Goal: Information Seeking & Learning: Learn about a topic

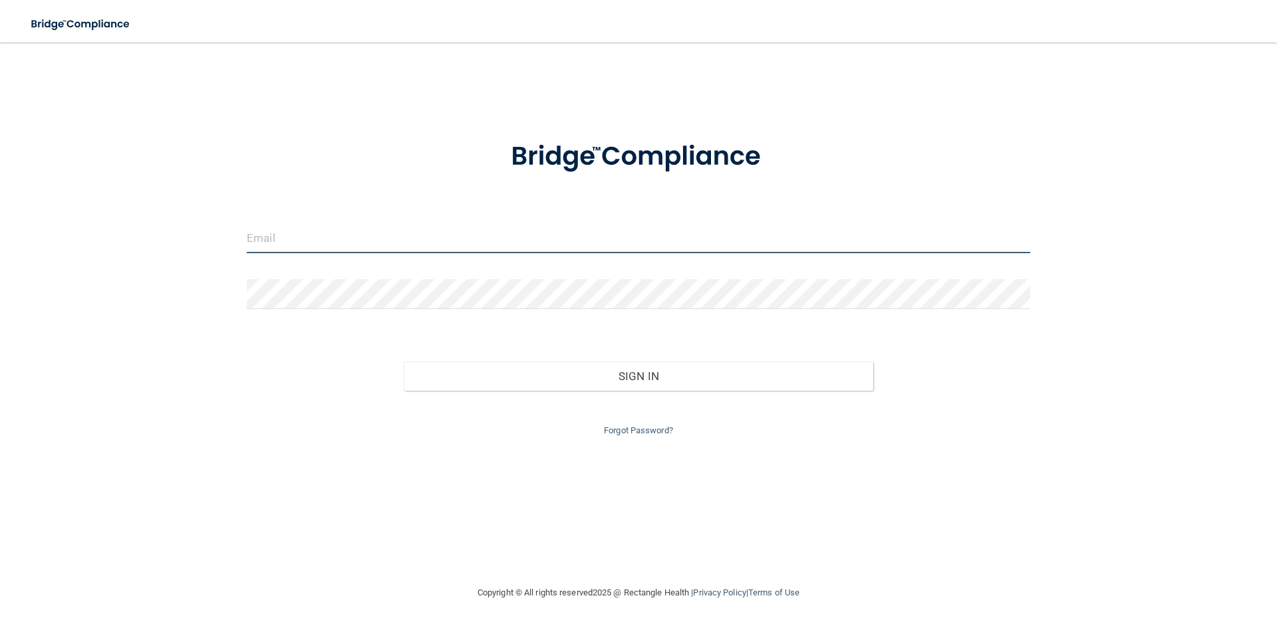
click at [332, 241] on input "email" at bounding box center [638, 238] width 783 height 30
type input "Tatymruby@gmail.com"
click at [404, 362] on button "Sign In" at bounding box center [639, 376] width 470 height 29
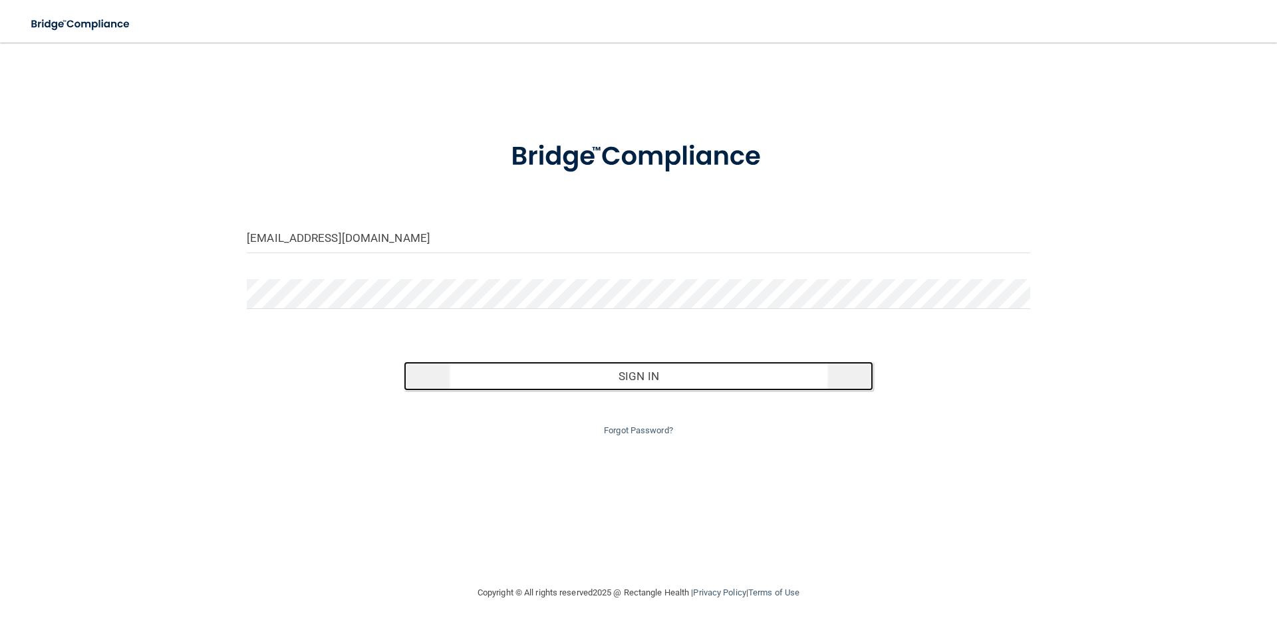
click at [457, 375] on button "Sign In" at bounding box center [639, 376] width 470 height 29
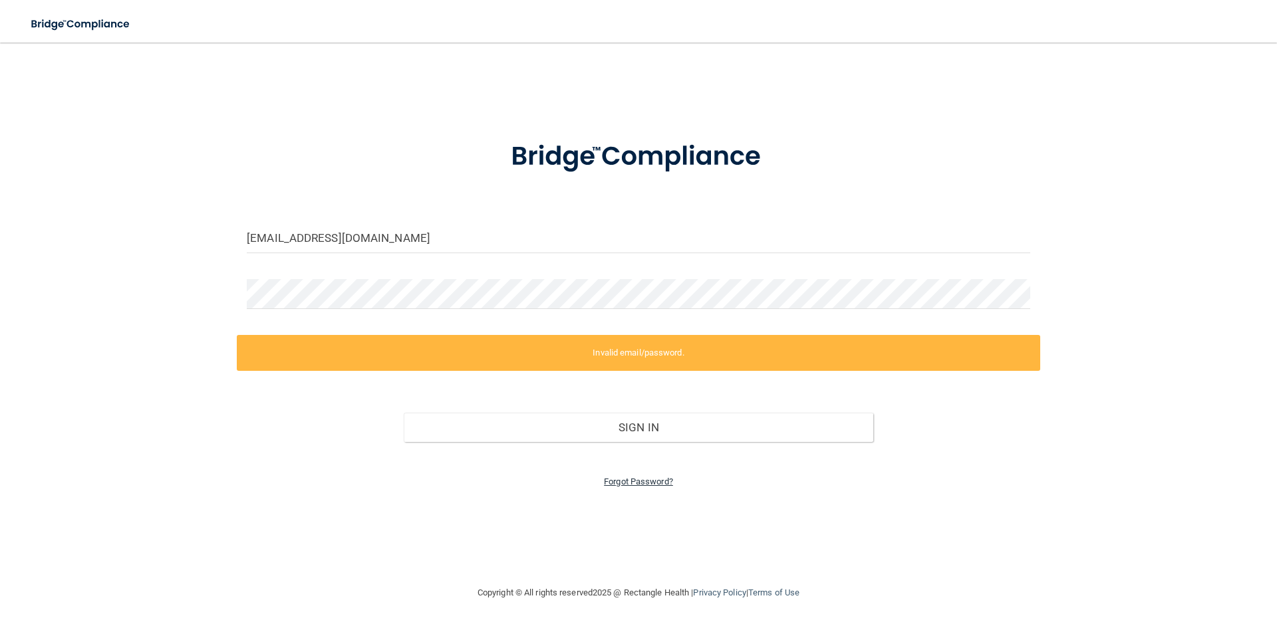
click at [628, 477] on link "Forgot Password?" at bounding box center [638, 482] width 69 height 10
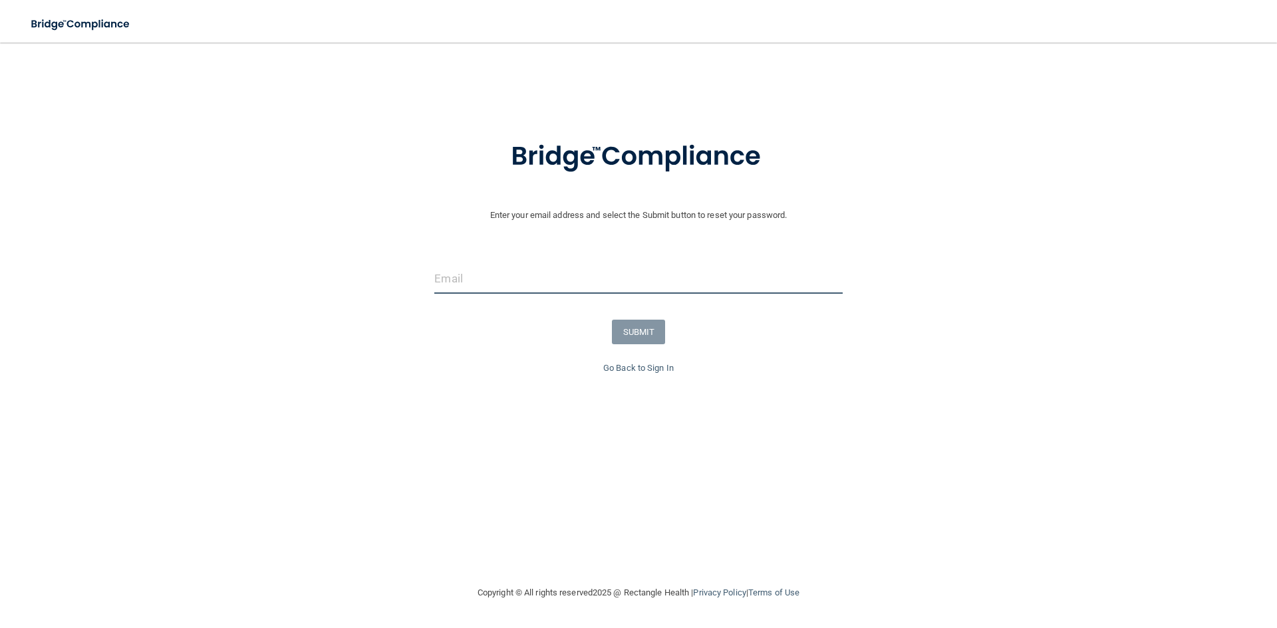
drag, startPoint x: 646, startPoint y: 290, endPoint x: 676, endPoint y: 251, distance: 48.9
click at [647, 290] on input "email" at bounding box center [638, 279] width 408 height 30
type input "Tatymruby@gmail.com"
click at [638, 322] on button "SUBMIT" at bounding box center [639, 332] width 54 height 25
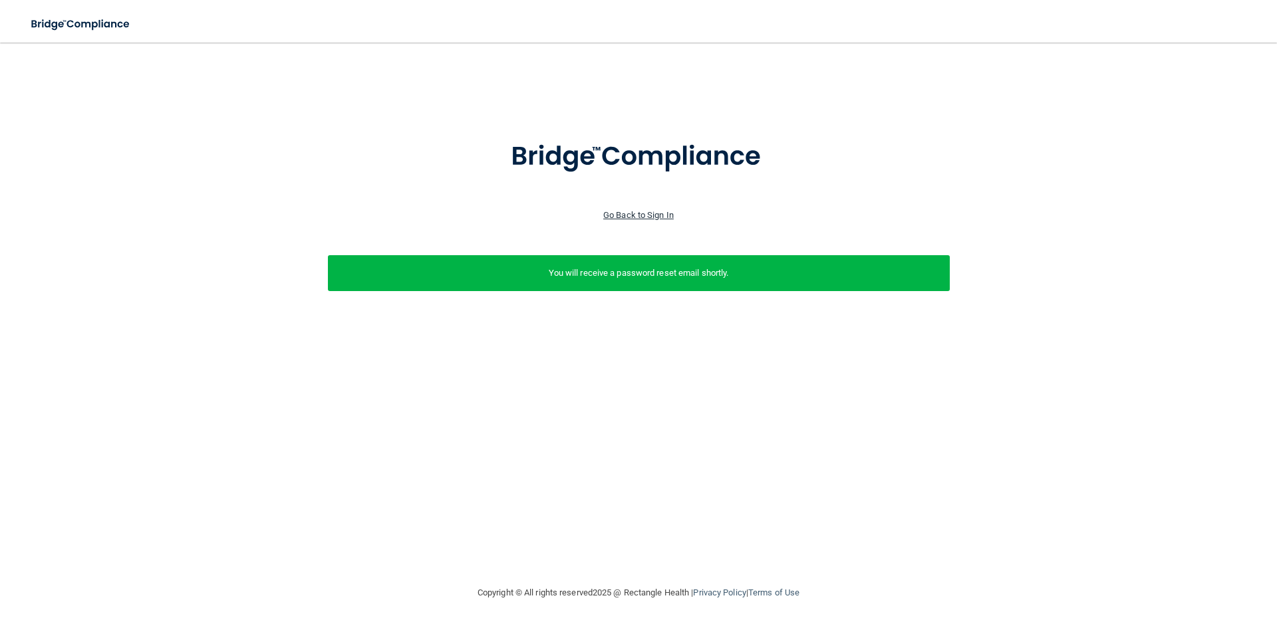
click at [652, 214] on link "Go Back to Sign In" at bounding box center [638, 215] width 70 height 10
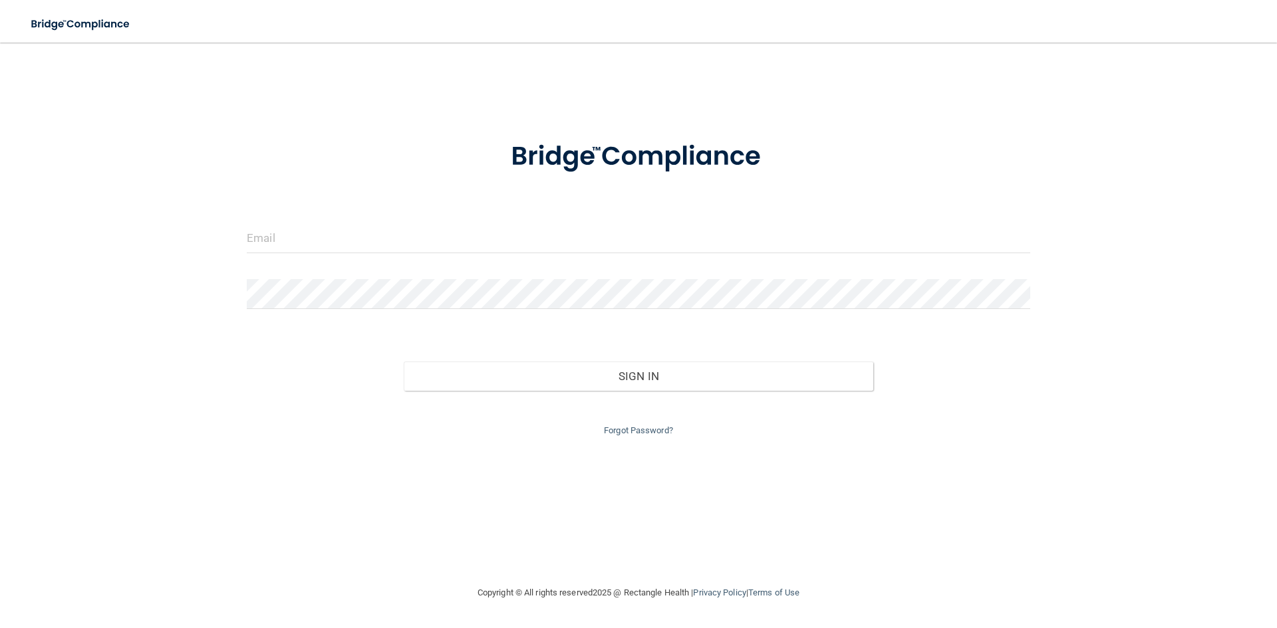
click at [559, 256] on div at bounding box center [638, 243] width 803 height 40
click at [560, 241] on input "email" at bounding box center [638, 238] width 783 height 30
type input "Tatymruby@gmail.com"
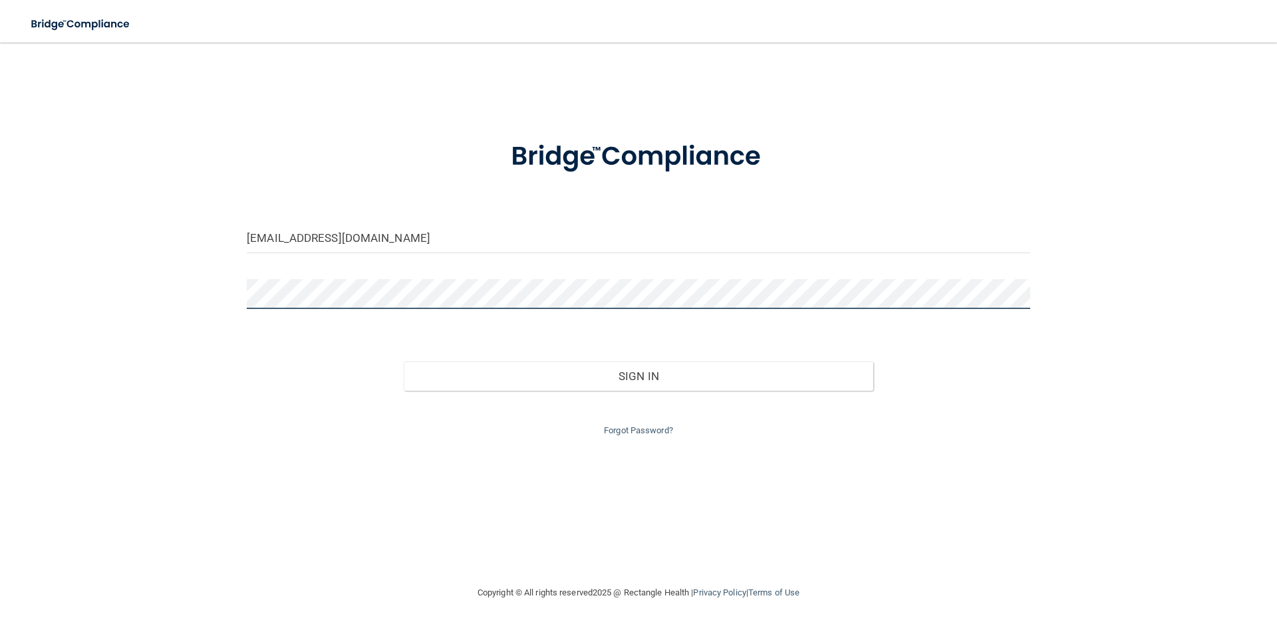
click at [404, 362] on button "Sign In" at bounding box center [639, 376] width 470 height 29
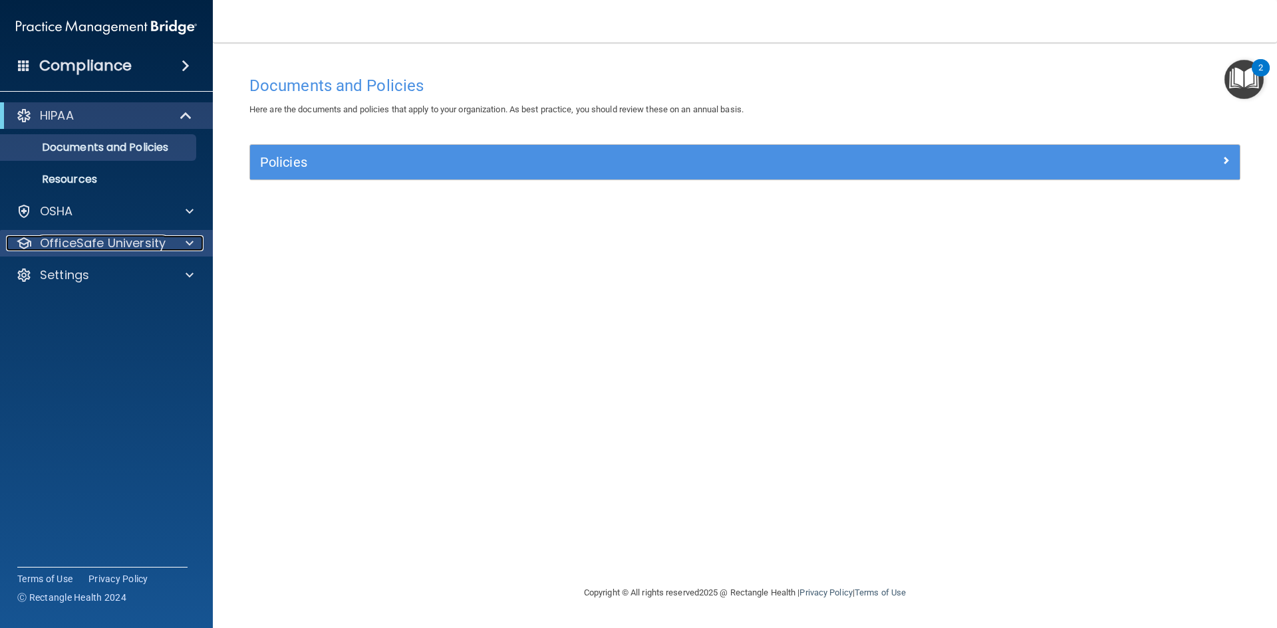
click at [180, 244] on div at bounding box center [187, 243] width 33 height 16
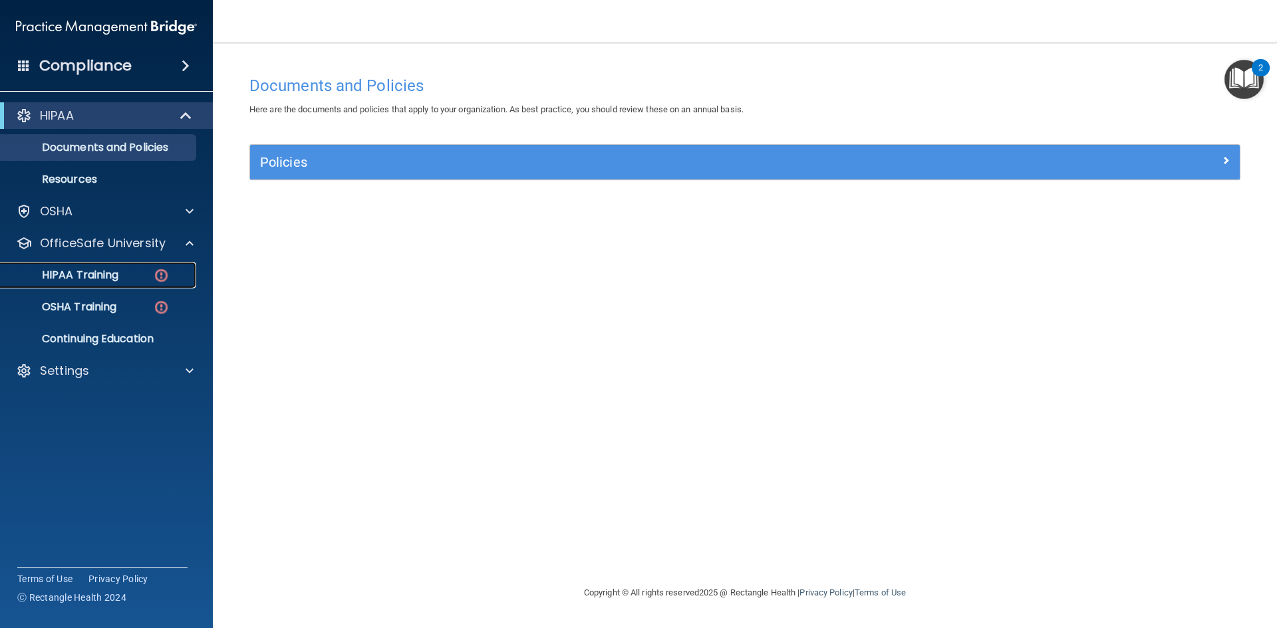
click at [133, 275] on div "HIPAA Training" at bounding box center [100, 275] width 182 height 13
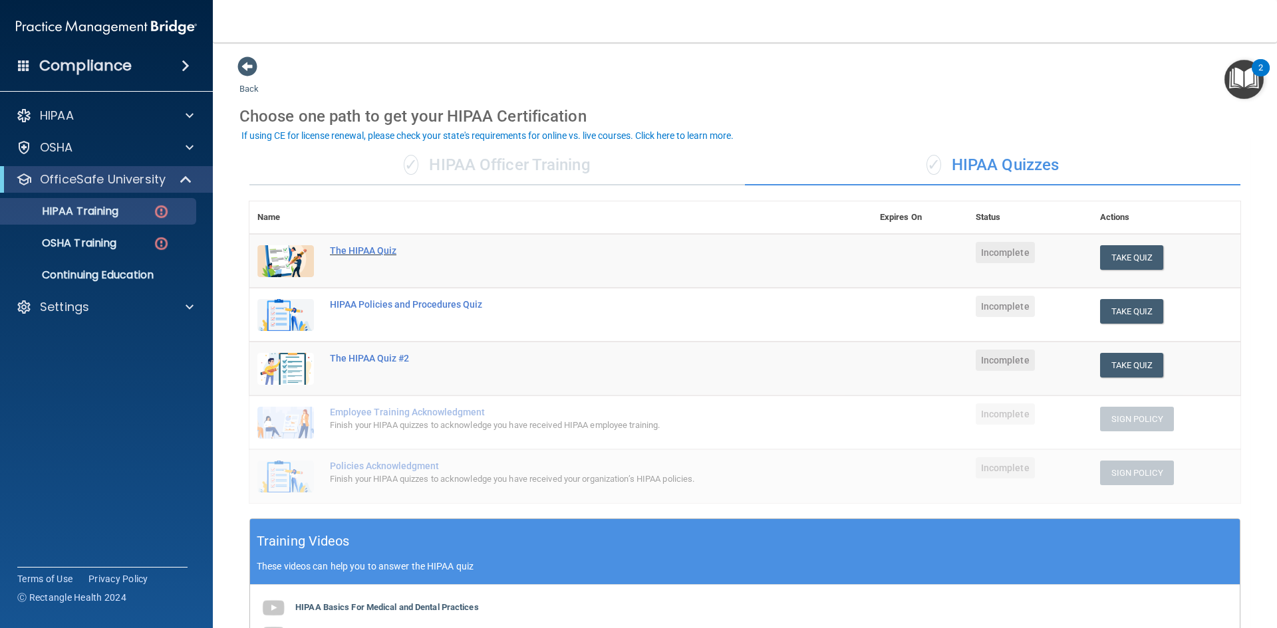
click at [351, 249] on div "The HIPAA Quiz" at bounding box center [567, 250] width 475 height 11
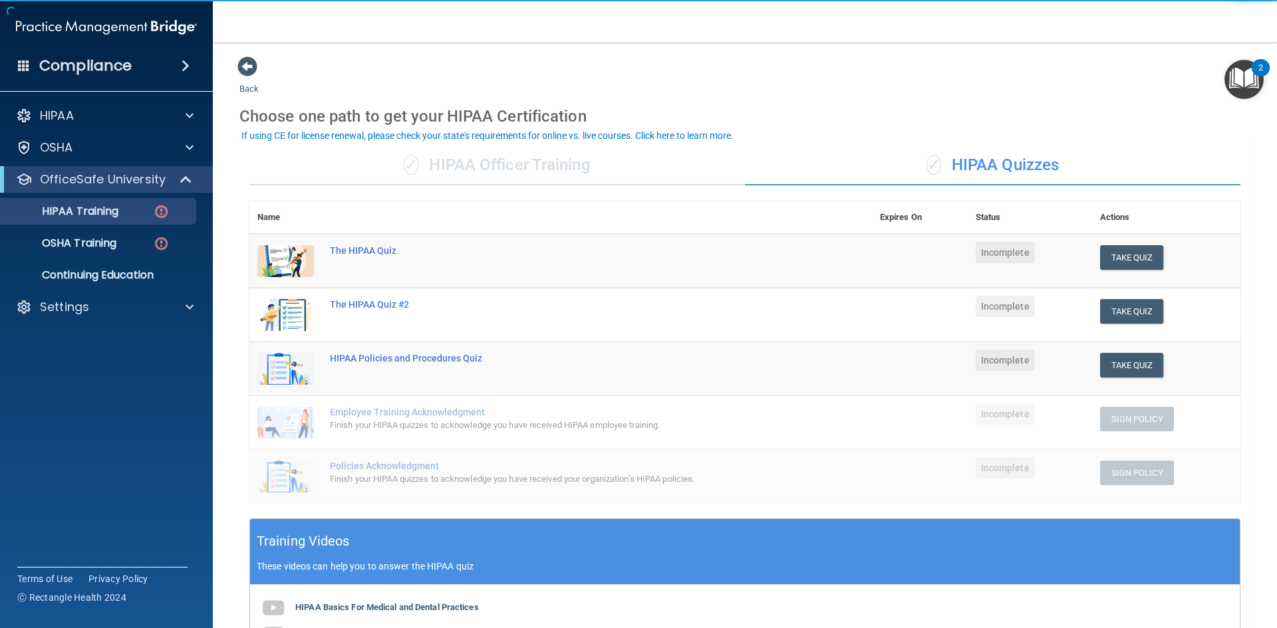
click at [544, 160] on div "✓ HIPAA Officer Training" at bounding box center [496, 166] width 495 height 40
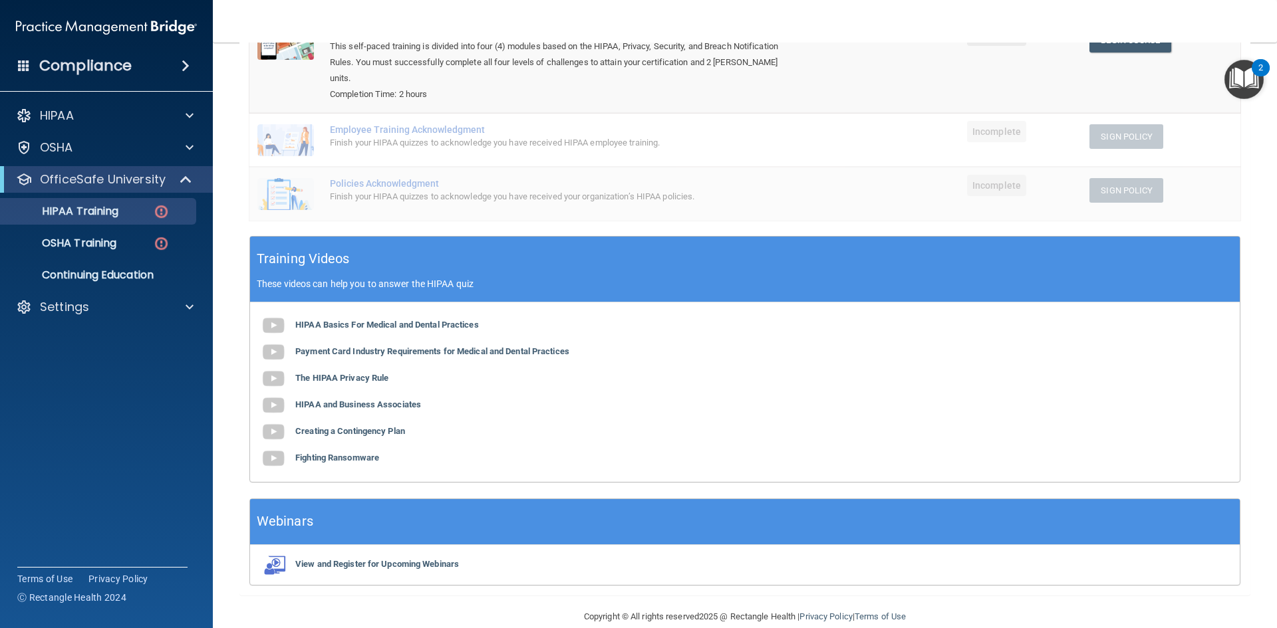
scroll to position [223, 0]
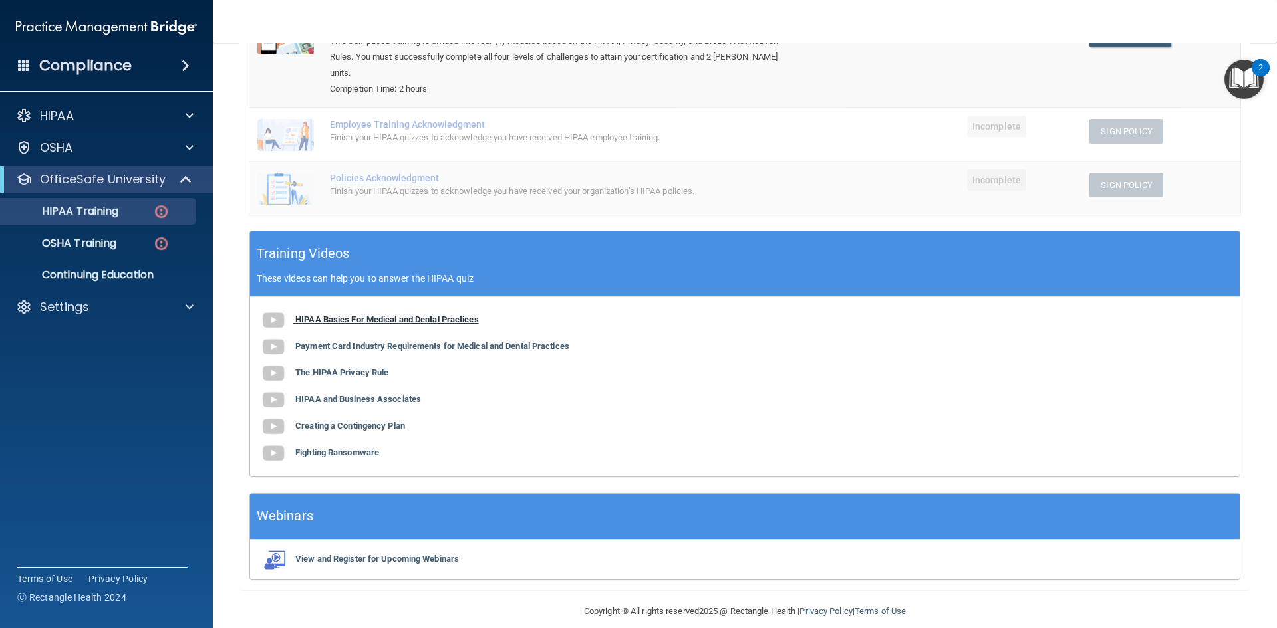
click at [400, 314] on b "HIPAA Basics For Medical and Dental Practices" at bounding box center [387, 319] width 184 height 10
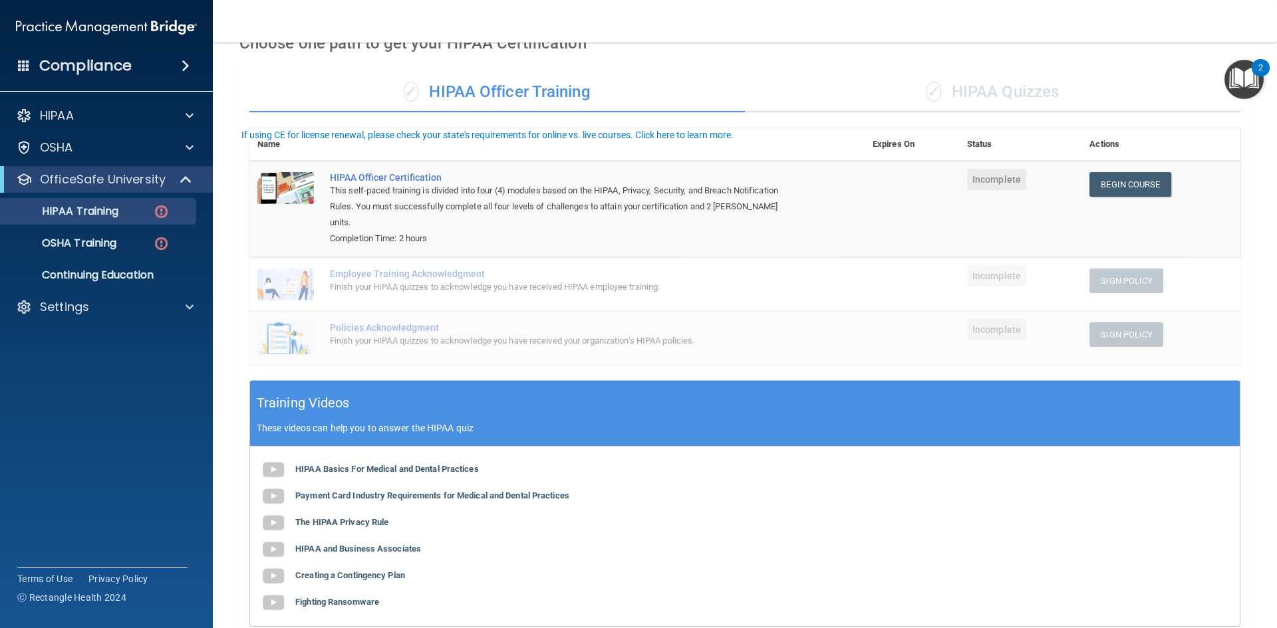
scroll to position [199, 0]
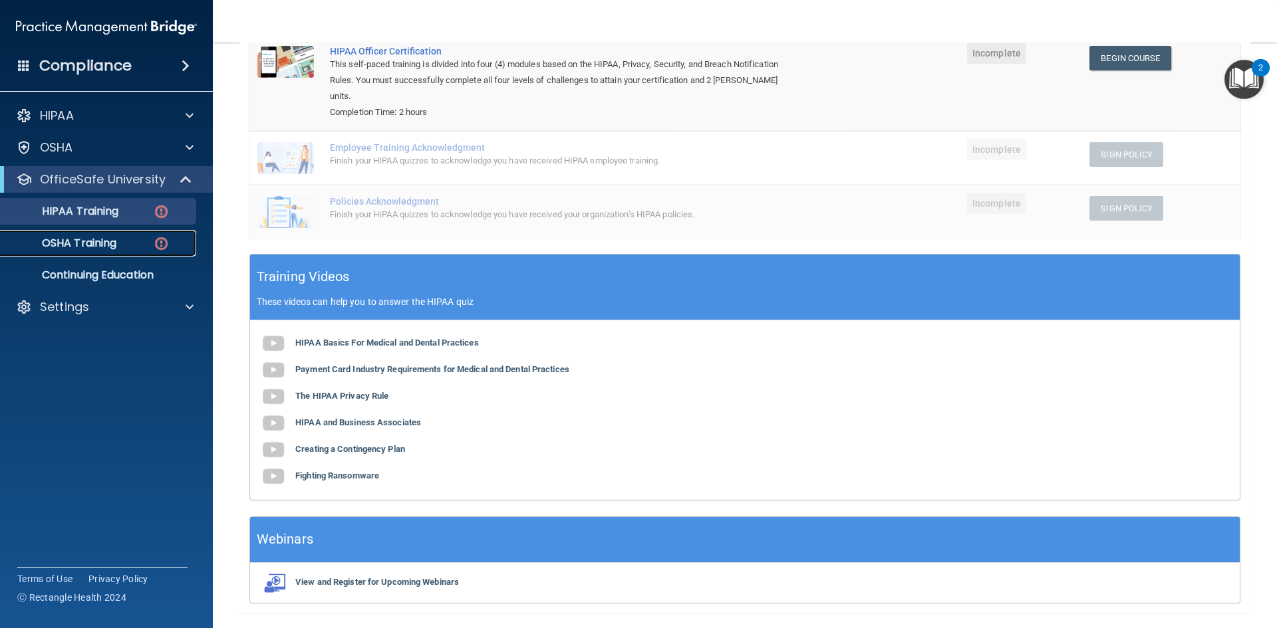
click at [76, 239] on p "OSHA Training" at bounding box center [63, 243] width 108 height 13
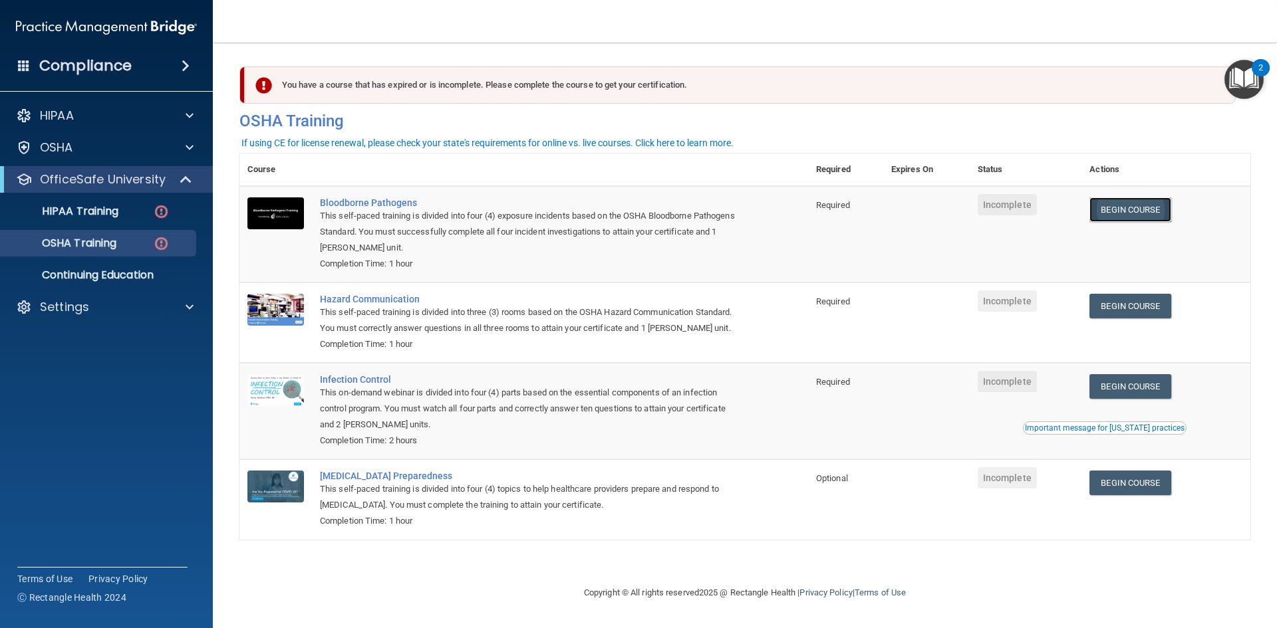
click at [1154, 211] on link "Begin Course" at bounding box center [1129, 209] width 81 height 25
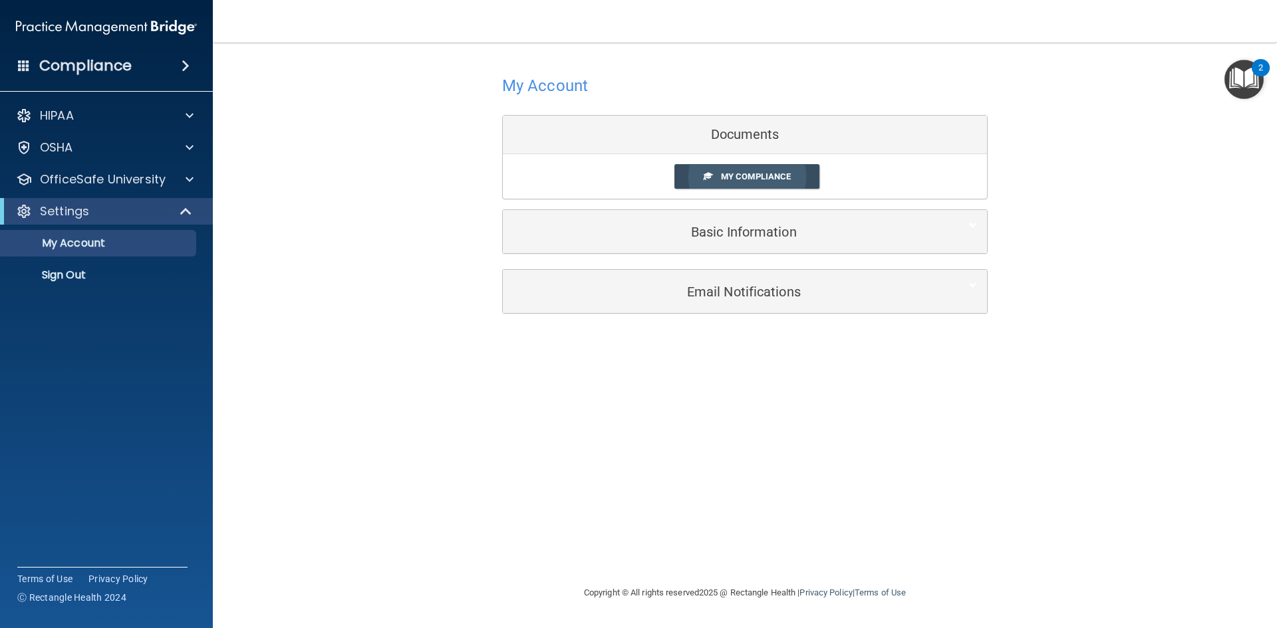
click at [770, 176] on span "My Compliance" at bounding box center [756, 177] width 70 height 10
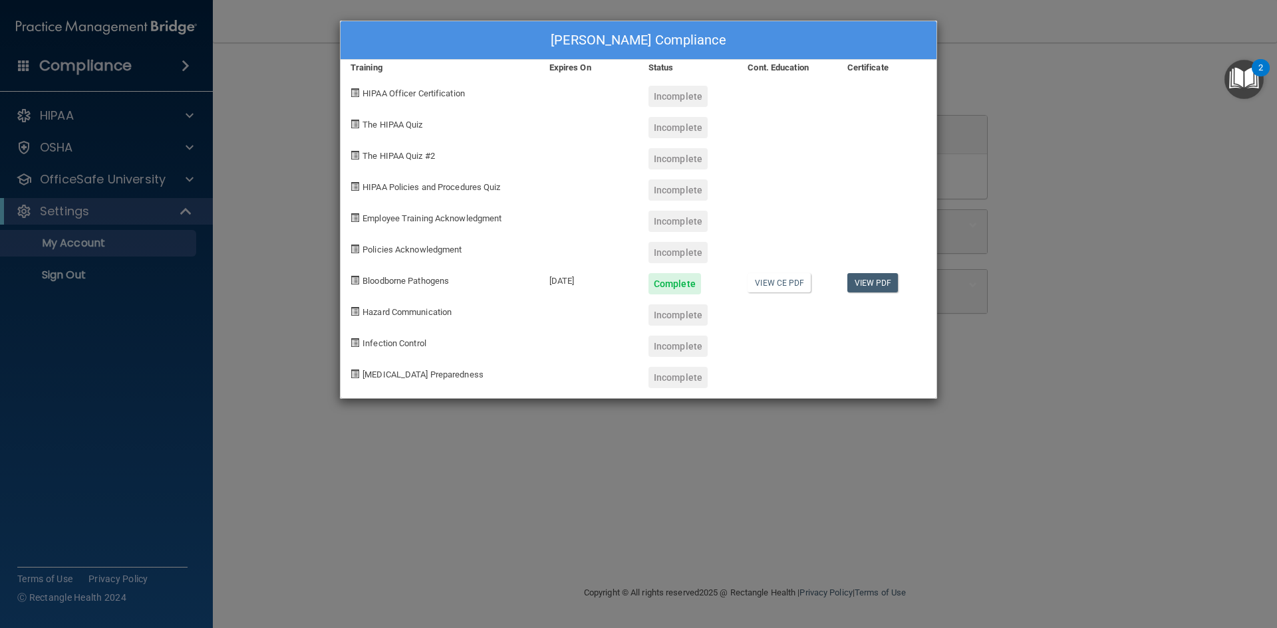
click at [1078, 173] on div "Tatym Slykhuis's Compliance Training Expires On Status Cont. Education Certific…" at bounding box center [638, 314] width 1277 height 628
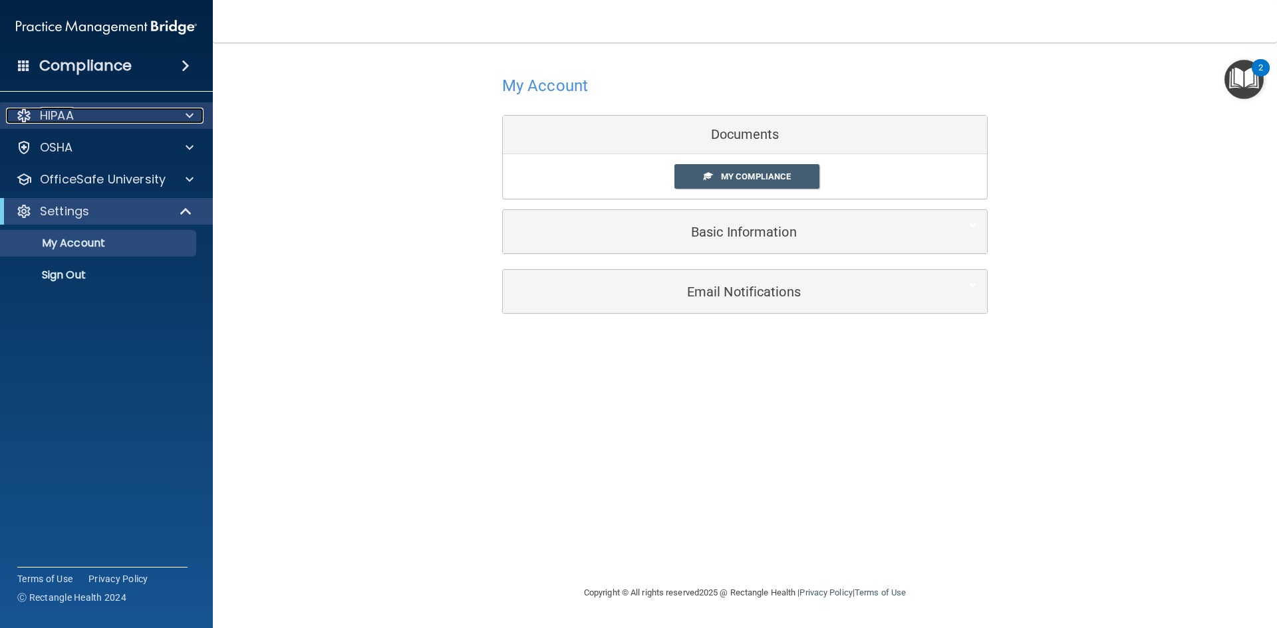
click at [106, 113] on div "HIPAA" at bounding box center [88, 116] width 165 height 16
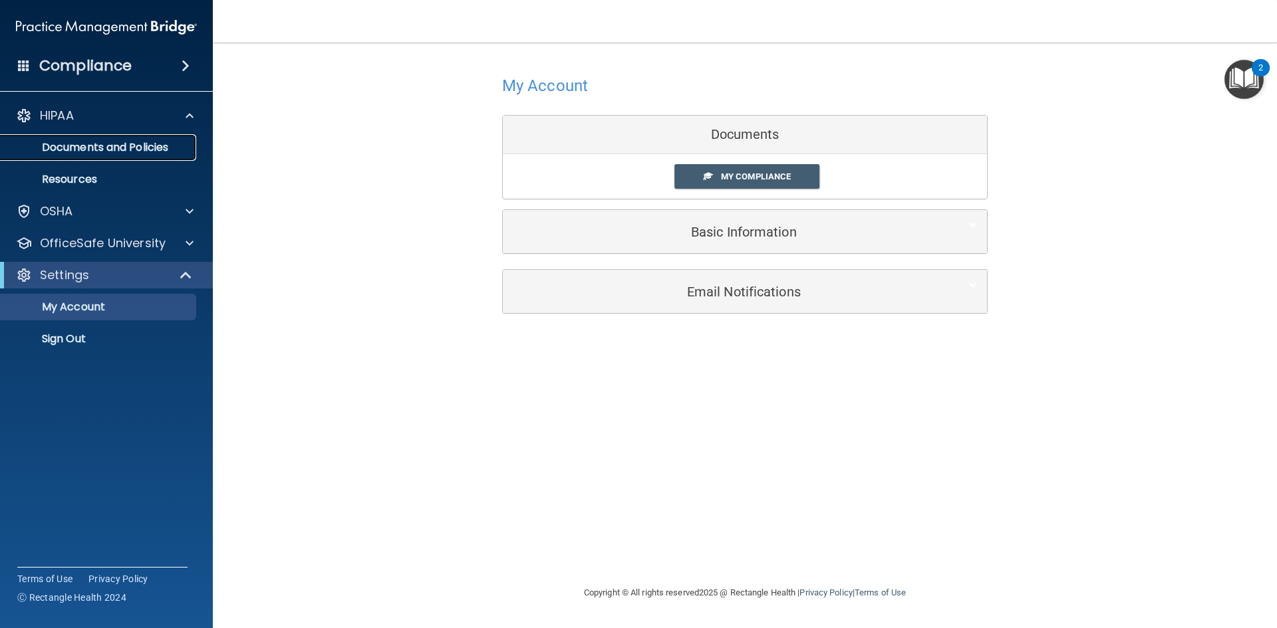
click at [92, 149] on p "Documents and Policies" at bounding box center [100, 147] width 182 height 13
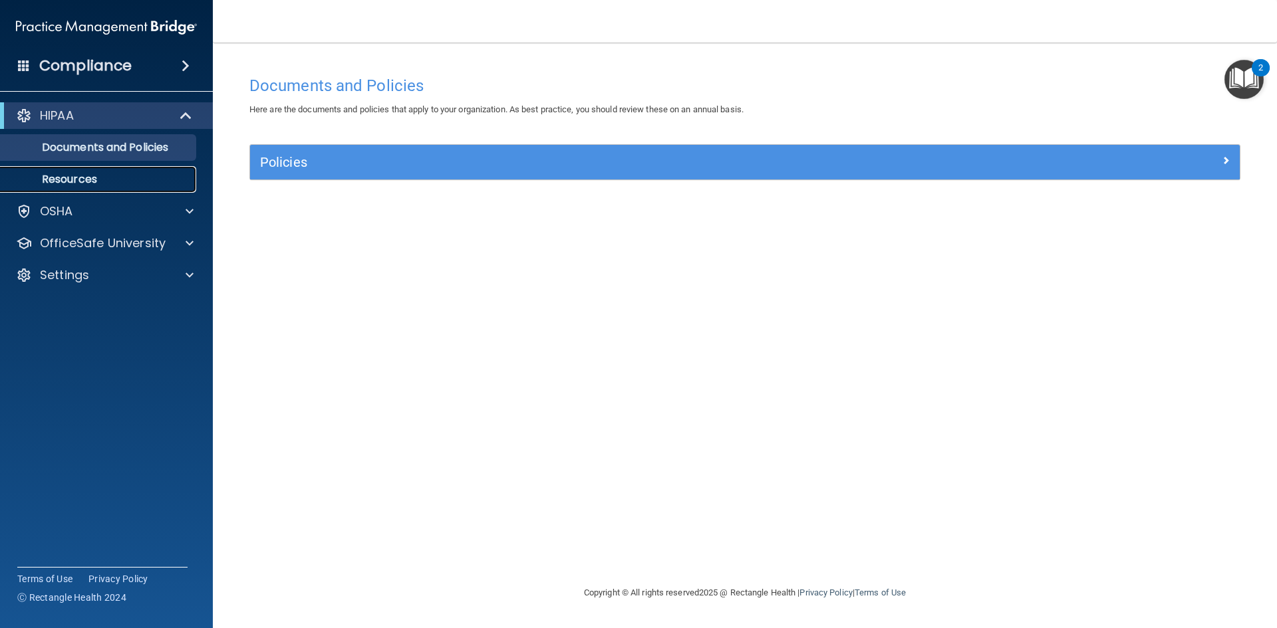
click at [74, 175] on p "Resources" at bounding box center [100, 179] width 182 height 13
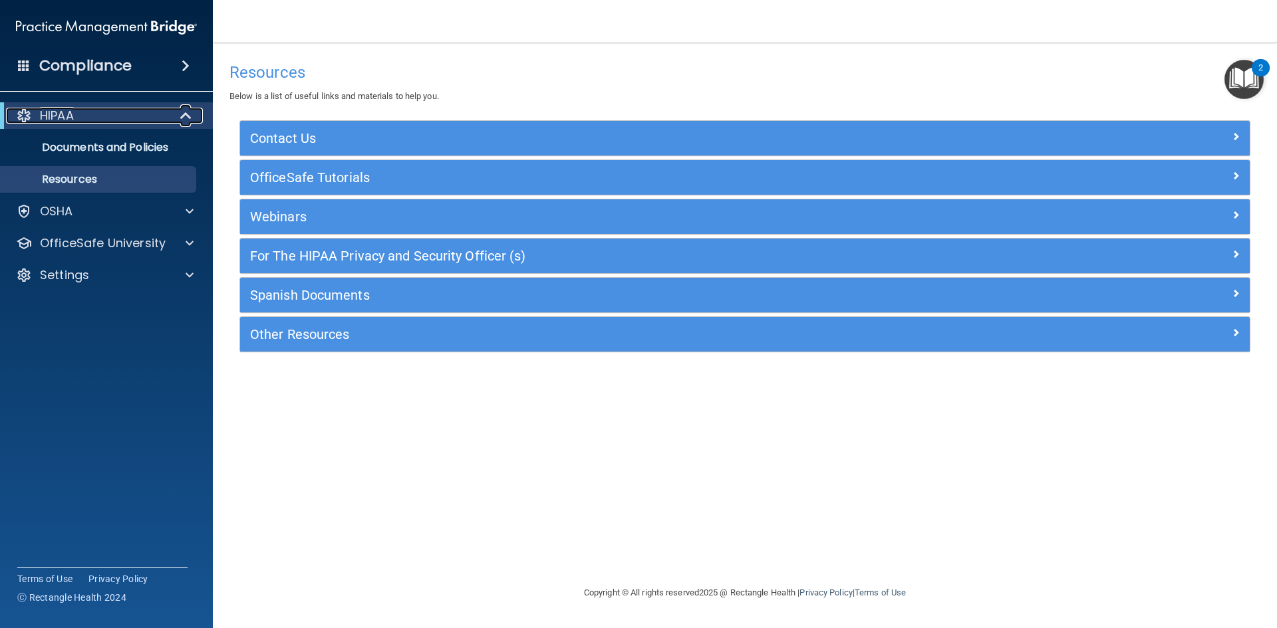
click at [158, 121] on div "HIPAA" at bounding box center [88, 116] width 164 height 16
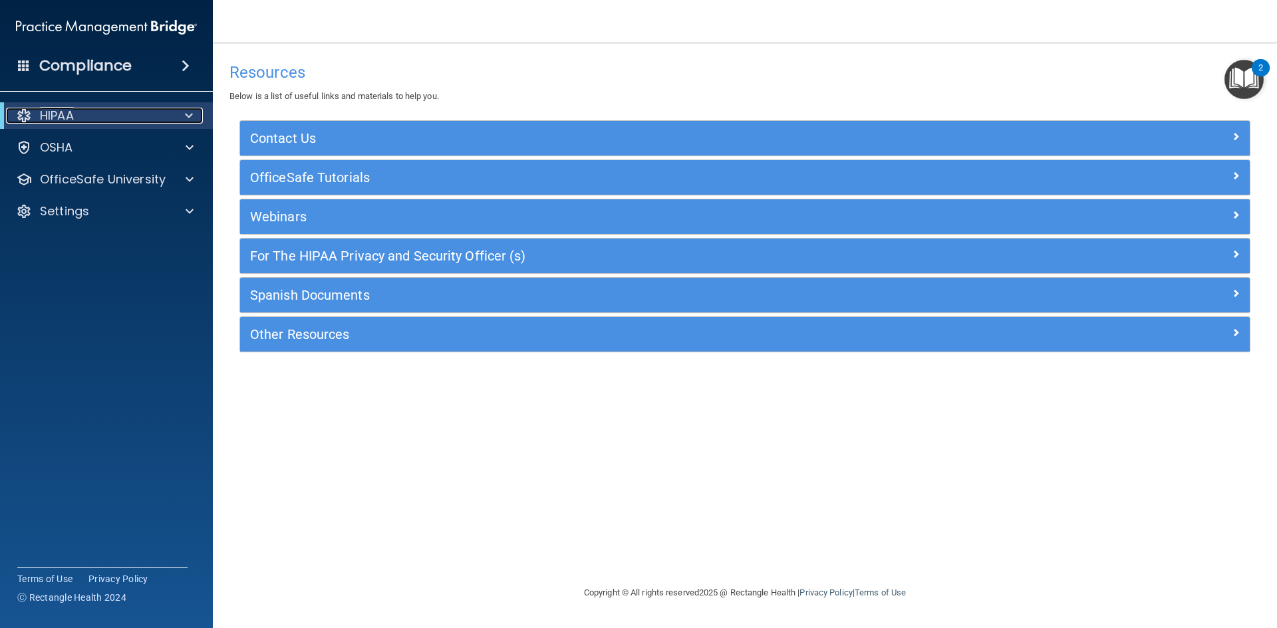
click at [158, 121] on div "HIPAA" at bounding box center [88, 116] width 164 height 16
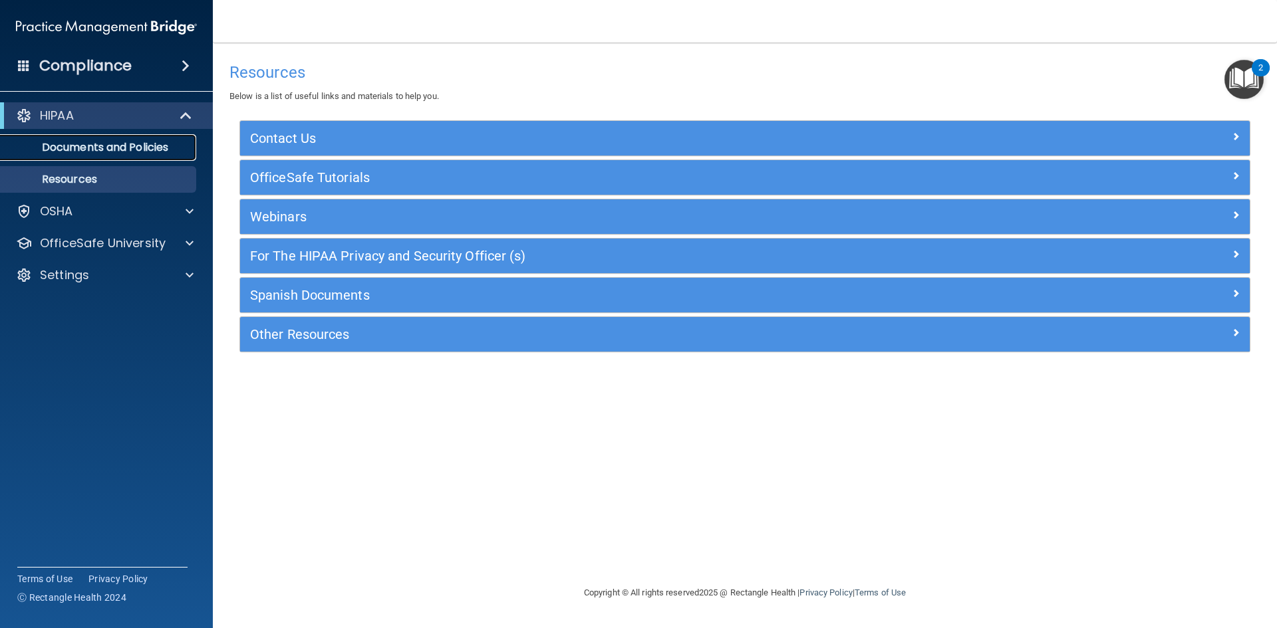
click at [136, 148] on p "Documents and Policies" at bounding box center [100, 147] width 182 height 13
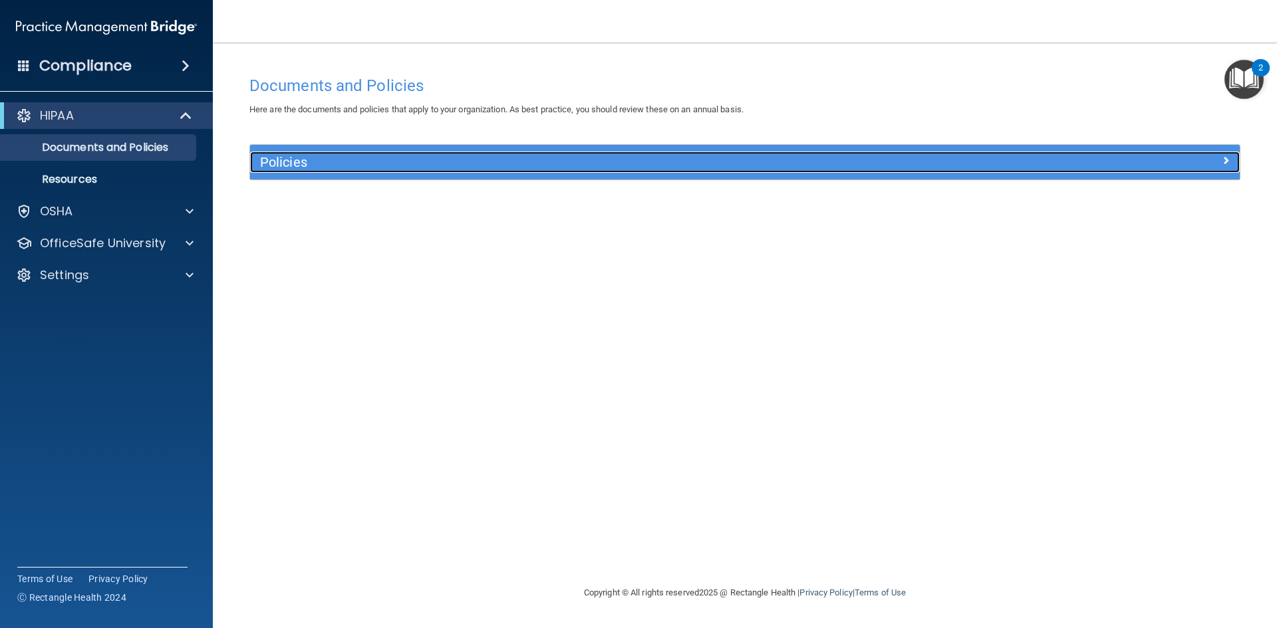
click at [300, 155] on h5 "Policies" at bounding box center [621, 162] width 722 height 15
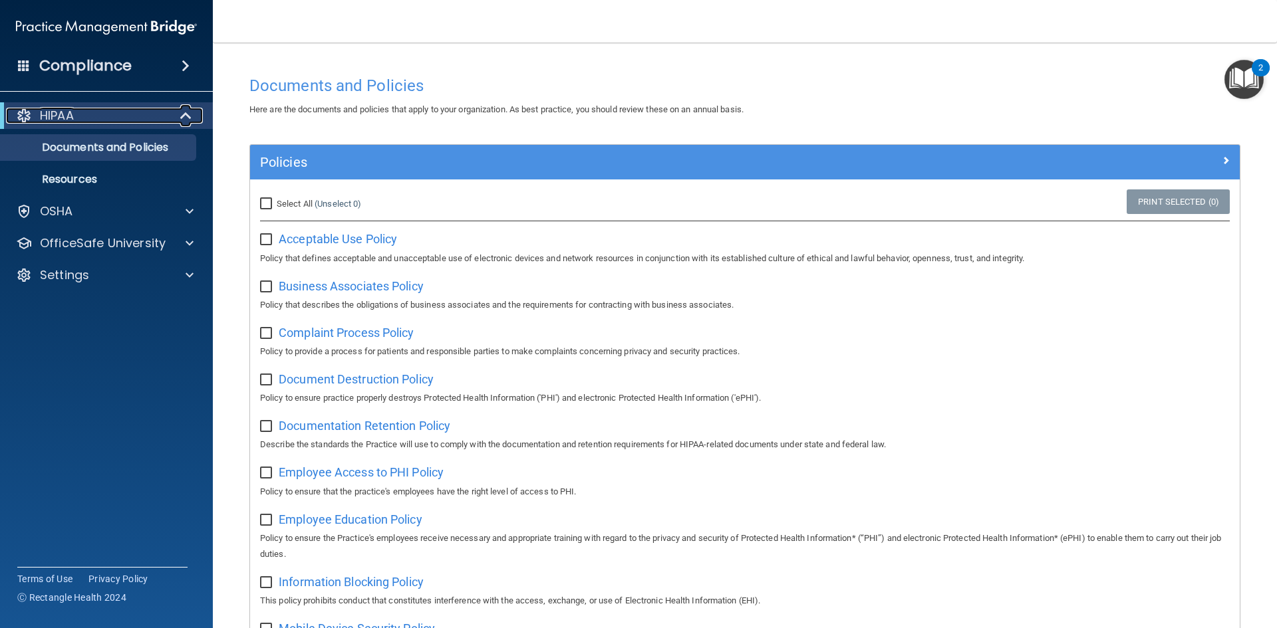
click at [95, 118] on div "HIPAA" at bounding box center [88, 116] width 164 height 16
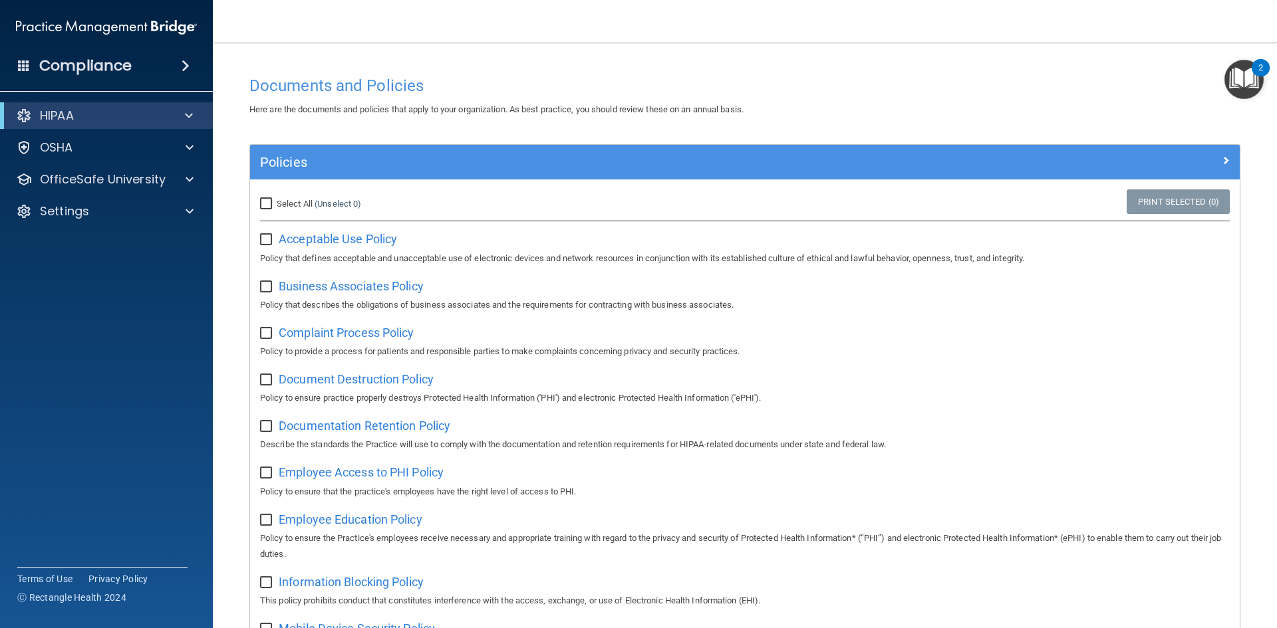
click at [104, 74] on h4 "Compliance" at bounding box center [85, 66] width 92 height 19
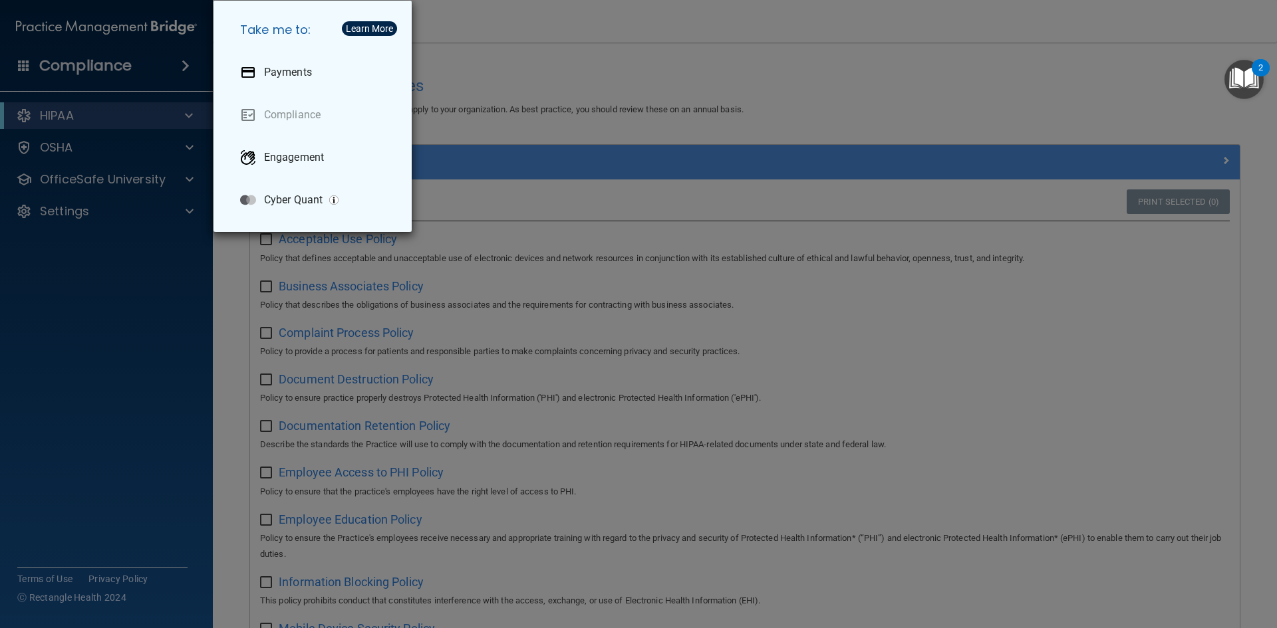
click at [104, 72] on div "Take me to: Payments Compliance Engagement Cyber Quant" at bounding box center [638, 314] width 1277 height 628
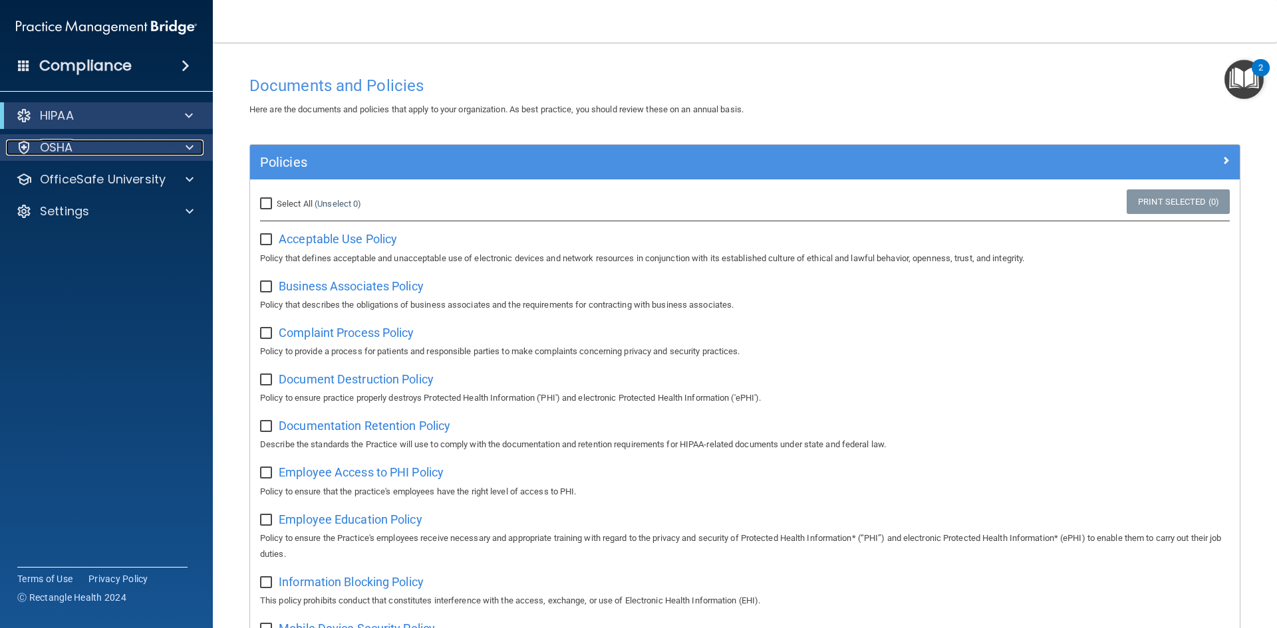
click at [124, 155] on div "OSHA" at bounding box center [88, 148] width 165 height 16
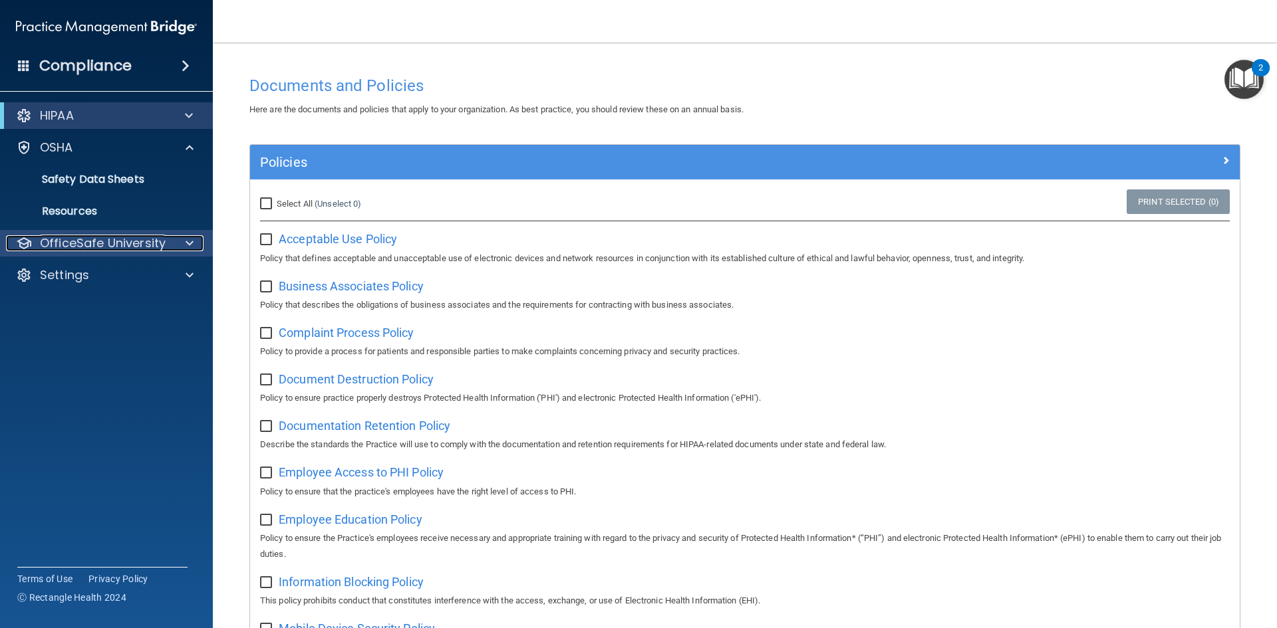
click at [110, 241] on p "OfficeSafe University" at bounding box center [103, 243] width 126 height 16
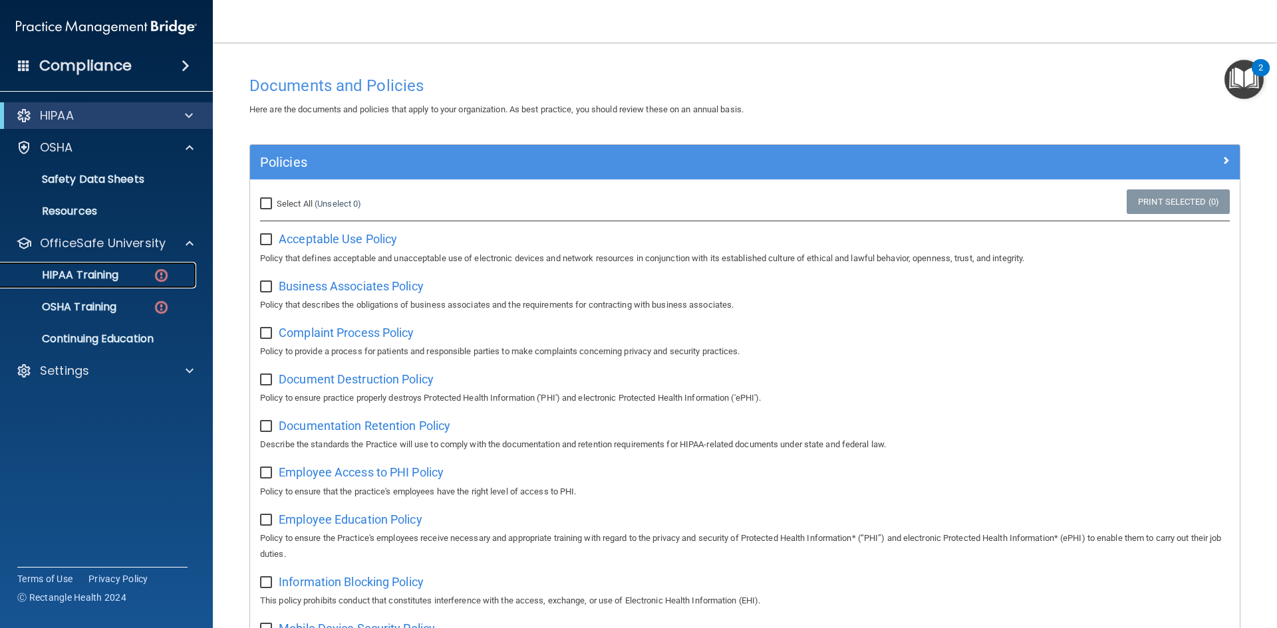
click at [109, 271] on p "HIPAA Training" at bounding box center [64, 275] width 110 height 13
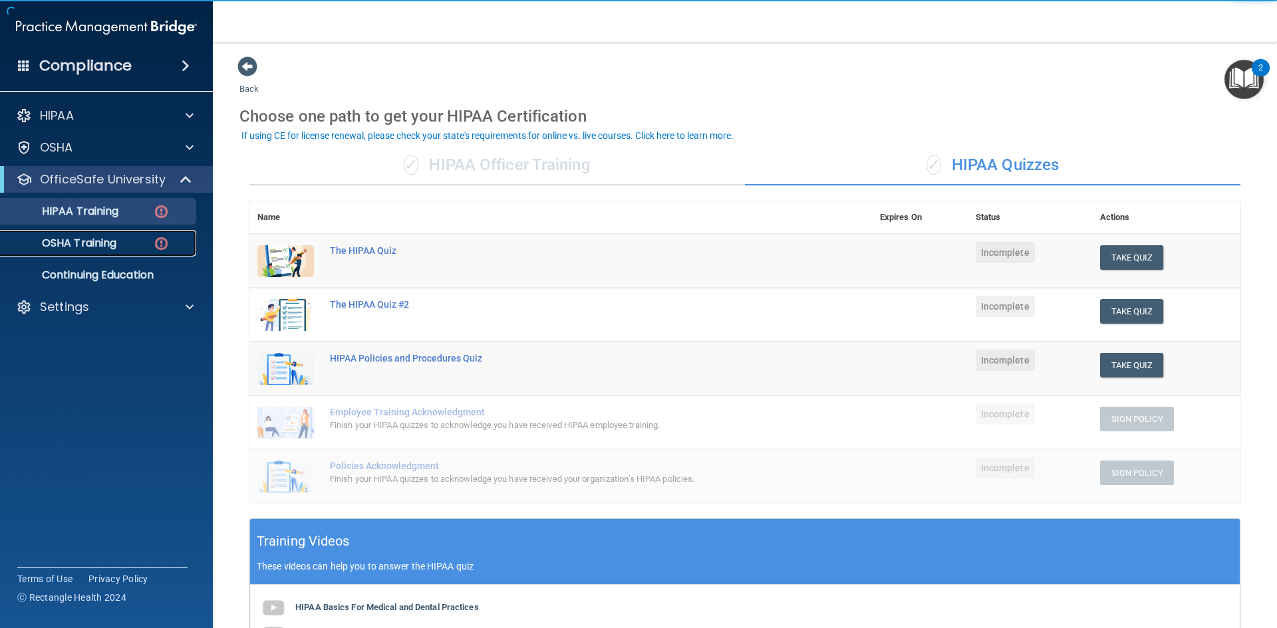
click at [116, 246] on p "OSHA Training" at bounding box center [63, 243] width 108 height 13
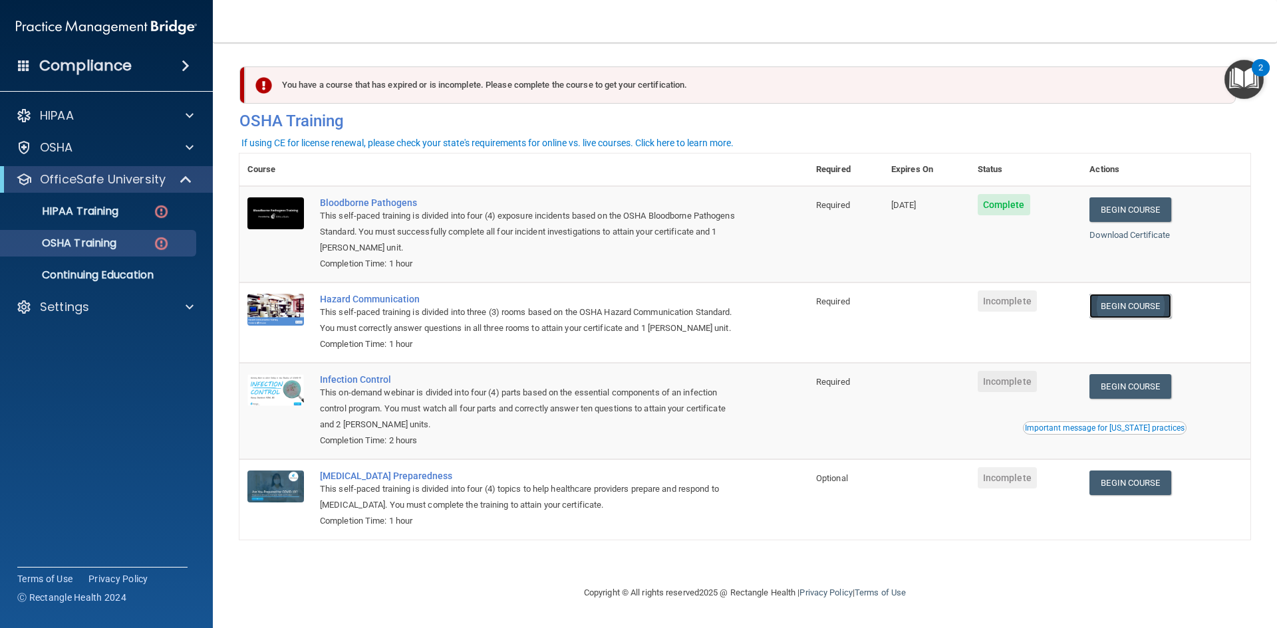
click at [1164, 308] on link "Begin Course" at bounding box center [1129, 306] width 81 height 25
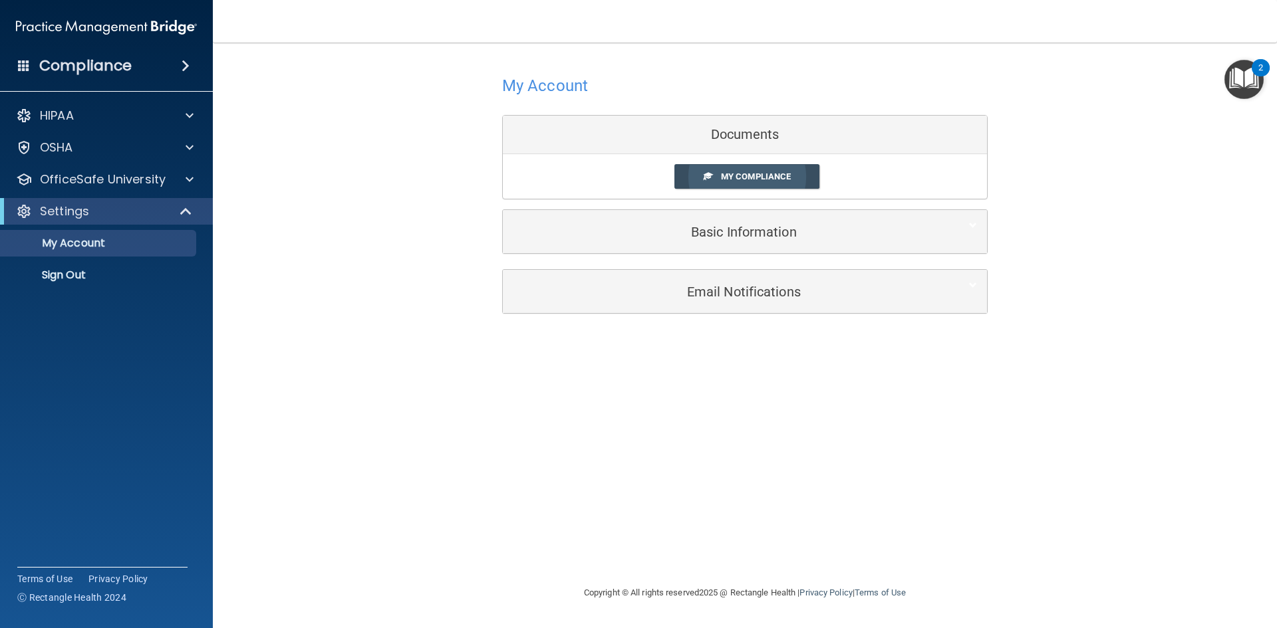
click at [782, 174] on span "My Compliance" at bounding box center [756, 177] width 70 height 10
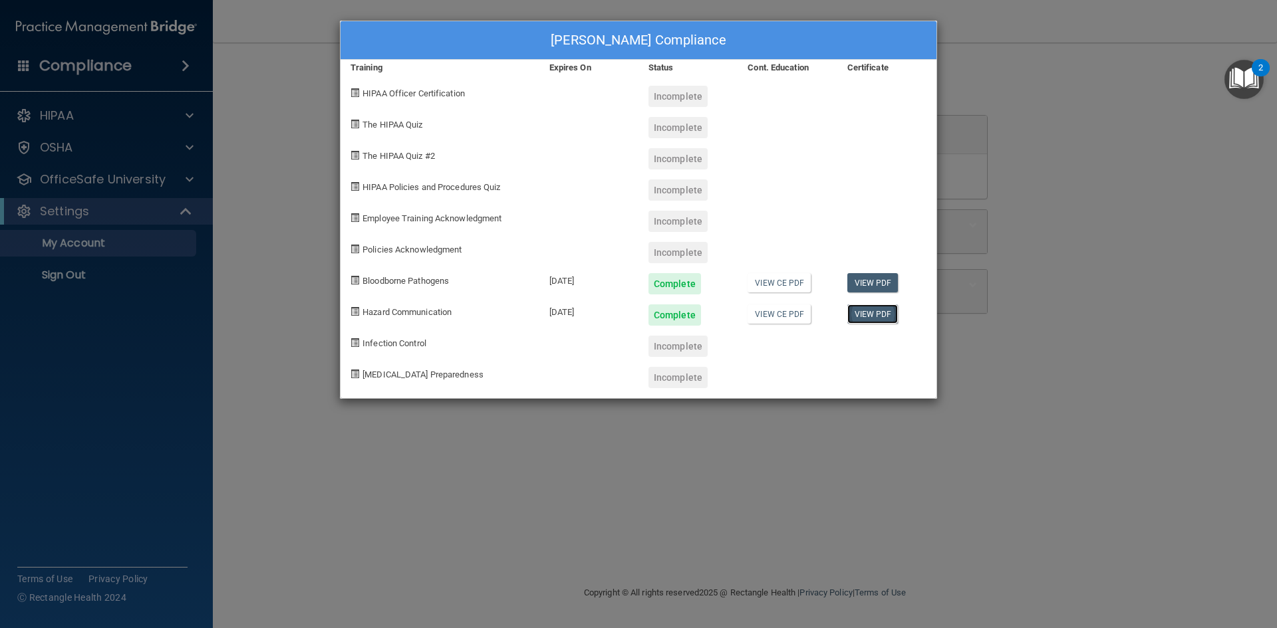
click at [872, 320] on link "View PDF" at bounding box center [872, 314] width 51 height 19
click at [344, 70] on div "Training" at bounding box center [439, 68] width 199 height 16
click at [1082, 162] on div "Tatym Slykhuis's Compliance Training Expires On Status Cont. Education Certific…" at bounding box center [638, 314] width 1277 height 628
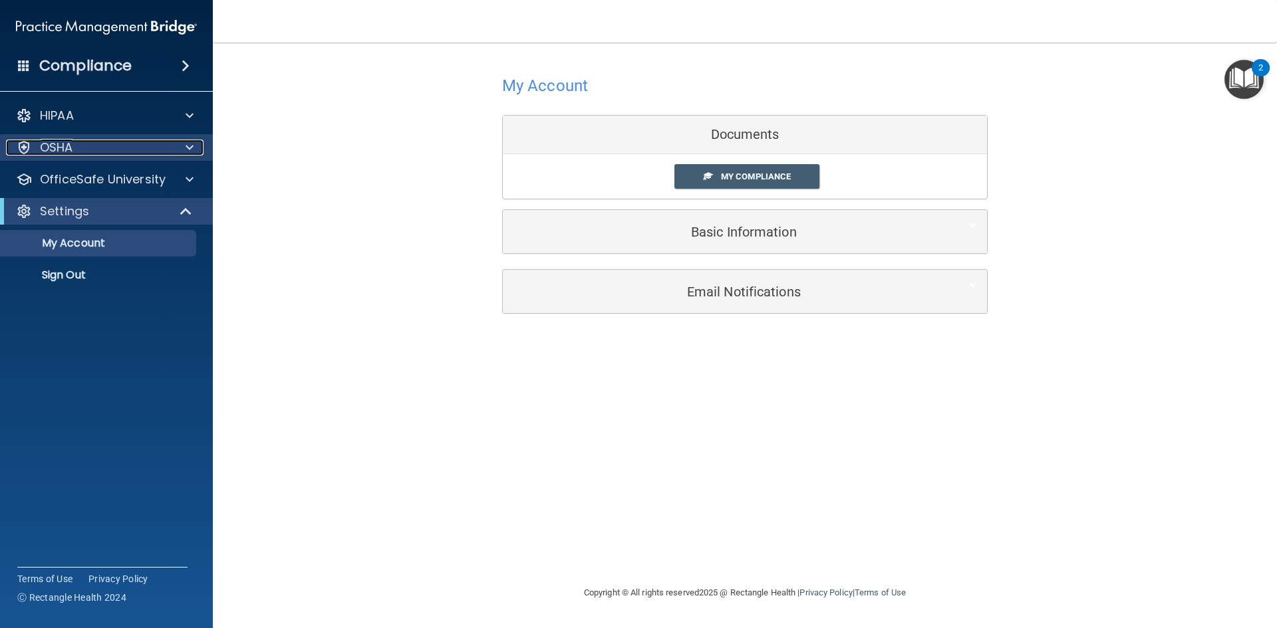
click at [47, 145] on p "OSHA" at bounding box center [56, 148] width 33 height 16
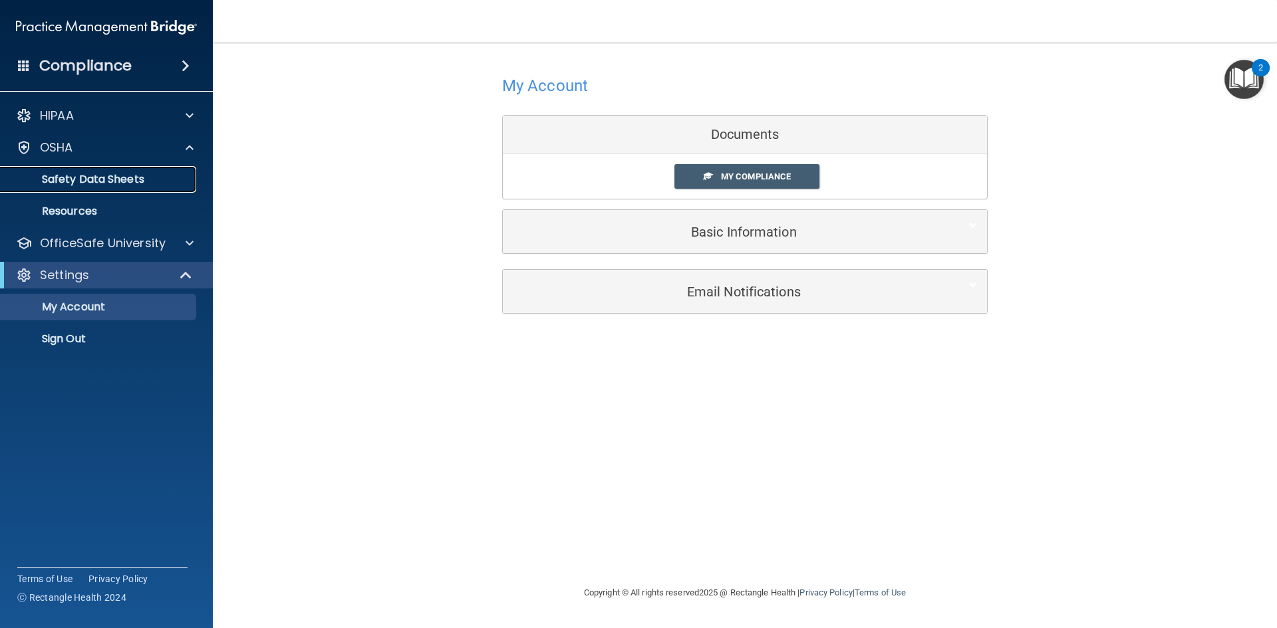
click at [70, 184] on p "Safety Data Sheets" at bounding box center [100, 179] width 182 height 13
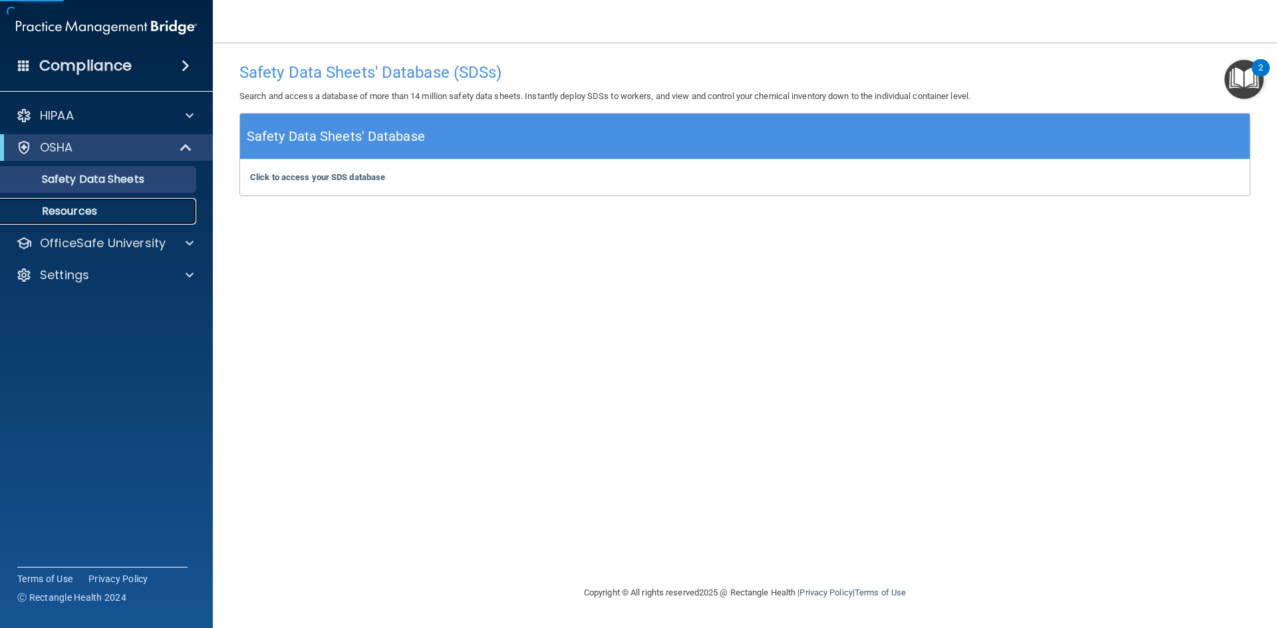
click at [64, 205] on p "Resources" at bounding box center [100, 211] width 182 height 13
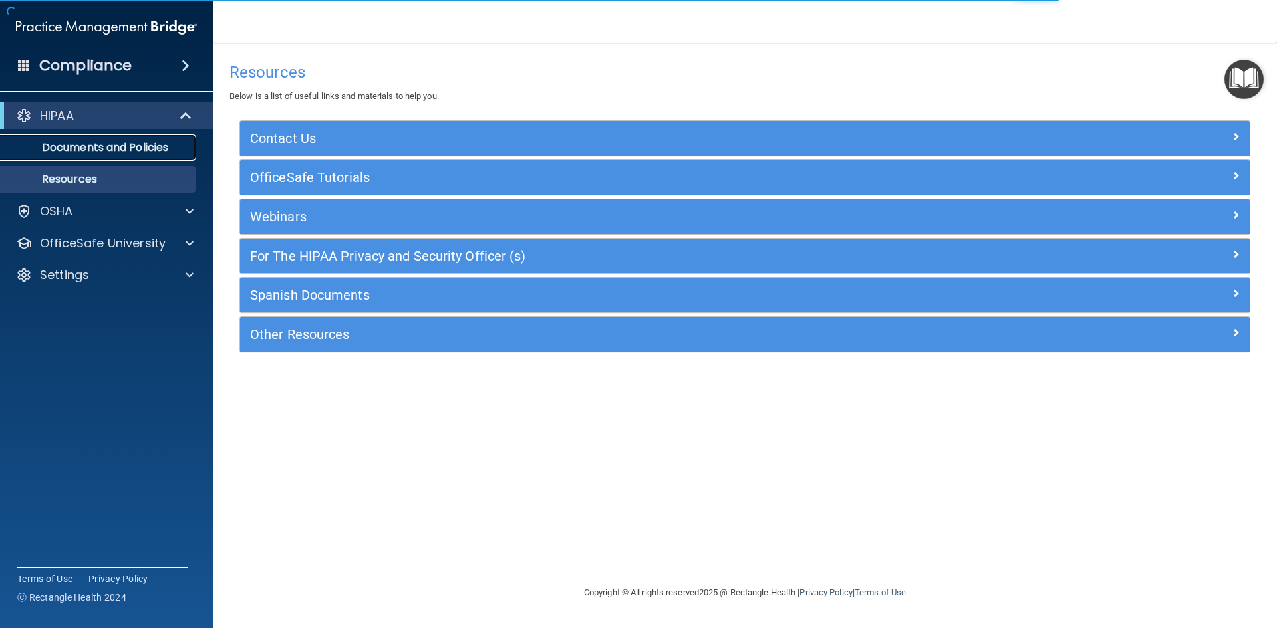
click at [132, 138] on link "Documents and Policies" at bounding box center [91, 147] width 209 height 27
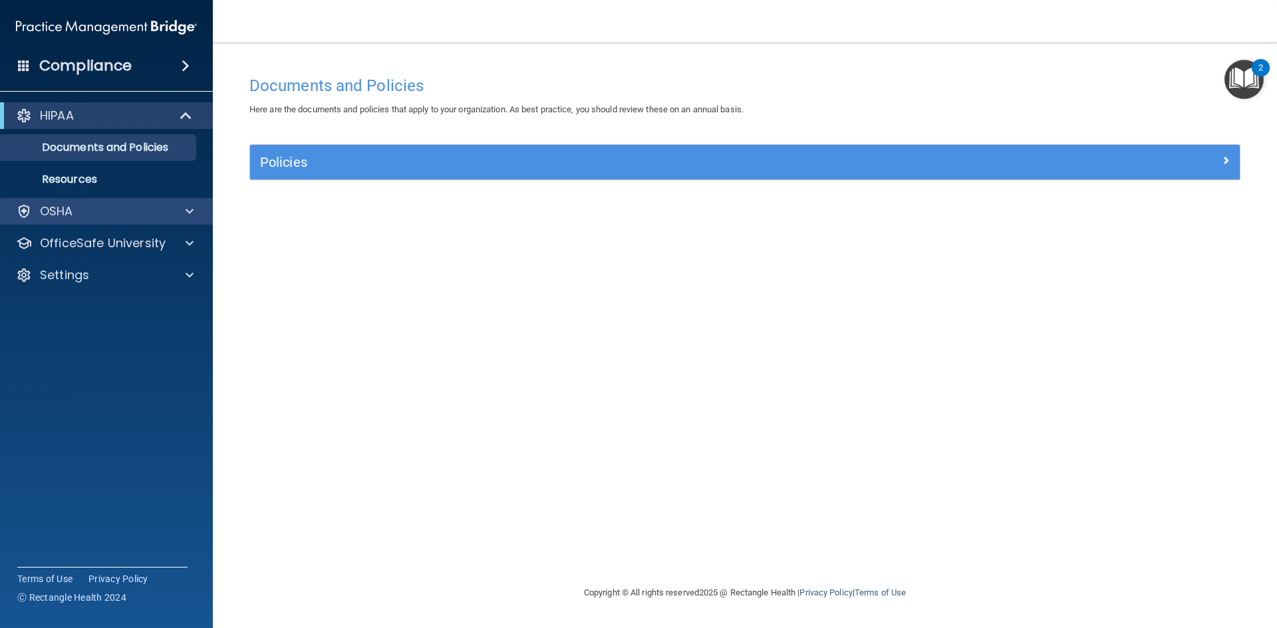
click at [130, 222] on div "OSHA" at bounding box center [106, 211] width 213 height 27
click at [173, 64] on div "Compliance" at bounding box center [106, 65] width 213 height 29
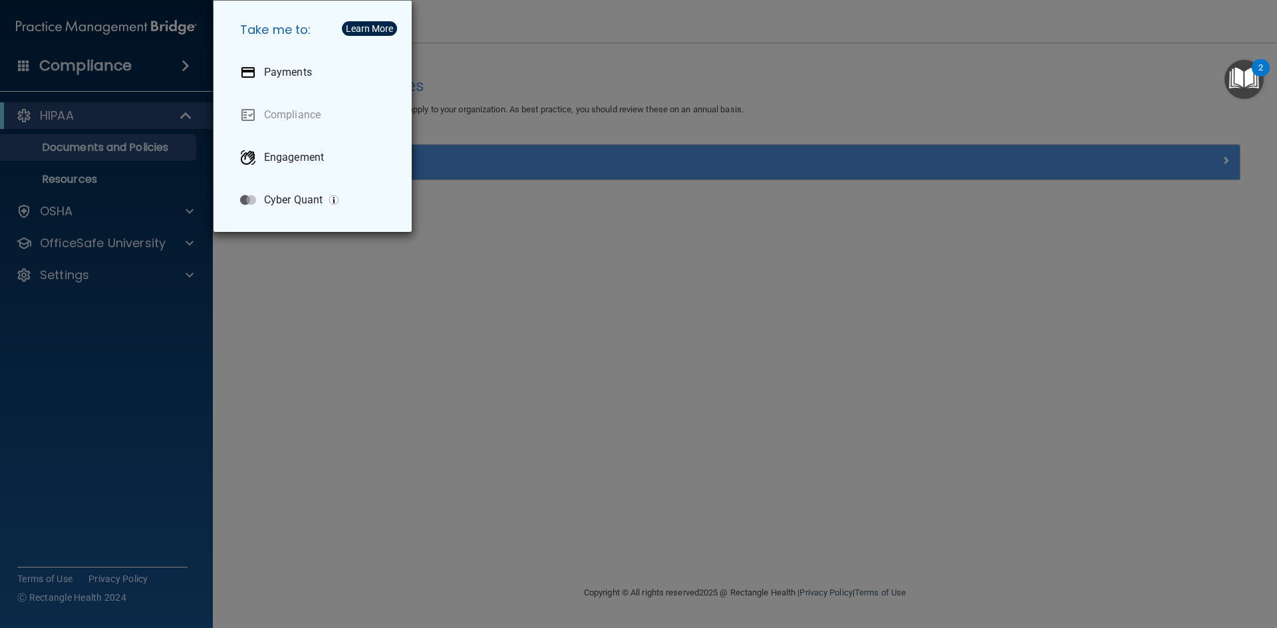
click at [175, 64] on div "Take me to: Payments Compliance Engagement Cyber Quant" at bounding box center [638, 314] width 1277 height 628
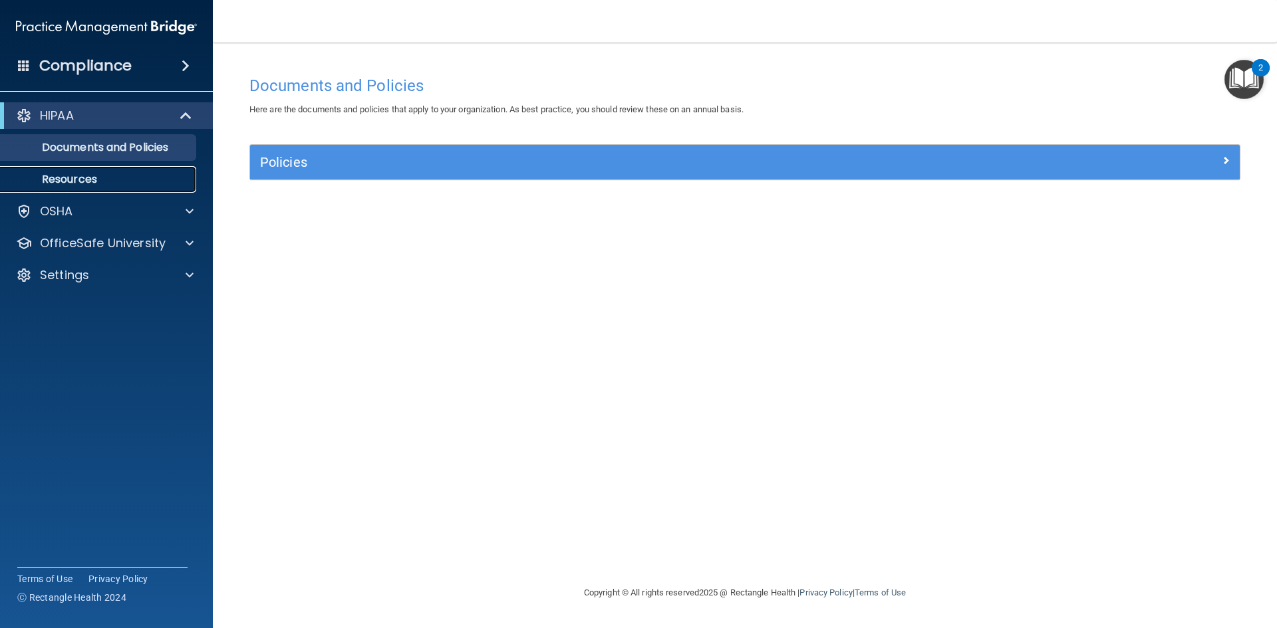
click at [182, 174] on p "Resources" at bounding box center [100, 179] width 182 height 13
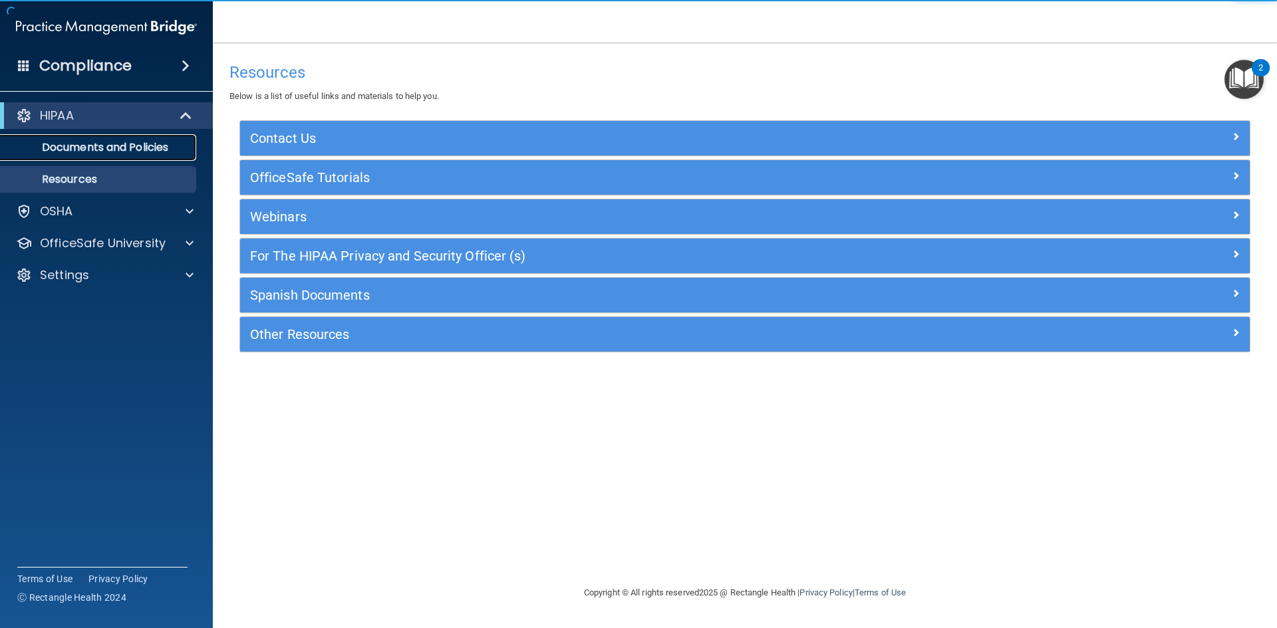
click at [178, 144] on p "Documents and Policies" at bounding box center [100, 147] width 182 height 13
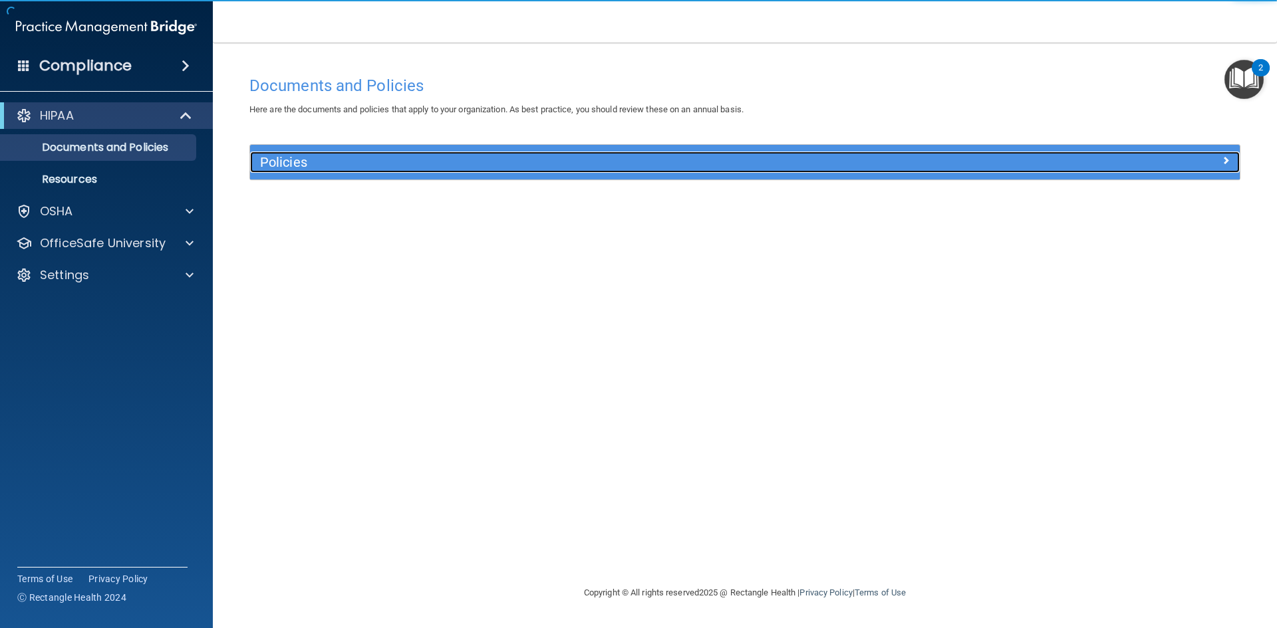
click at [321, 161] on h5 "Policies" at bounding box center [621, 162] width 722 height 15
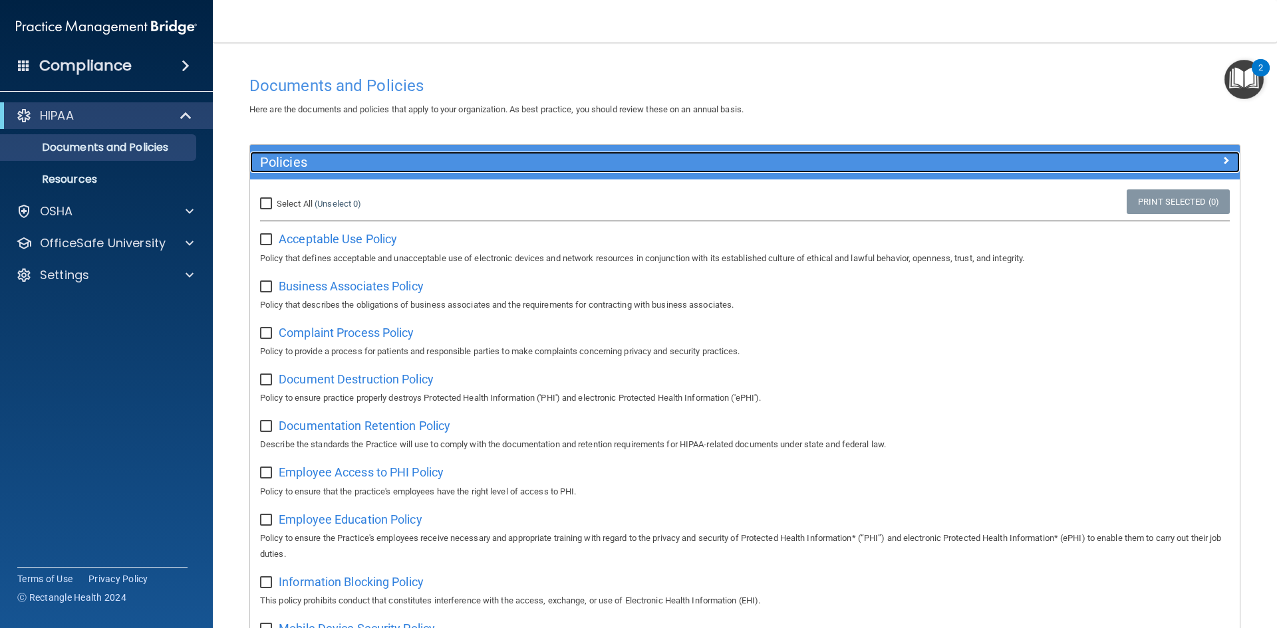
click at [321, 161] on h5 "Policies" at bounding box center [621, 162] width 722 height 15
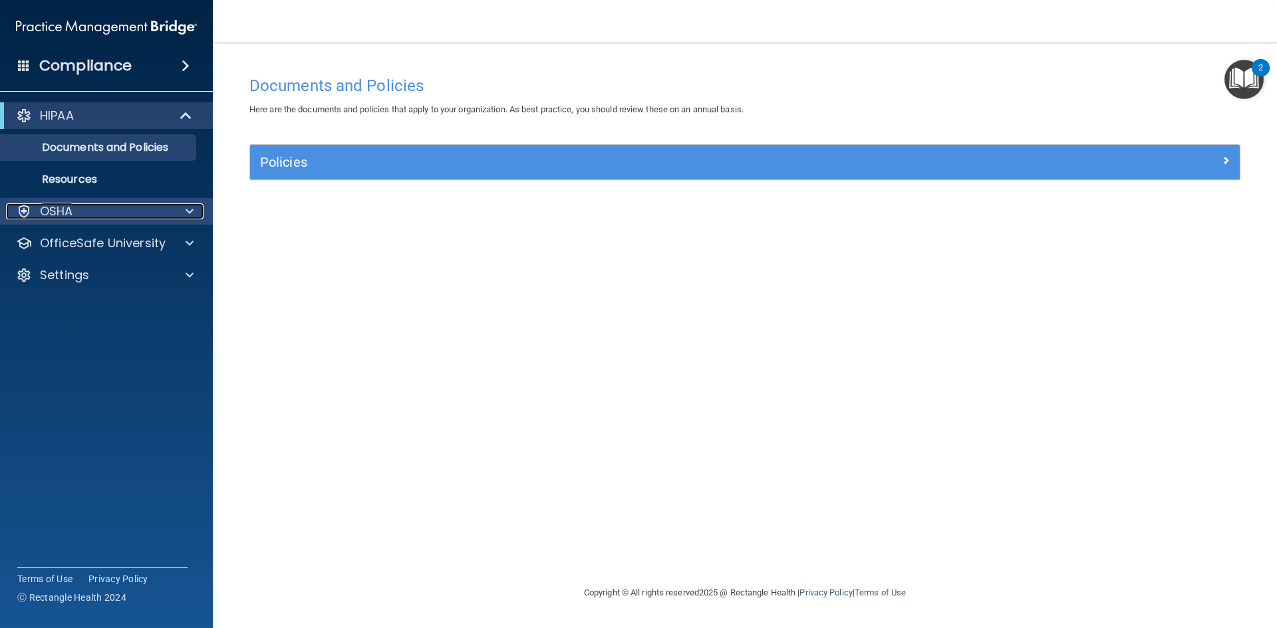
click at [128, 219] on div "OSHA" at bounding box center [88, 211] width 165 height 16
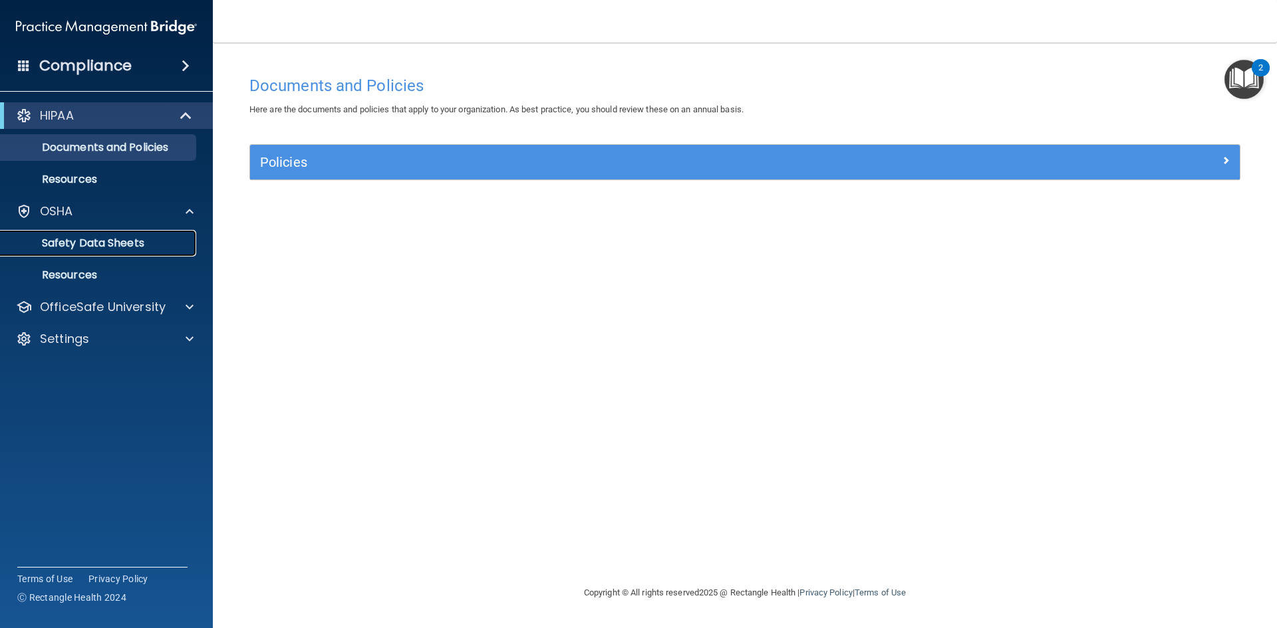
click at [129, 240] on p "Safety Data Sheets" at bounding box center [100, 243] width 182 height 13
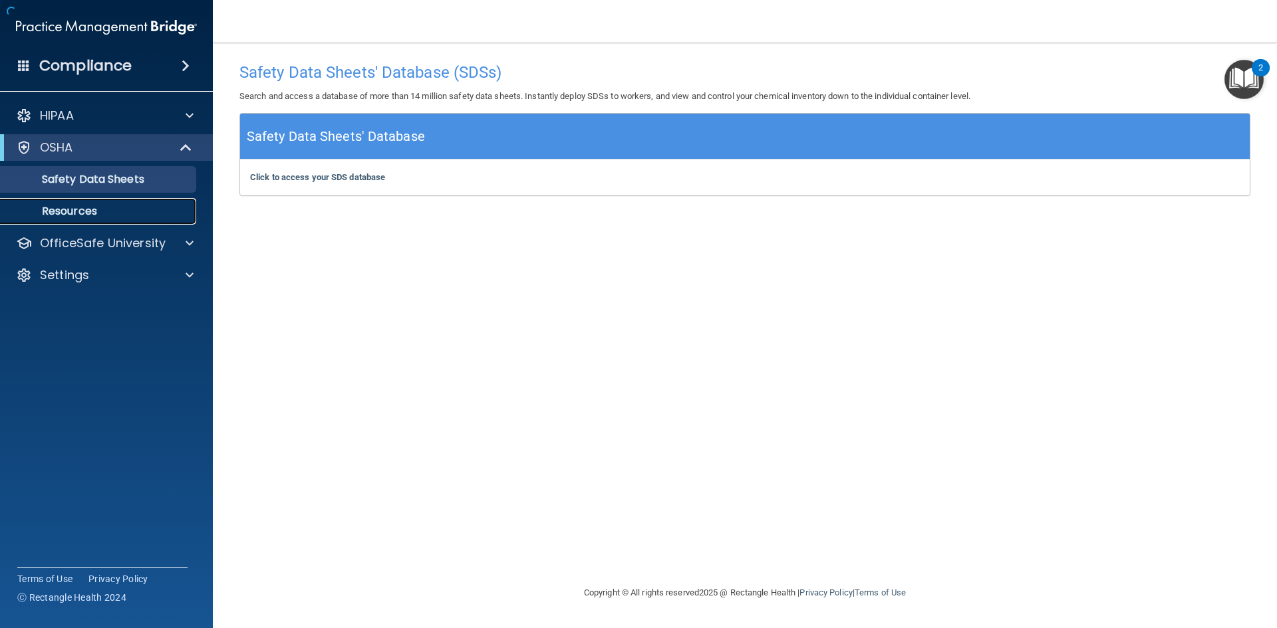
click at [130, 211] on p "Resources" at bounding box center [100, 211] width 182 height 13
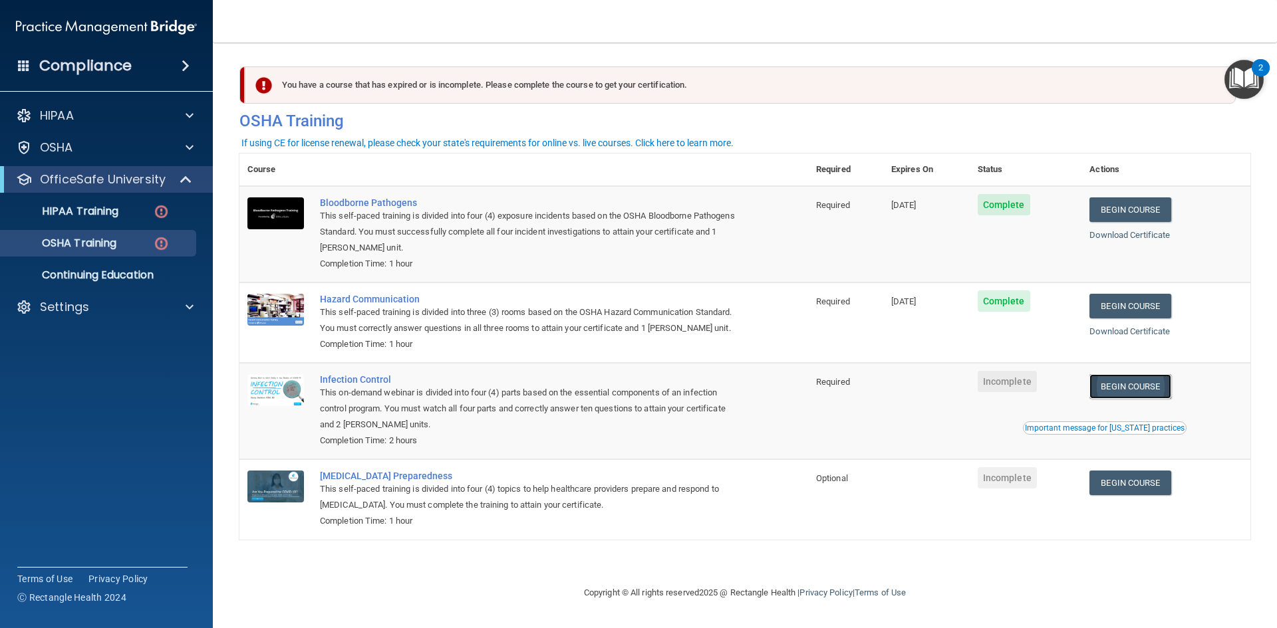
click at [1158, 390] on link "Begin Course" at bounding box center [1129, 386] width 81 height 25
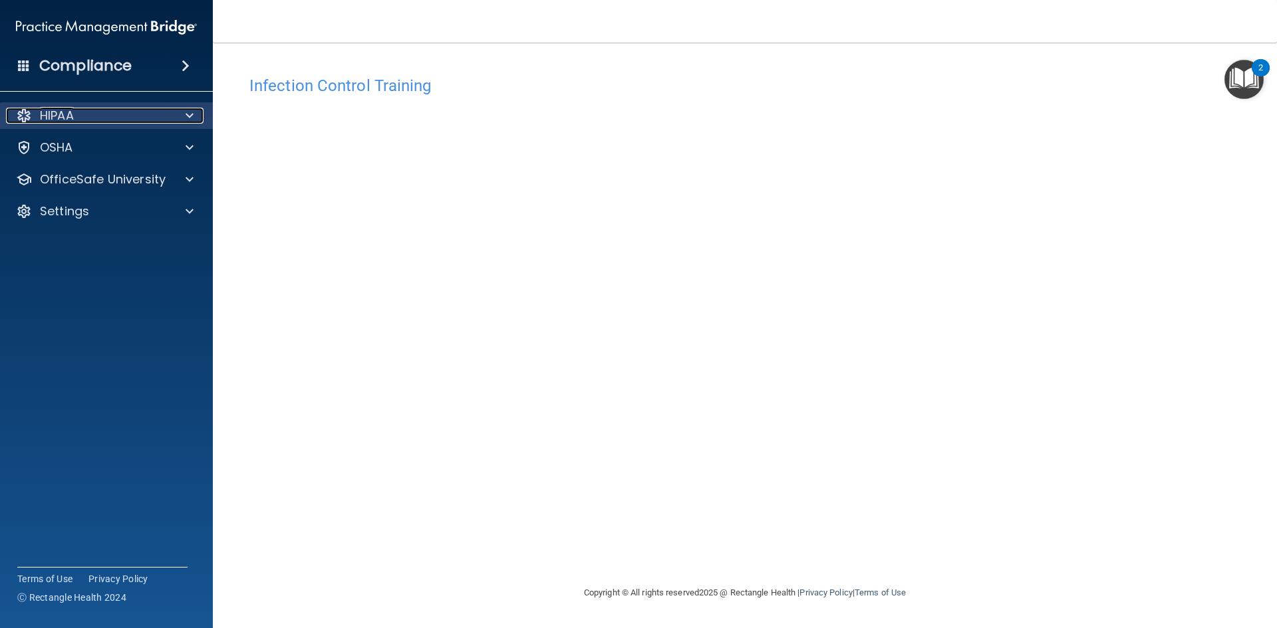
click at [192, 117] on span at bounding box center [190, 116] width 8 height 16
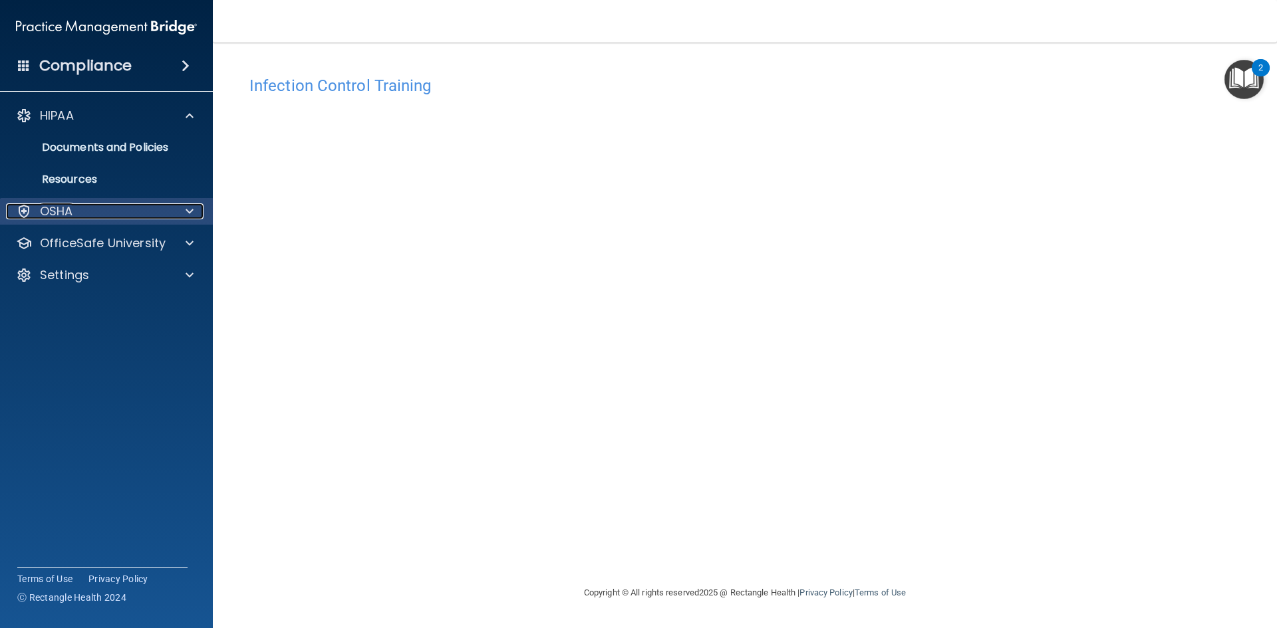
click at [182, 209] on div at bounding box center [187, 211] width 33 height 16
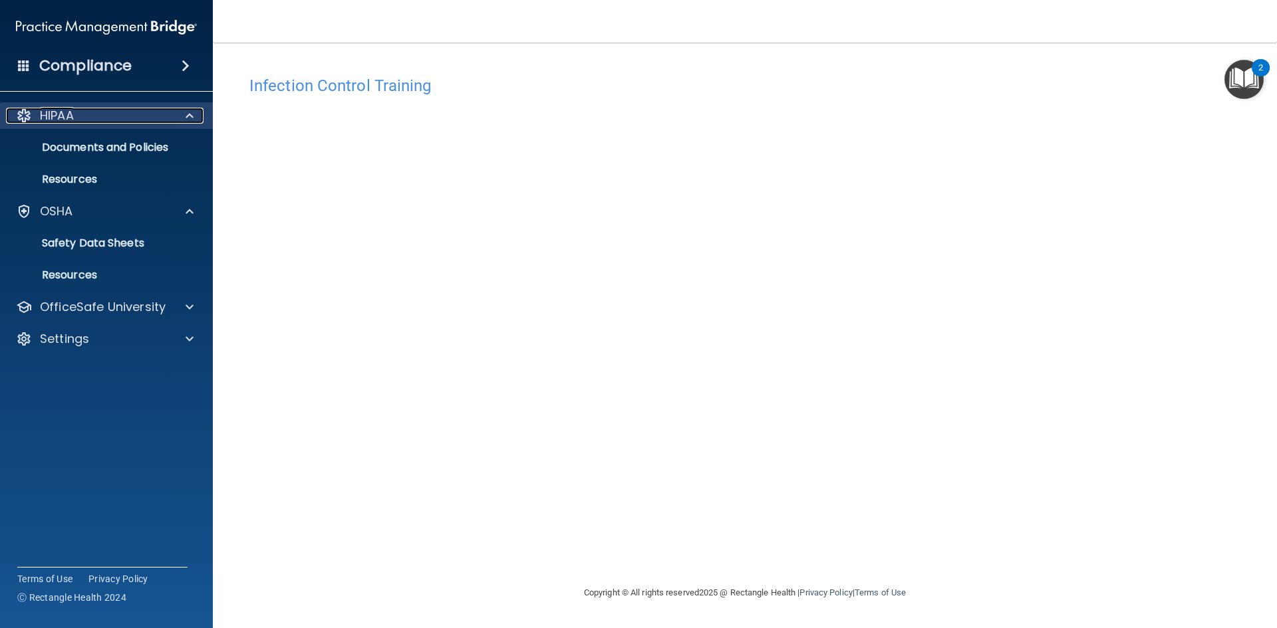
click at [186, 108] on span at bounding box center [190, 116] width 8 height 16
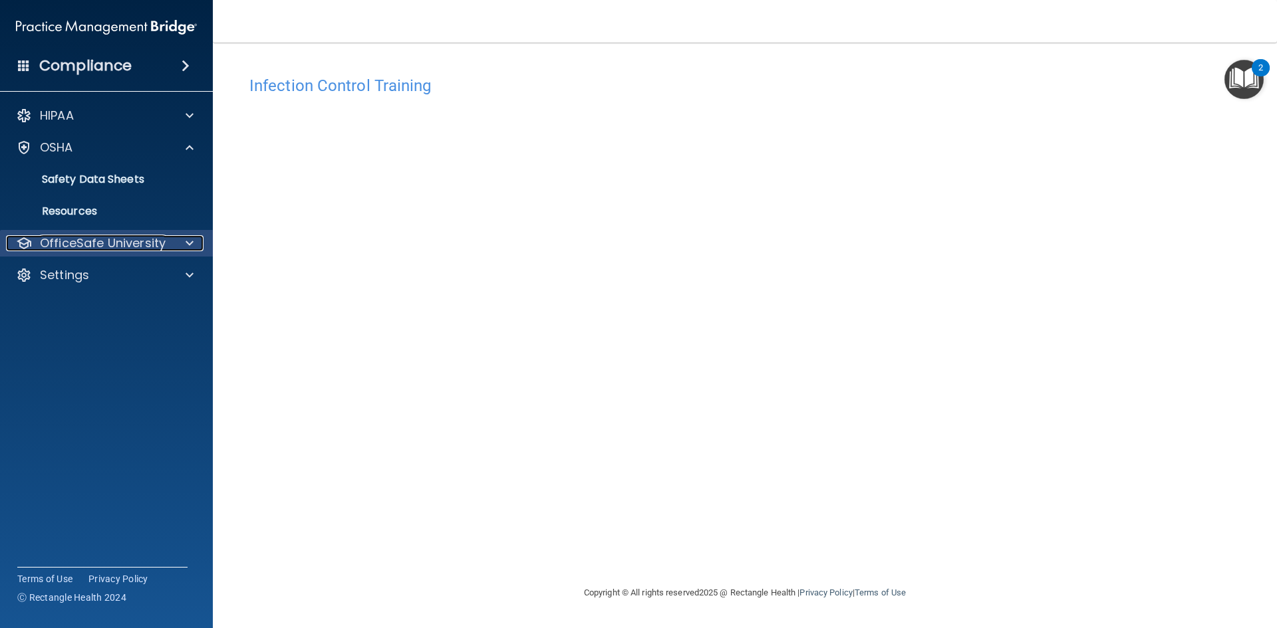
click at [190, 249] on span at bounding box center [190, 243] width 8 height 16
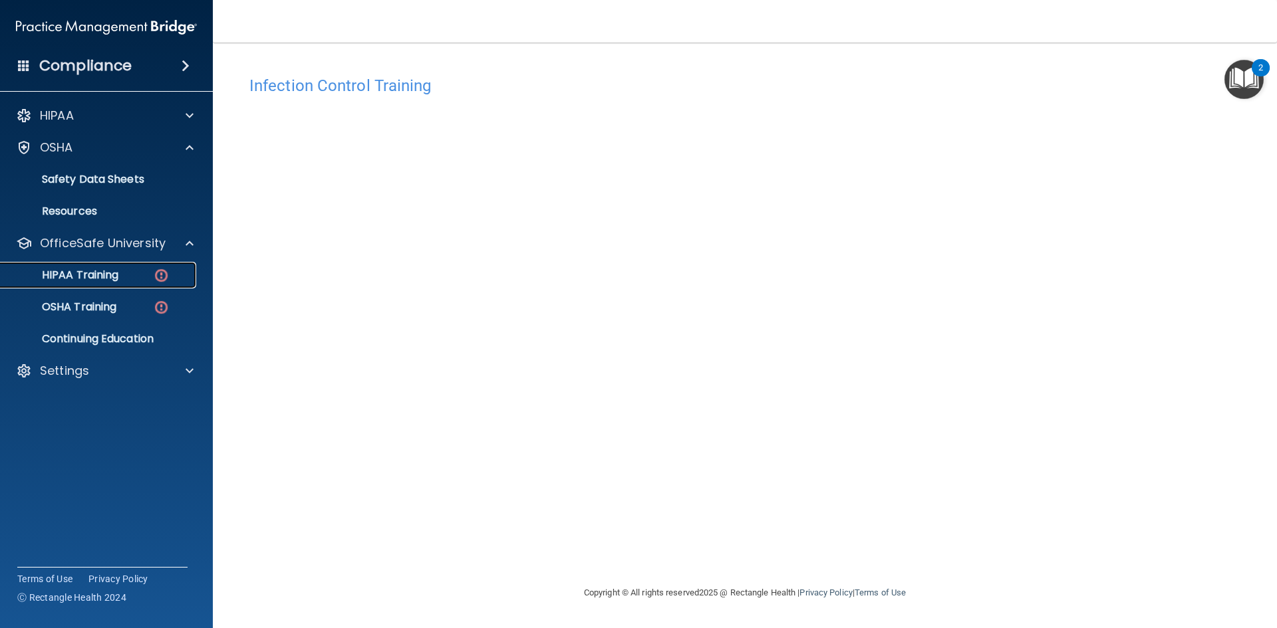
click at [98, 277] on p "HIPAA Training" at bounding box center [64, 275] width 110 height 13
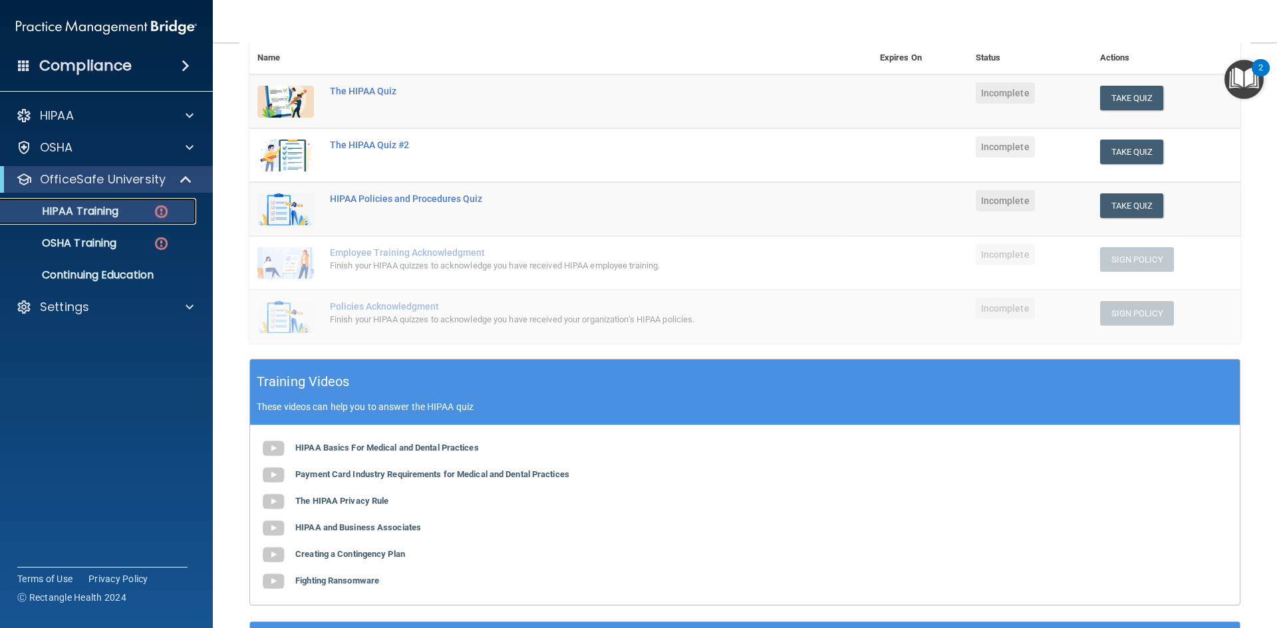
scroll to position [266, 0]
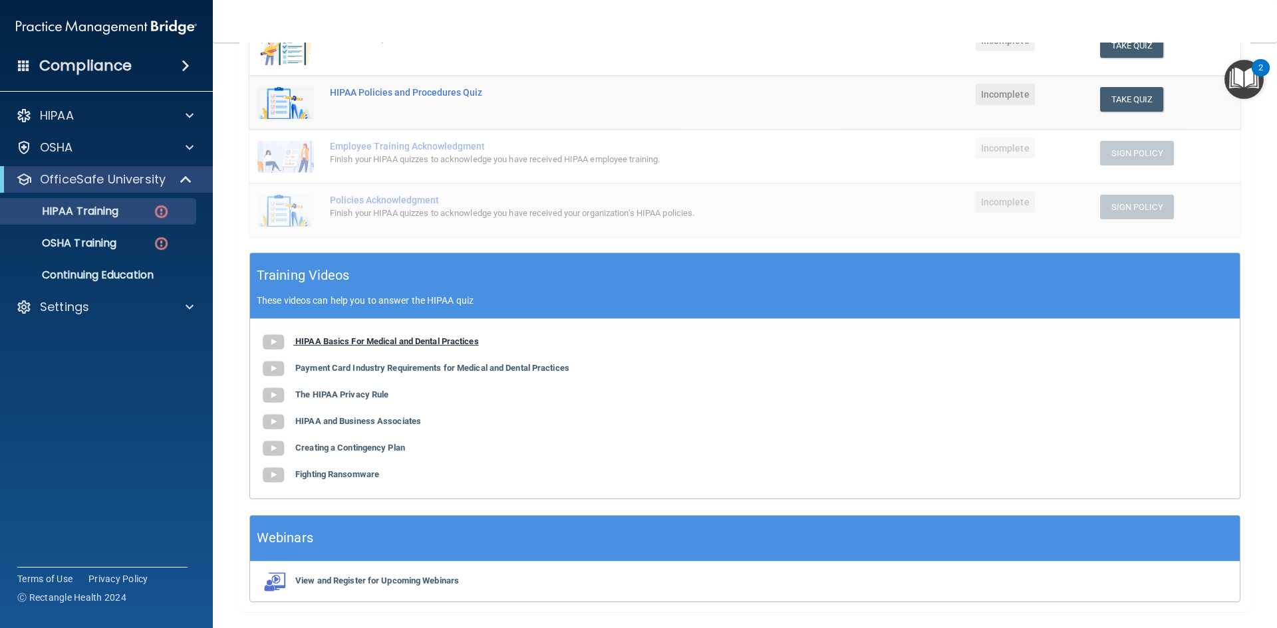
click at [397, 343] on b "HIPAA Basics For Medical and Dental Practices" at bounding box center [387, 341] width 184 height 10
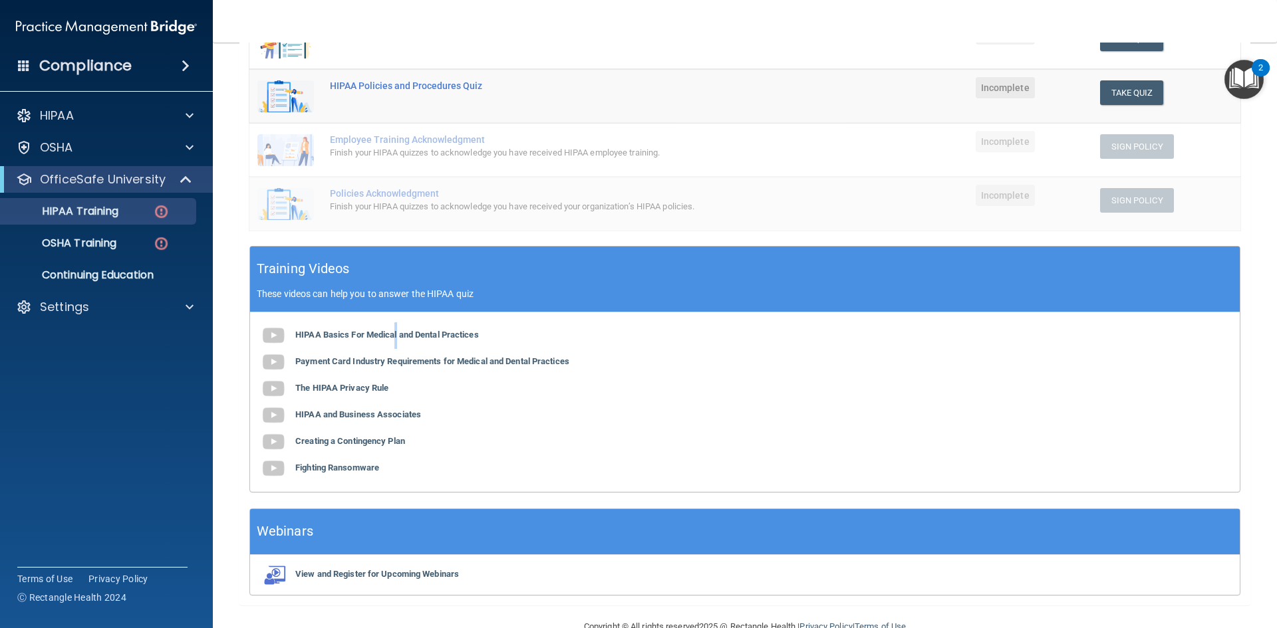
scroll to position [303, 0]
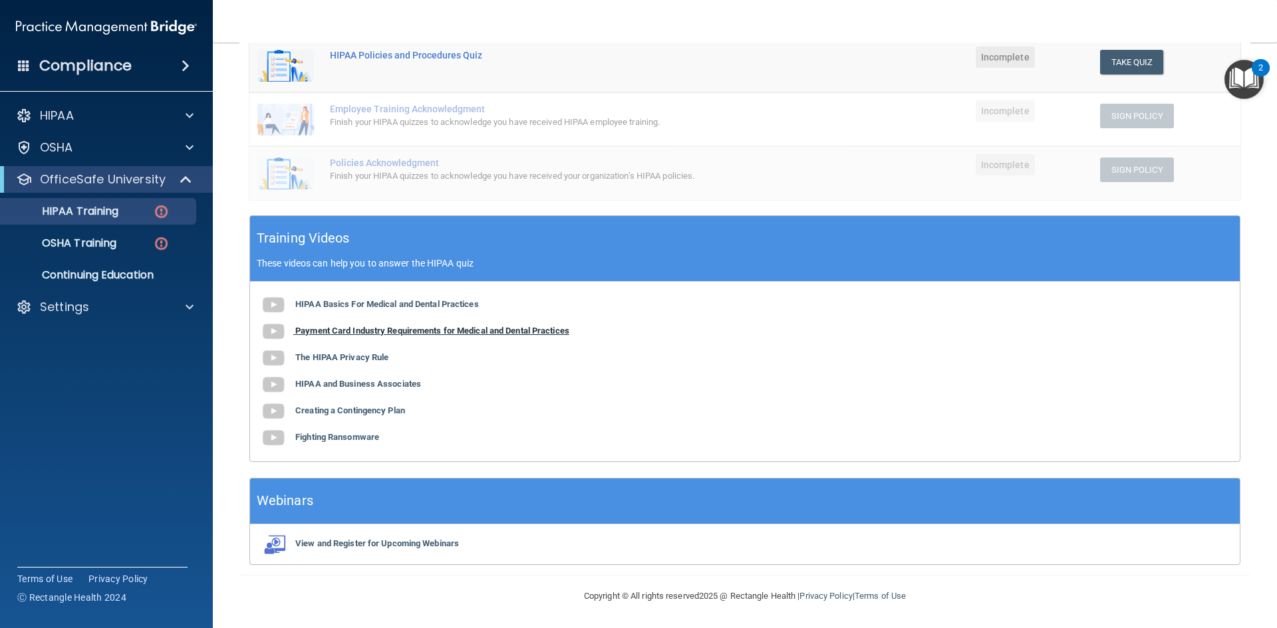
click at [454, 336] on b "Payment Card Industry Requirements for Medical and Dental Practices" at bounding box center [432, 331] width 274 height 10
click at [309, 361] on b "The HIPAA Privacy Rule" at bounding box center [341, 357] width 93 height 10
click at [344, 383] on b "HIPAA and Business Associates" at bounding box center [358, 384] width 126 height 10
click at [311, 416] on div "HIPAA Basics For Medical and Dental Practices Payment Card Industry Requirement…" at bounding box center [744, 372] width 989 height 180
click at [375, 407] on b "Creating a Contingency Plan" at bounding box center [350, 411] width 110 height 10
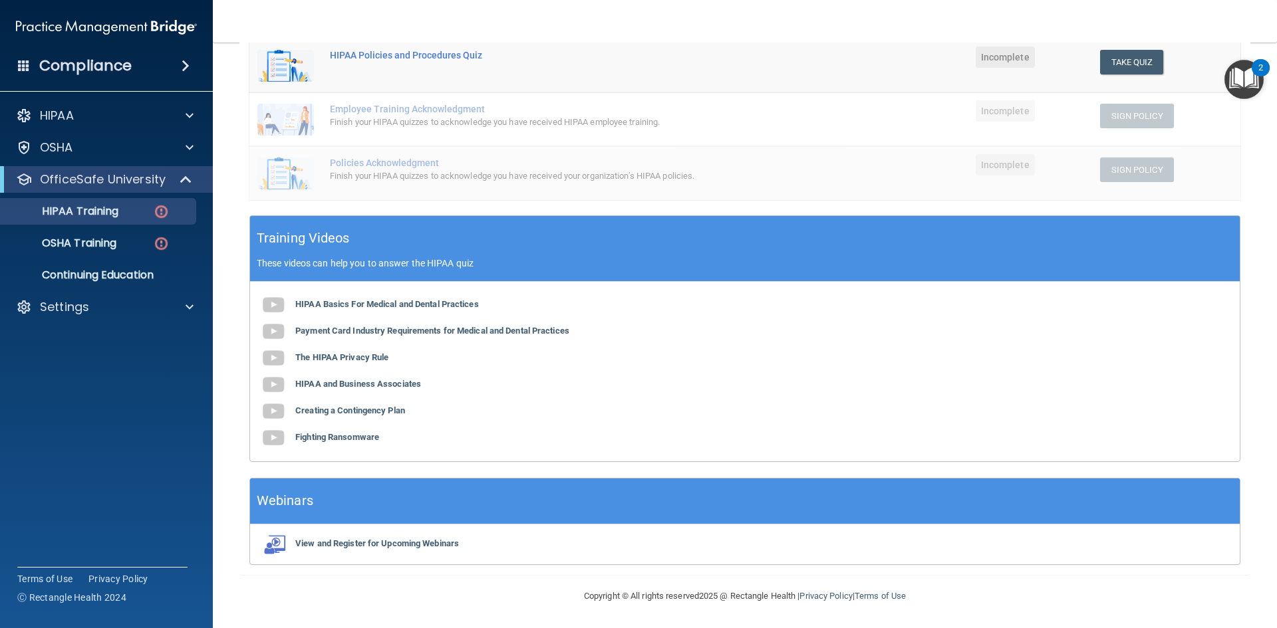
click at [370, 445] on div "HIPAA Basics For Medical and Dental Practices Payment Card Industry Requirement…" at bounding box center [744, 372] width 989 height 180
click at [369, 438] on b "Fighting Ransomware" at bounding box center [337, 437] width 84 height 10
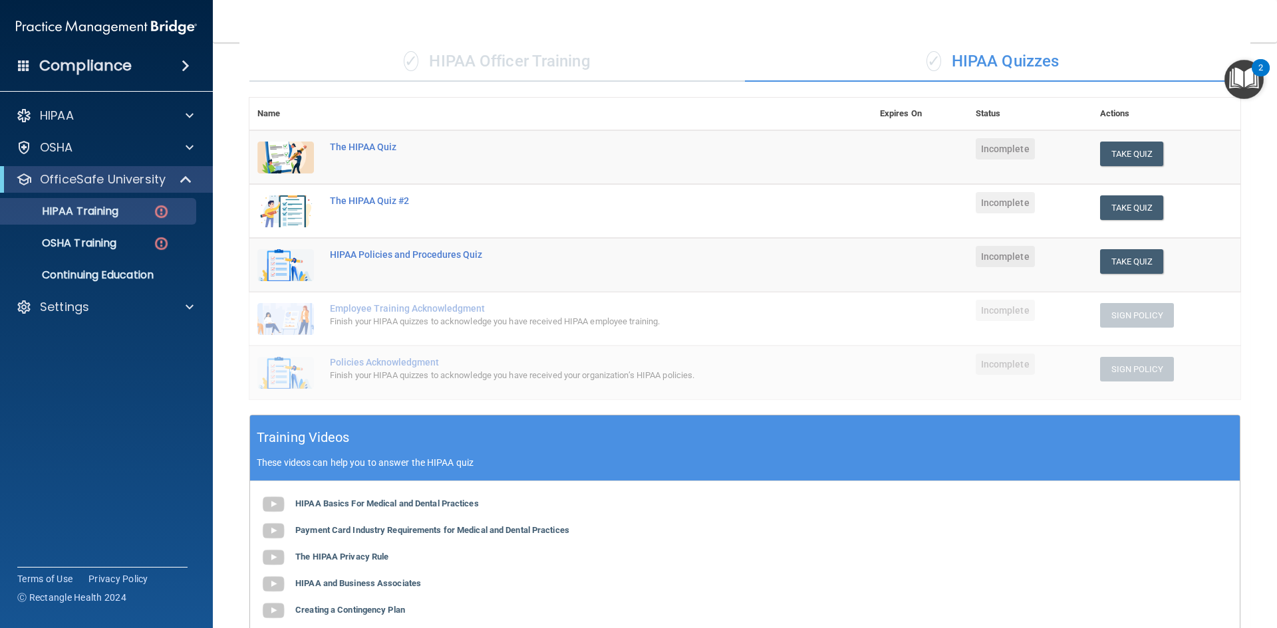
scroll to position [0, 0]
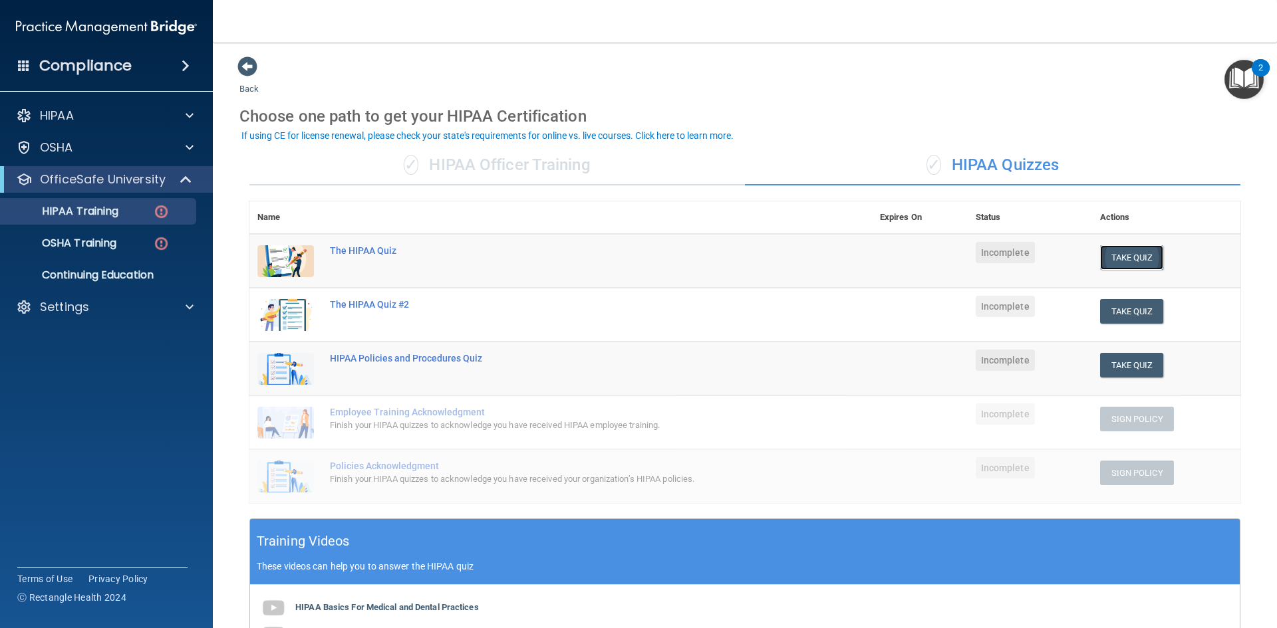
click at [1100, 253] on button "Take Quiz" at bounding box center [1132, 257] width 64 height 25
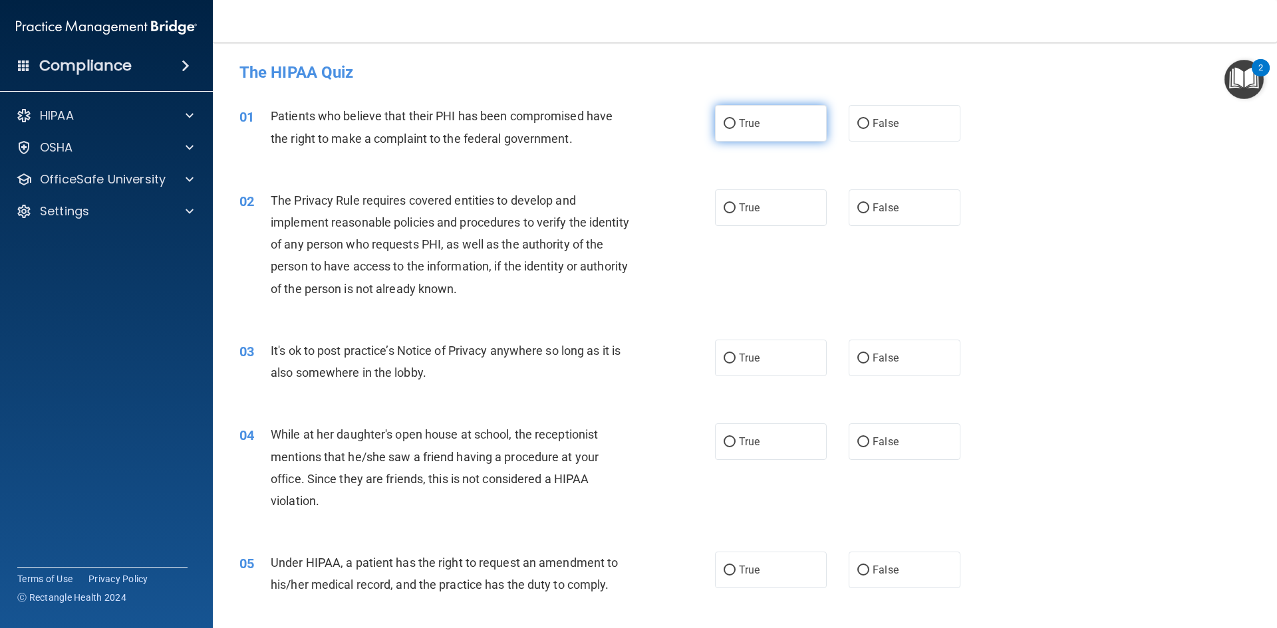
click at [765, 118] on label "True" at bounding box center [771, 123] width 112 height 37
click at [735, 119] on input "True" at bounding box center [729, 124] width 12 height 10
radio input "true"
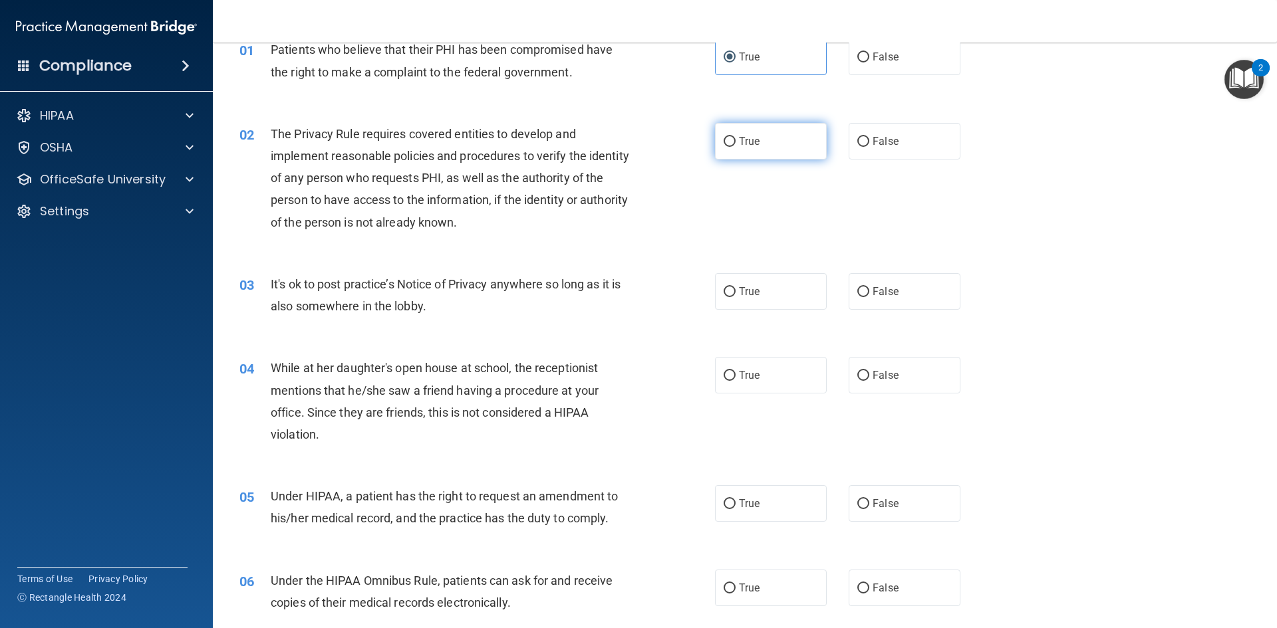
click at [787, 152] on label "True" at bounding box center [771, 141] width 112 height 37
click at [735, 147] on input "True" at bounding box center [729, 142] width 12 height 10
radio input "true"
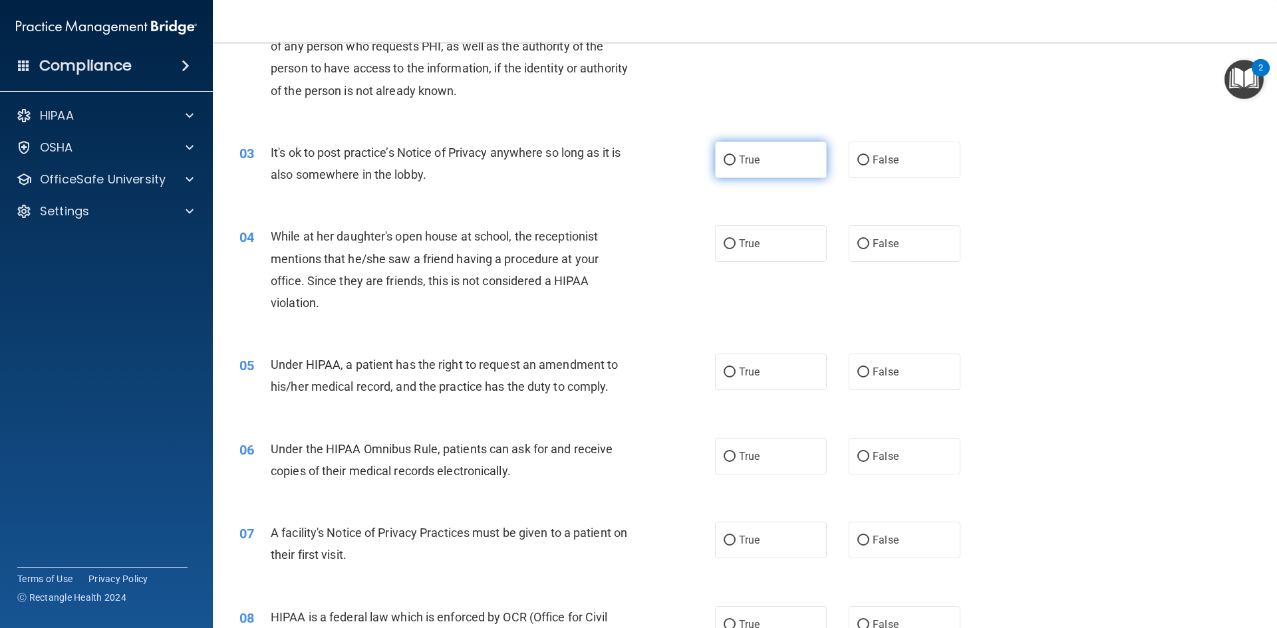
scroll to position [199, 0]
click at [872, 148] on label "False" at bounding box center [904, 158] width 112 height 37
click at [869, 154] on input "False" at bounding box center [863, 159] width 12 height 10
radio input "true"
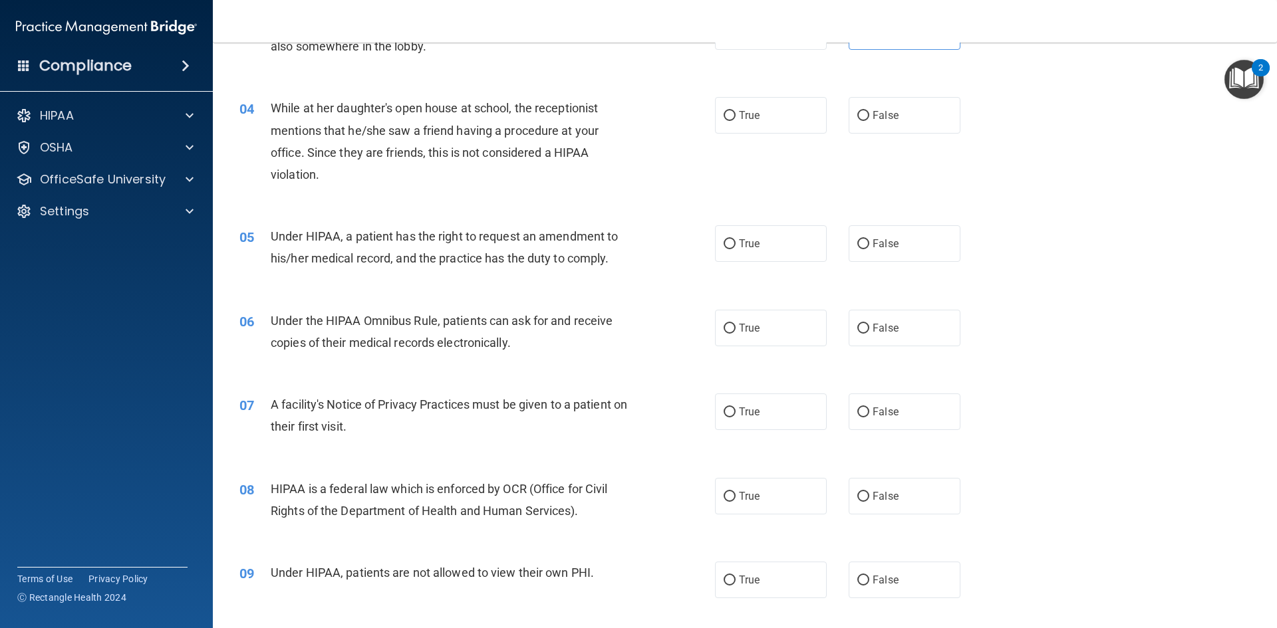
scroll to position [332, 0]
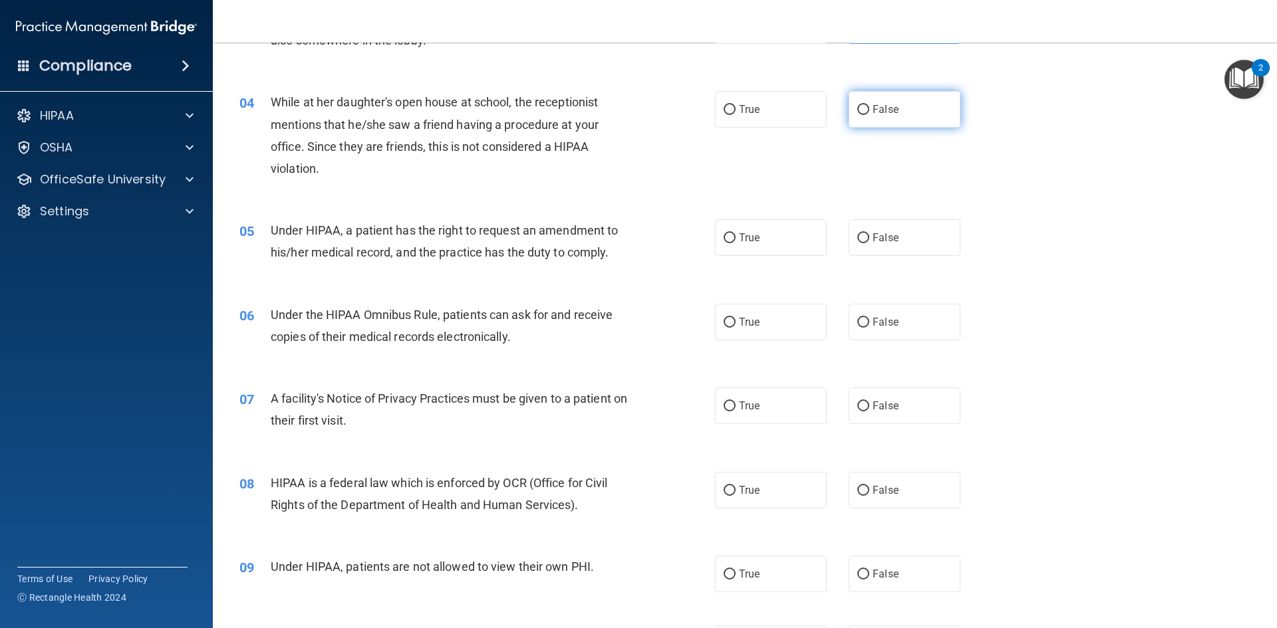
click at [891, 122] on label "False" at bounding box center [904, 109] width 112 height 37
click at [869, 115] on input "False" at bounding box center [863, 110] width 12 height 10
radio input "true"
click at [733, 230] on label "True" at bounding box center [771, 237] width 112 height 37
click at [733, 233] on input "True" at bounding box center [729, 238] width 12 height 10
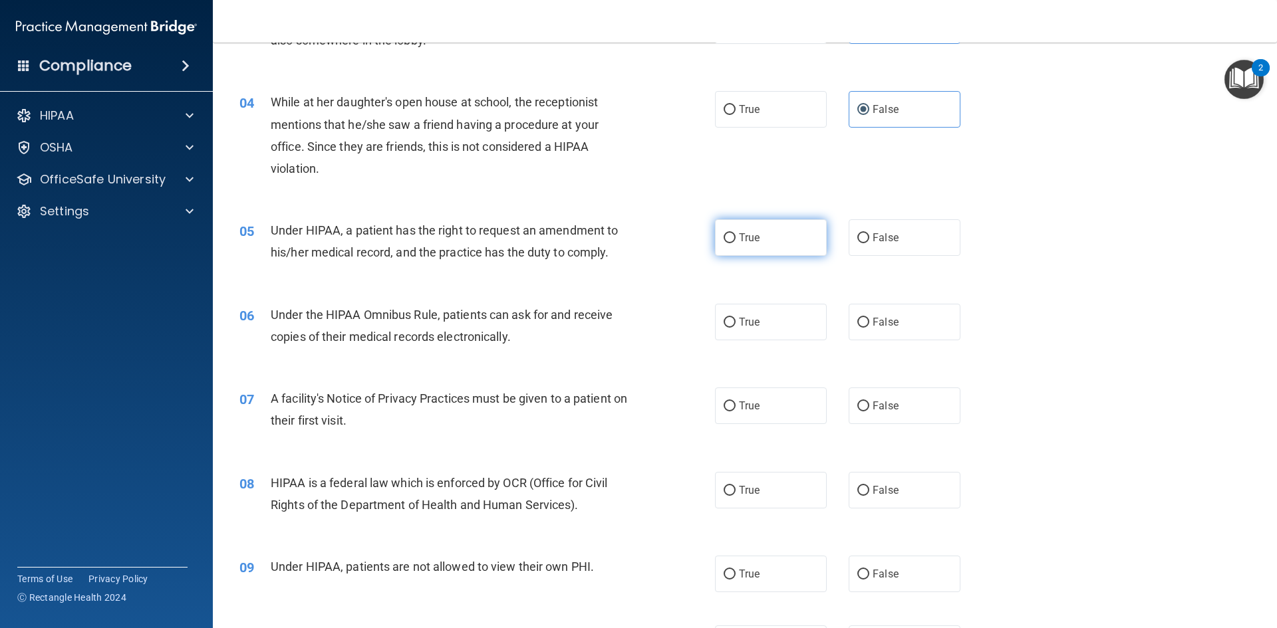
radio input "true"
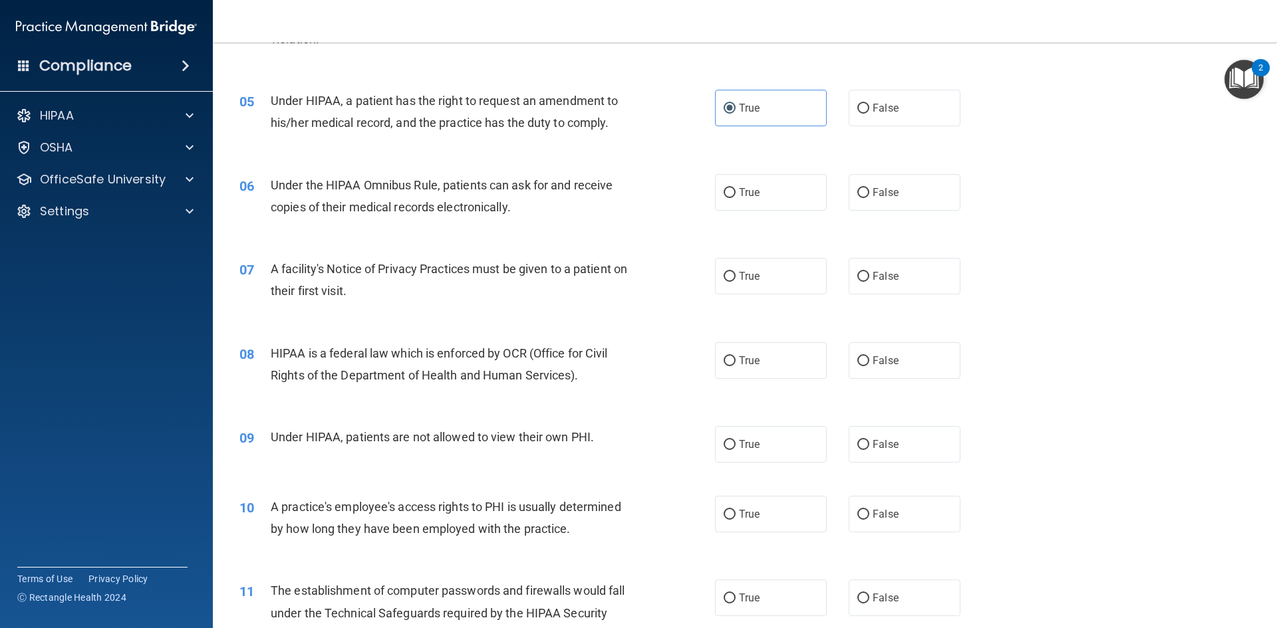
scroll to position [465, 0]
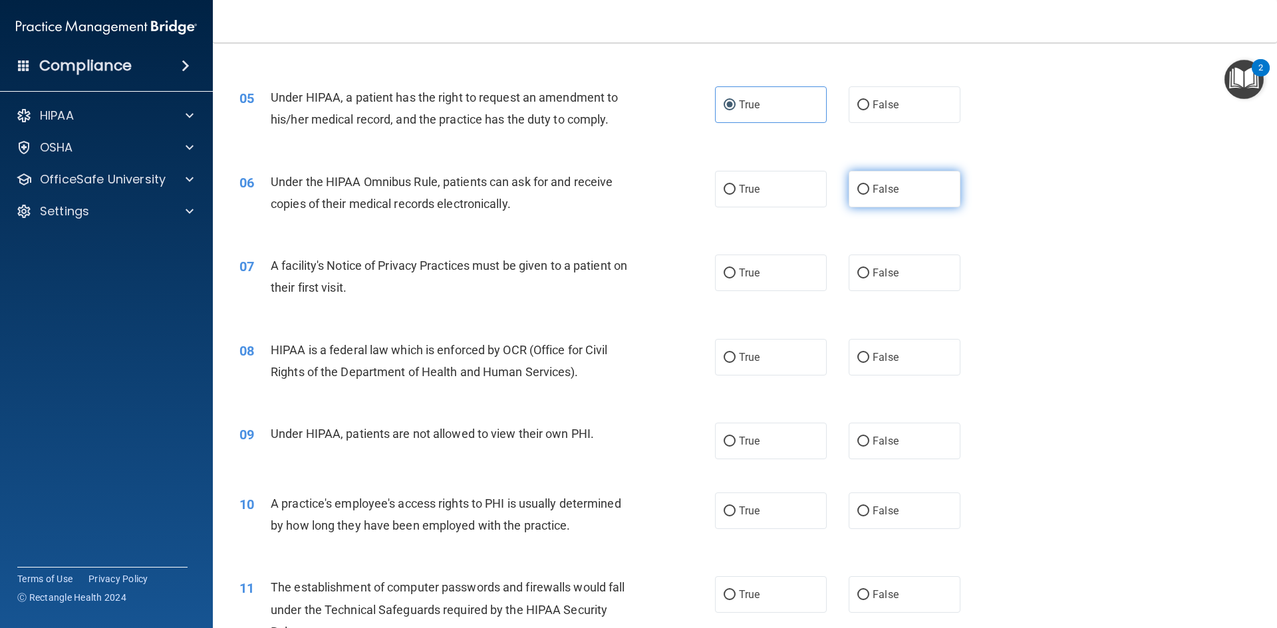
click at [876, 203] on label "False" at bounding box center [904, 189] width 112 height 37
click at [869, 195] on input "False" at bounding box center [863, 190] width 12 height 10
radio input "true"
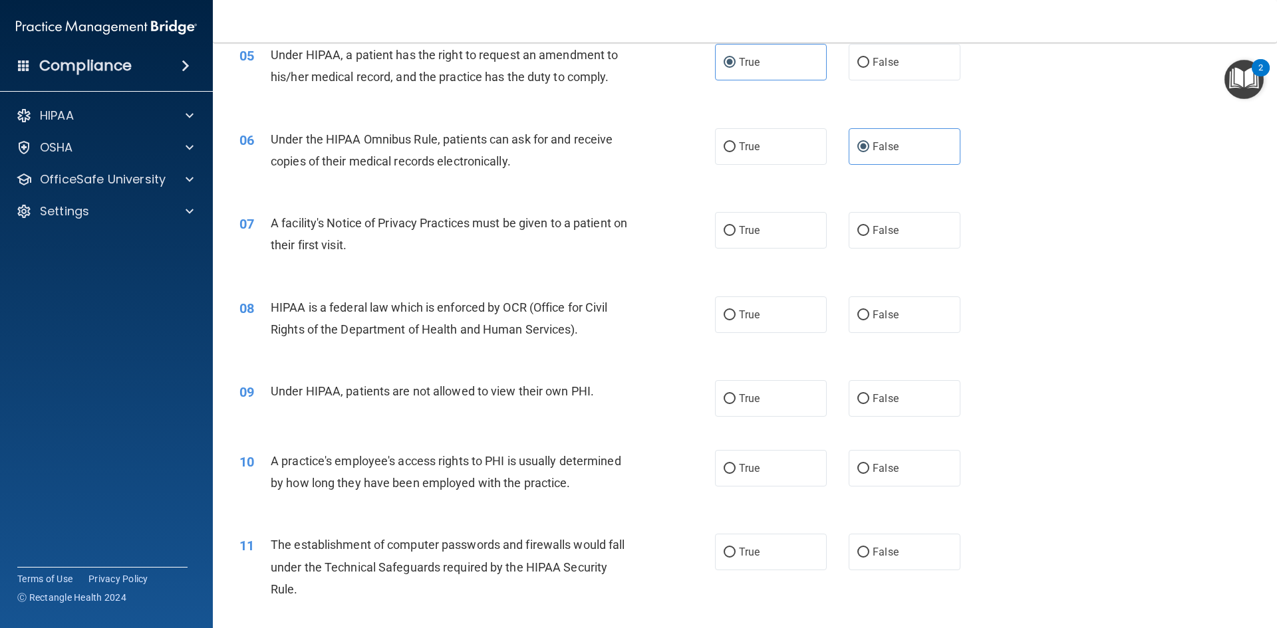
scroll to position [532, 0]
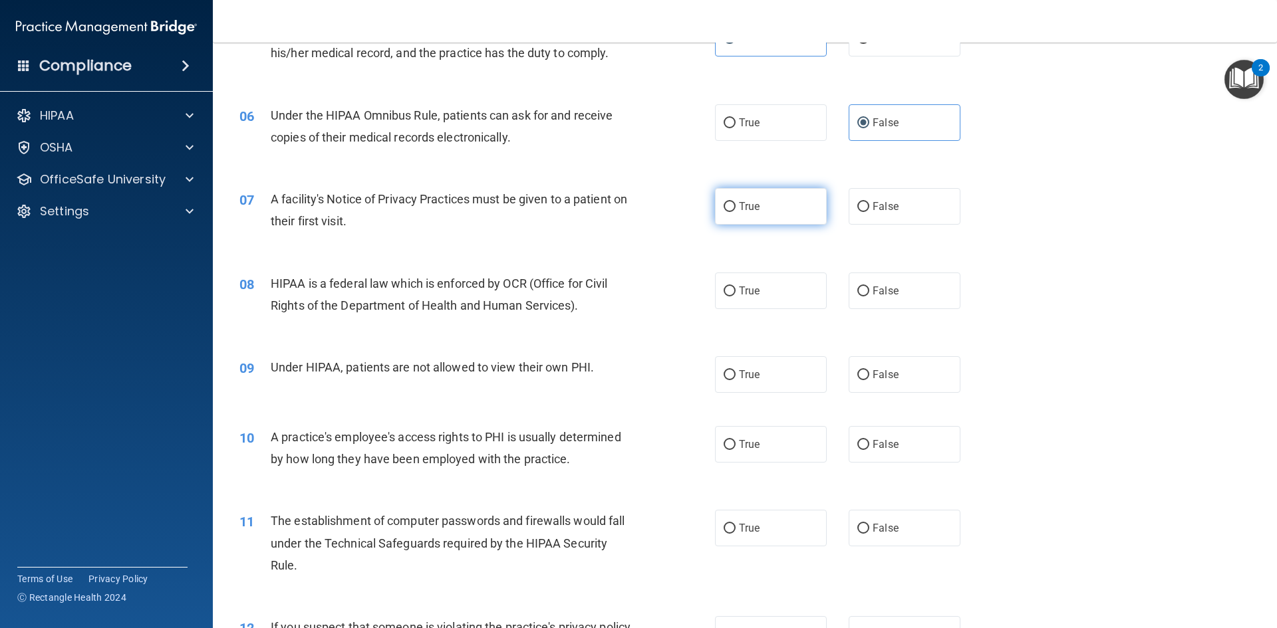
drag, startPoint x: 747, startPoint y: 195, endPoint x: 721, endPoint y: 204, distance: 28.2
click at [747, 192] on label "True" at bounding box center [771, 206] width 112 height 37
click at [735, 202] on input "True" at bounding box center [729, 207] width 12 height 10
radio input "true"
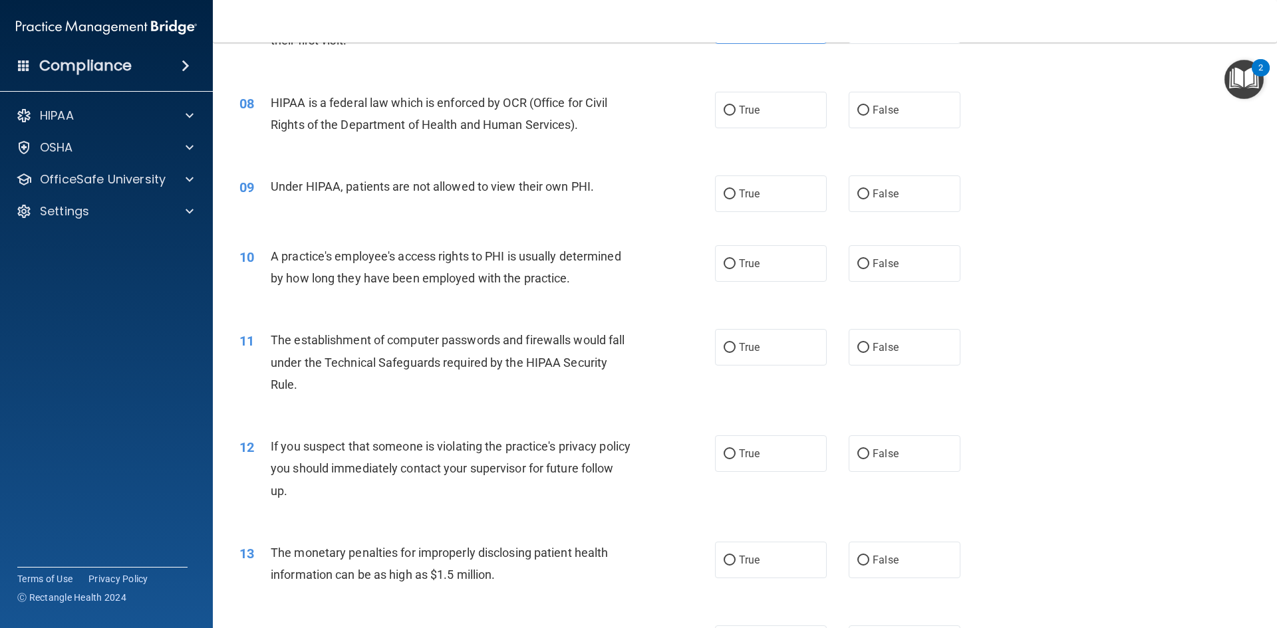
scroll to position [731, 0]
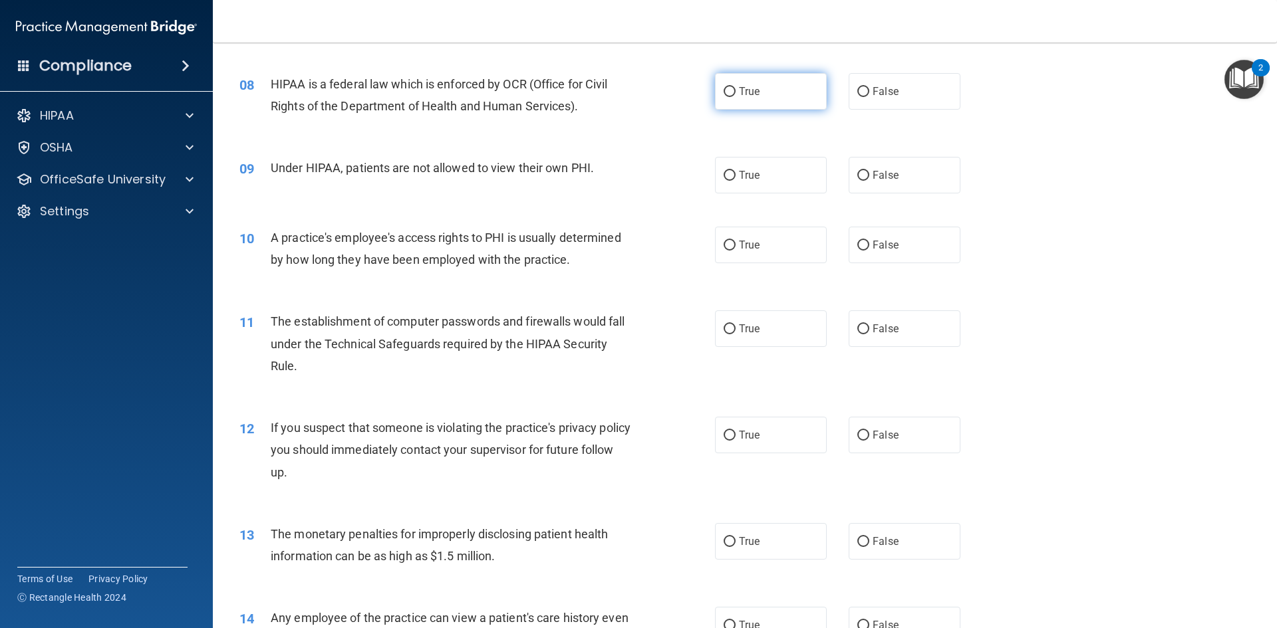
click at [760, 91] on label "True" at bounding box center [771, 91] width 112 height 37
click at [735, 91] on input "True" at bounding box center [729, 92] width 12 height 10
radio input "true"
drag, startPoint x: 880, startPoint y: 179, endPoint x: 858, endPoint y: 195, distance: 27.7
click at [884, 178] on span "False" at bounding box center [885, 175] width 26 height 13
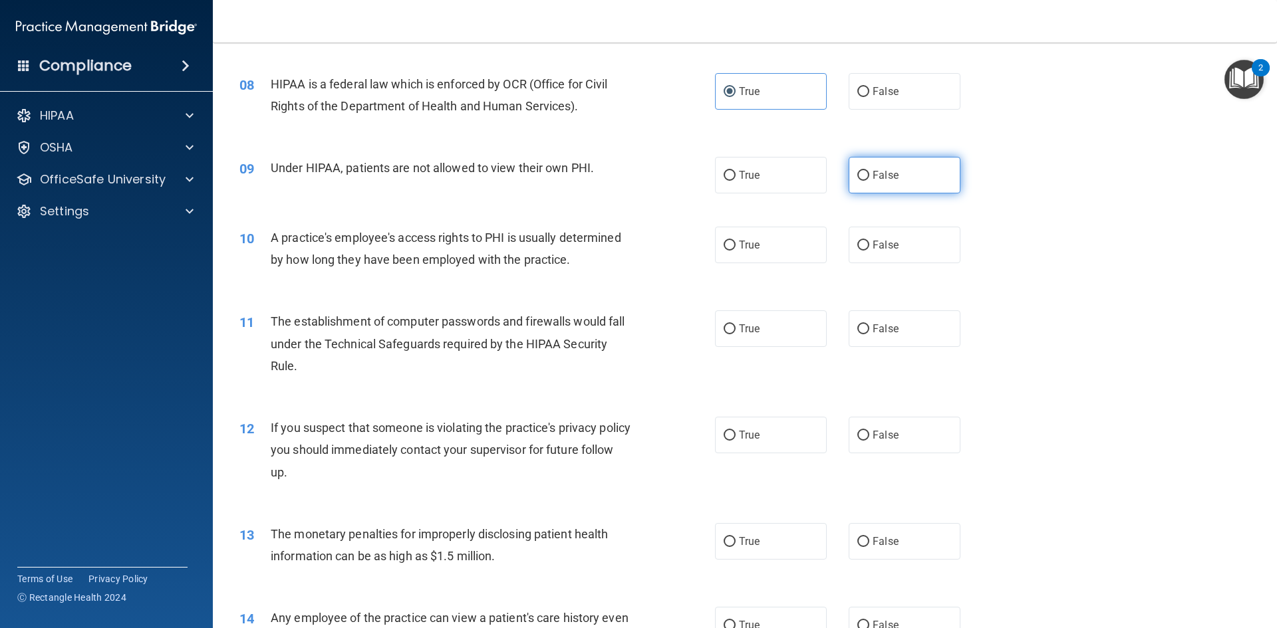
click at [876, 179] on span "False" at bounding box center [885, 175] width 26 height 13
click at [869, 179] on input "False" at bounding box center [863, 176] width 12 height 10
radio input "true"
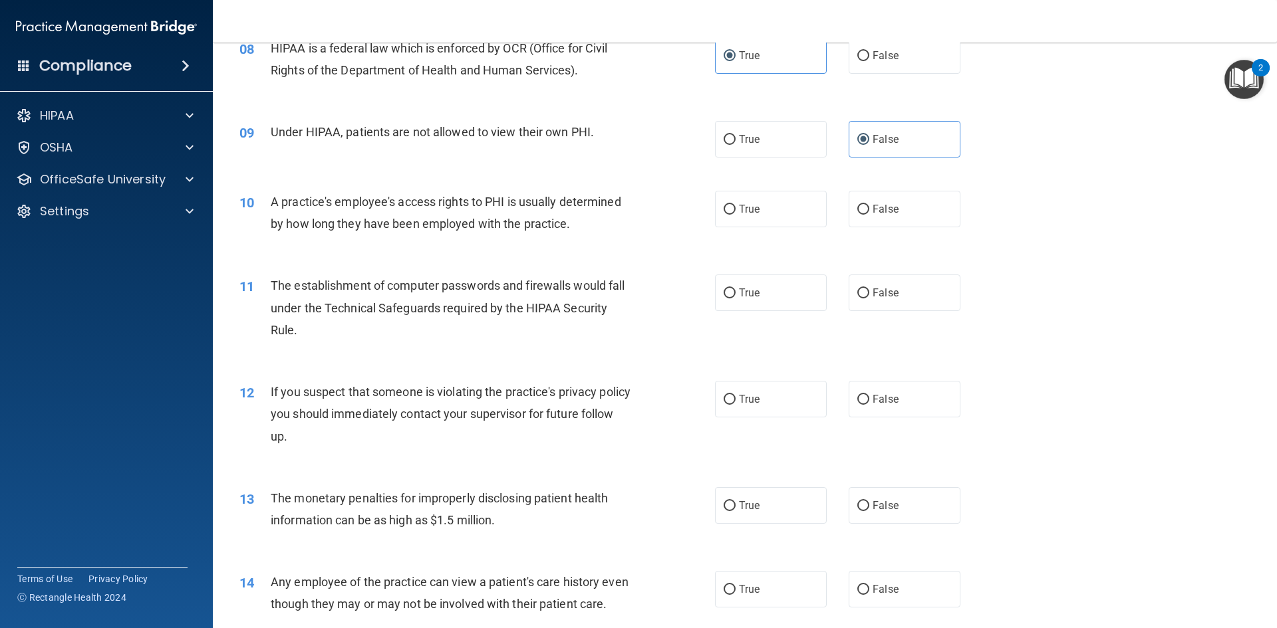
scroll to position [798, 0]
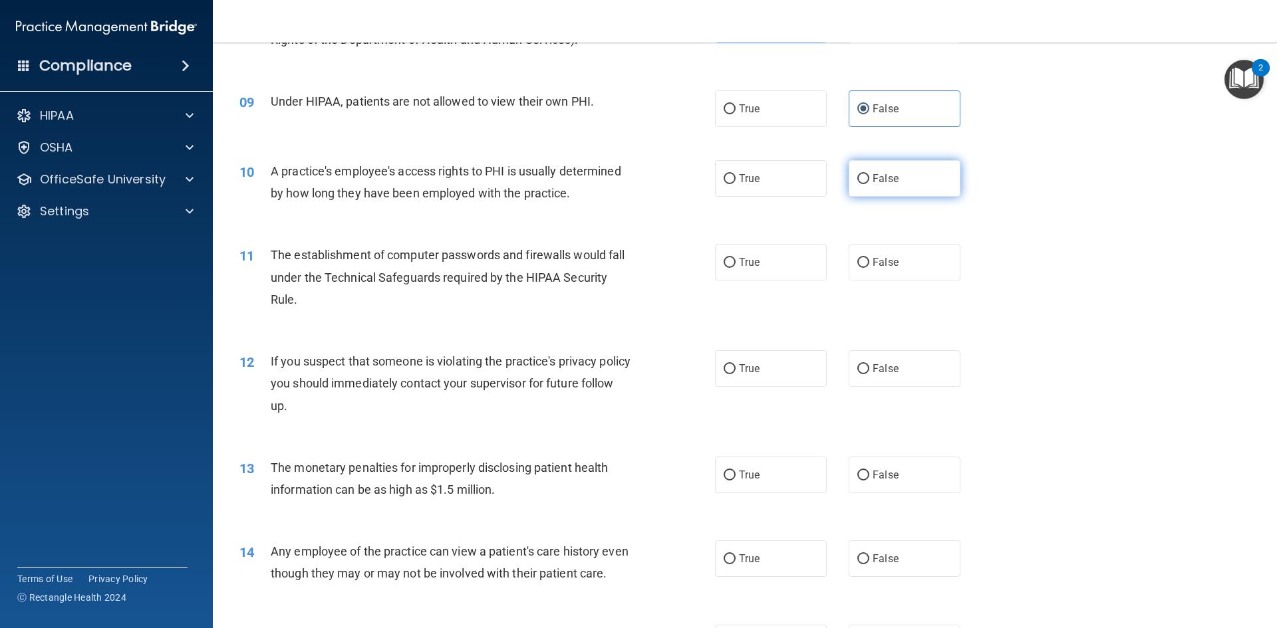
click at [878, 184] on span "False" at bounding box center [885, 178] width 26 height 13
click at [869, 184] on input "False" at bounding box center [863, 179] width 12 height 10
radio input "true"
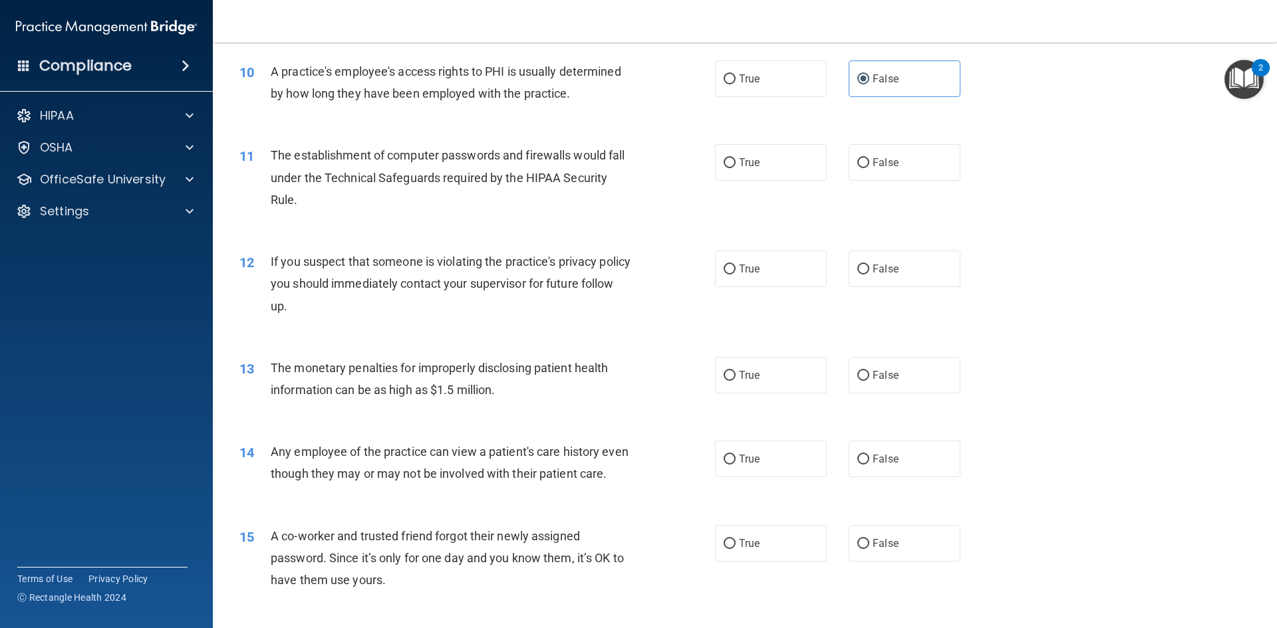
scroll to position [931, 0]
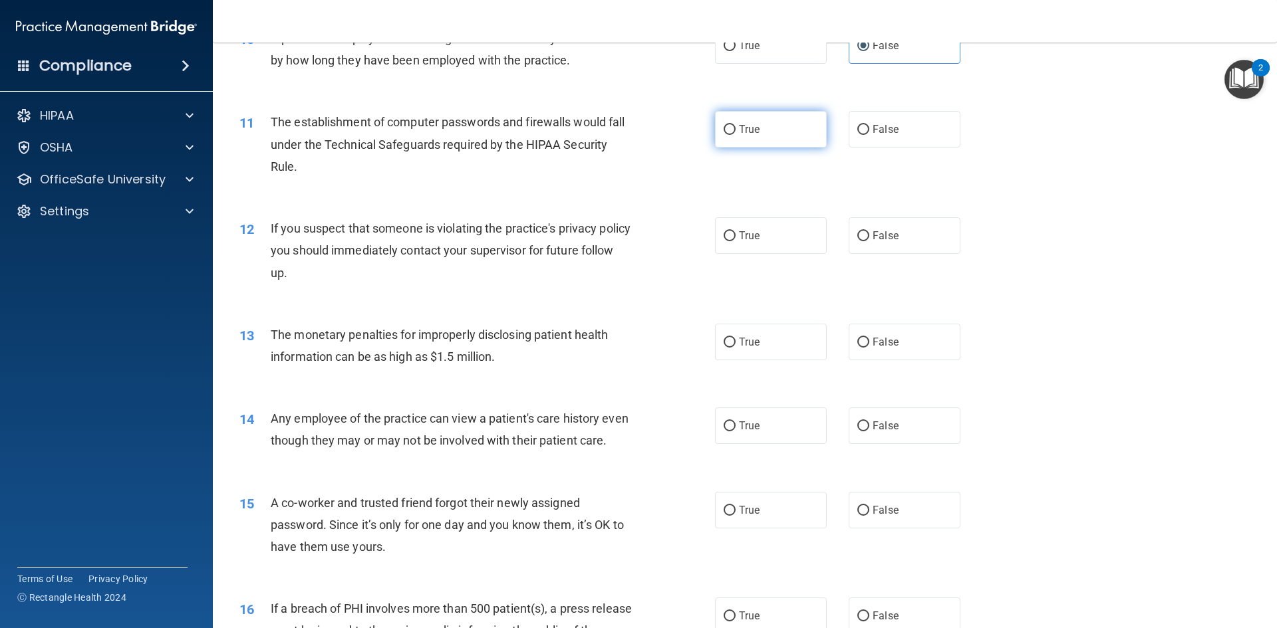
drag, startPoint x: 795, startPoint y: 129, endPoint x: 783, endPoint y: 134, distance: 13.1
click at [792, 129] on label "True" at bounding box center [771, 129] width 112 height 37
click at [735, 129] on input "True" at bounding box center [729, 130] width 12 height 10
radio input "true"
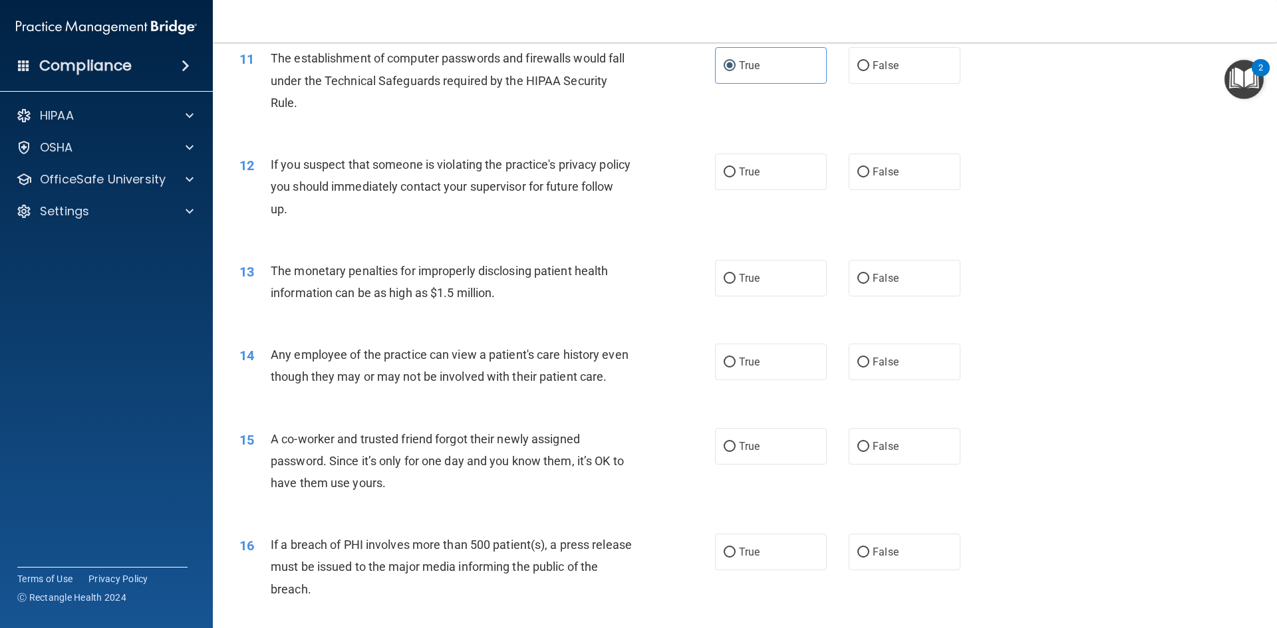
scroll to position [997, 0]
click at [784, 177] on label "True" at bounding box center [771, 169] width 112 height 37
click at [735, 175] on input "True" at bounding box center [729, 170] width 12 height 10
radio input "true"
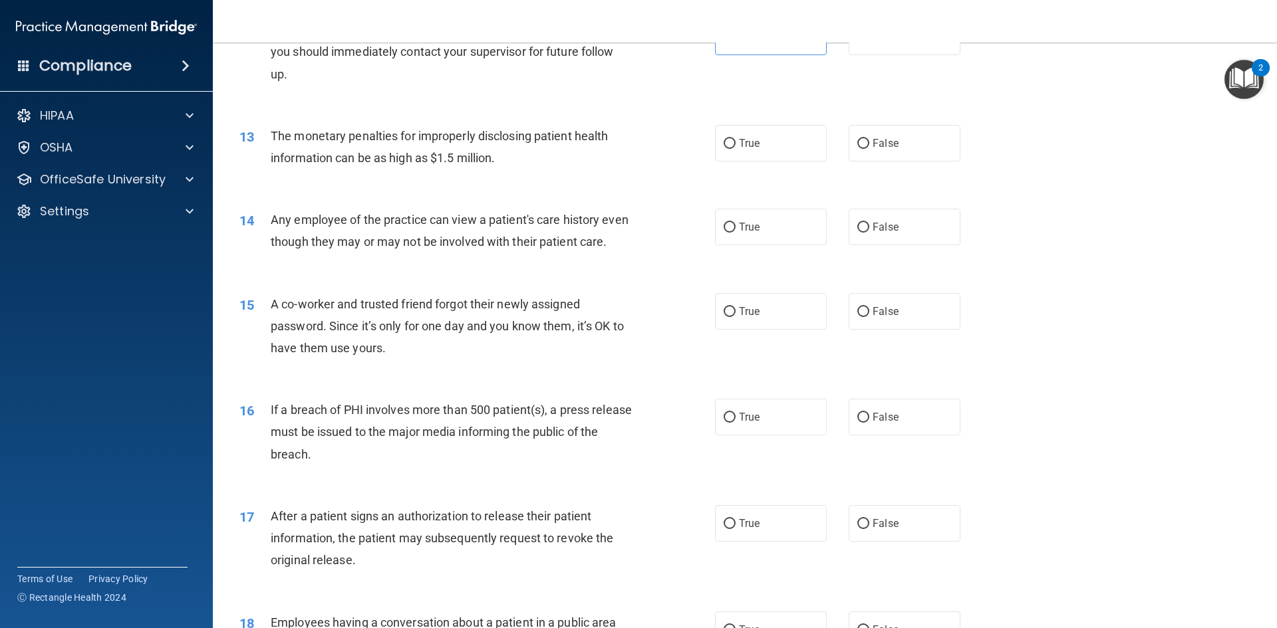
scroll to position [1130, 0]
click at [781, 137] on label "True" at bounding box center [771, 142] width 112 height 37
click at [735, 138] on input "True" at bounding box center [729, 143] width 12 height 10
radio input "true"
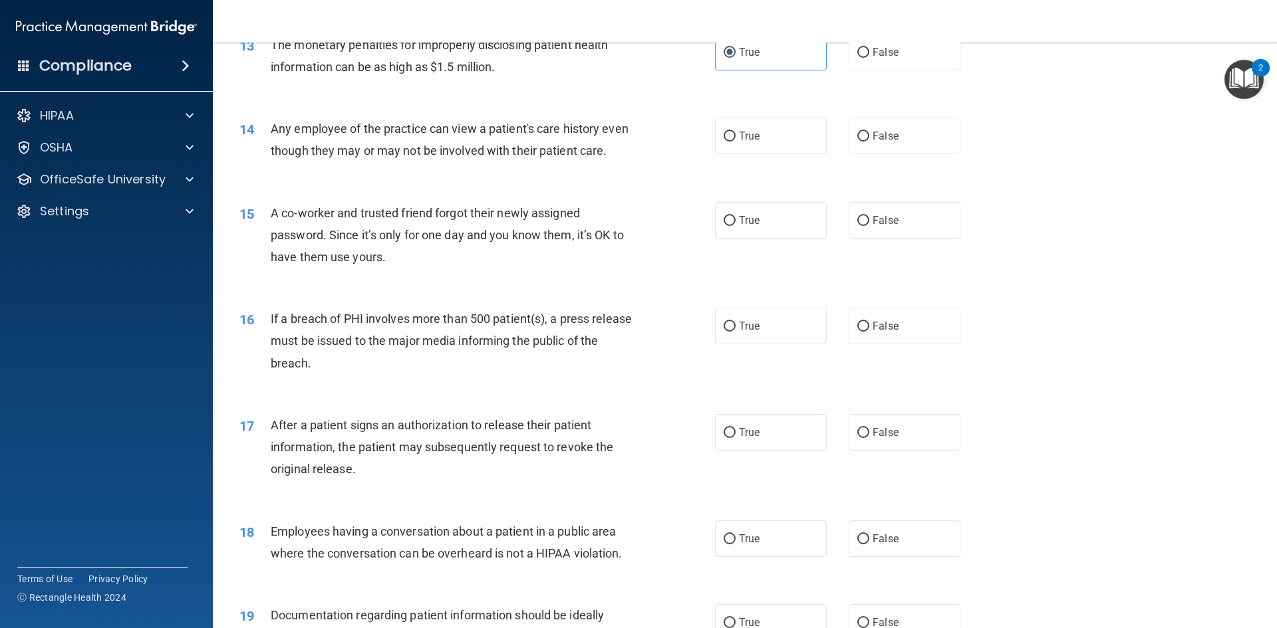
scroll to position [1197, 0]
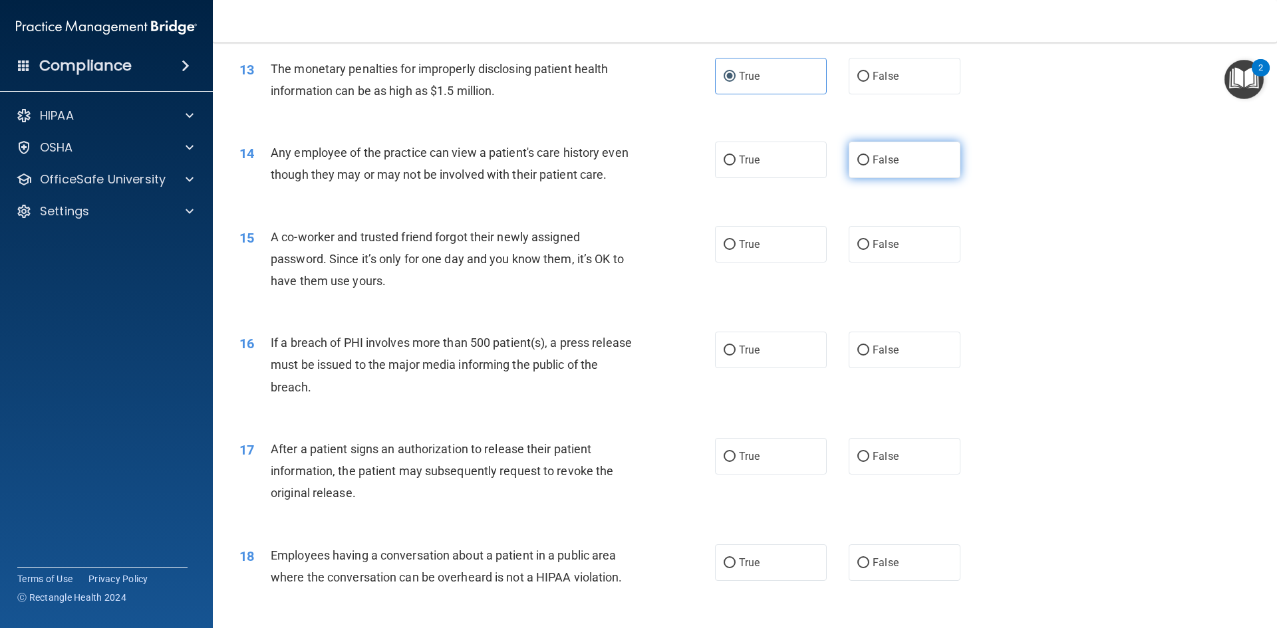
click at [928, 163] on label "False" at bounding box center [904, 160] width 112 height 37
click at [869, 163] on input "False" at bounding box center [863, 161] width 12 height 10
radio input "true"
click at [899, 261] on label "False" at bounding box center [904, 244] width 112 height 37
click at [869, 250] on input "False" at bounding box center [863, 245] width 12 height 10
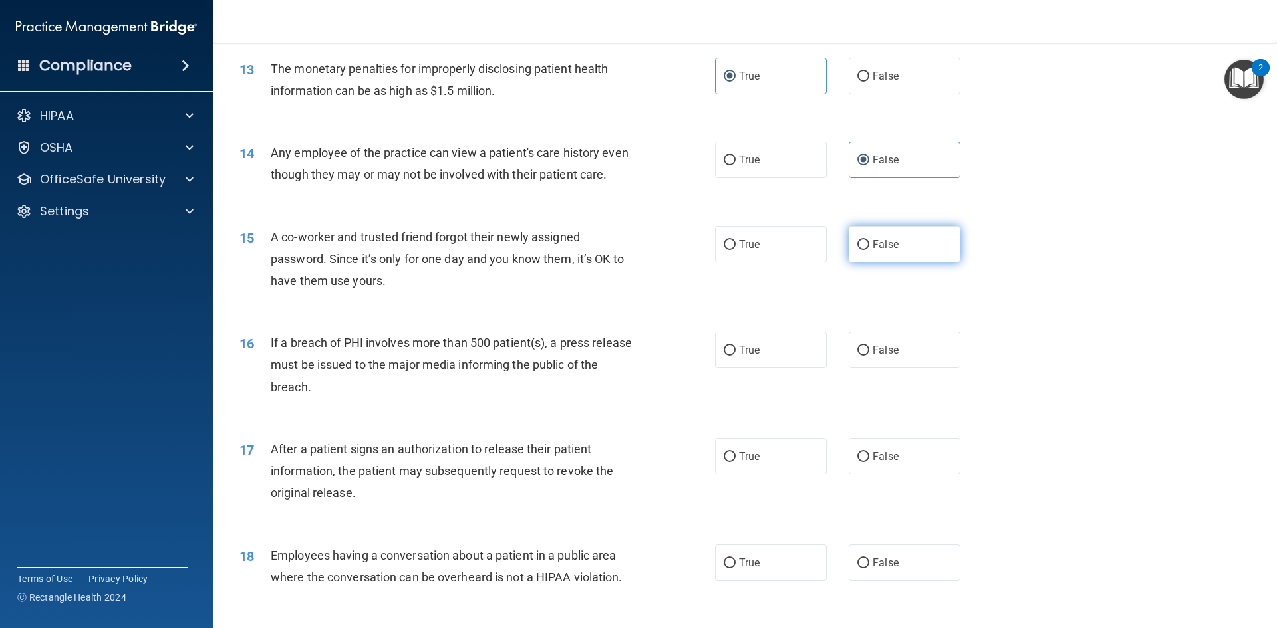
radio input "true"
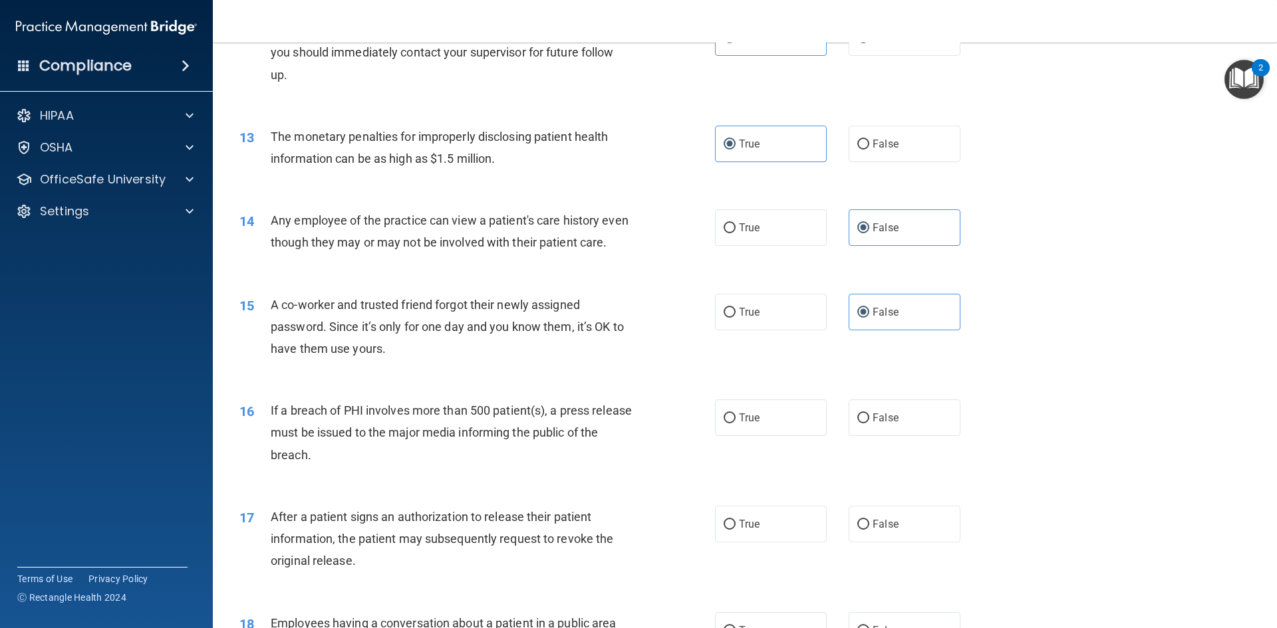
scroll to position [1130, 0]
drag, startPoint x: 776, startPoint y: 431, endPoint x: 771, endPoint y: 424, distance: 8.1
click at [774, 428] on label "True" at bounding box center [771, 416] width 112 height 37
click at [735, 422] on input "True" at bounding box center [729, 417] width 12 height 10
radio input "true"
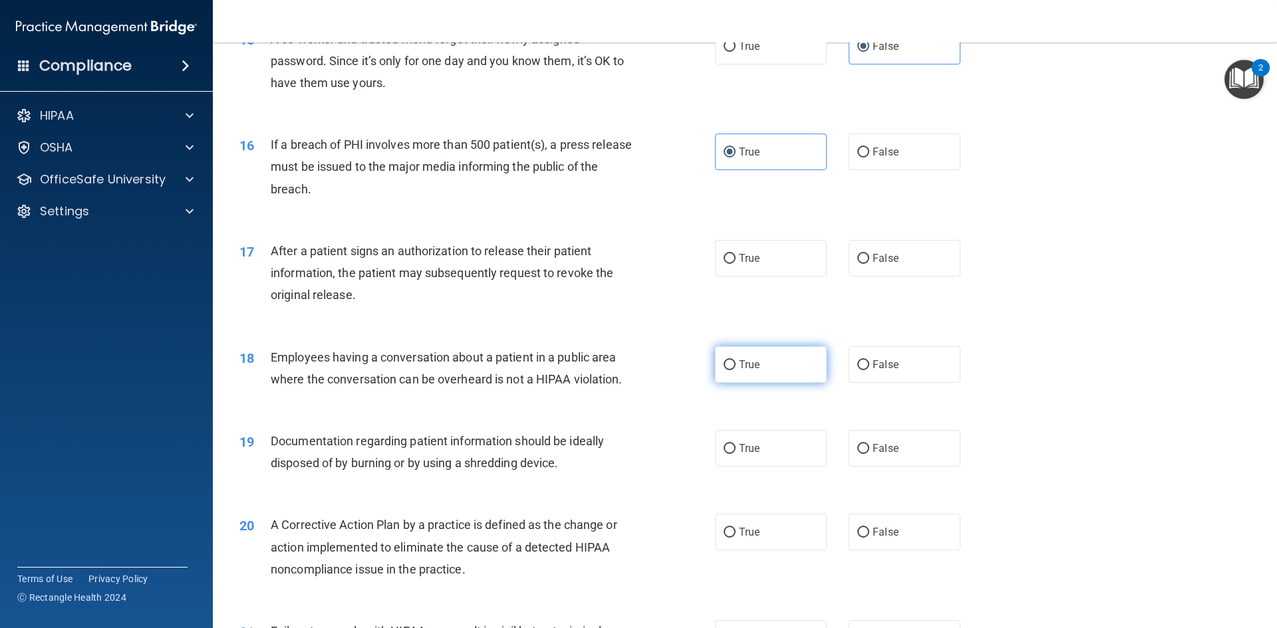
scroll to position [1396, 0]
click at [890, 263] on span "False" at bounding box center [885, 257] width 26 height 13
click at [922, 275] on label "False" at bounding box center [904, 257] width 112 height 37
click at [869, 263] on input "False" at bounding box center [863, 258] width 12 height 10
radio input "true"
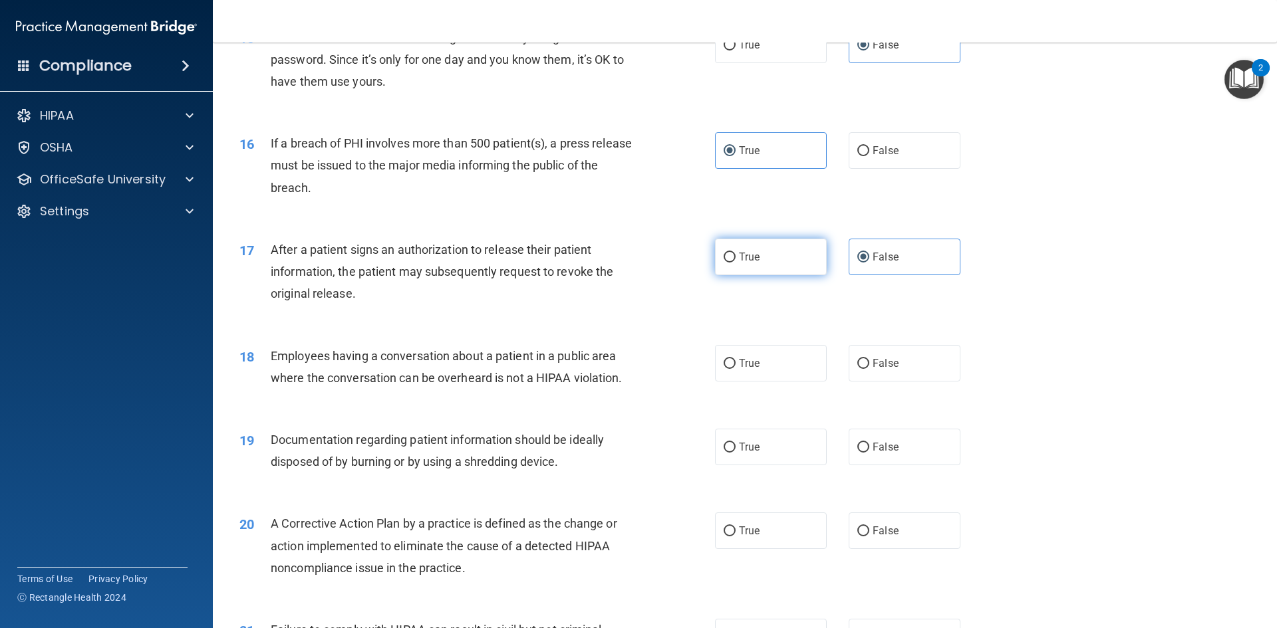
click at [804, 275] on label "True" at bounding box center [771, 257] width 112 height 37
click at [735, 263] on input "True" at bounding box center [729, 258] width 12 height 10
radio input "true"
radio input "false"
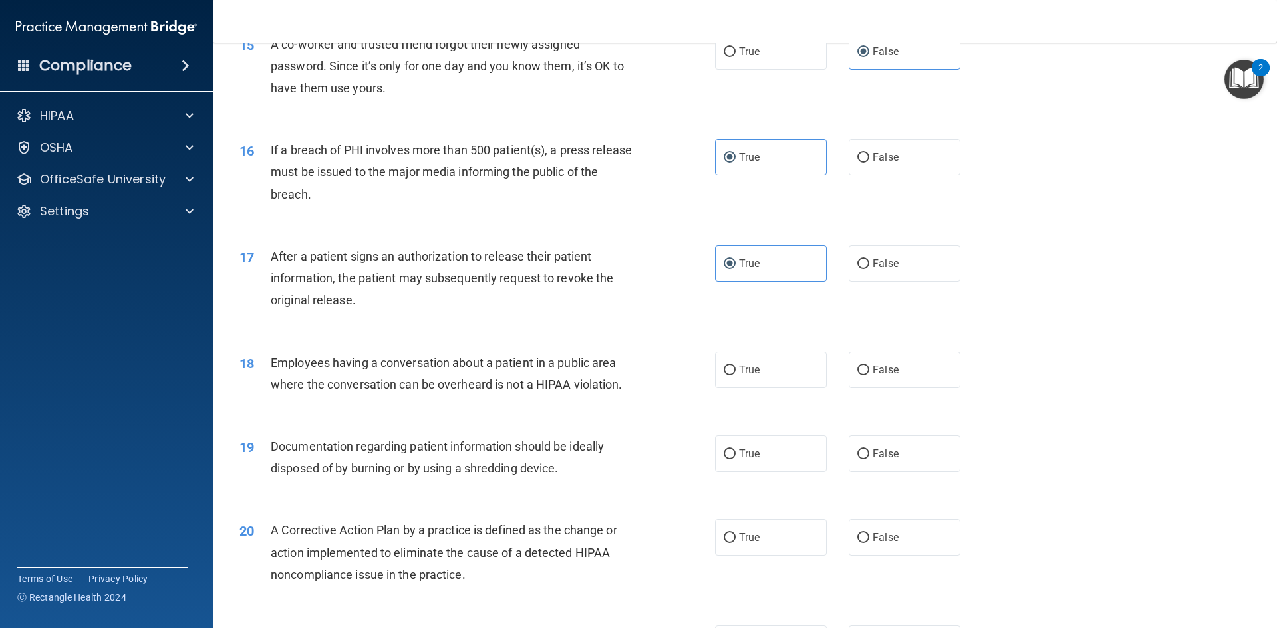
scroll to position [1388, 0]
click at [886, 382] on label "False" at bounding box center [904, 371] width 112 height 37
click at [869, 377] on input "False" at bounding box center [863, 372] width 12 height 10
radio input "true"
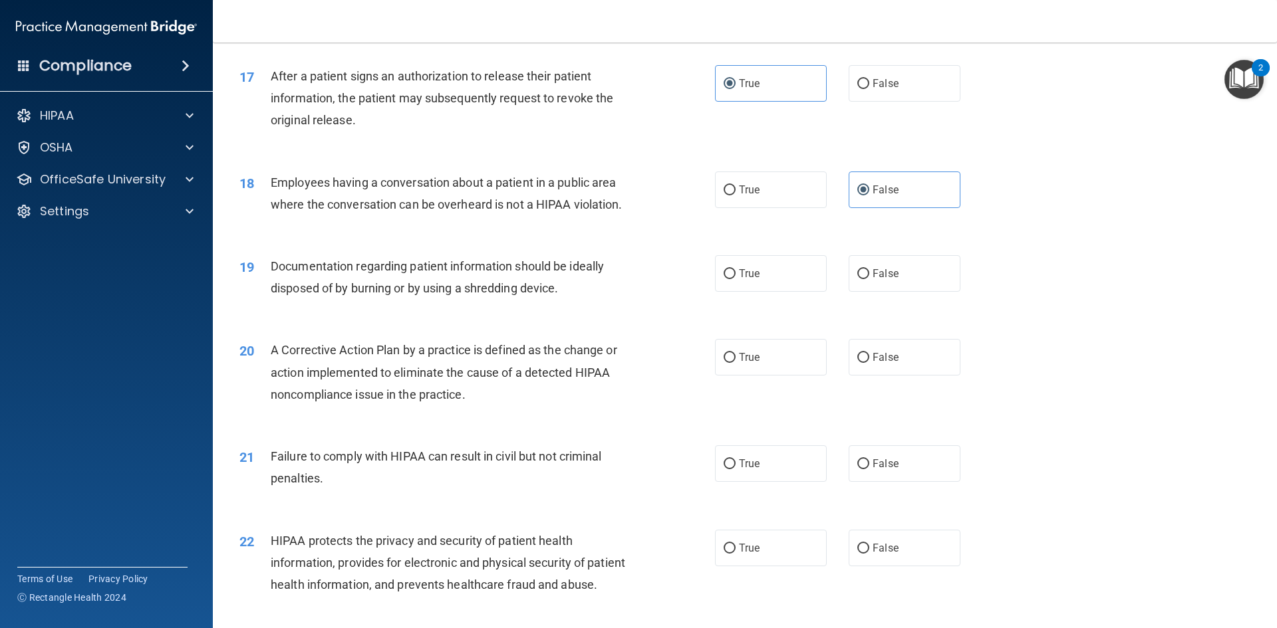
scroll to position [1588, 0]
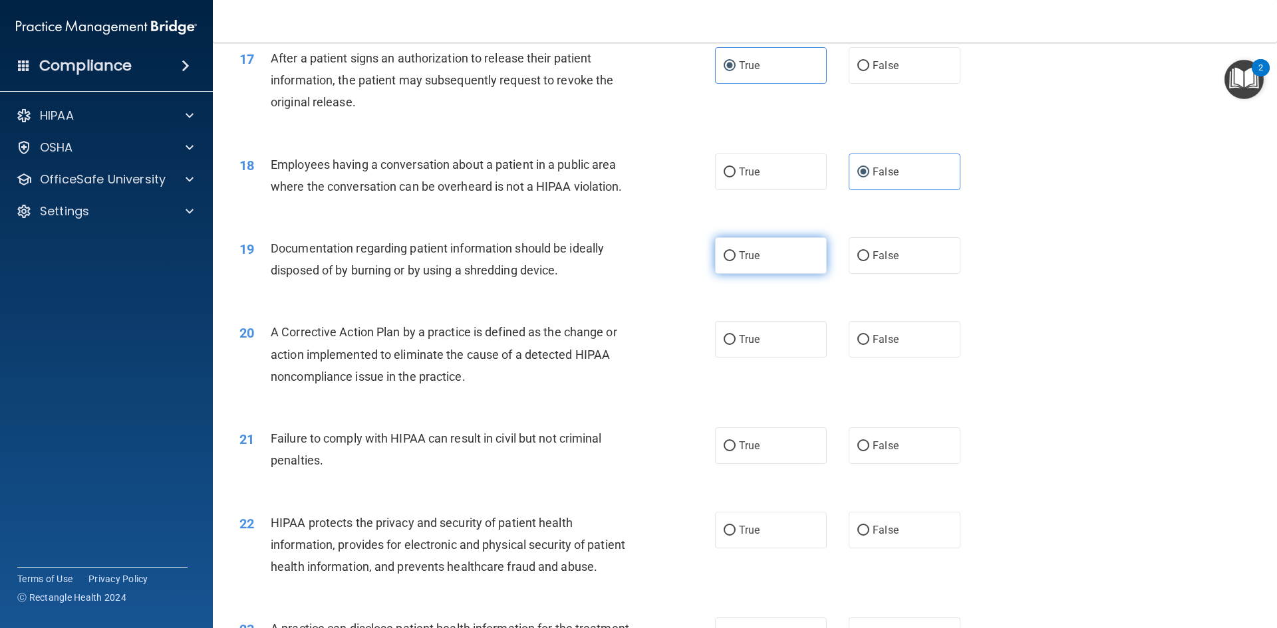
click at [788, 272] on label "True" at bounding box center [771, 255] width 112 height 37
click at [735, 261] on input "True" at bounding box center [729, 256] width 12 height 10
radio input "true"
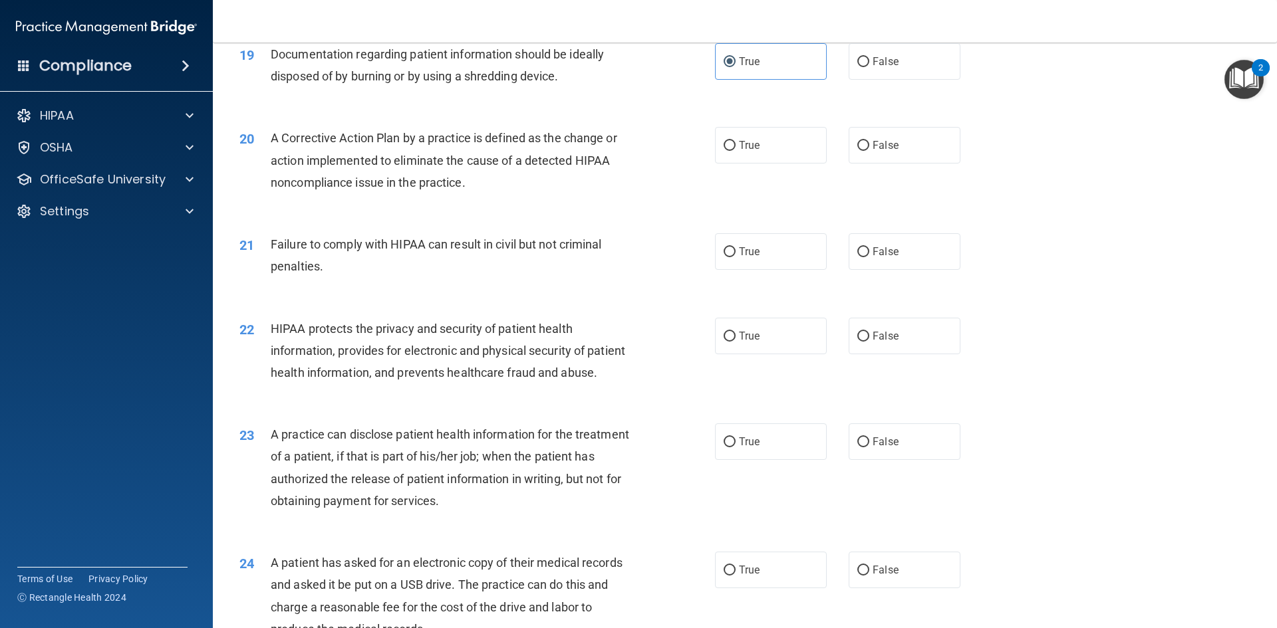
scroll to position [1787, 0]
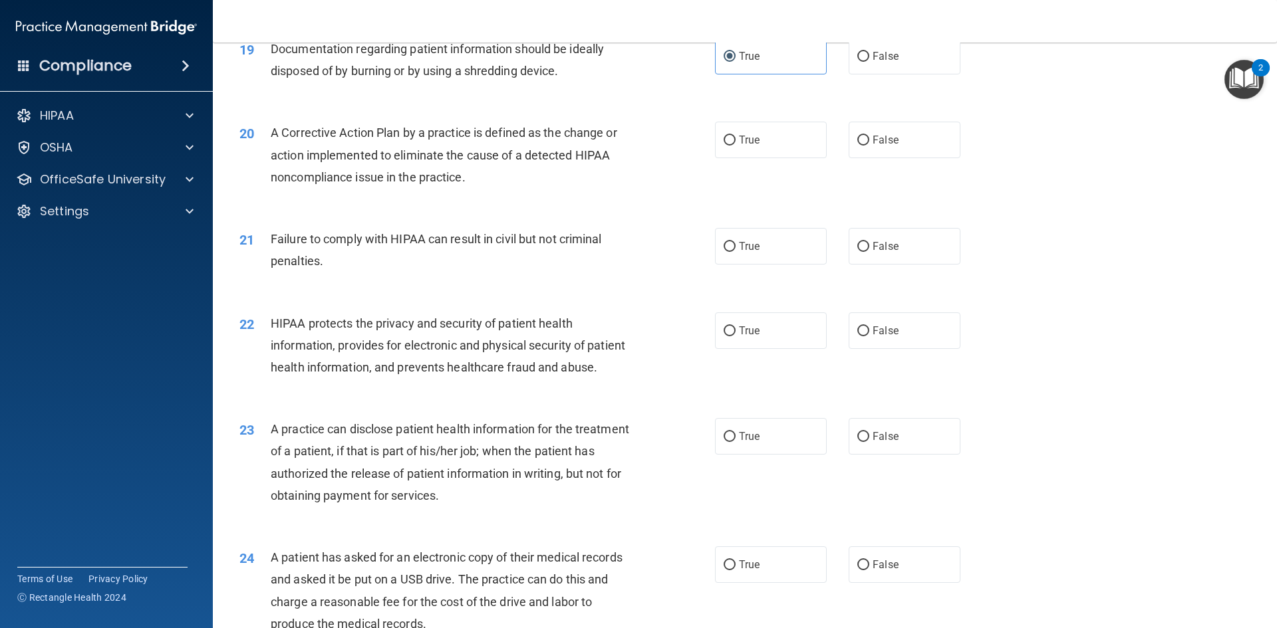
drag, startPoint x: 920, startPoint y: 170, endPoint x: 915, endPoint y: 183, distance: 13.7
click at [921, 158] on label "False" at bounding box center [904, 140] width 112 height 37
click at [869, 146] on input "False" at bounding box center [863, 141] width 12 height 10
radio input "true"
click at [910, 256] on label "False" at bounding box center [904, 246] width 112 height 37
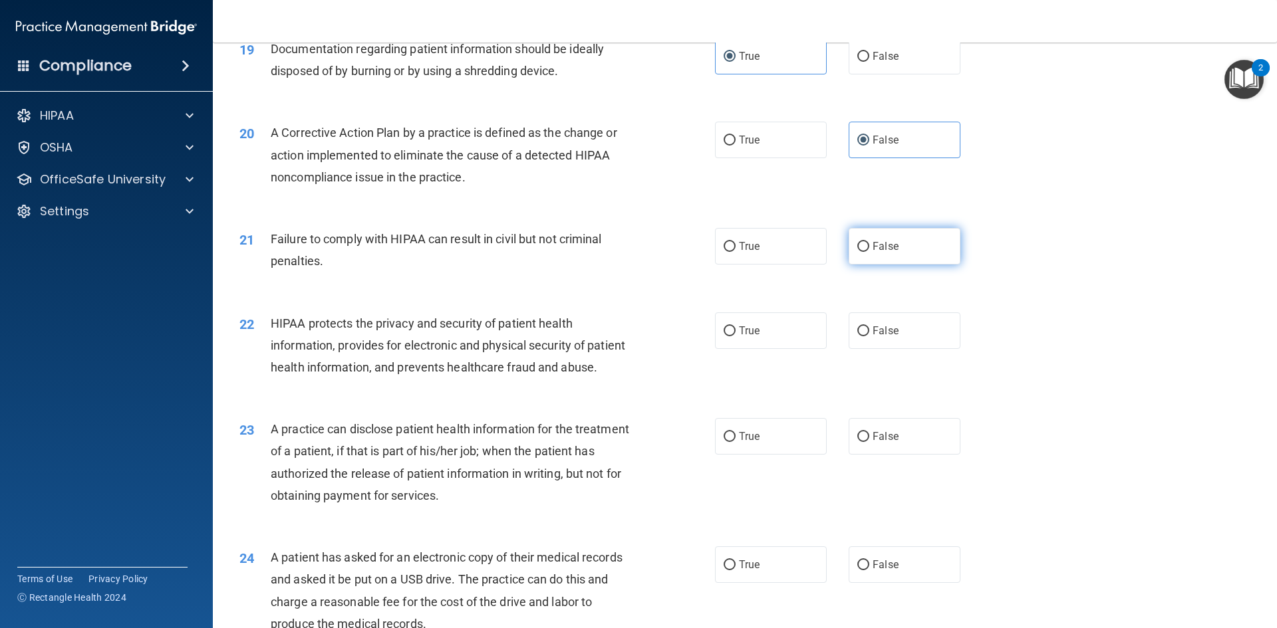
click at [869, 252] on input "False" at bounding box center [863, 247] width 12 height 10
radio input "true"
drag, startPoint x: 925, startPoint y: 354, endPoint x: 915, endPoint y: 358, distance: 11.0
click at [918, 349] on label "False" at bounding box center [904, 330] width 112 height 37
click at [869, 336] on input "False" at bounding box center [863, 331] width 12 height 10
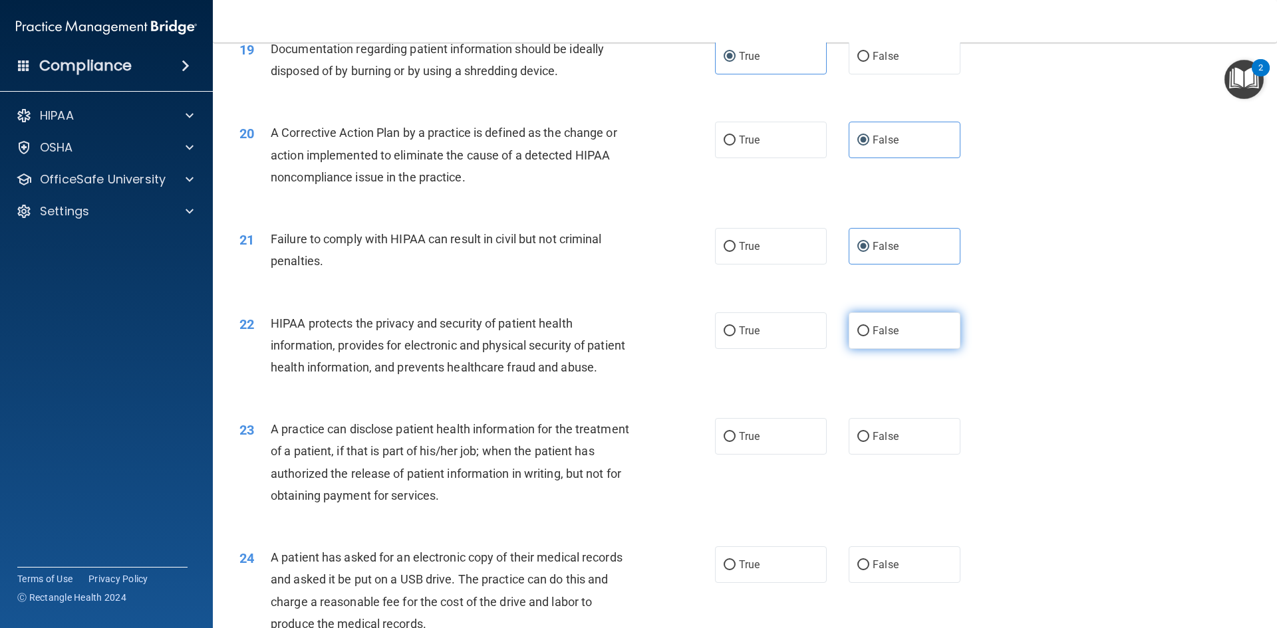
radio input "true"
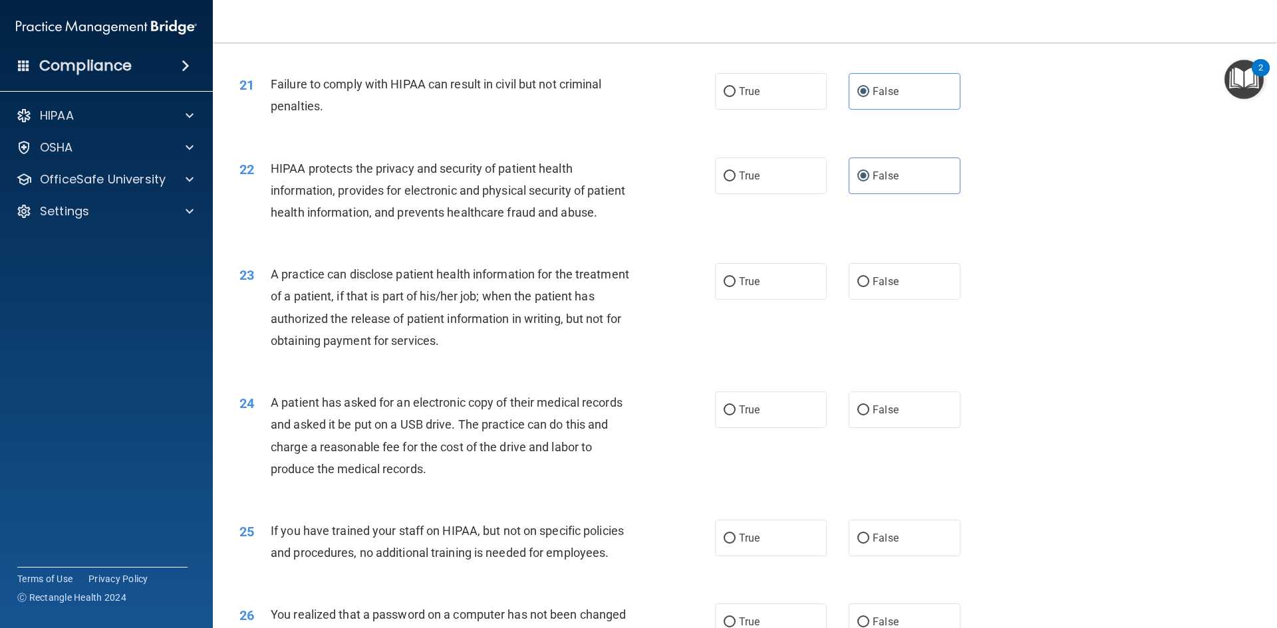
scroll to position [1987, 0]
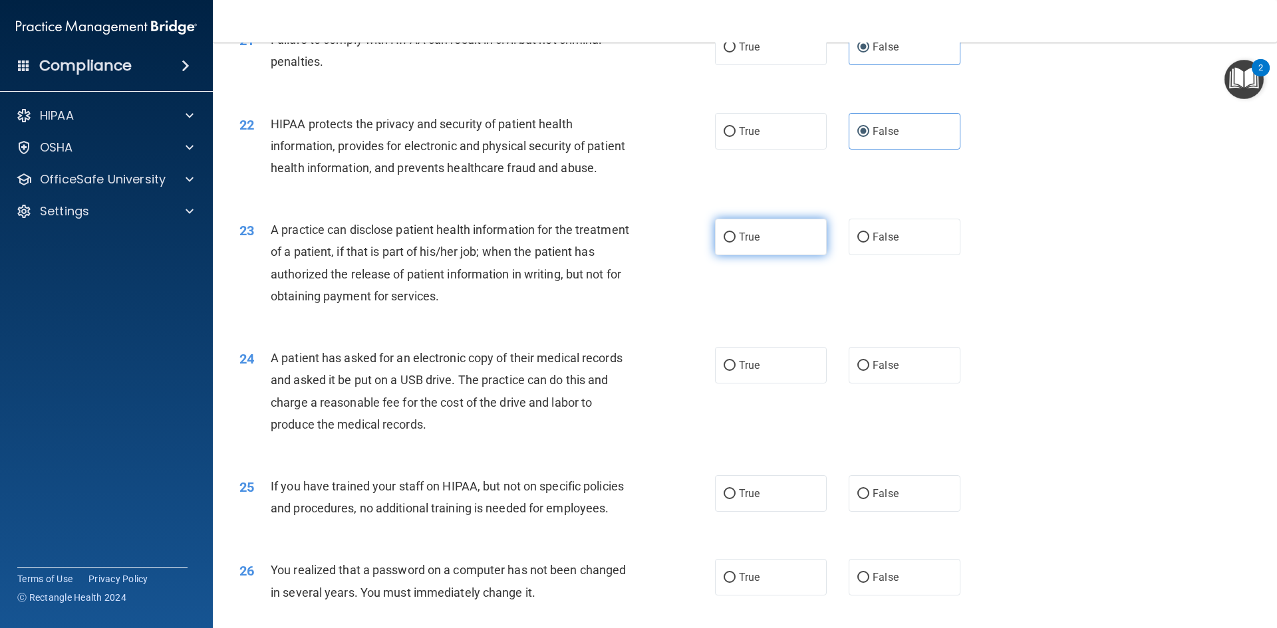
click at [798, 255] on label "True" at bounding box center [771, 237] width 112 height 37
click at [735, 243] on input "True" at bounding box center [729, 238] width 12 height 10
radio input "true"
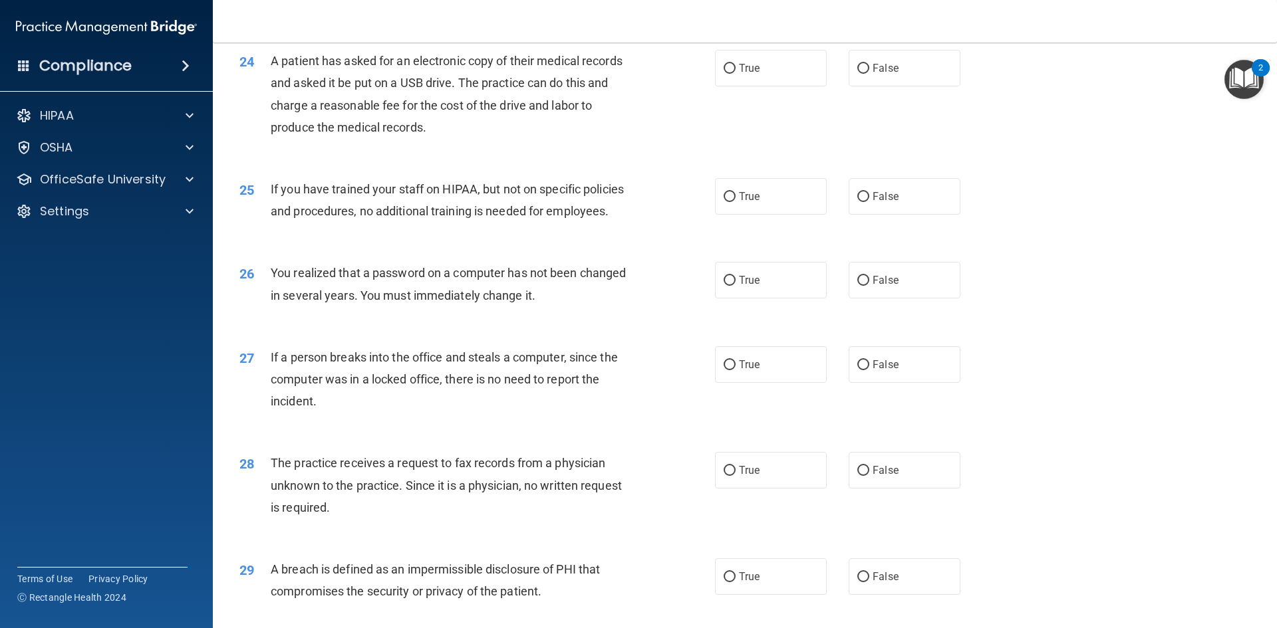
scroll to position [2253, 0]
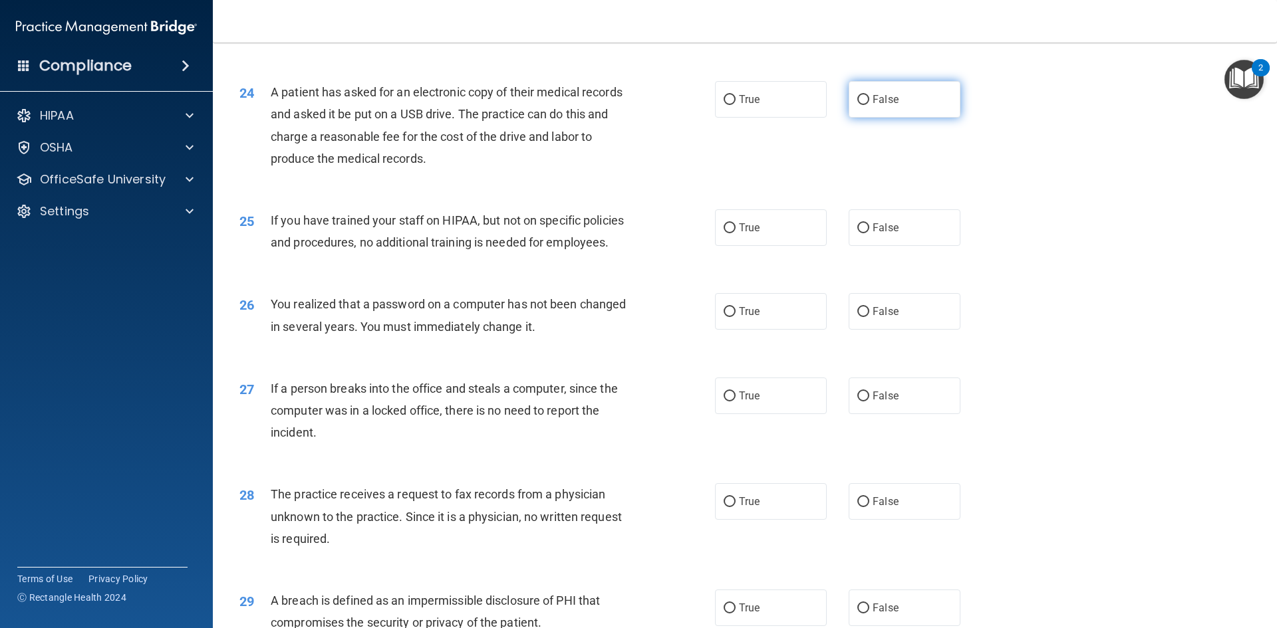
click at [882, 118] on label "False" at bounding box center [904, 99] width 112 height 37
click at [869, 105] on input "False" at bounding box center [863, 100] width 12 height 10
radio input "true"
click at [910, 246] on label "False" at bounding box center [904, 227] width 112 height 37
click at [869, 233] on input "False" at bounding box center [863, 228] width 12 height 10
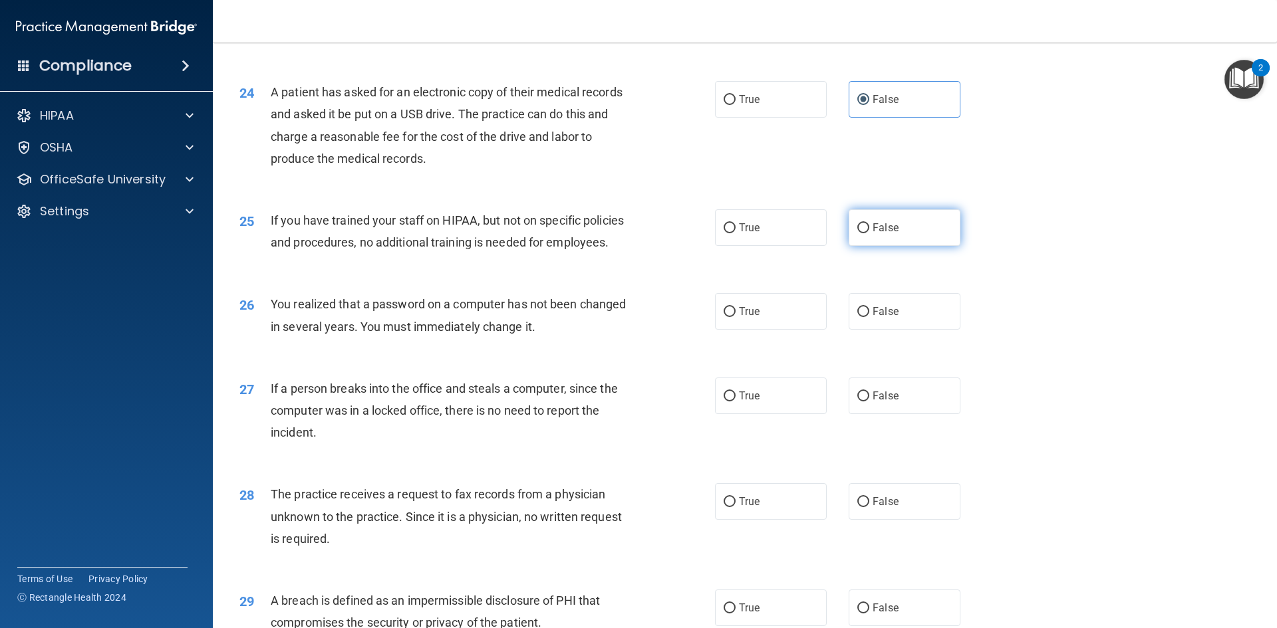
radio input "true"
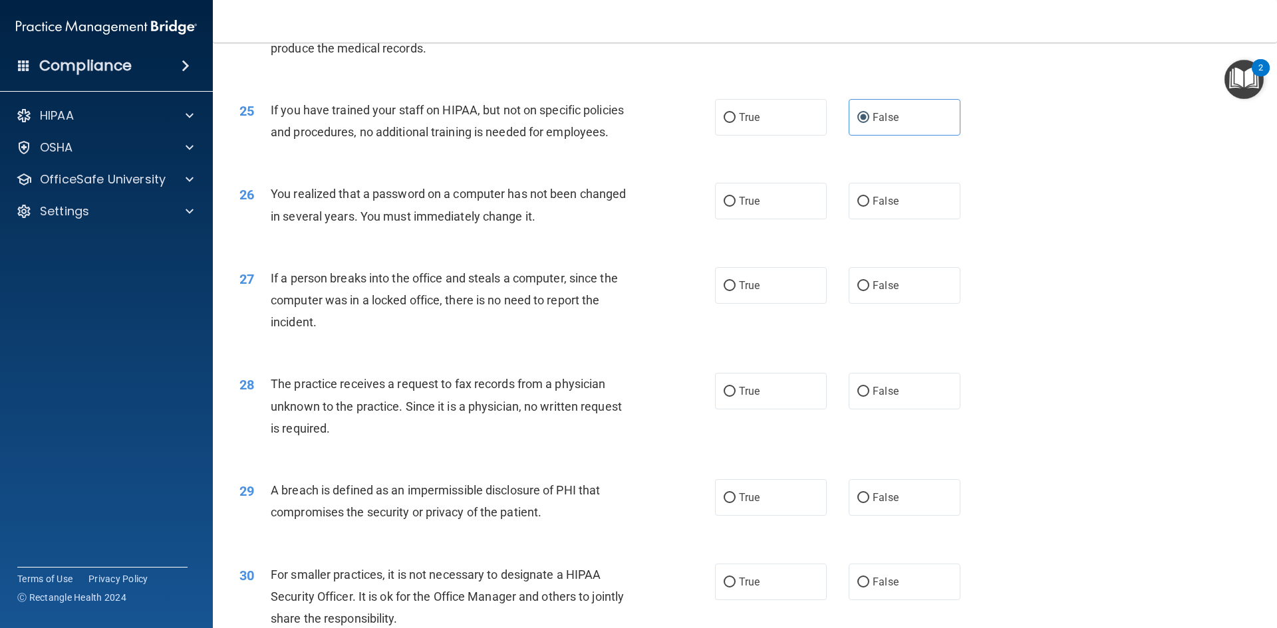
scroll to position [2386, 0]
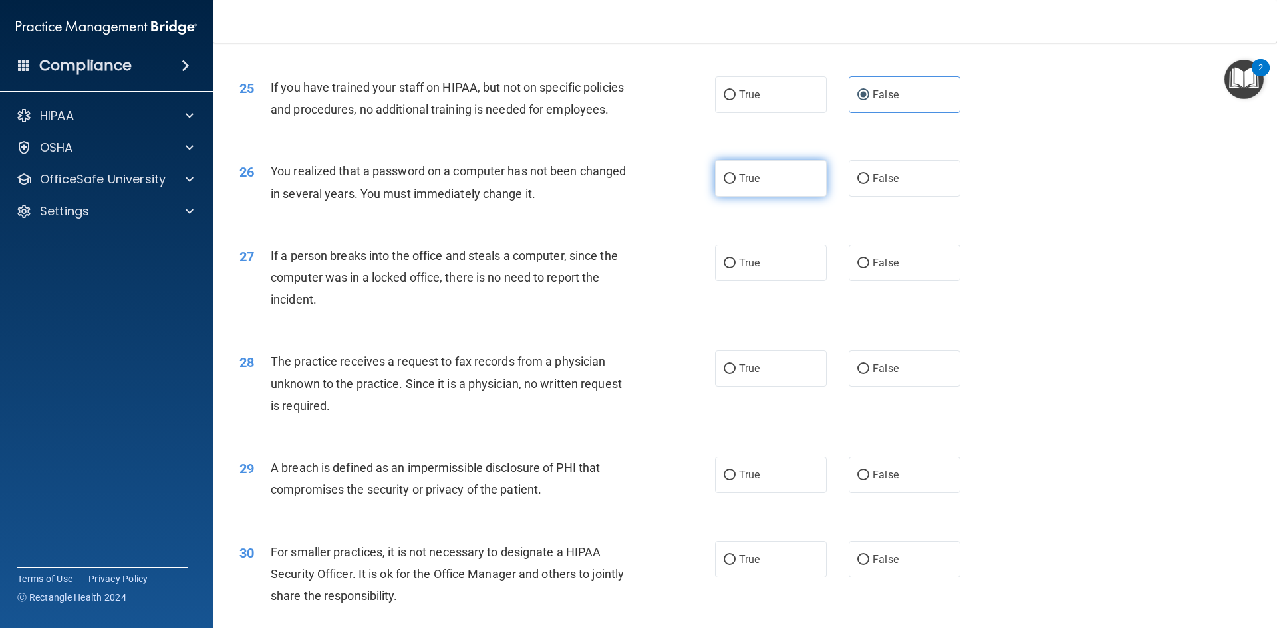
click at [808, 197] on label "True" at bounding box center [771, 178] width 112 height 37
click at [735, 184] on input "True" at bounding box center [729, 179] width 12 height 10
radio input "true"
click at [901, 281] on label "False" at bounding box center [904, 263] width 112 height 37
click at [869, 269] on input "False" at bounding box center [863, 264] width 12 height 10
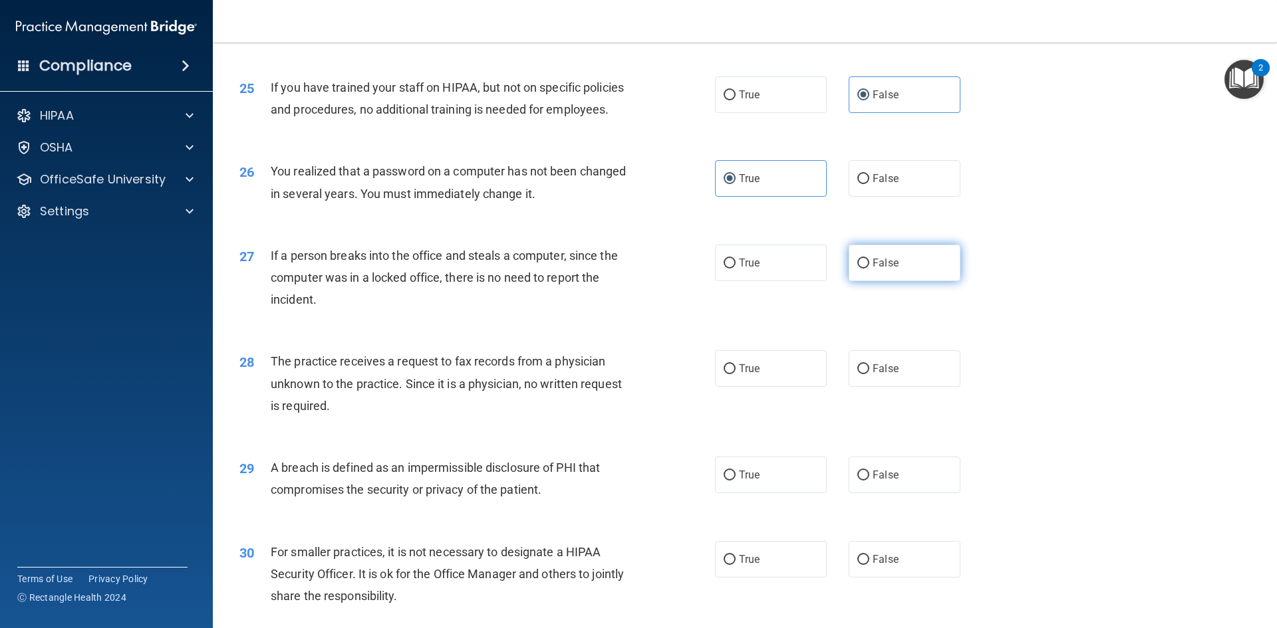
radio input "true"
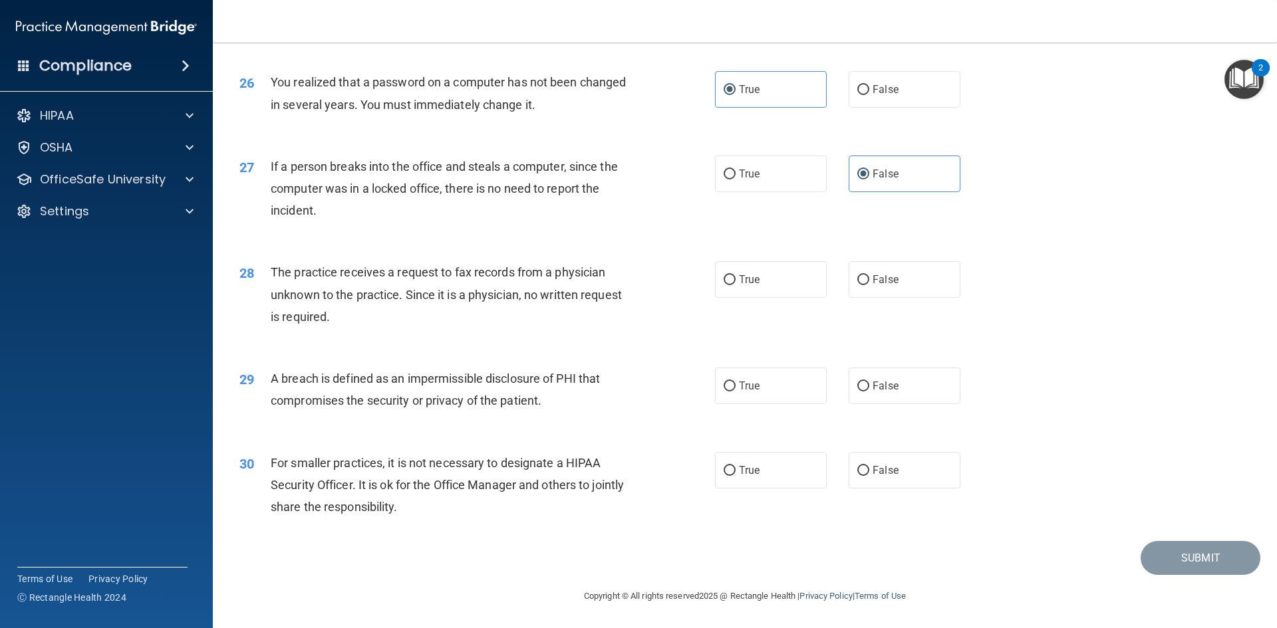
scroll to position [2519, 0]
click at [924, 281] on label "False" at bounding box center [904, 279] width 112 height 37
click at [869, 281] on input "False" at bounding box center [863, 280] width 12 height 10
radio input "true"
click at [811, 390] on label "True" at bounding box center [771, 386] width 112 height 37
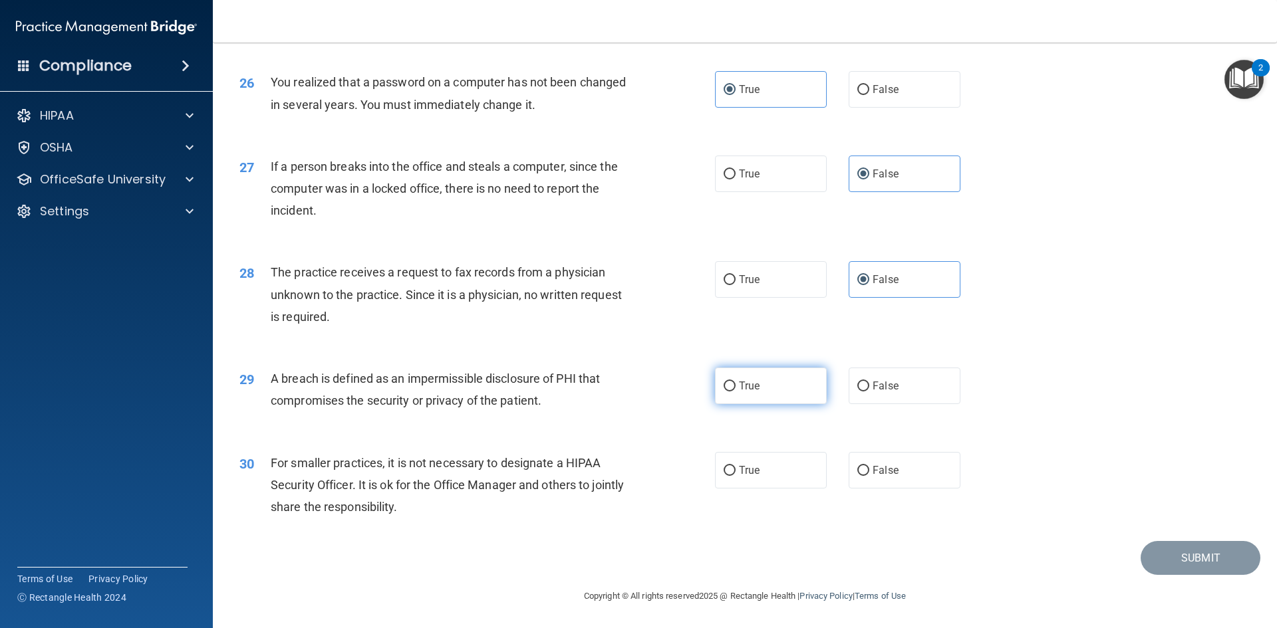
click at [735, 390] on input "True" at bounding box center [729, 387] width 12 height 10
radio input "true"
click at [953, 473] on div "True False" at bounding box center [849, 470] width 268 height 37
click at [946, 475] on label "False" at bounding box center [904, 470] width 112 height 37
click at [869, 475] on input "False" at bounding box center [863, 471] width 12 height 10
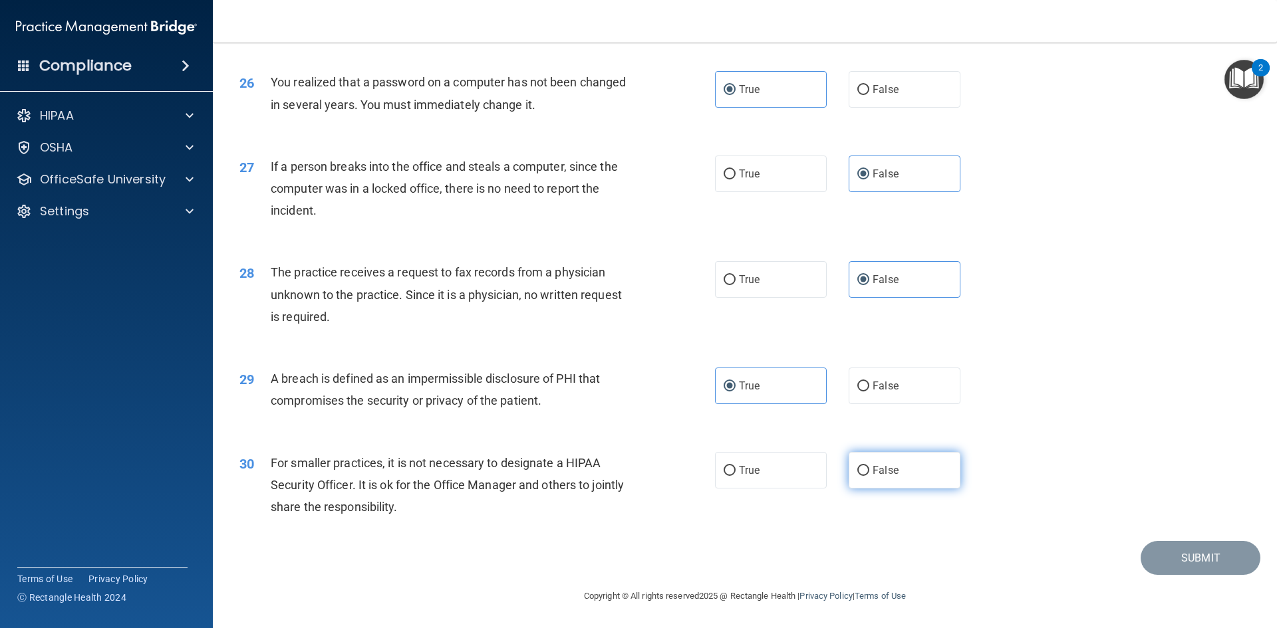
radio input "true"
click at [1160, 557] on button "Submit" at bounding box center [1200, 558] width 120 height 34
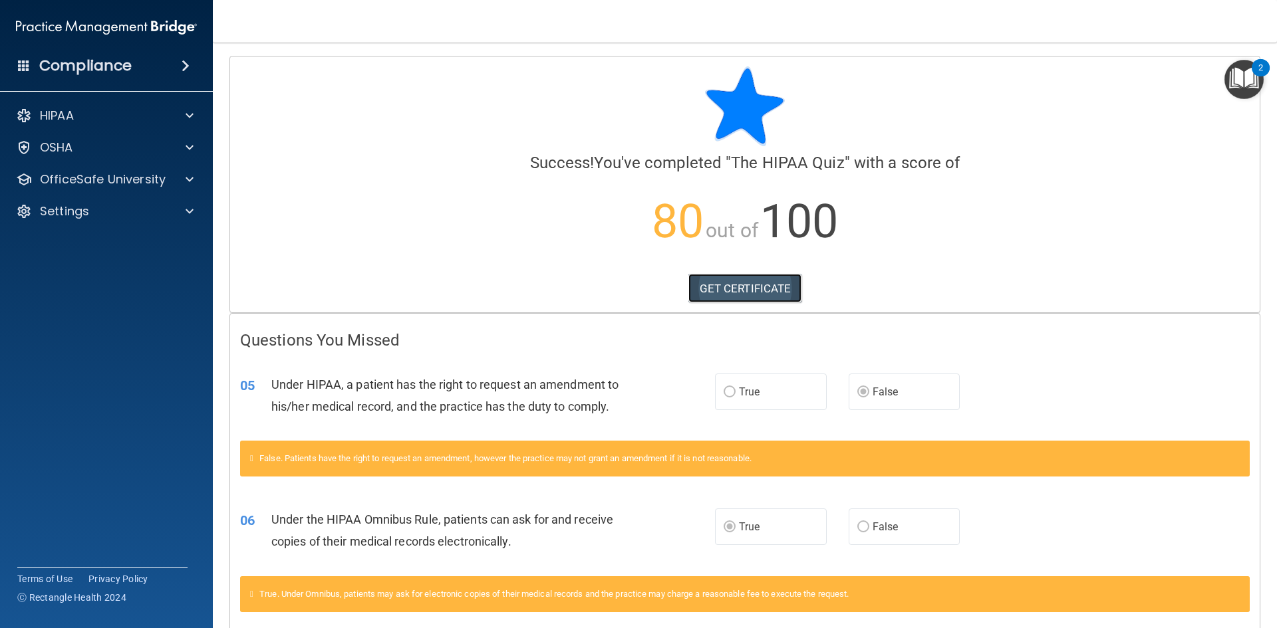
click at [745, 280] on link "GET CERTIFICATE" at bounding box center [745, 288] width 114 height 29
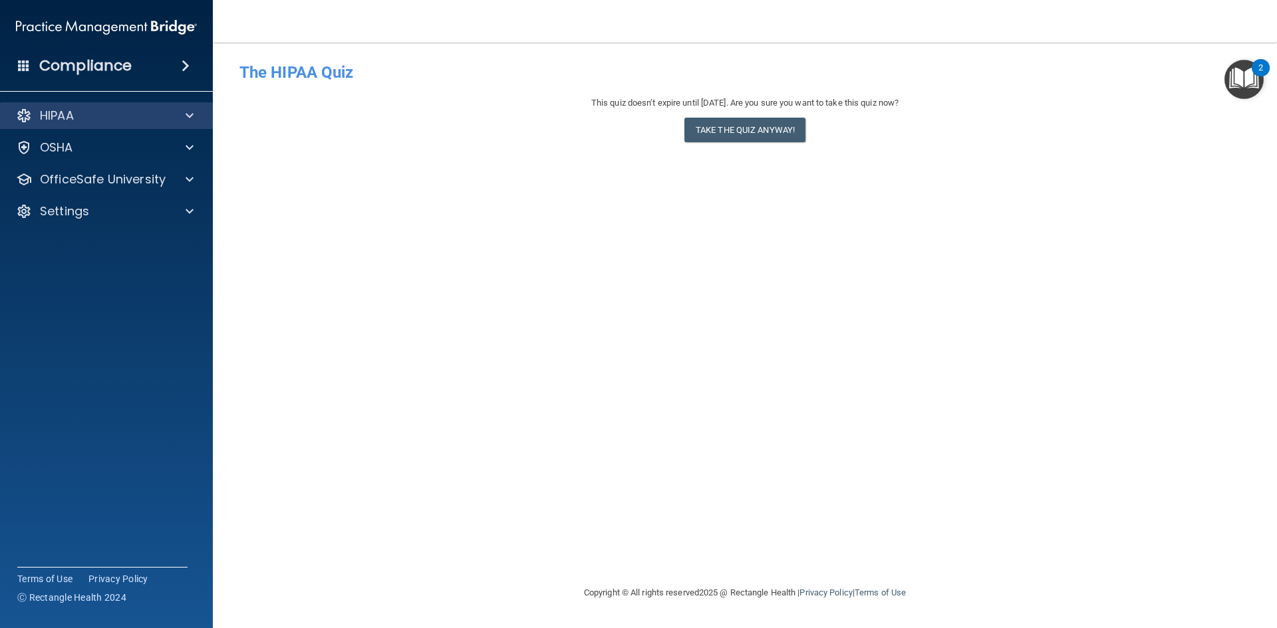
click at [99, 106] on div "HIPAA" at bounding box center [106, 115] width 213 height 27
click at [101, 106] on div "HIPAA" at bounding box center [106, 115] width 213 height 27
click at [155, 113] on div "HIPAA" at bounding box center [88, 116] width 165 height 16
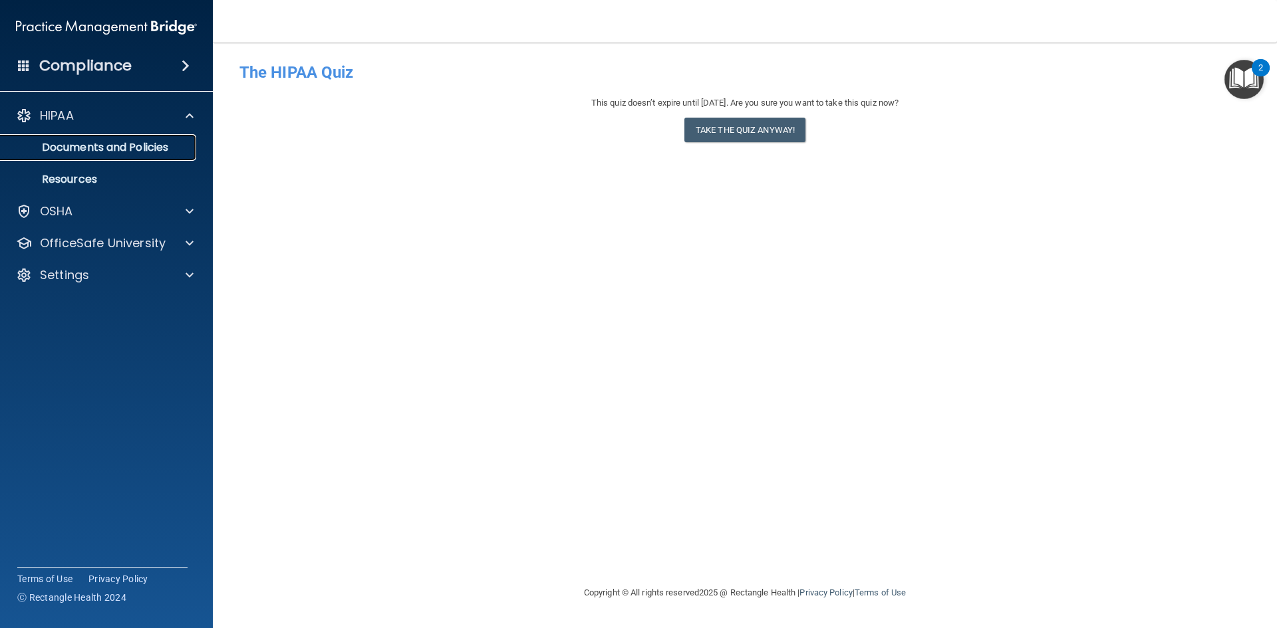
click at [165, 148] on p "Documents and Policies" at bounding box center [100, 147] width 182 height 13
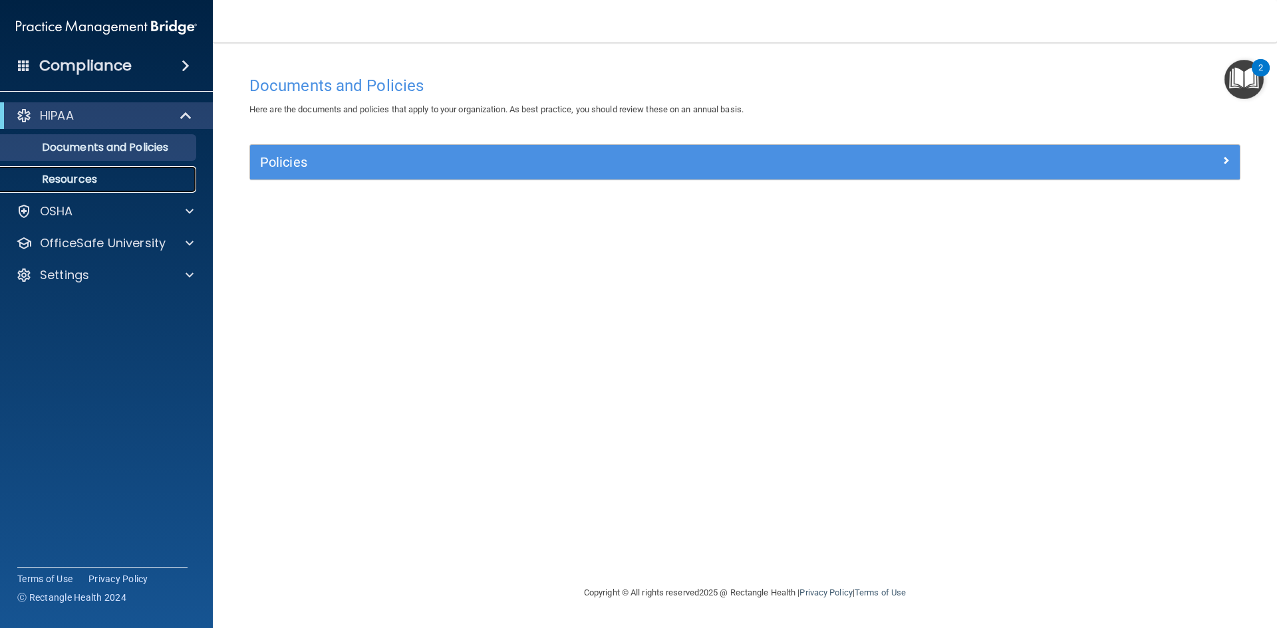
click at [128, 170] on link "Resources" at bounding box center [91, 179] width 209 height 27
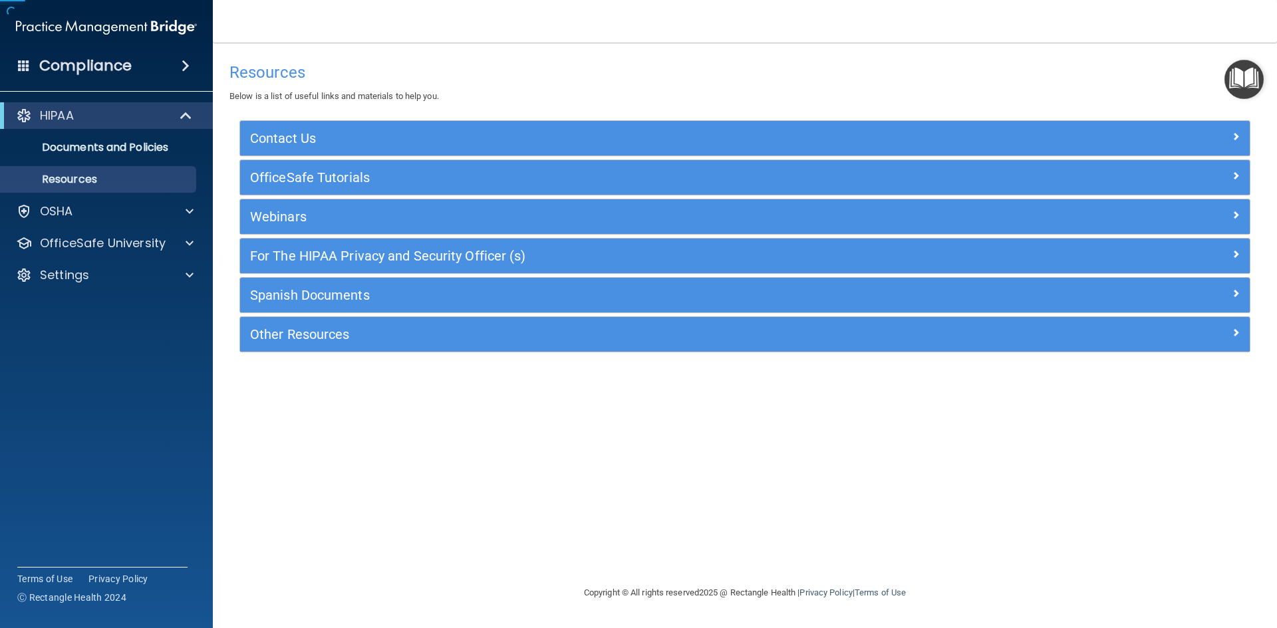
click at [152, 70] on div "Compliance" at bounding box center [106, 65] width 213 height 29
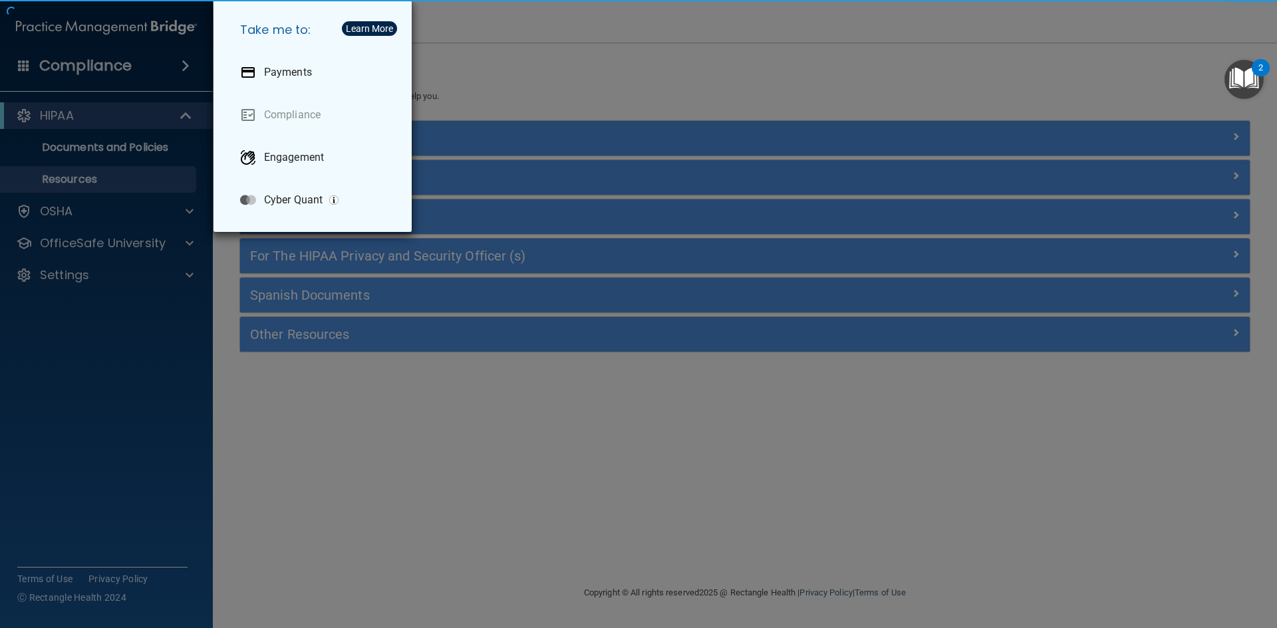
click at [152, 71] on div "Take me to: Payments Compliance Engagement Cyber Quant" at bounding box center [638, 314] width 1277 height 628
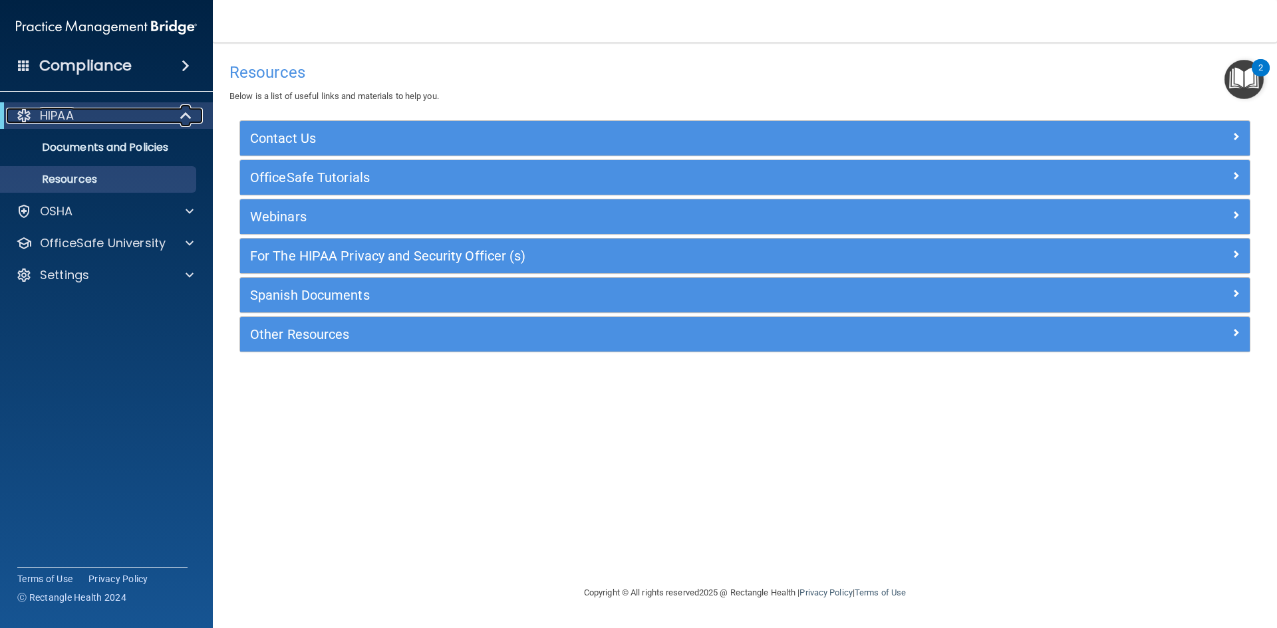
click at [88, 116] on div "HIPAA" at bounding box center [88, 116] width 164 height 16
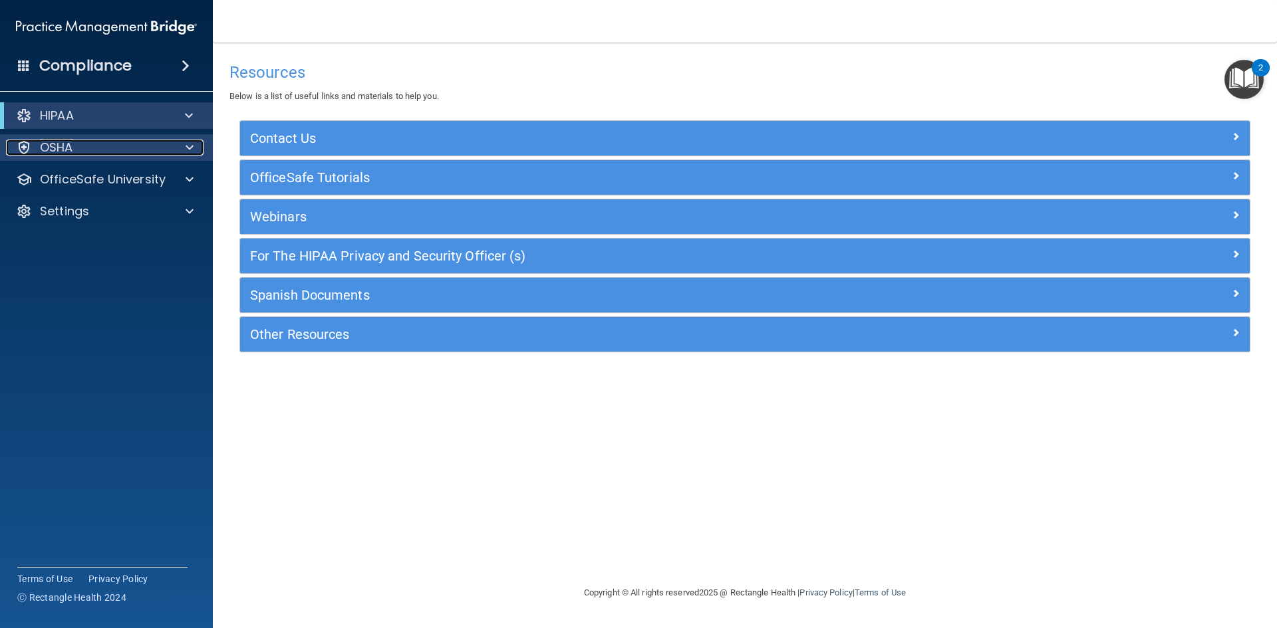
click at [103, 152] on div "OSHA" at bounding box center [88, 148] width 165 height 16
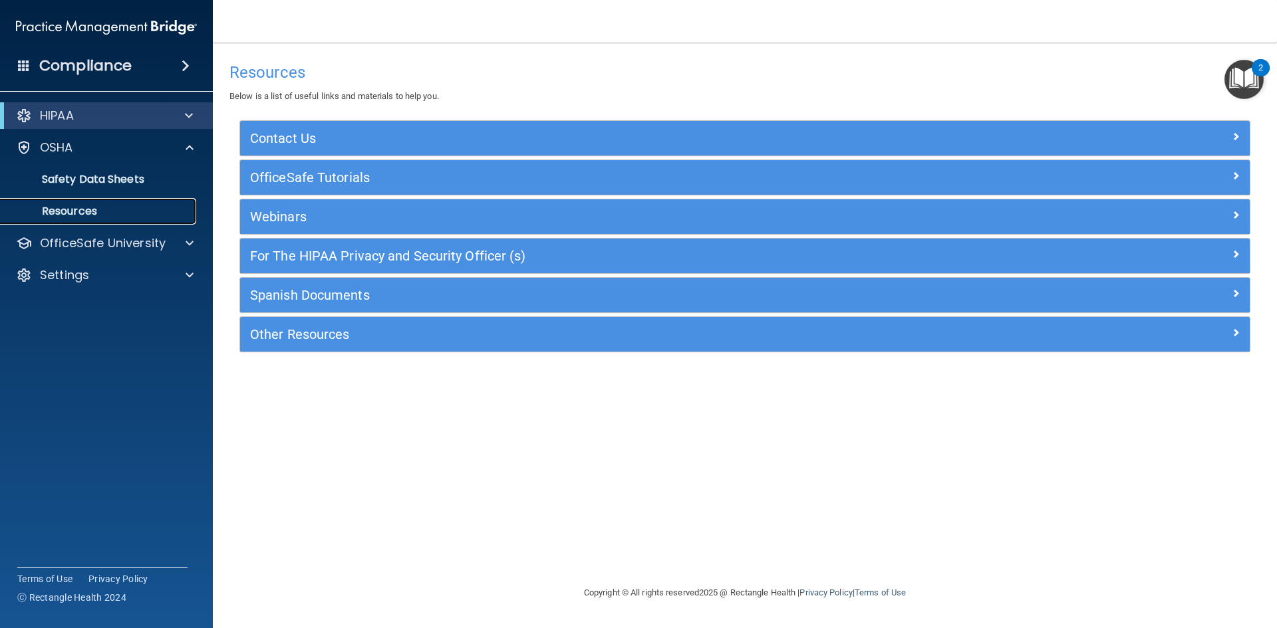
click at [92, 219] on link "Resources" at bounding box center [91, 211] width 209 height 27
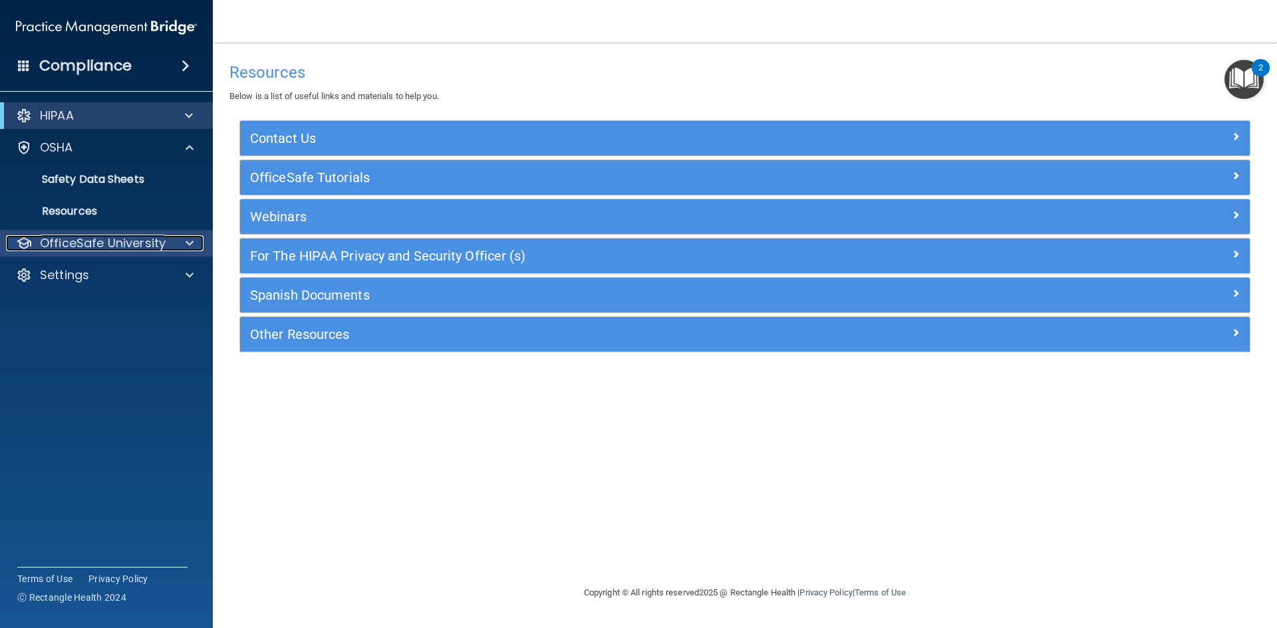
click at [98, 235] on p "OfficeSafe University" at bounding box center [103, 243] width 126 height 16
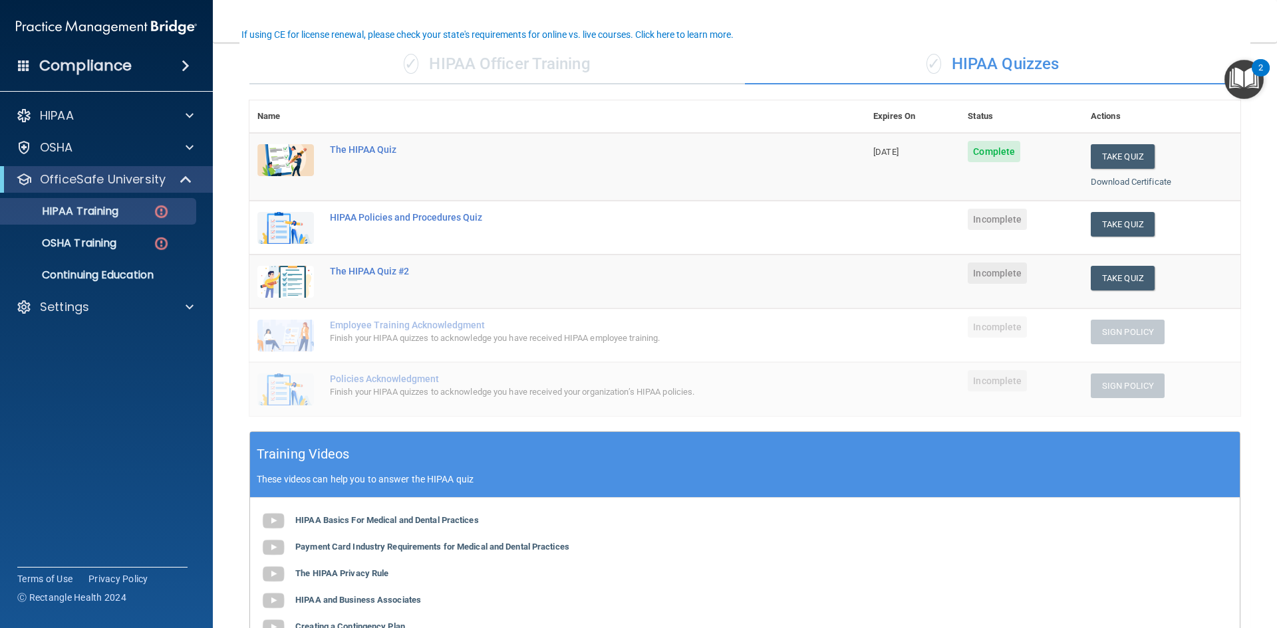
scroll to position [133, 0]
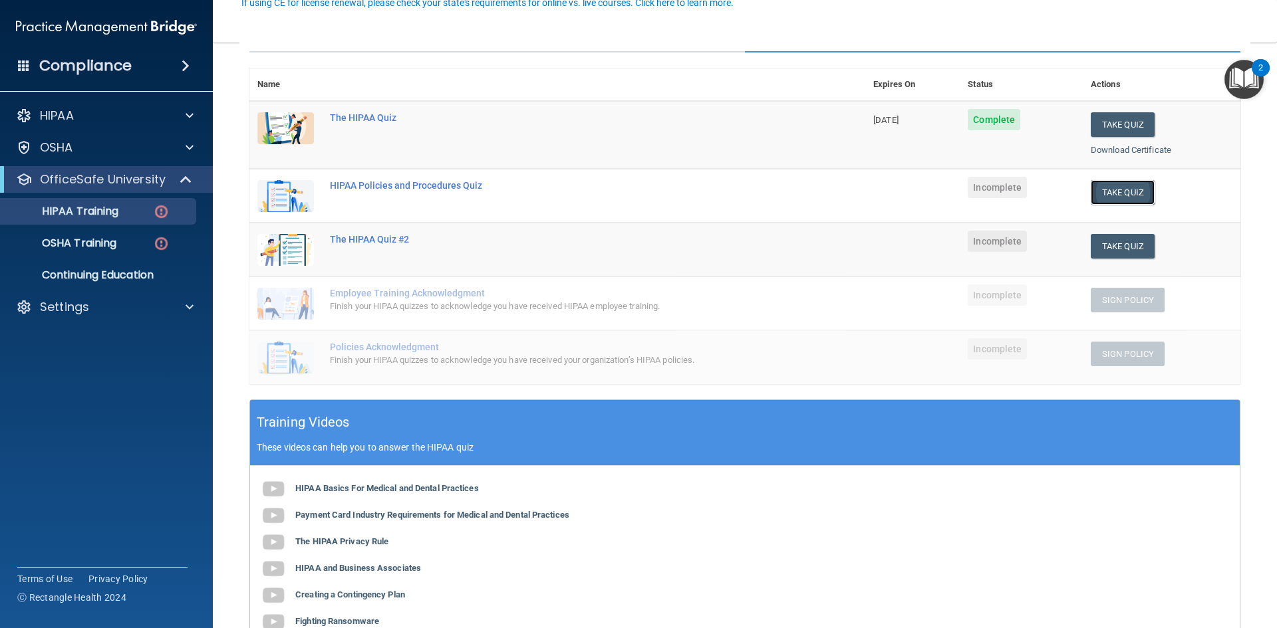
click at [1122, 193] on button "Take Quiz" at bounding box center [1122, 192] width 64 height 25
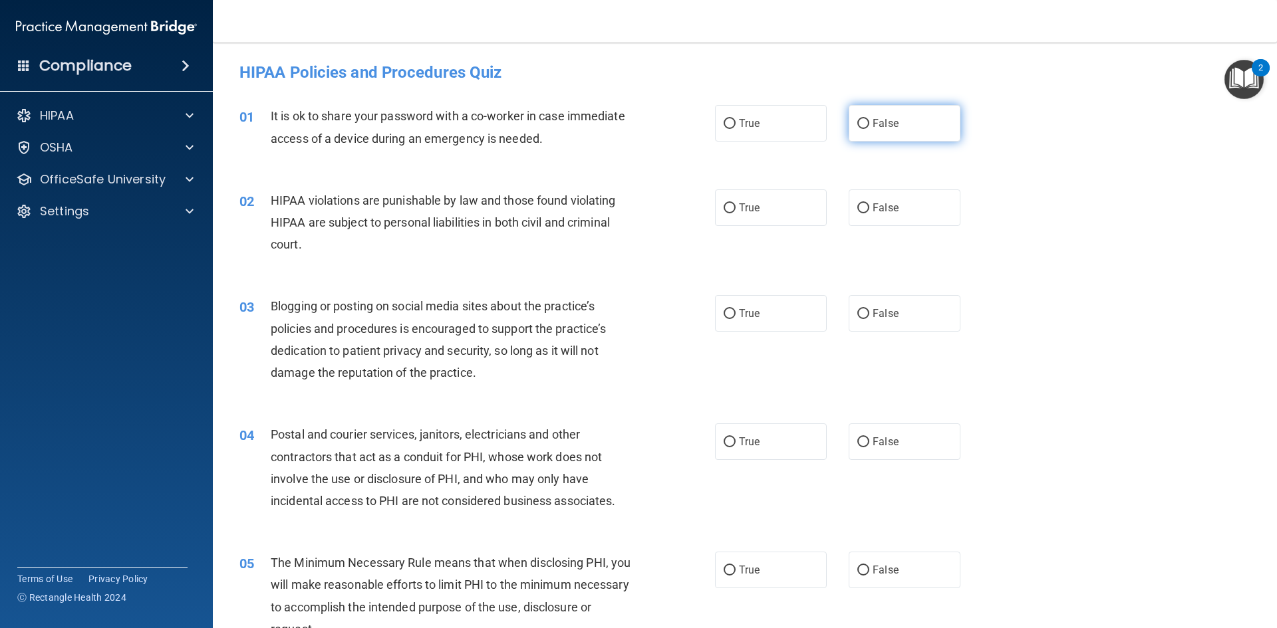
drag, startPoint x: 933, startPoint y: 121, endPoint x: 975, endPoint y: 100, distance: 46.7
click at [933, 118] on label "False" at bounding box center [904, 123] width 112 height 37
click at [869, 119] on input "False" at bounding box center [863, 124] width 12 height 10
radio input "true"
click at [785, 201] on label "True" at bounding box center [771, 207] width 112 height 37
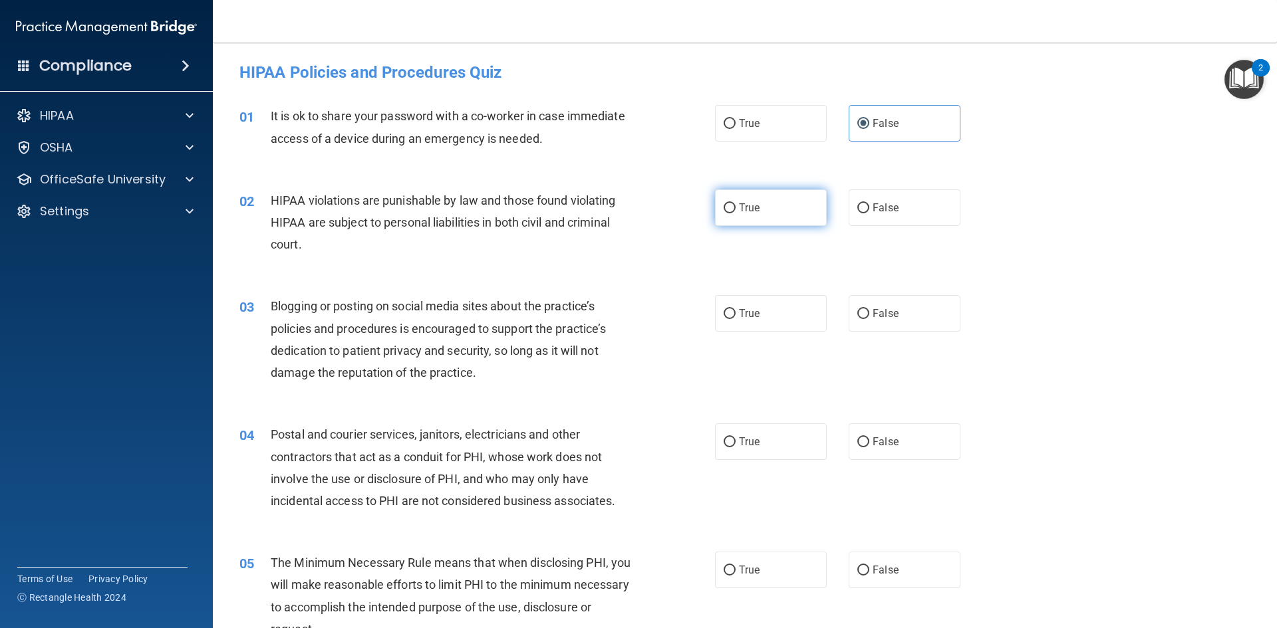
click at [735, 203] on input "True" at bounding box center [729, 208] width 12 height 10
radio input "true"
click at [917, 318] on label "False" at bounding box center [904, 313] width 112 height 37
click at [869, 318] on input "False" at bounding box center [863, 314] width 12 height 10
radio input "true"
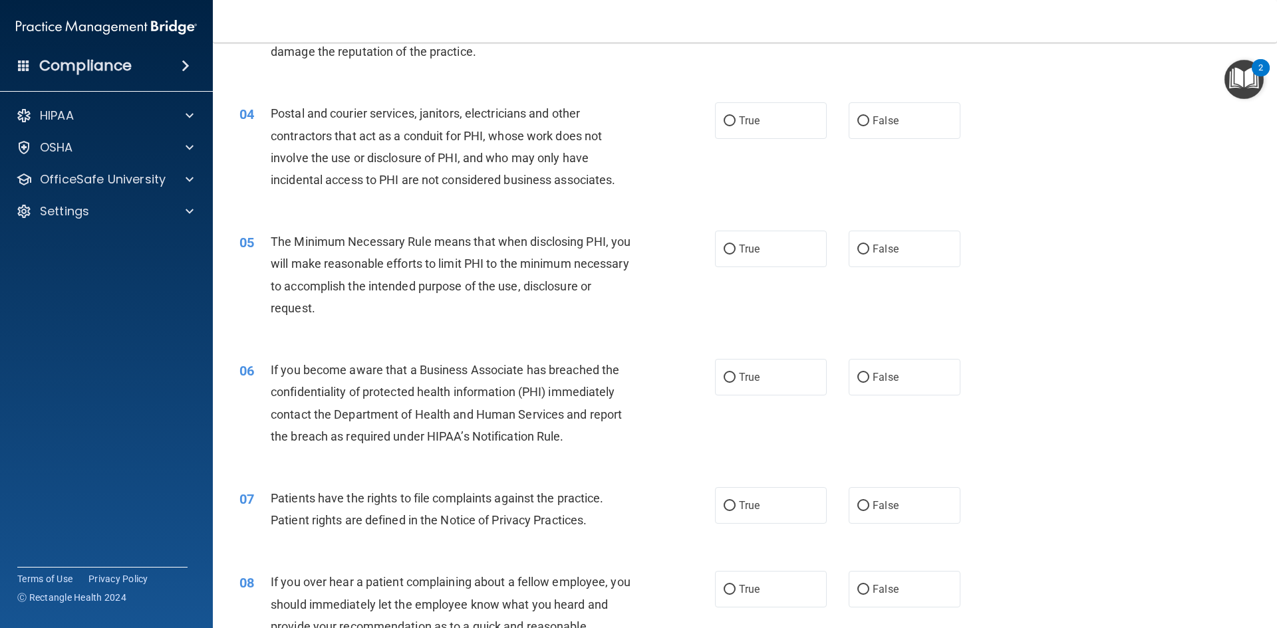
scroll to position [332, 0]
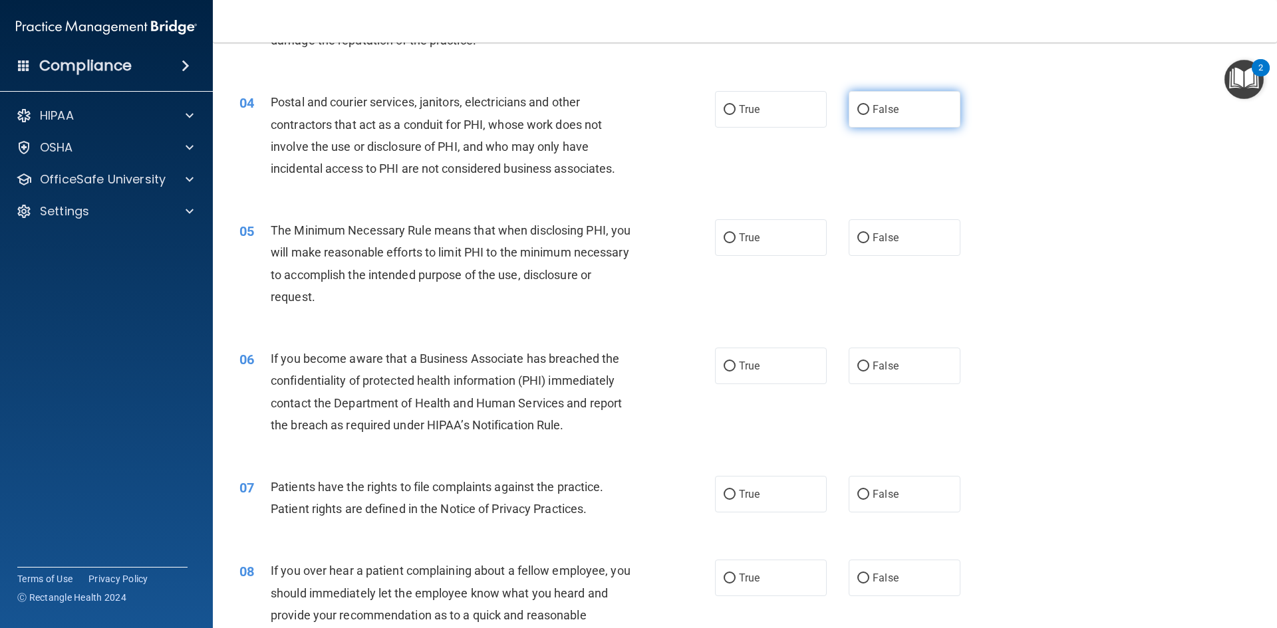
click at [910, 110] on label "False" at bounding box center [904, 109] width 112 height 37
click at [869, 110] on input "False" at bounding box center [863, 110] width 12 height 10
radio input "true"
drag, startPoint x: 929, startPoint y: 247, endPoint x: 930, endPoint y: 259, distance: 12.7
click at [930, 250] on label "False" at bounding box center [904, 237] width 112 height 37
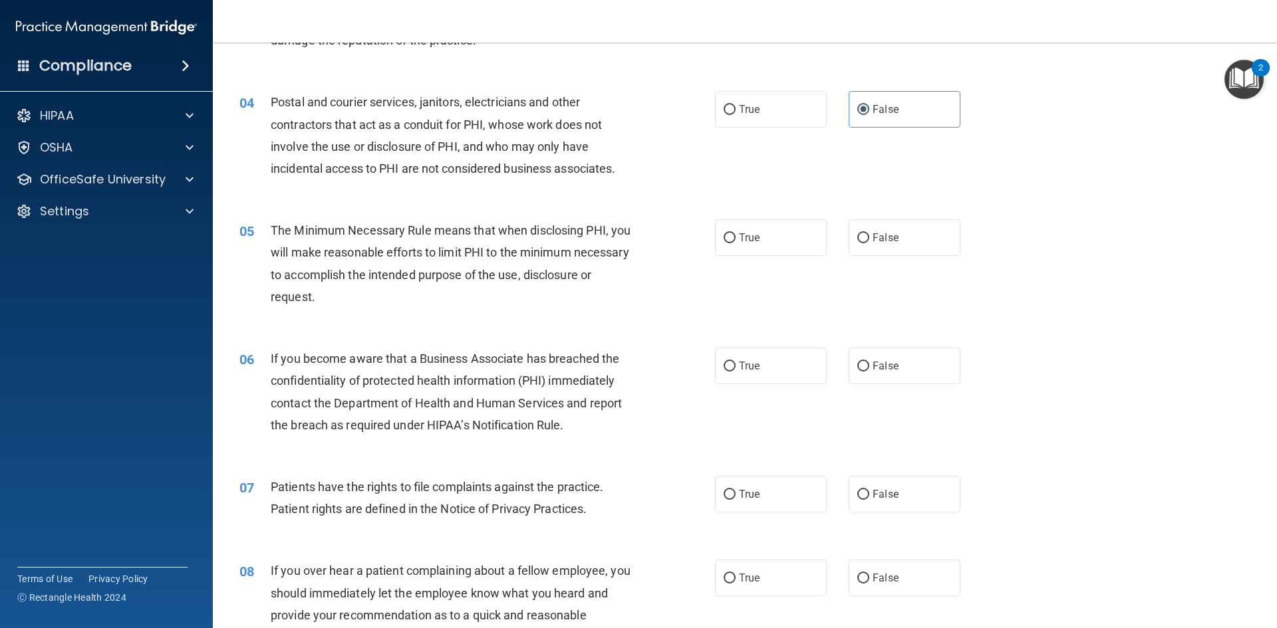
click at [869, 243] on input "False" at bounding box center [863, 238] width 12 height 10
radio input "true"
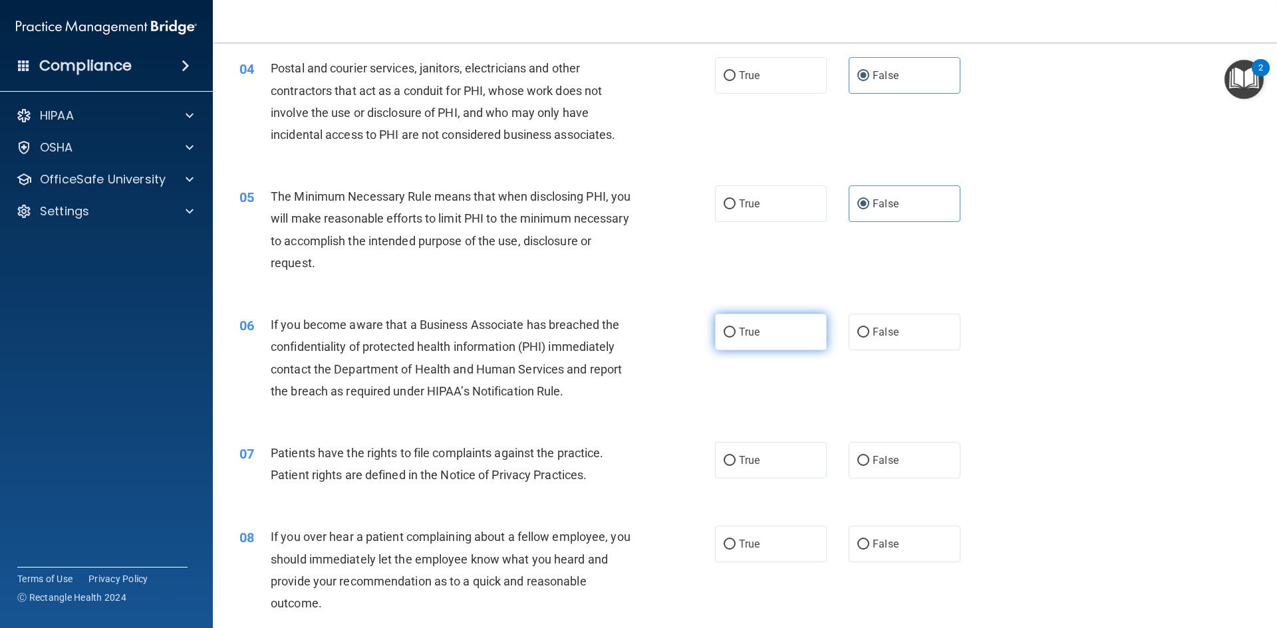
scroll to position [399, 0]
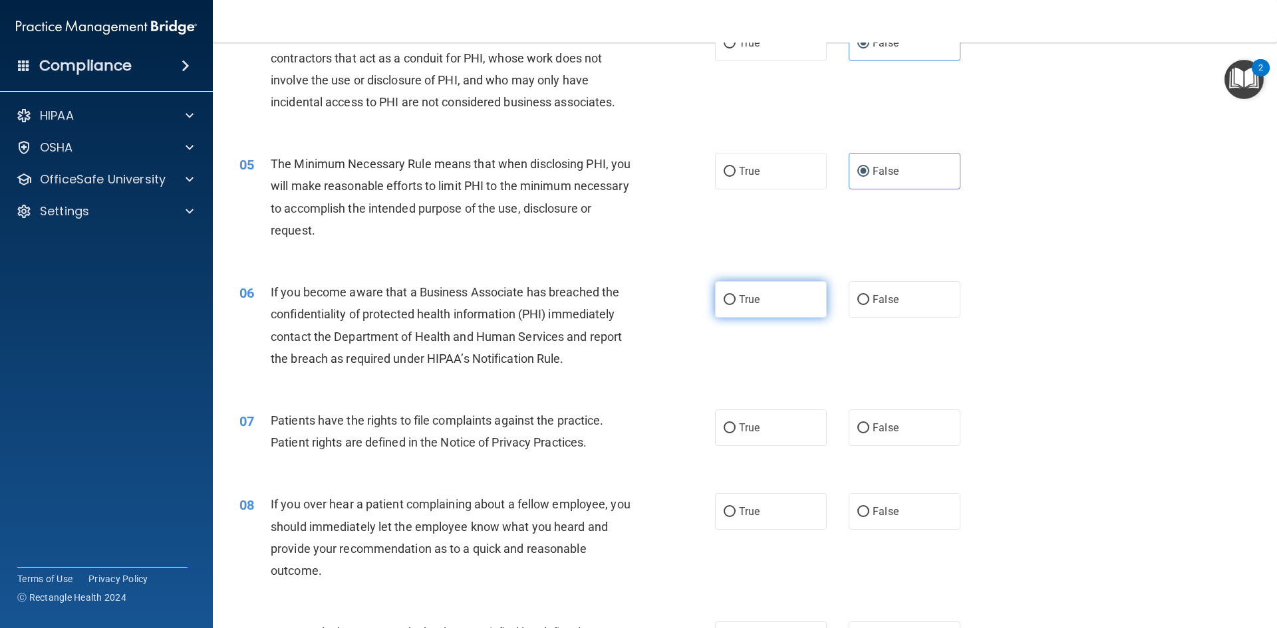
click at [790, 300] on label "True" at bounding box center [771, 299] width 112 height 37
click at [735, 300] on input "True" at bounding box center [729, 300] width 12 height 10
radio input "true"
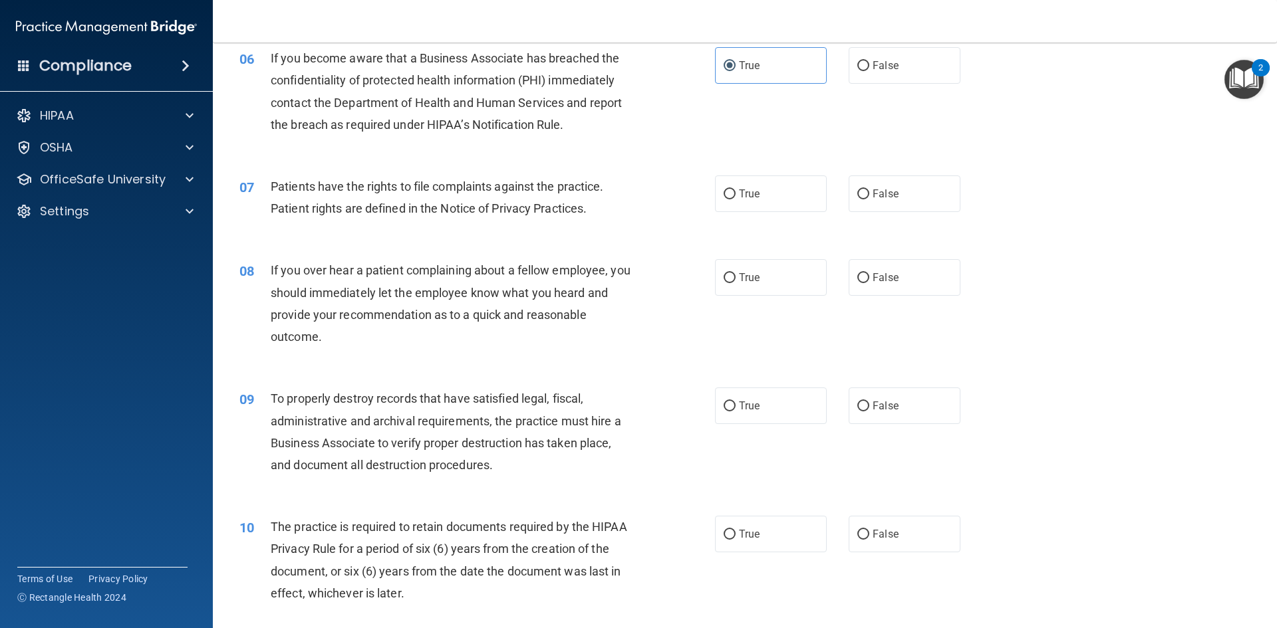
scroll to position [665, 0]
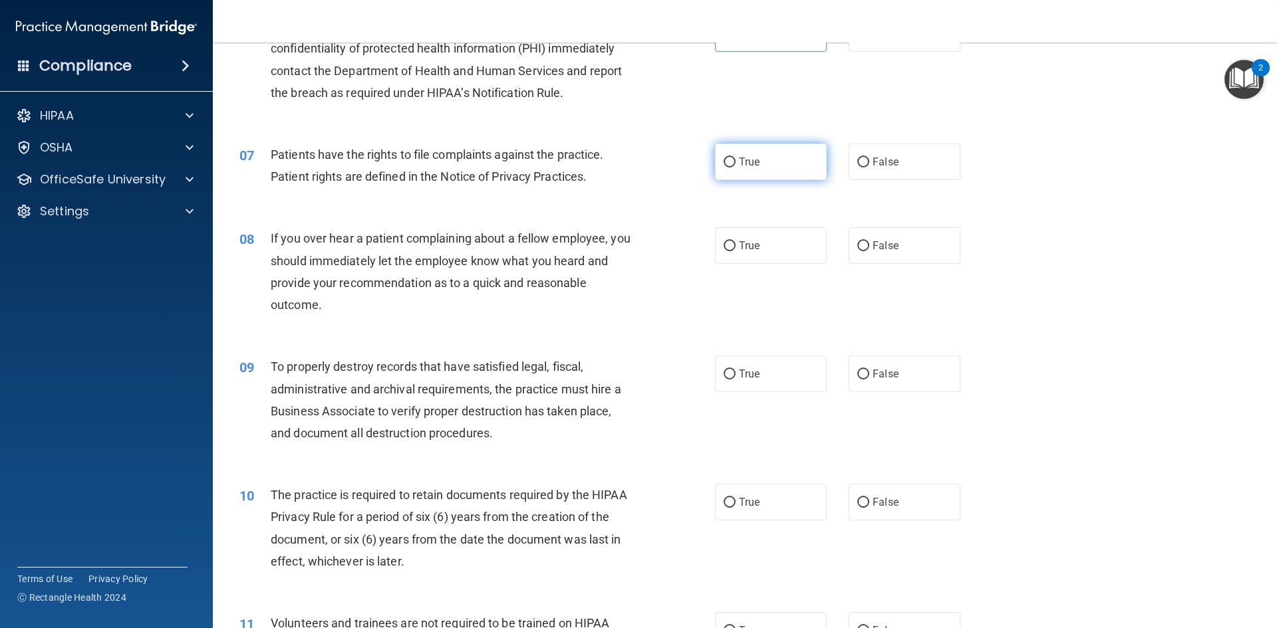
click at [808, 167] on label "True" at bounding box center [771, 162] width 112 height 37
click at [735, 167] on input "True" at bounding box center [729, 163] width 12 height 10
radio input "true"
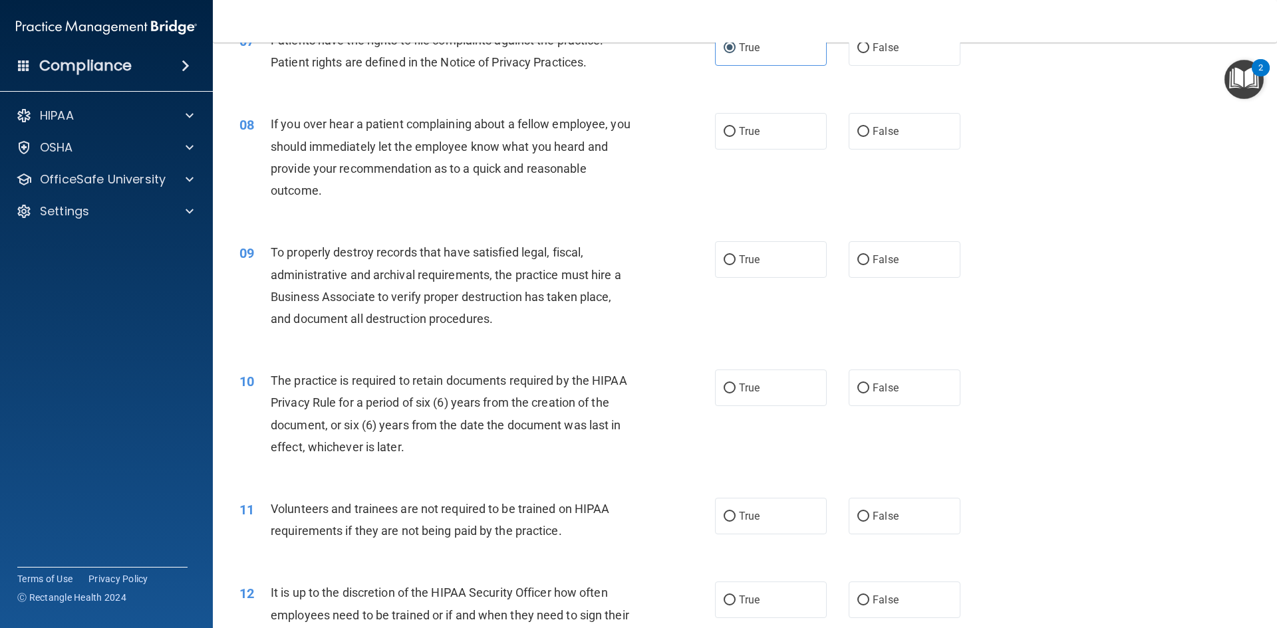
scroll to position [798, 0]
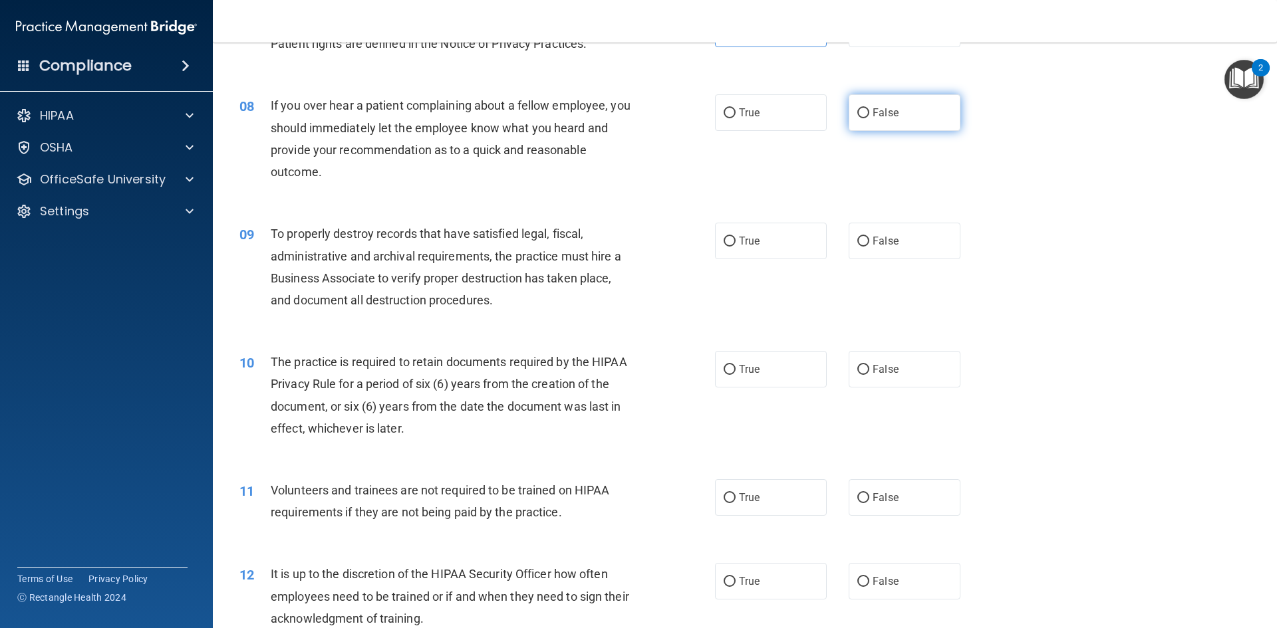
click at [902, 108] on label "False" at bounding box center [904, 112] width 112 height 37
click at [869, 108] on input "False" at bounding box center [863, 113] width 12 height 10
radio input "true"
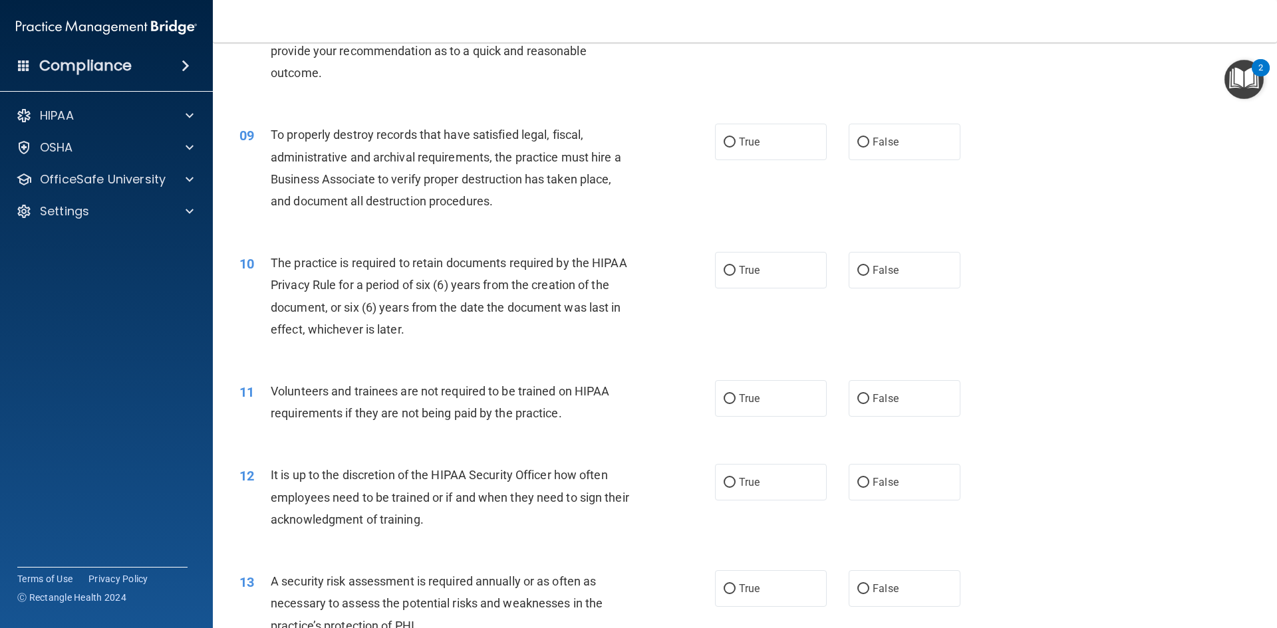
scroll to position [864, 0]
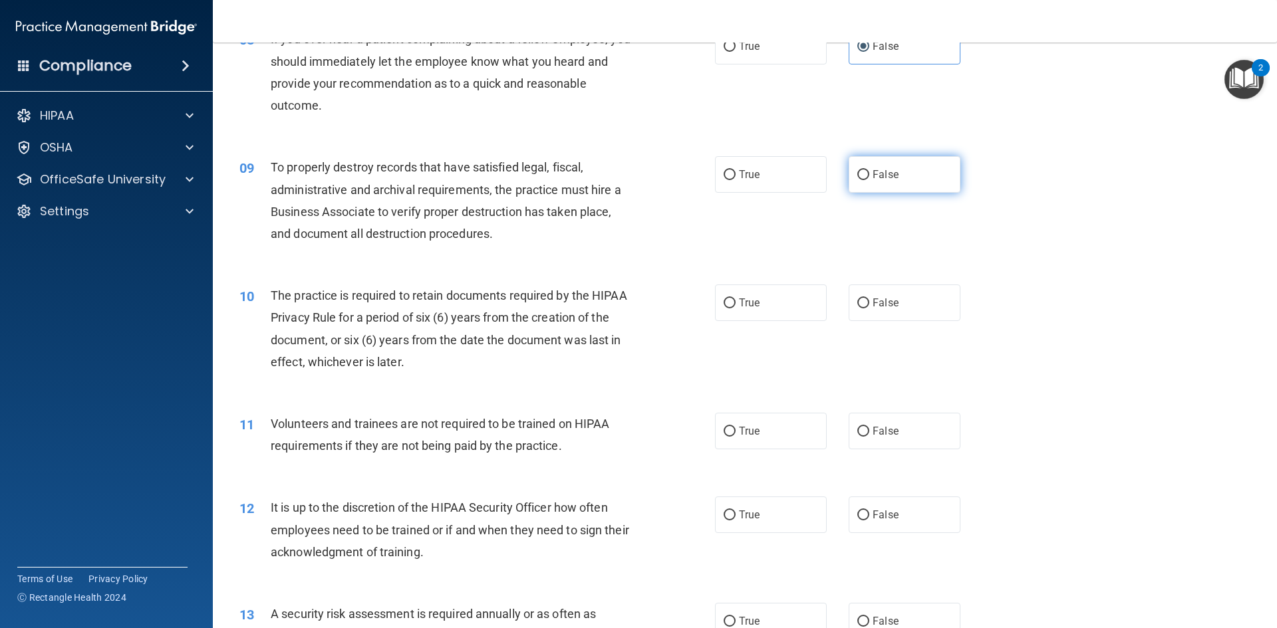
click at [887, 176] on span "False" at bounding box center [885, 174] width 26 height 13
click at [869, 176] on input "False" at bounding box center [863, 175] width 12 height 10
radio input "true"
click at [810, 310] on label "True" at bounding box center [771, 303] width 112 height 37
click at [735, 309] on input "True" at bounding box center [729, 304] width 12 height 10
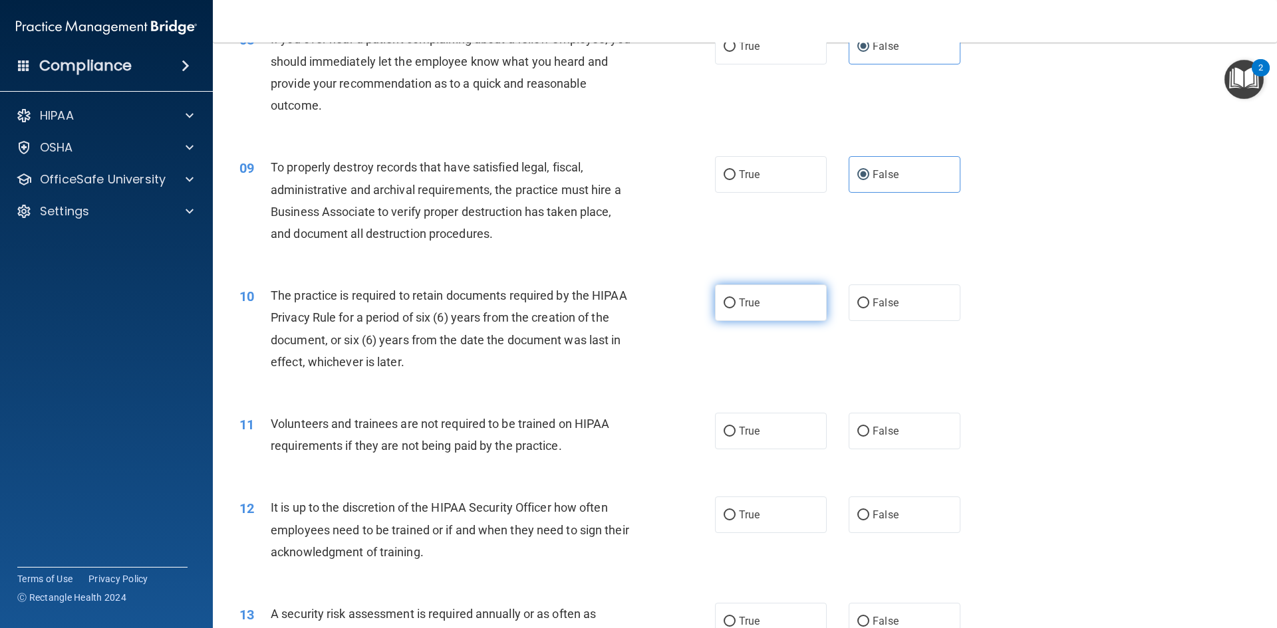
radio input "true"
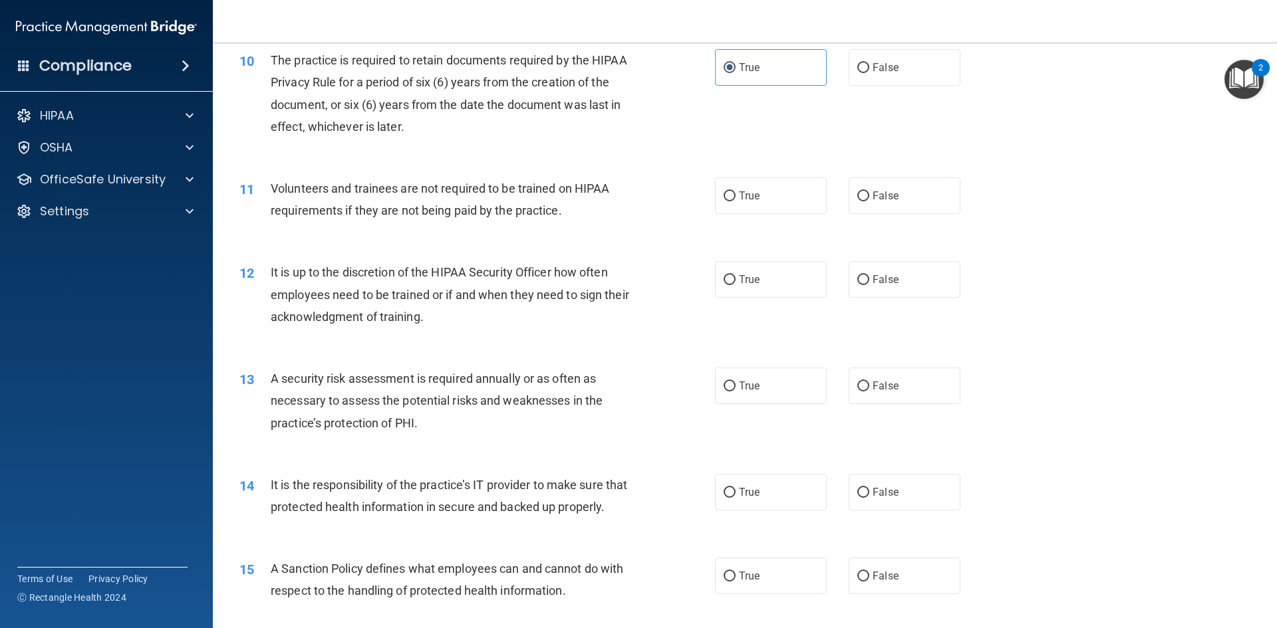
scroll to position [1130, 0]
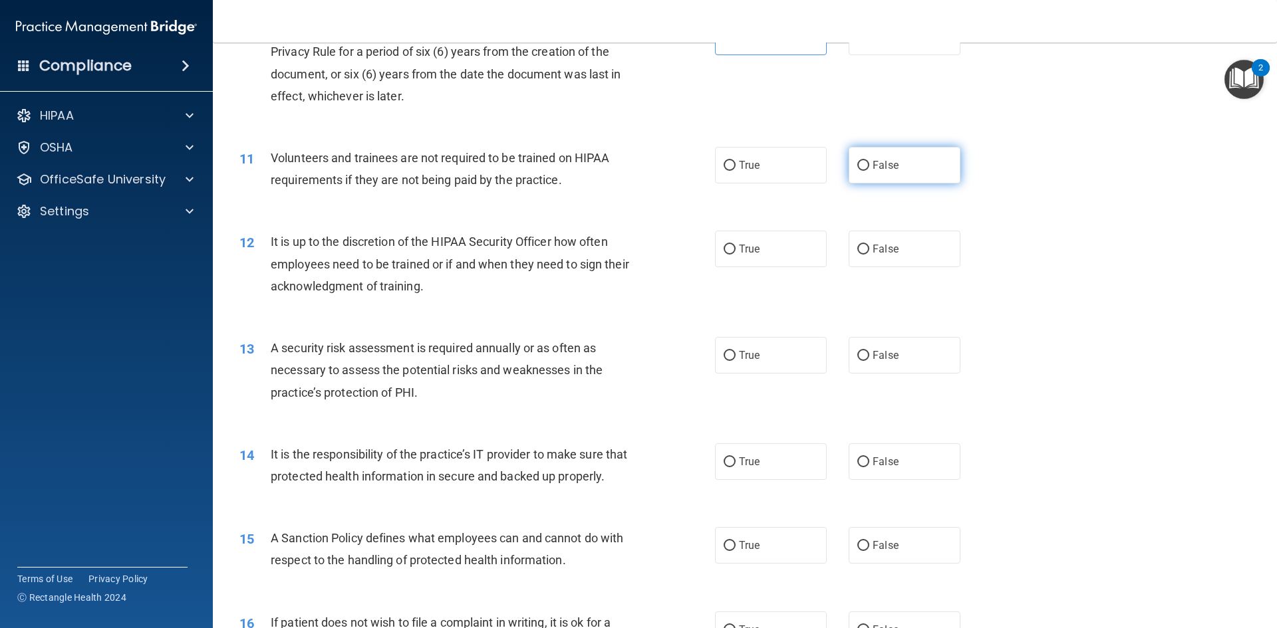
click at [906, 150] on label "False" at bounding box center [904, 165] width 112 height 37
click at [869, 161] on input "False" at bounding box center [863, 166] width 12 height 10
radio input "true"
click at [778, 241] on label "True" at bounding box center [771, 249] width 112 height 37
click at [735, 245] on input "True" at bounding box center [729, 250] width 12 height 10
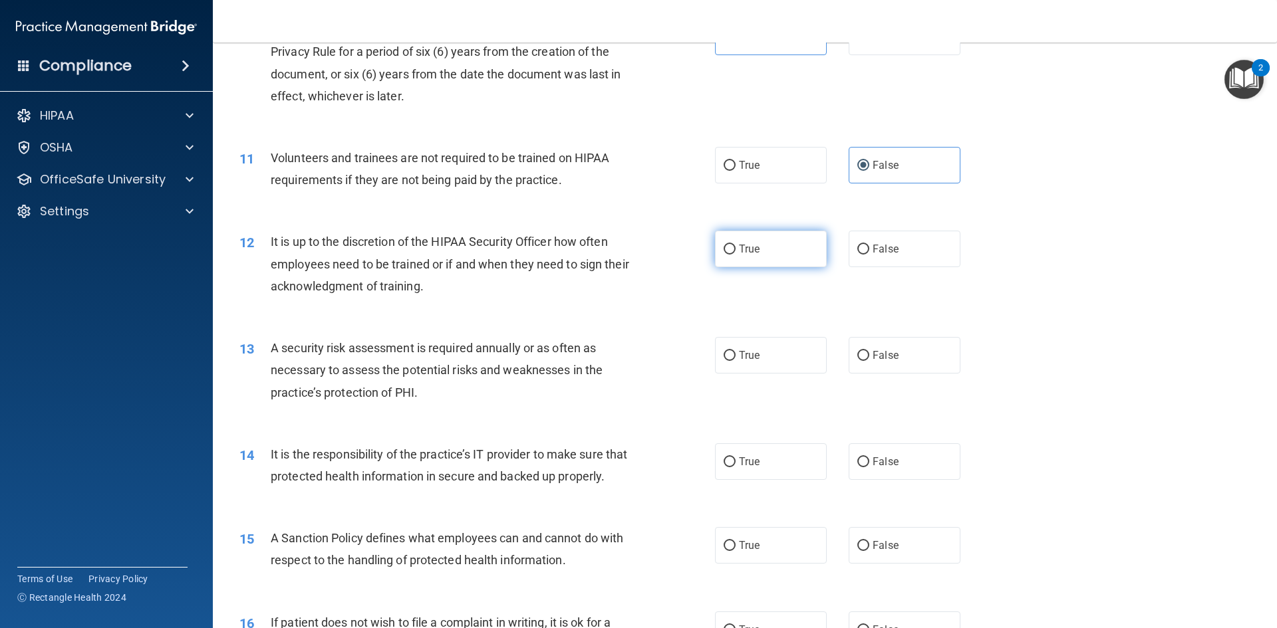
radio input "true"
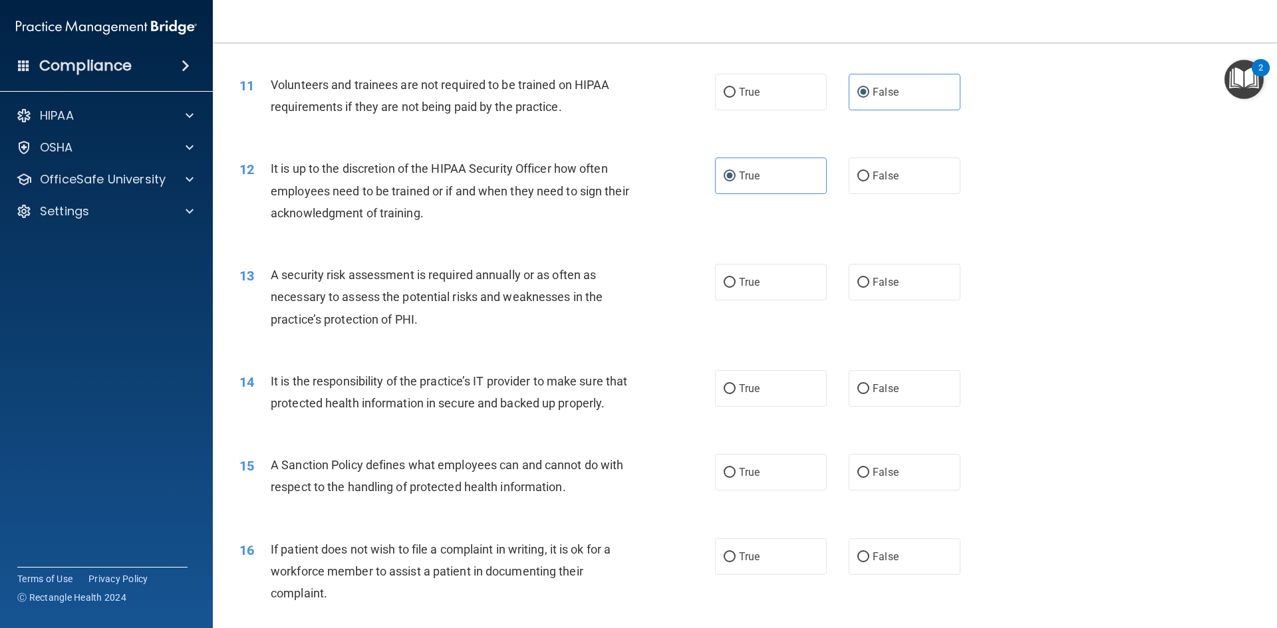
scroll to position [1330, 0]
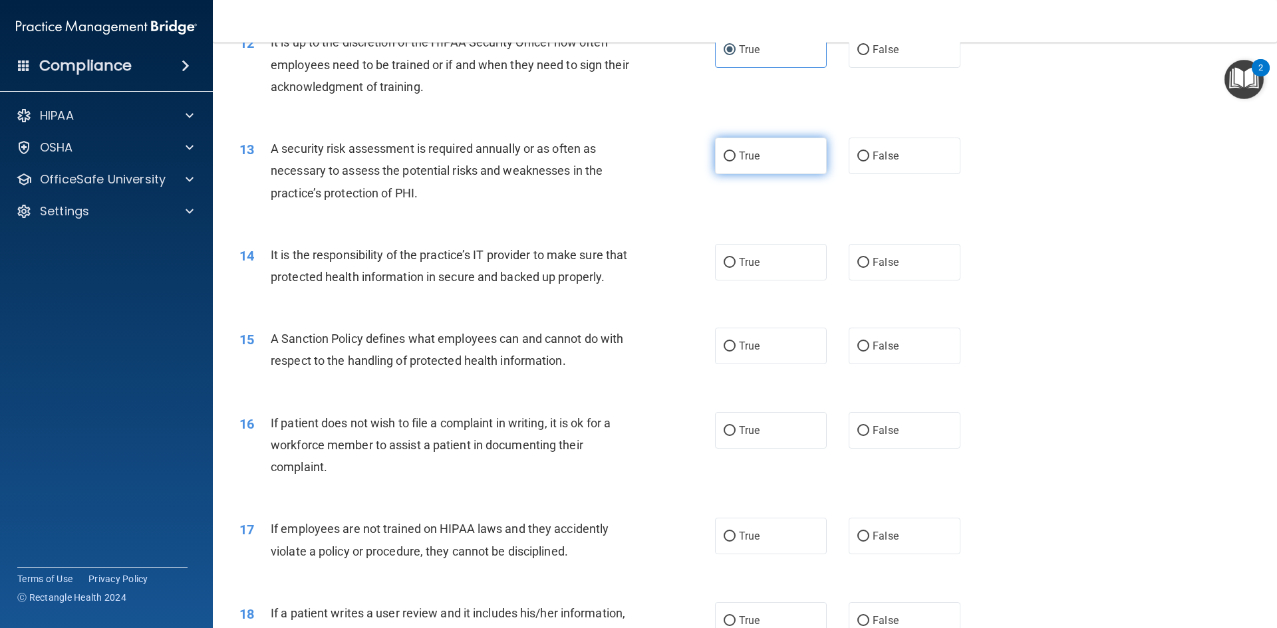
click at [759, 142] on label "True" at bounding box center [771, 156] width 112 height 37
click at [735, 152] on input "True" at bounding box center [729, 157] width 12 height 10
radio input "true"
click at [803, 256] on label "True" at bounding box center [771, 262] width 112 height 37
click at [735, 258] on input "True" at bounding box center [729, 263] width 12 height 10
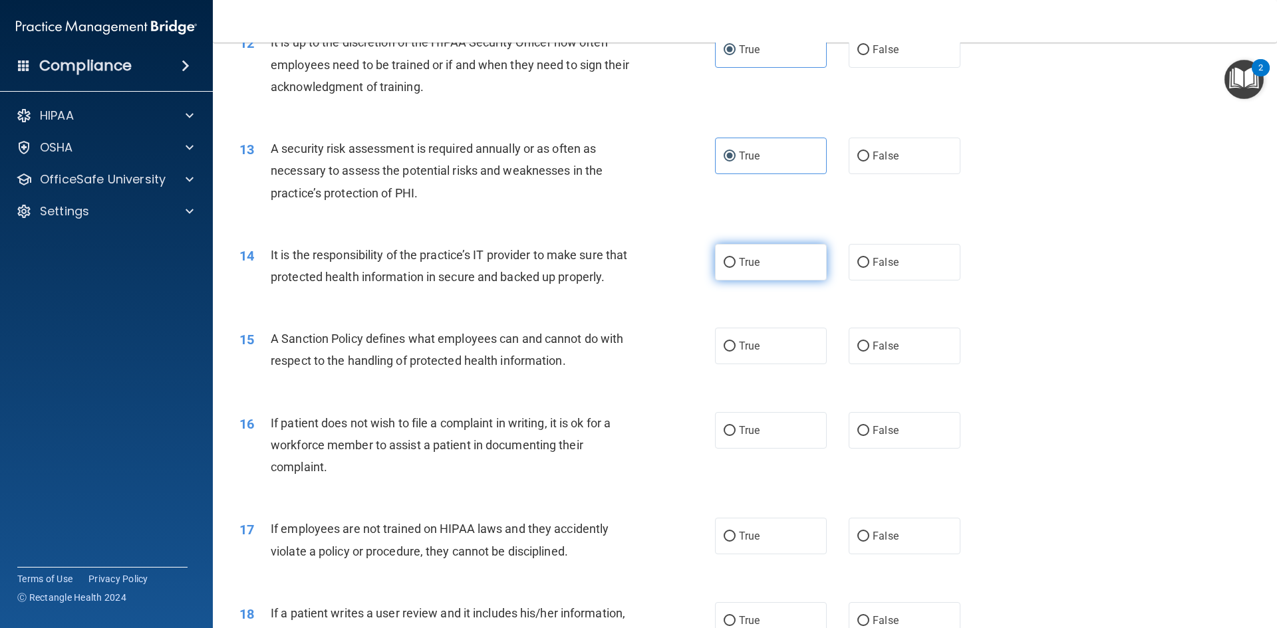
radio input "true"
drag, startPoint x: 803, startPoint y: 373, endPoint x: 867, endPoint y: 336, distance: 73.9
click at [803, 364] on label "True" at bounding box center [771, 346] width 112 height 37
click at [735, 352] on input "True" at bounding box center [729, 347] width 12 height 10
radio input "true"
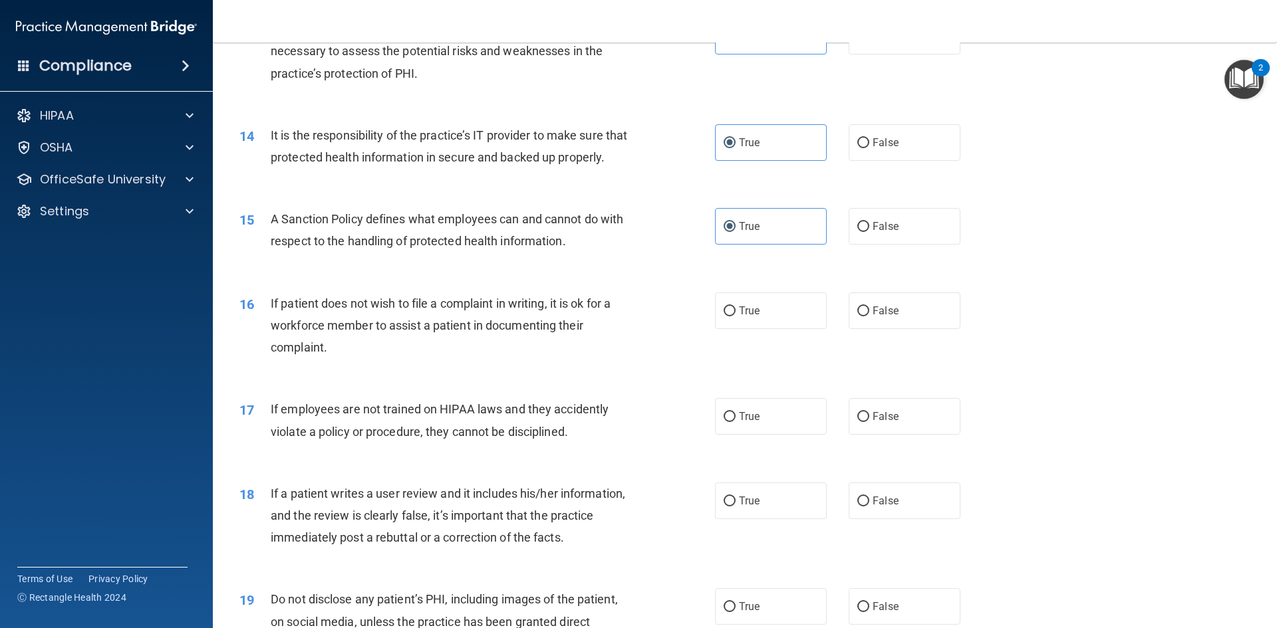
scroll to position [1529, 0]
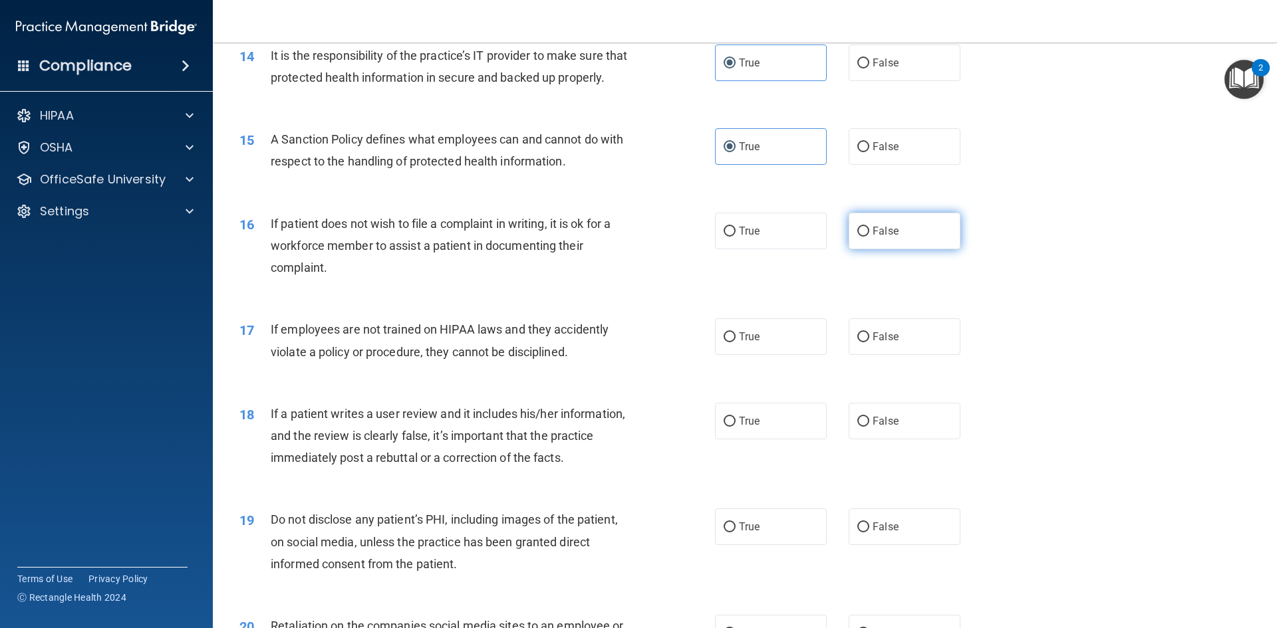
click at [931, 245] on label "False" at bounding box center [904, 231] width 112 height 37
click at [869, 237] on input "False" at bounding box center [863, 232] width 12 height 10
radio input "true"
click at [909, 347] on label "False" at bounding box center [904, 336] width 112 height 37
click at [869, 342] on input "False" at bounding box center [863, 337] width 12 height 10
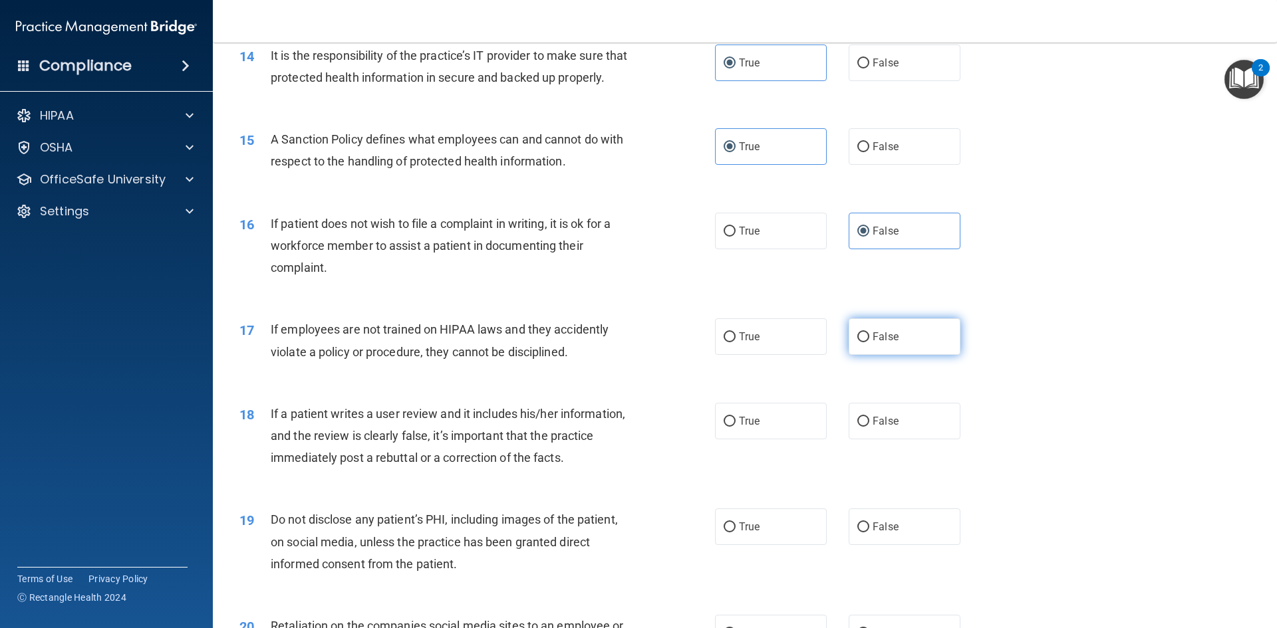
radio input "true"
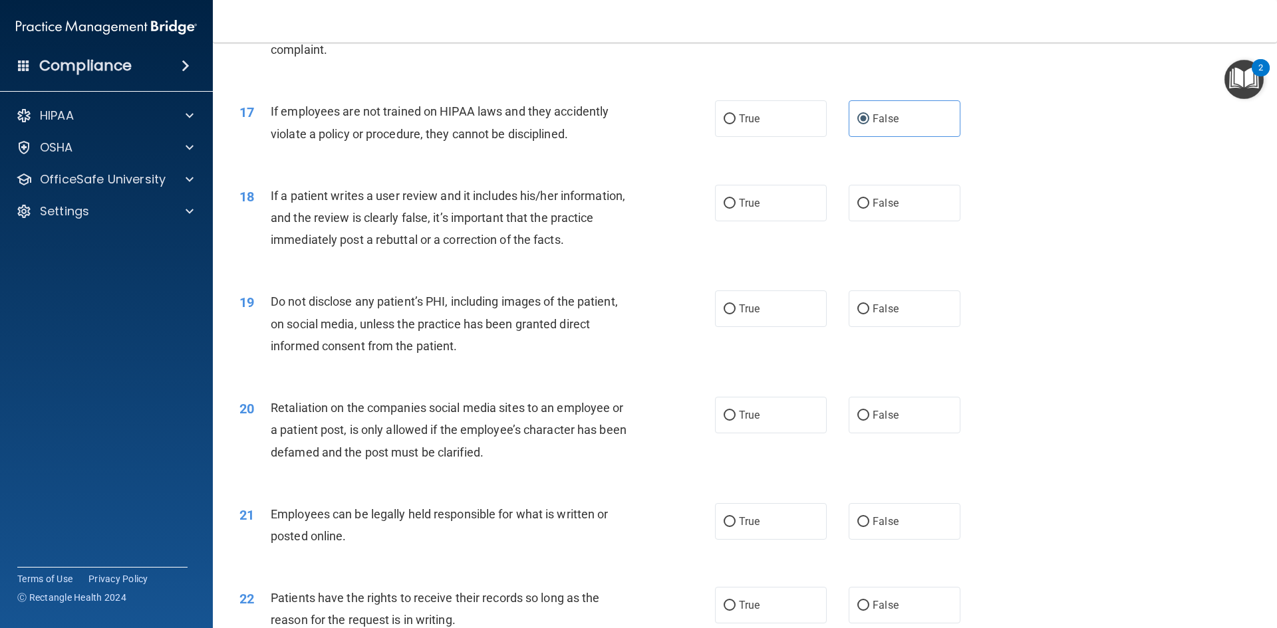
scroll to position [1795, 0]
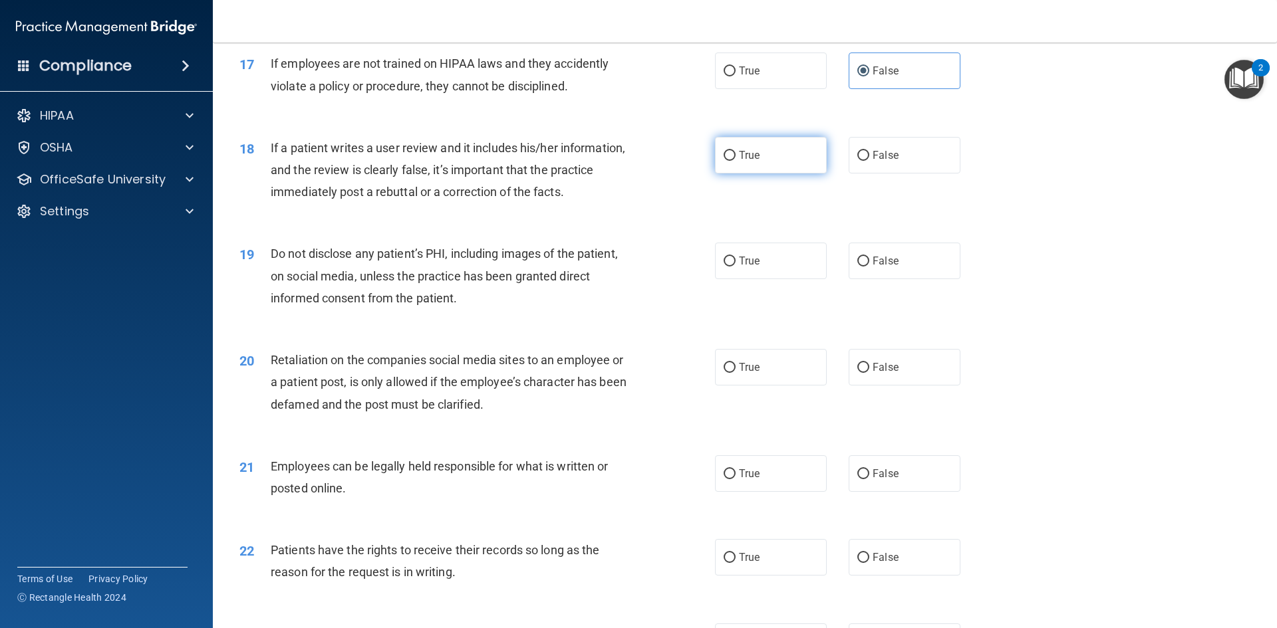
click at [769, 172] on label "True" at bounding box center [771, 155] width 112 height 37
click at [735, 161] on input "True" at bounding box center [729, 156] width 12 height 10
radio input "true"
click at [751, 267] on span "True" at bounding box center [749, 261] width 21 height 13
click at [735, 267] on input "True" at bounding box center [729, 262] width 12 height 10
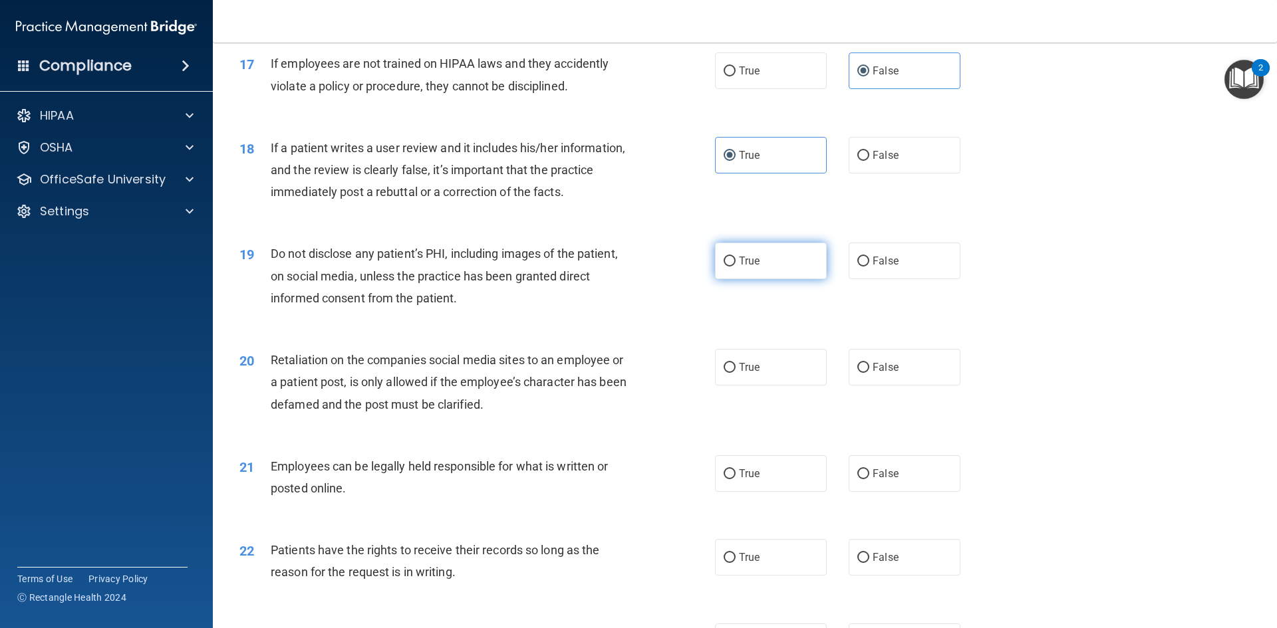
radio input "true"
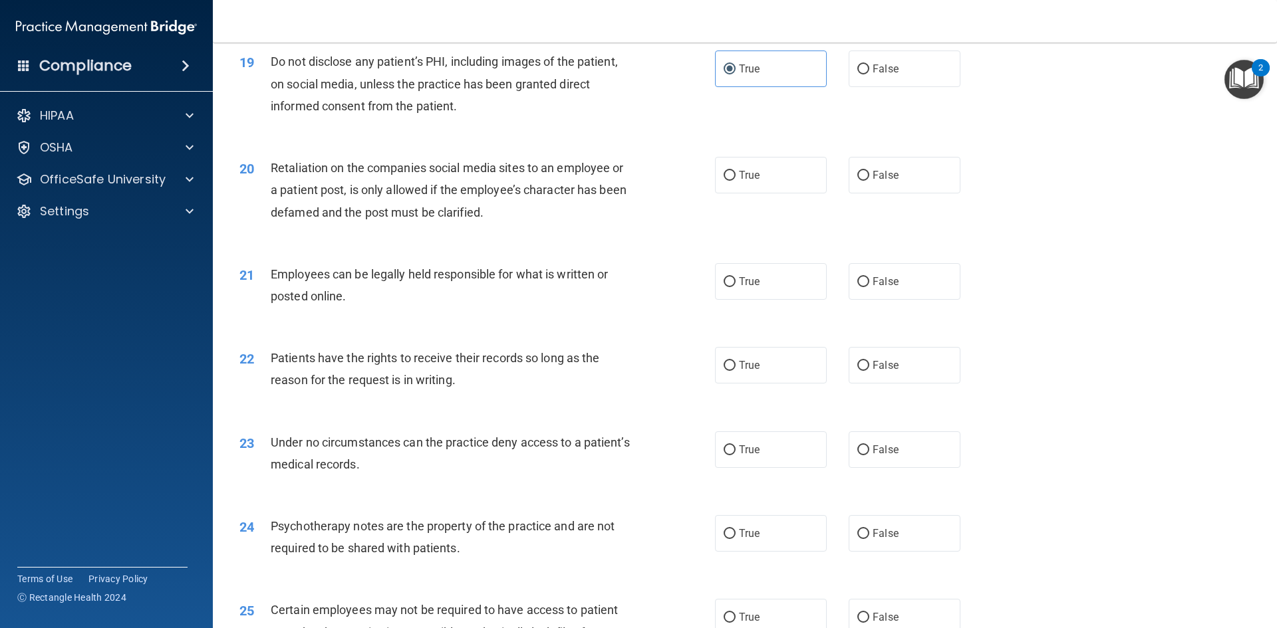
scroll to position [1995, 0]
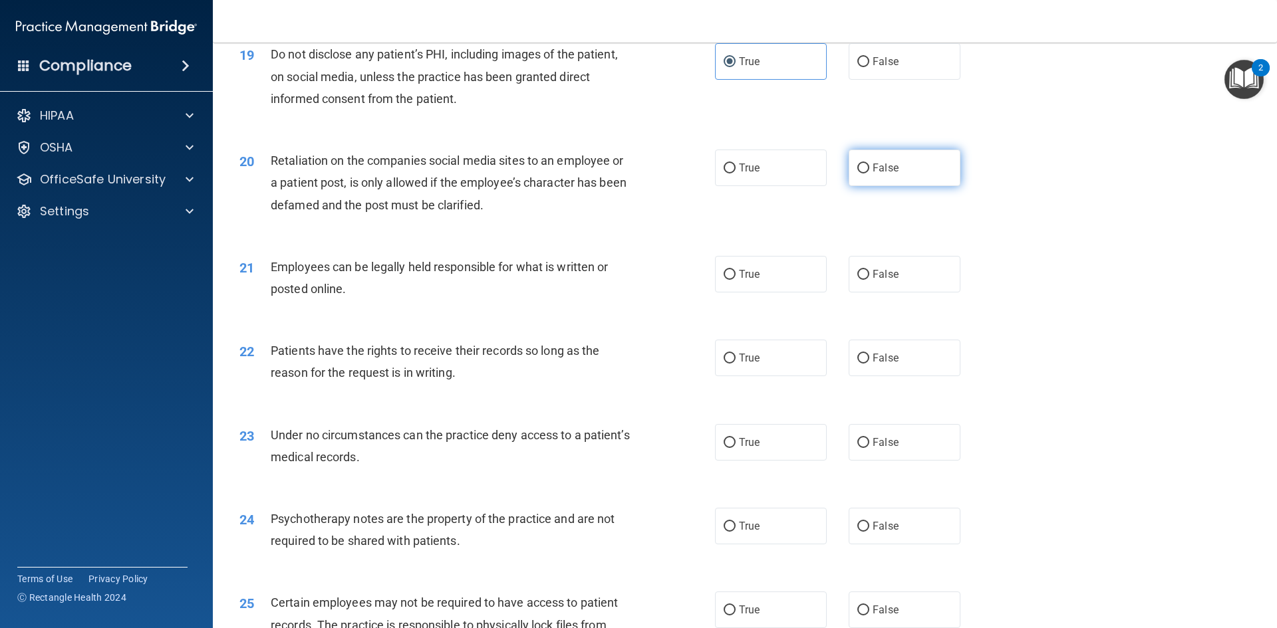
click at [916, 178] on label "False" at bounding box center [904, 168] width 112 height 37
click at [869, 174] on input "False" at bounding box center [863, 169] width 12 height 10
radio input "true"
click at [810, 293] on label "True" at bounding box center [771, 274] width 112 height 37
click at [735, 280] on input "True" at bounding box center [729, 275] width 12 height 10
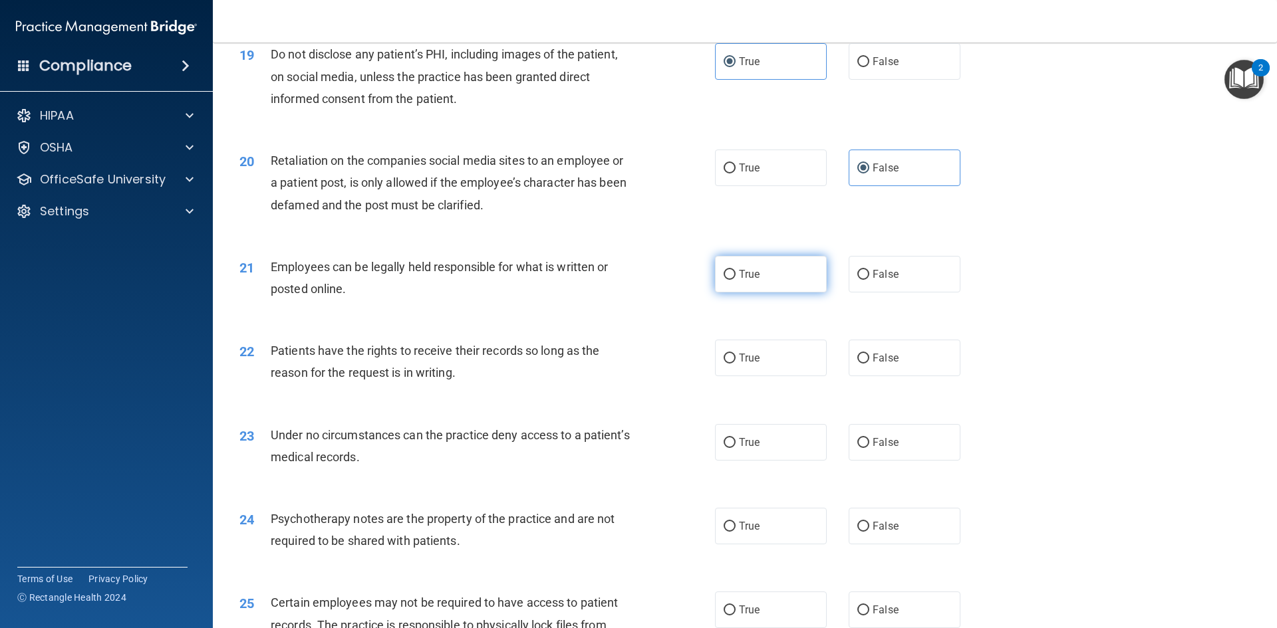
radio input "true"
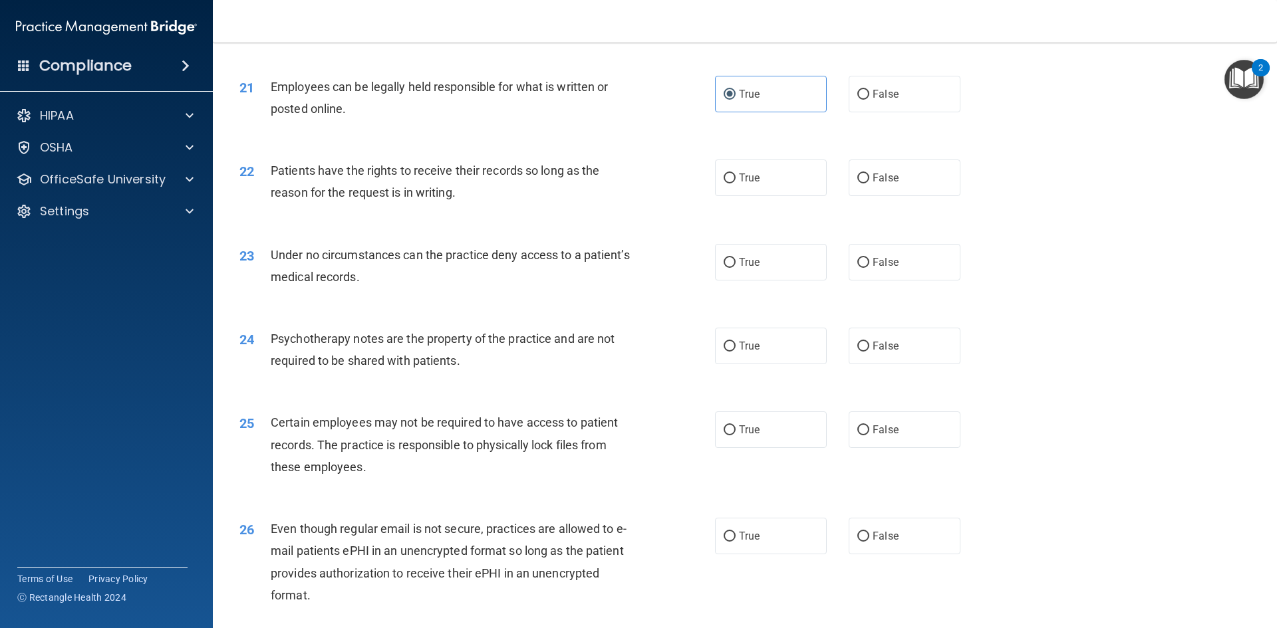
scroll to position [2194, 0]
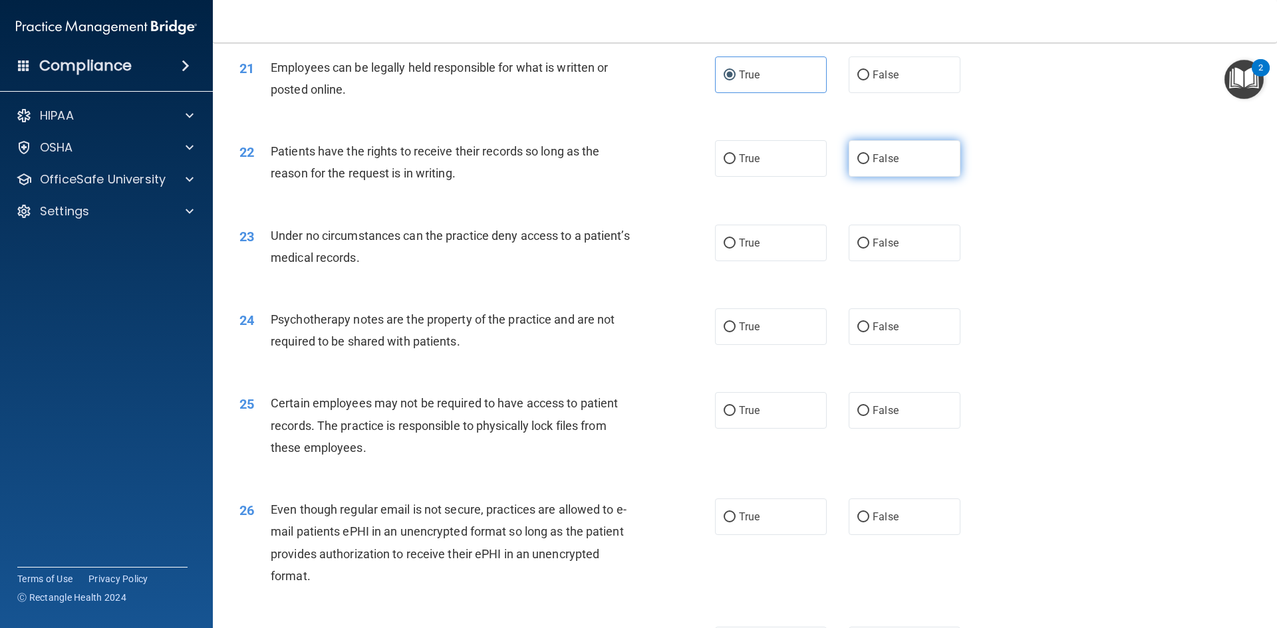
click at [914, 177] on label "False" at bounding box center [904, 158] width 112 height 37
click at [869, 164] on input "False" at bounding box center [863, 159] width 12 height 10
radio input "true"
click at [767, 261] on label "True" at bounding box center [771, 243] width 112 height 37
click at [735, 249] on input "True" at bounding box center [729, 244] width 12 height 10
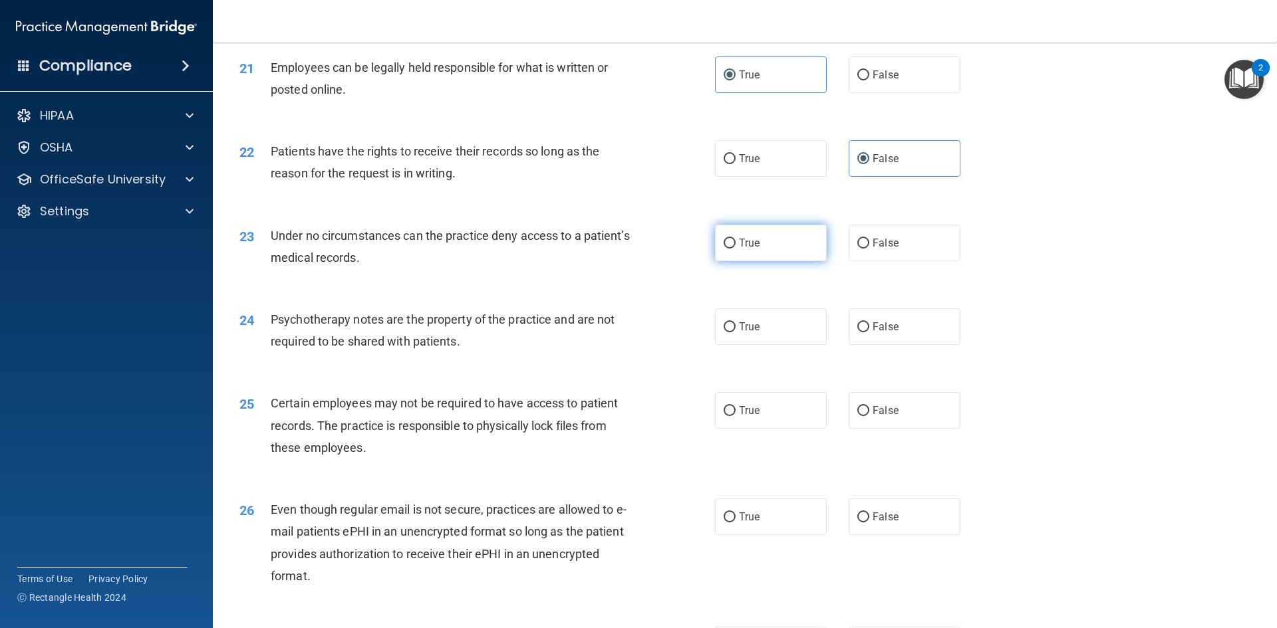
radio input "true"
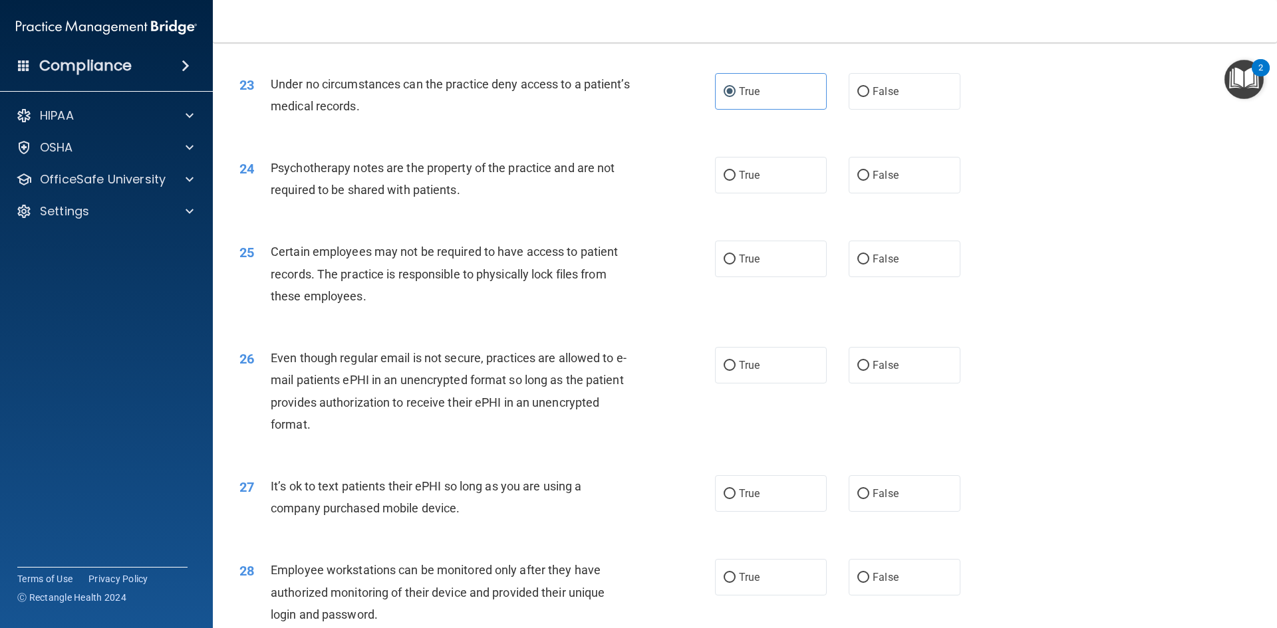
scroll to position [2394, 0]
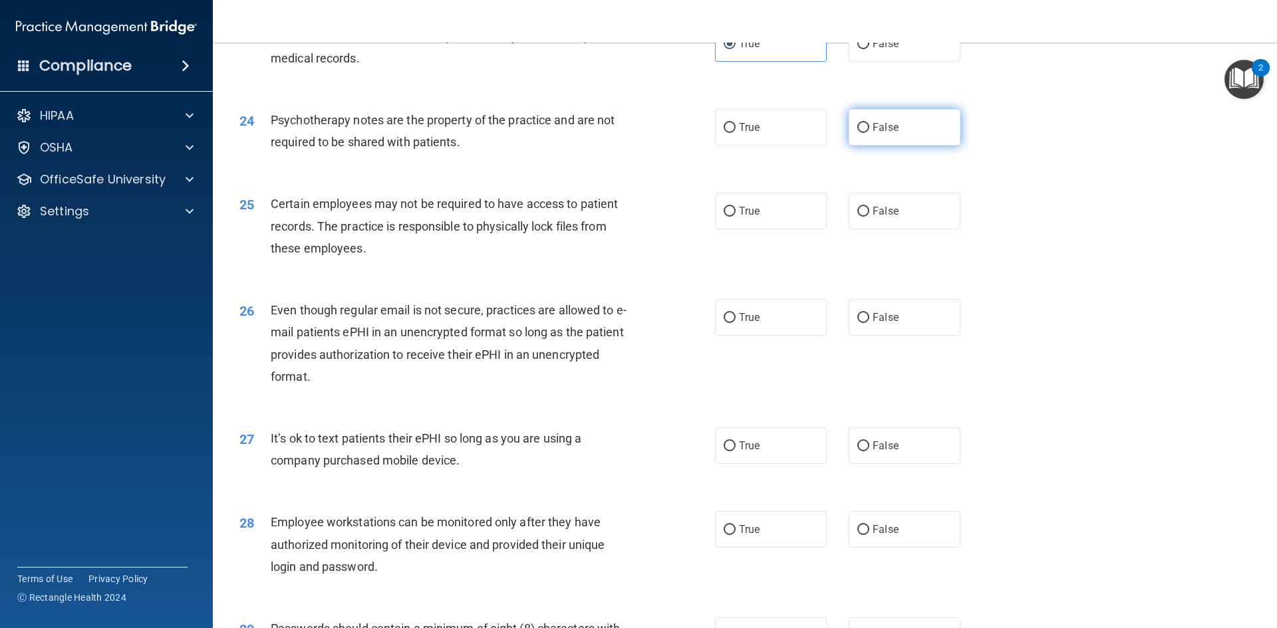
click at [925, 140] on label "False" at bounding box center [904, 127] width 112 height 37
click at [869, 133] on input "False" at bounding box center [863, 128] width 12 height 10
radio input "true"
click at [789, 229] on label "True" at bounding box center [771, 211] width 112 height 37
click at [735, 217] on input "True" at bounding box center [729, 212] width 12 height 10
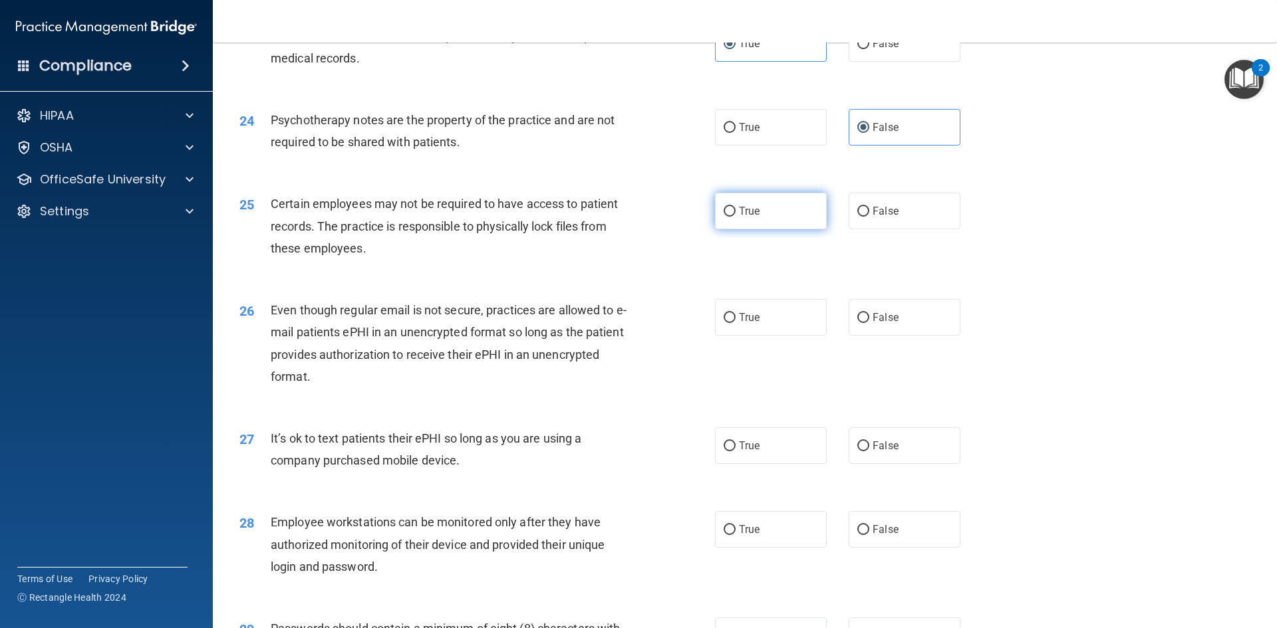
radio input "true"
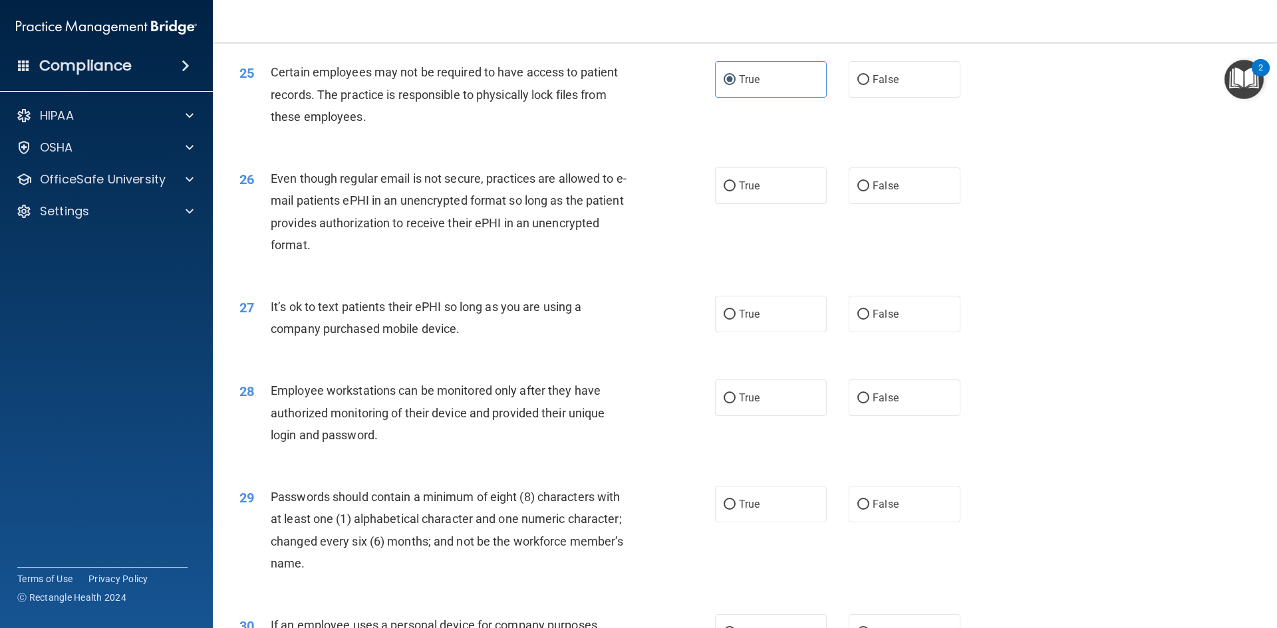
scroll to position [2527, 0]
click at [785, 203] on label "True" at bounding box center [771, 184] width 112 height 37
click at [735, 190] on input "True" at bounding box center [729, 185] width 12 height 10
radio input "true"
click at [900, 326] on label "False" at bounding box center [904, 313] width 112 height 37
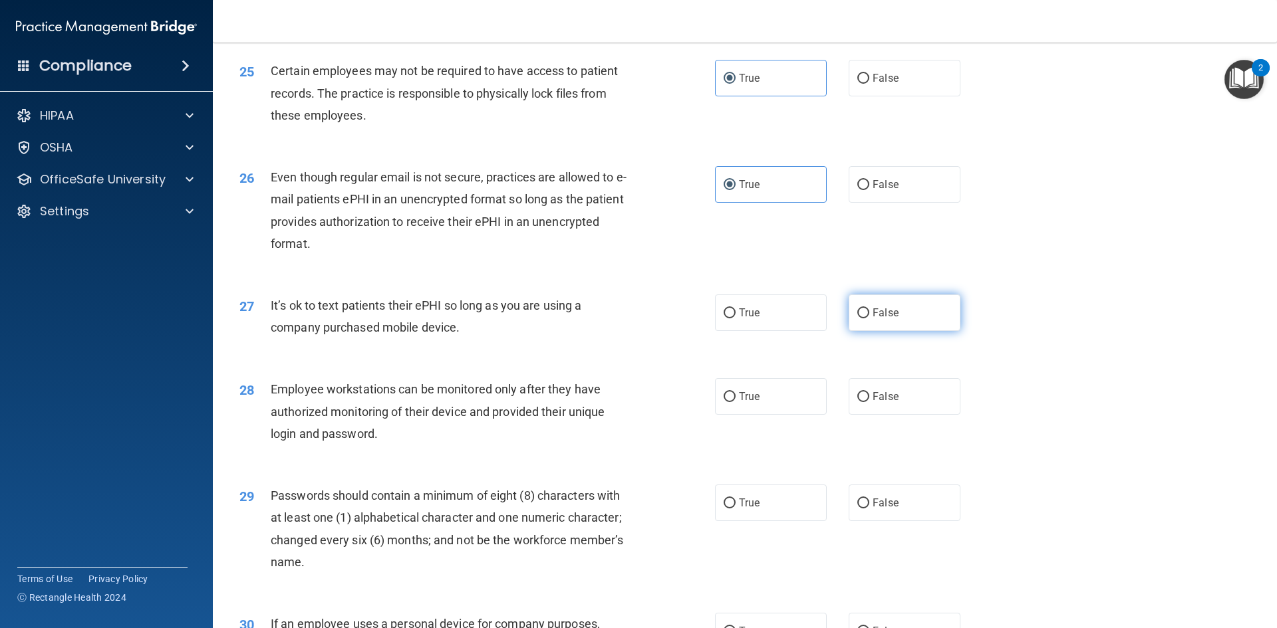
click at [869, 318] on input "False" at bounding box center [863, 314] width 12 height 10
radio input "true"
click at [888, 403] on span "False" at bounding box center [885, 396] width 26 height 13
click at [869, 402] on input "False" at bounding box center [863, 397] width 12 height 10
radio input "true"
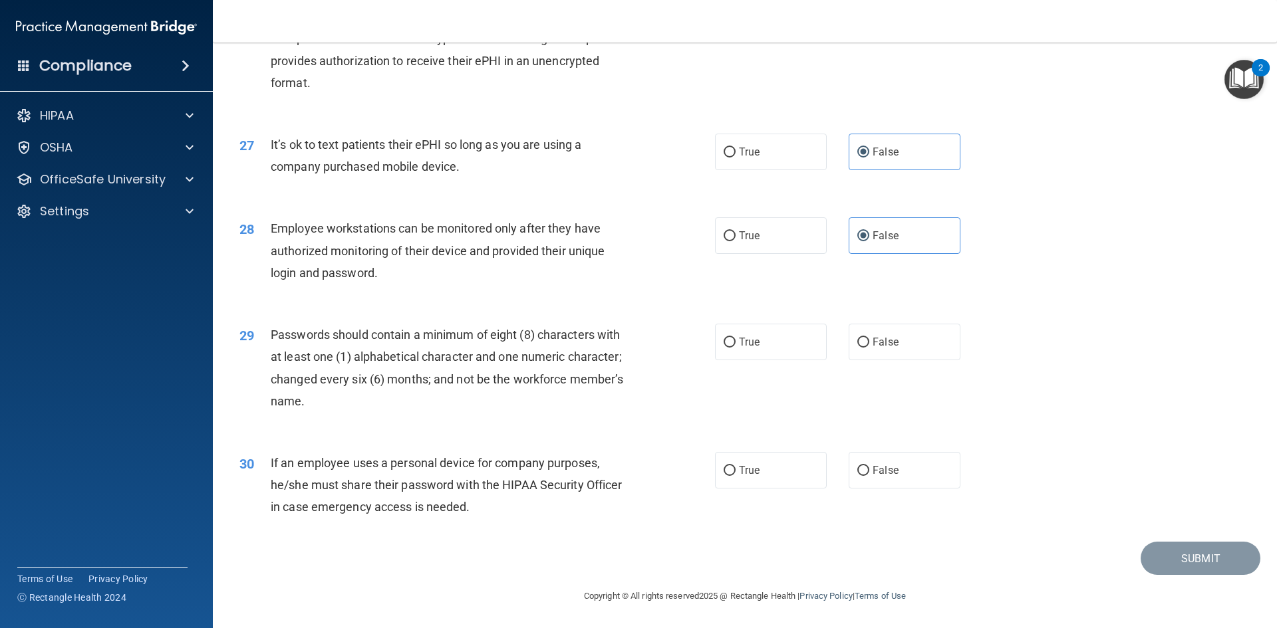
scroll to position [2709, 0]
click at [793, 344] on label "True" at bounding box center [771, 342] width 112 height 37
click at [735, 344] on input "True" at bounding box center [729, 343] width 12 height 10
radio input "true"
click at [892, 462] on label "False" at bounding box center [904, 470] width 112 height 37
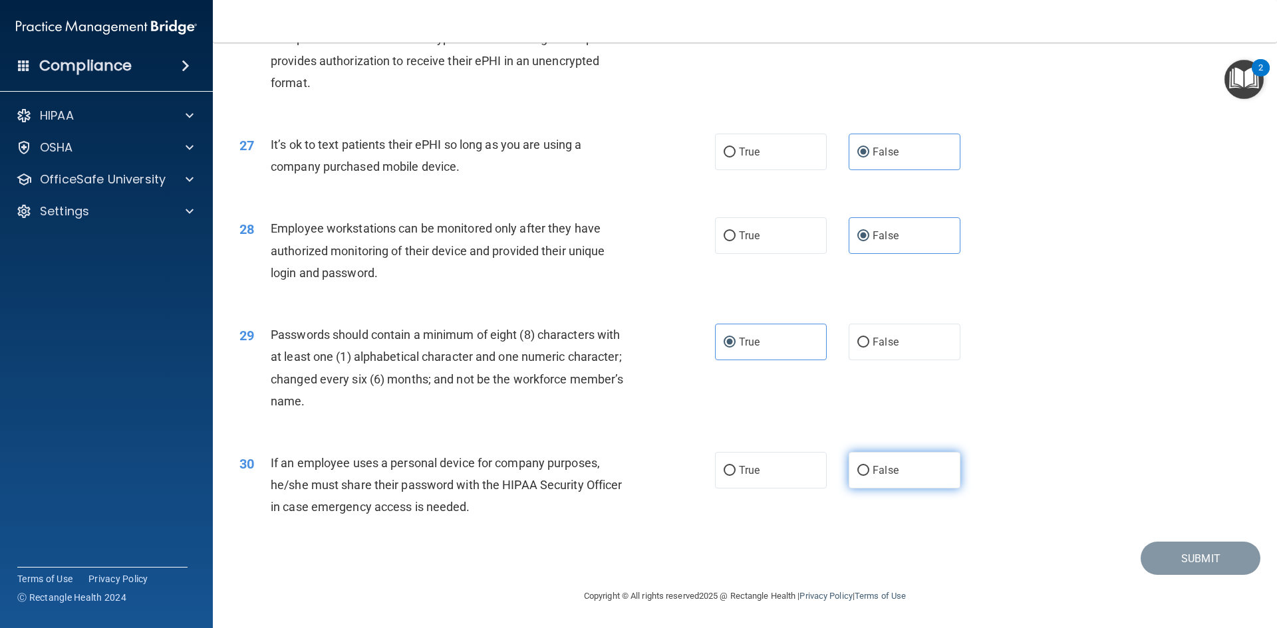
click at [869, 466] on input "False" at bounding box center [863, 471] width 12 height 10
radio input "true"
click at [1194, 554] on button "Submit" at bounding box center [1200, 559] width 120 height 34
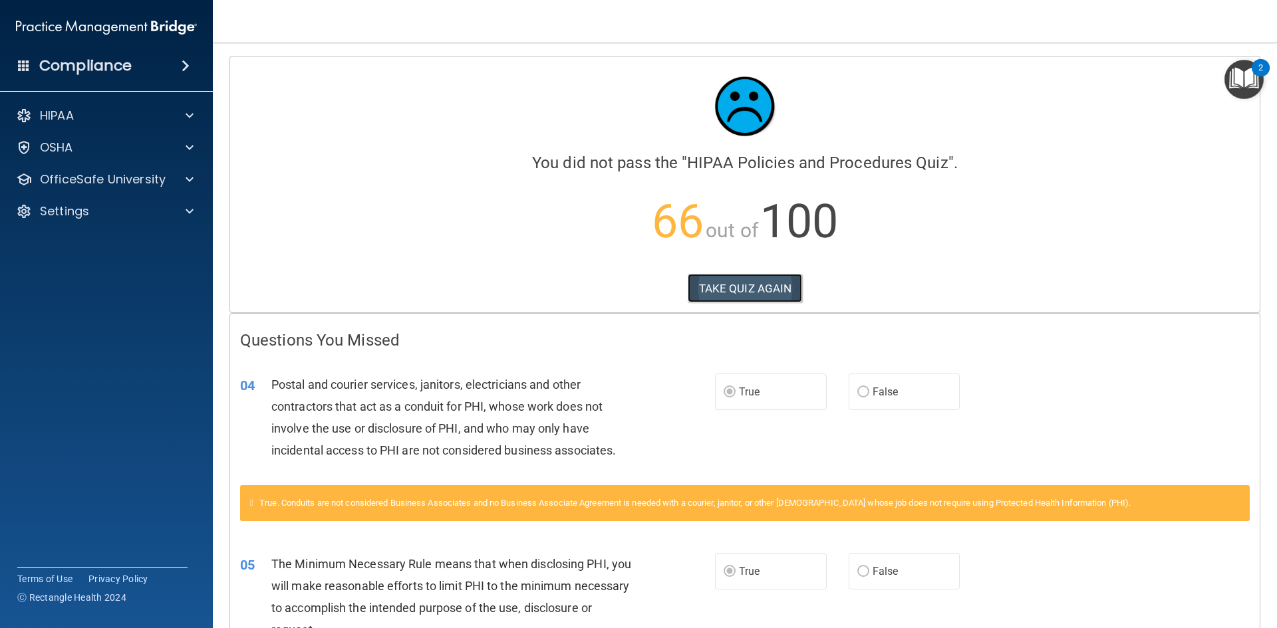
click at [759, 286] on button "TAKE QUIZ AGAIN" at bounding box center [744, 288] width 115 height 29
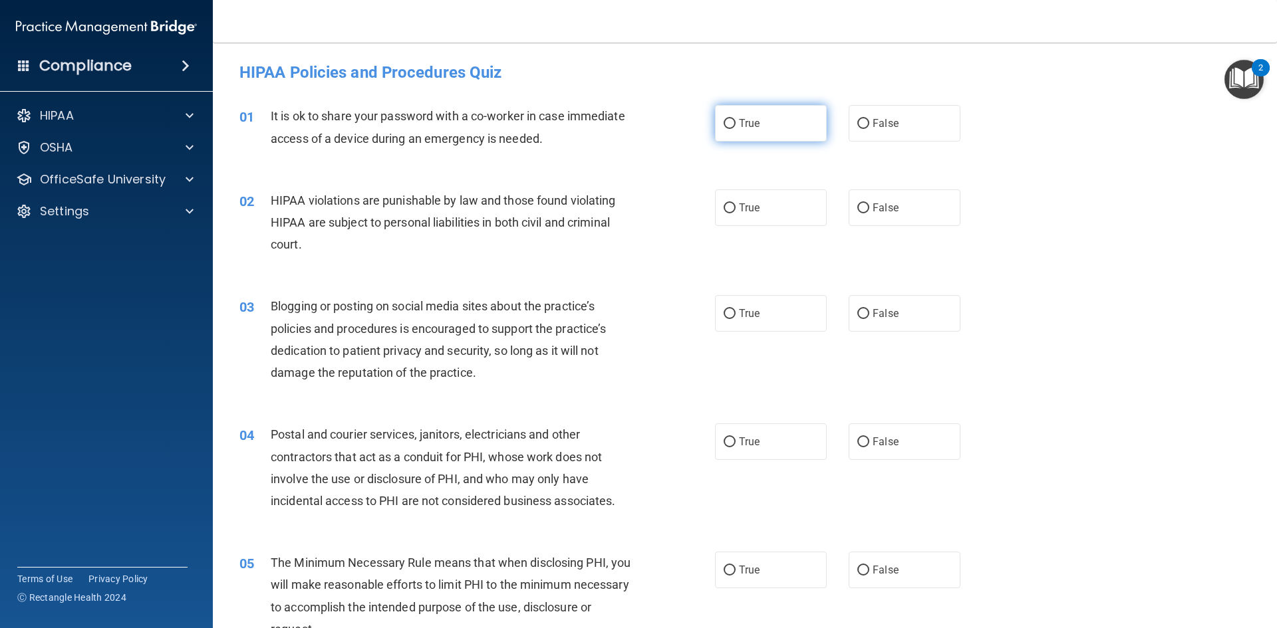
drag, startPoint x: 764, startPoint y: 130, endPoint x: 818, endPoint y: 153, distance: 59.3
click at [765, 130] on label "True" at bounding box center [771, 123] width 112 height 37
click at [735, 129] on input "True" at bounding box center [729, 124] width 12 height 10
radio input "true"
click at [868, 195] on label "False" at bounding box center [904, 207] width 112 height 37
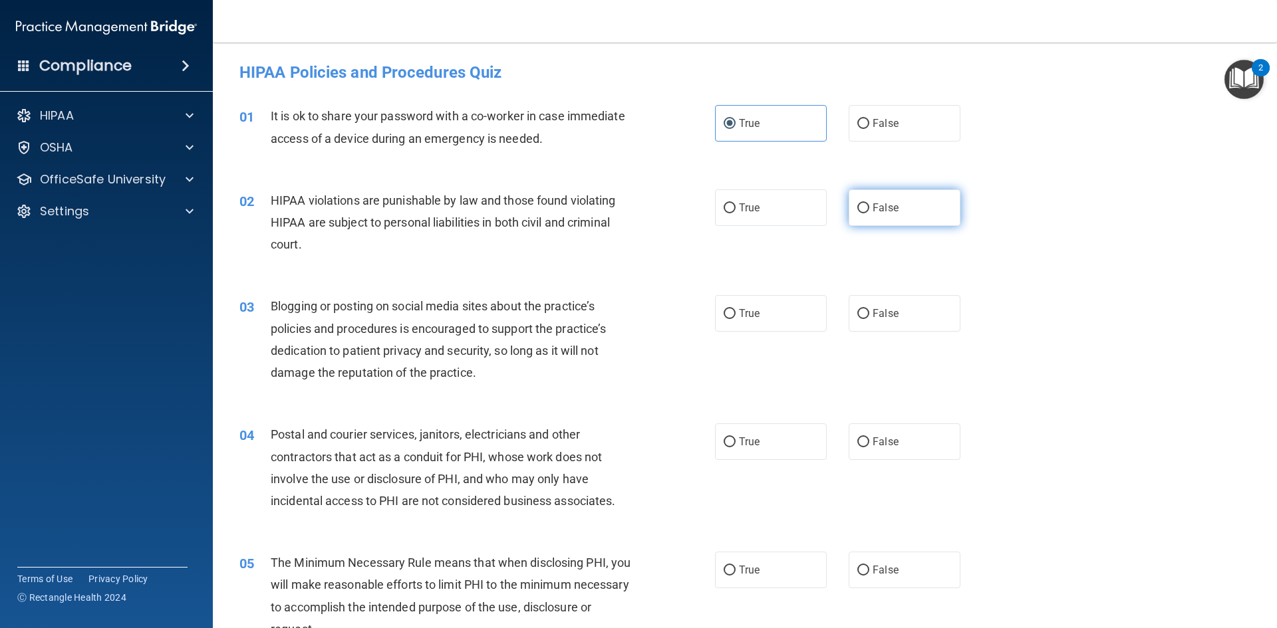
click at [868, 203] on input "False" at bounding box center [863, 208] width 12 height 10
radio input "true"
click at [767, 313] on label "True" at bounding box center [771, 313] width 112 height 37
click at [735, 313] on input "True" at bounding box center [729, 314] width 12 height 10
radio input "true"
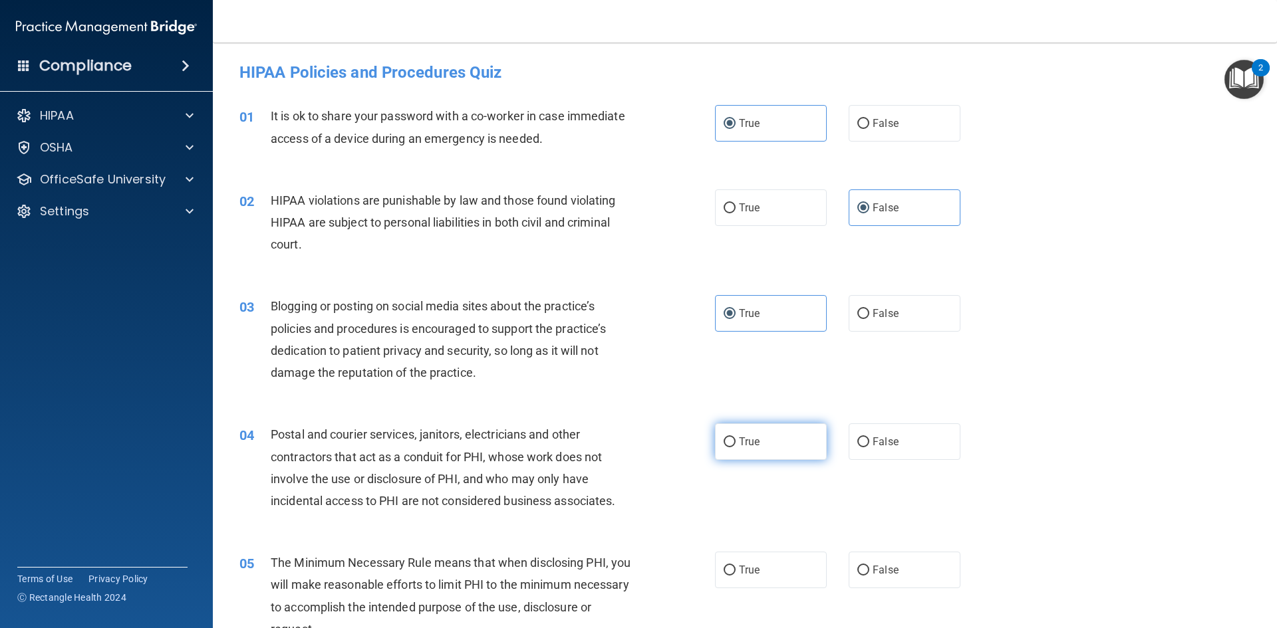
click at [753, 448] on label "True" at bounding box center [771, 442] width 112 height 37
click at [735, 447] on input "True" at bounding box center [729, 442] width 12 height 10
radio input "true"
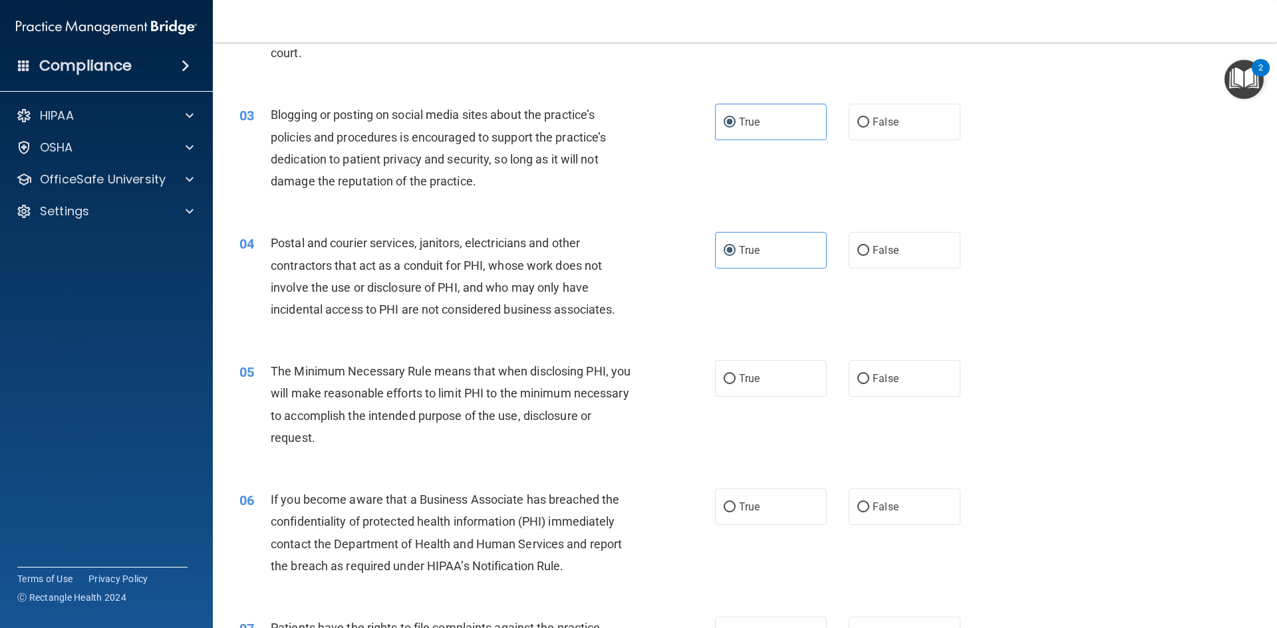
scroll to position [199, 0]
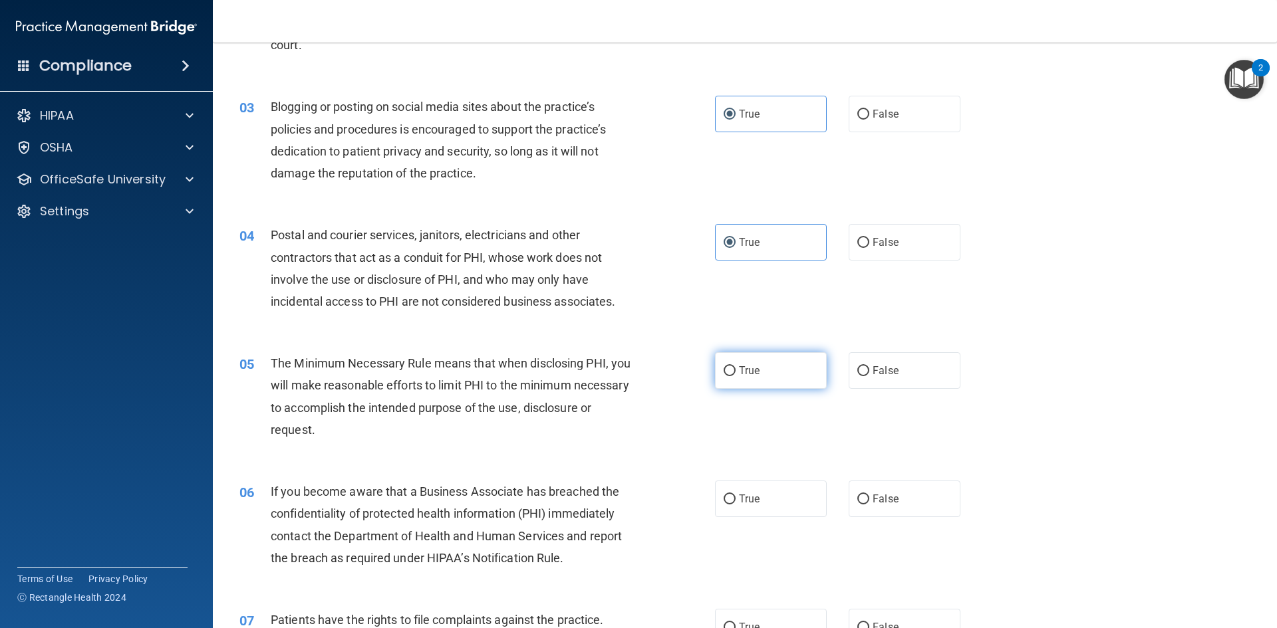
click at [763, 360] on label "True" at bounding box center [771, 370] width 112 height 37
click at [735, 366] on input "True" at bounding box center [729, 371] width 12 height 10
radio input "true"
click at [870, 485] on label "False" at bounding box center [904, 499] width 112 height 37
click at [869, 495] on input "False" at bounding box center [863, 500] width 12 height 10
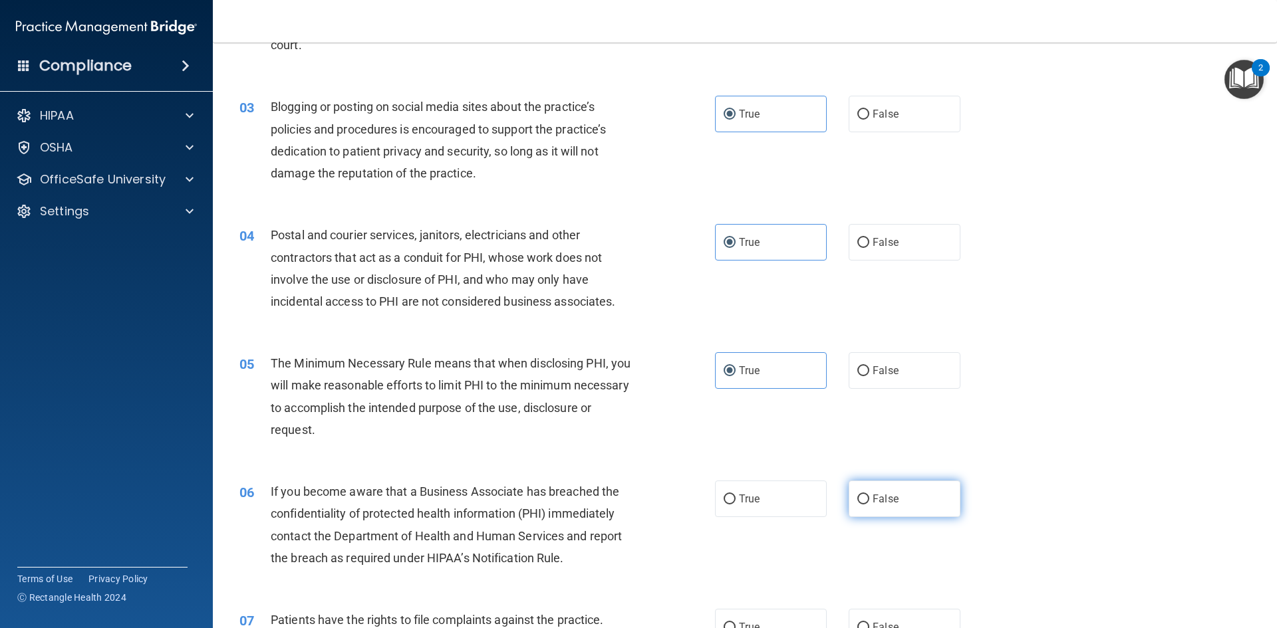
radio input "true"
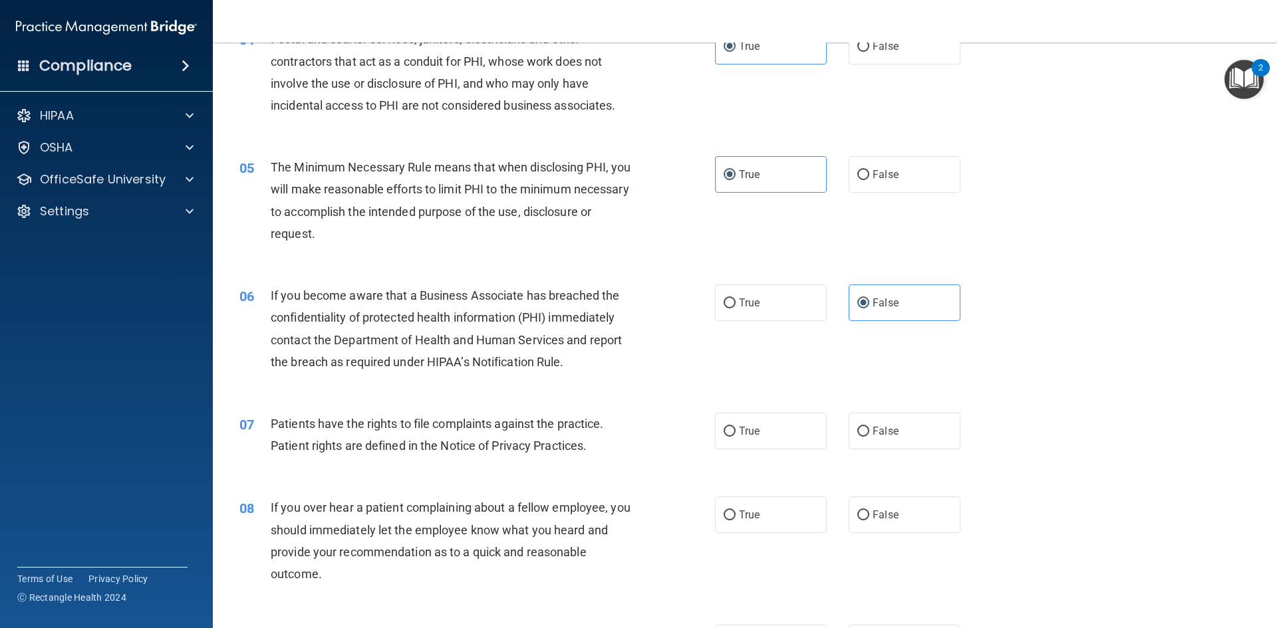
scroll to position [399, 0]
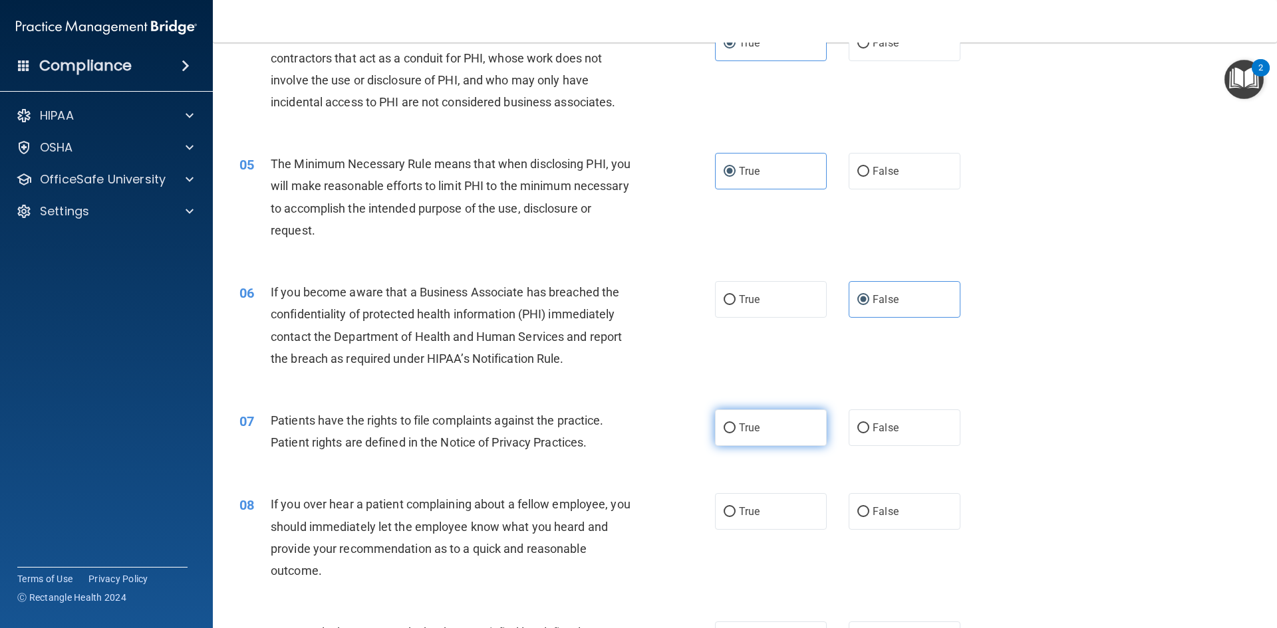
click at [801, 426] on label "True" at bounding box center [771, 428] width 112 height 37
click at [735, 426] on input "True" at bounding box center [729, 429] width 12 height 10
radio input "true"
click at [780, 515] on label "True" at bounding box center [771, 511] width 112 height 37
click at [735, 515] on input "True" at bounding box center [729, 512] width 12 height 10
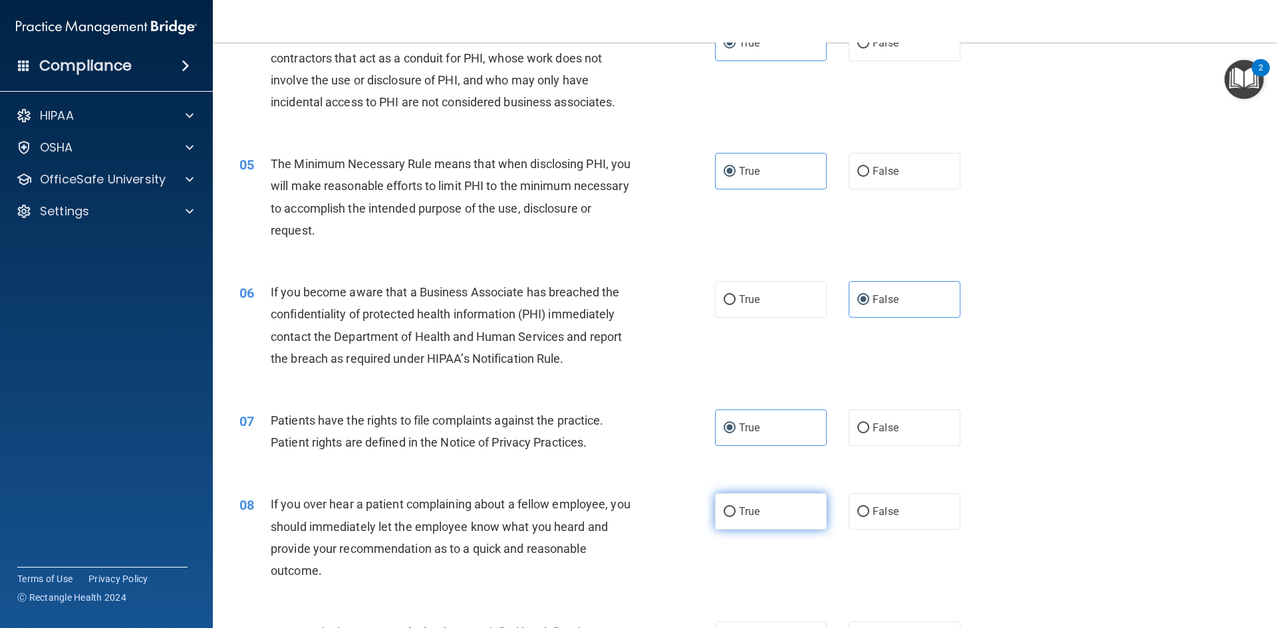
radio input "true"
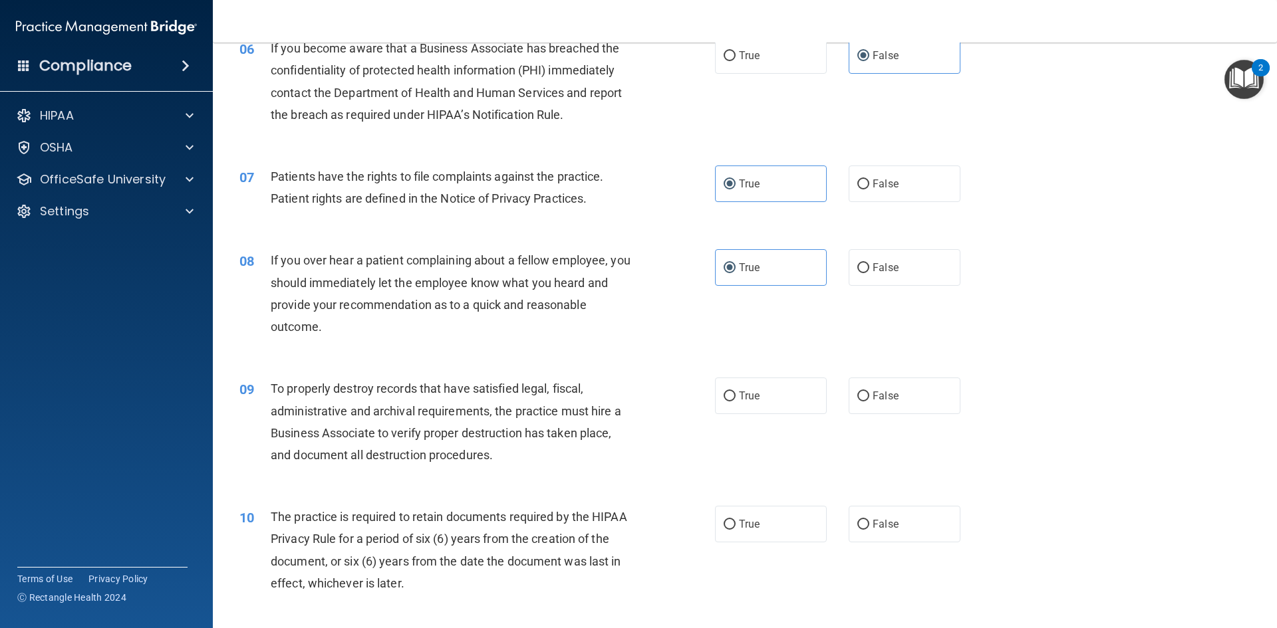
scroll to position [665, 0]
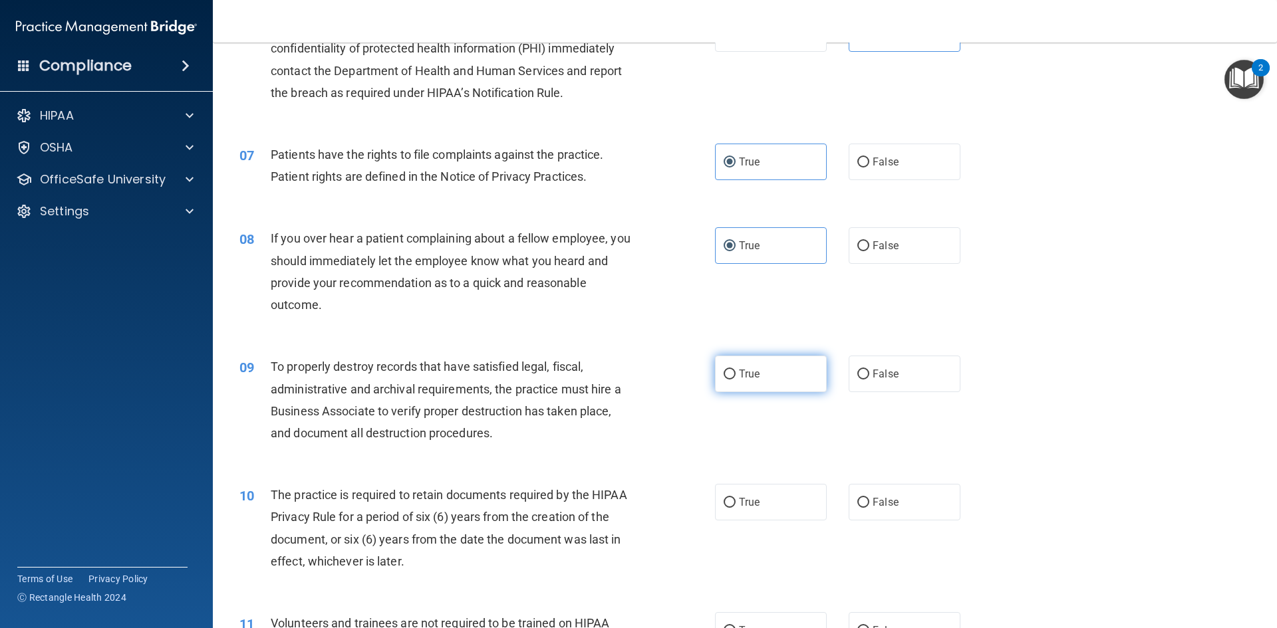
click at [775, 362] on label "True" at bounding box center [771, 374] width 112 height 37
click at [735, 370] on input "True" at bounding box center [729, 375] width 12 height 10
radio input "true"
click at [775, 499] on label "True" at bounding box center [771, 502] width 112 height 37
click at [735, 499] on input "True" at bounding box center [729, 503] width 12 height 10
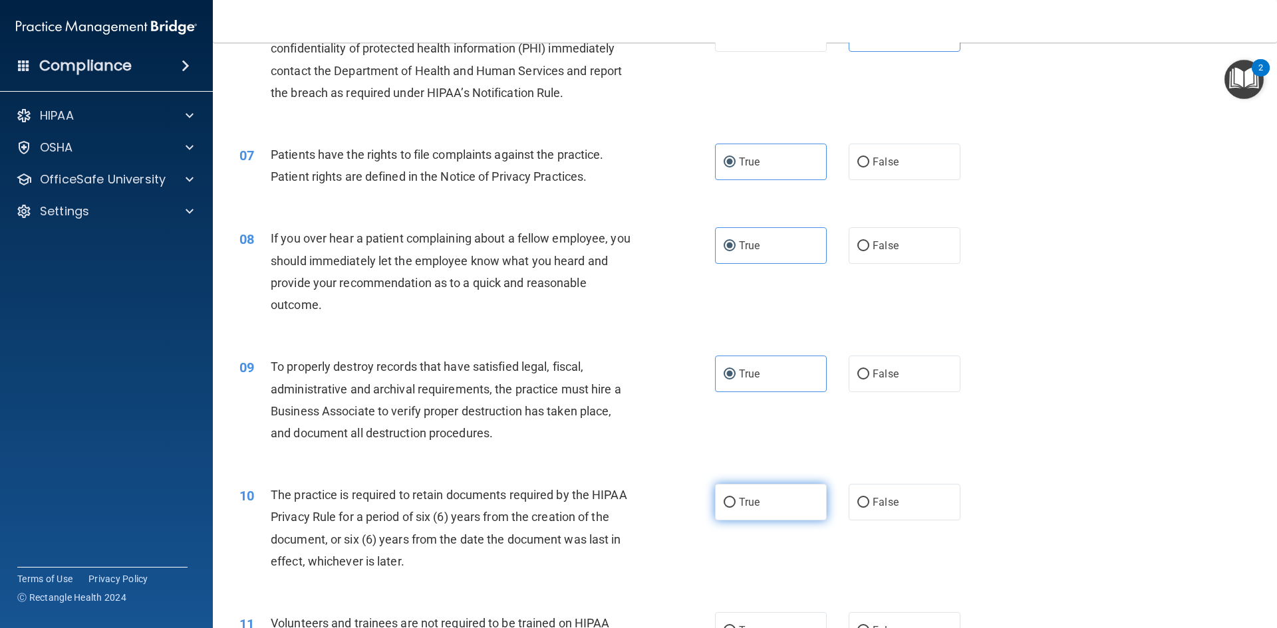
radio input "true"
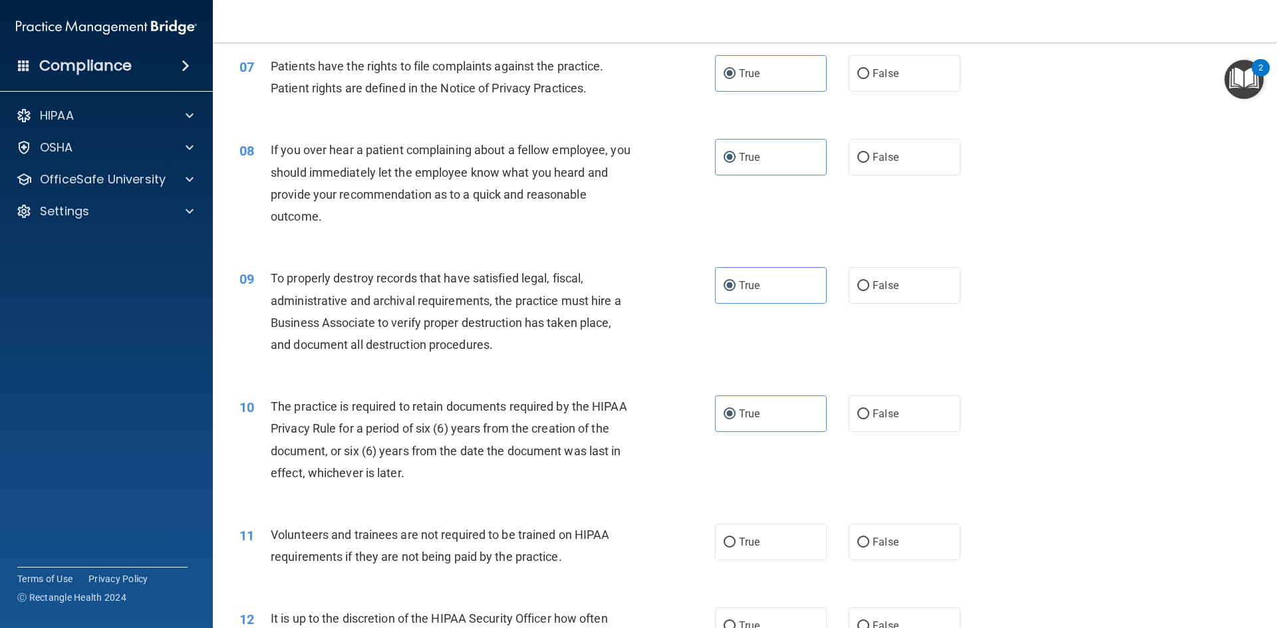
scroll to position [864, 0]
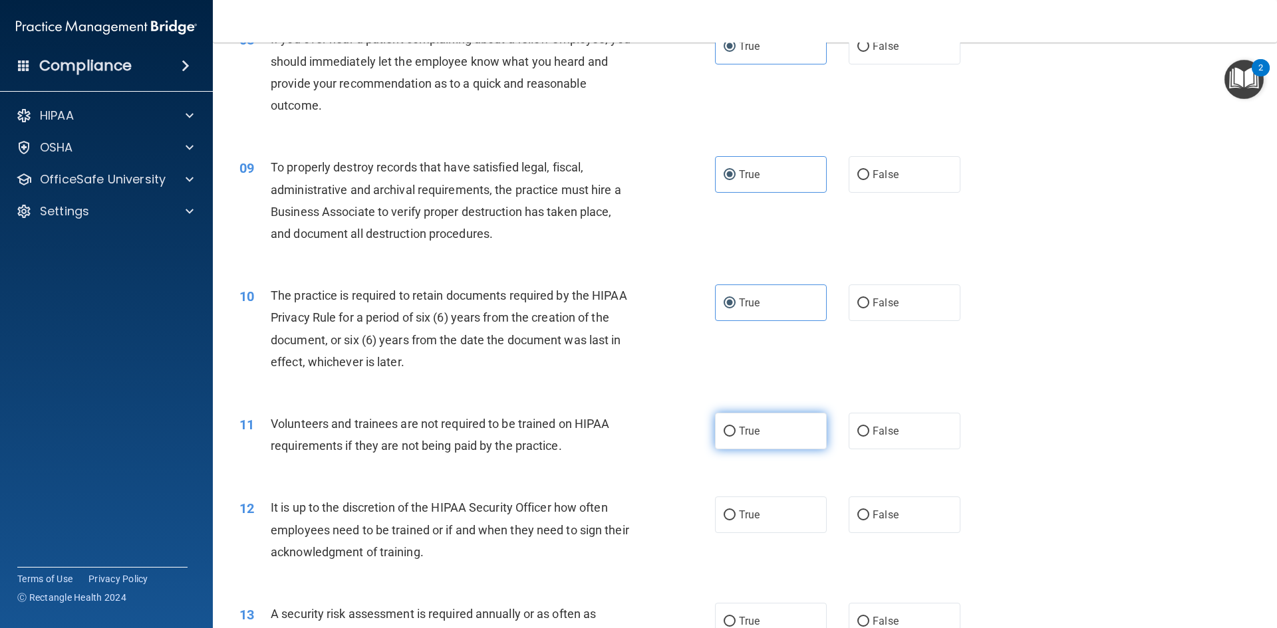
click at [781, 425] on label "True" at bounding box center [771, 431] width 112 height 37
click at [735, 427] on input "True" at bounding box center [729, 432] width 12 height 10
radio input "true"
click at [861, 515] on input "False" at bounding box center [863, 516] width 12 height 10
radio input "true"
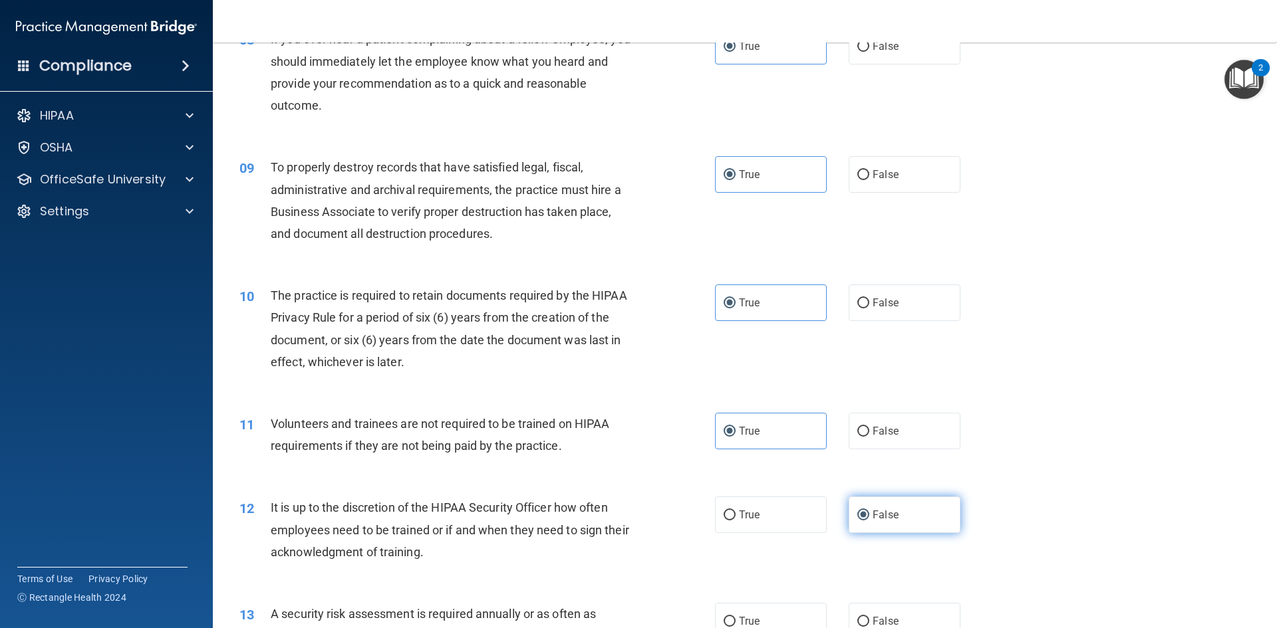
scroll to position [1064, 0]
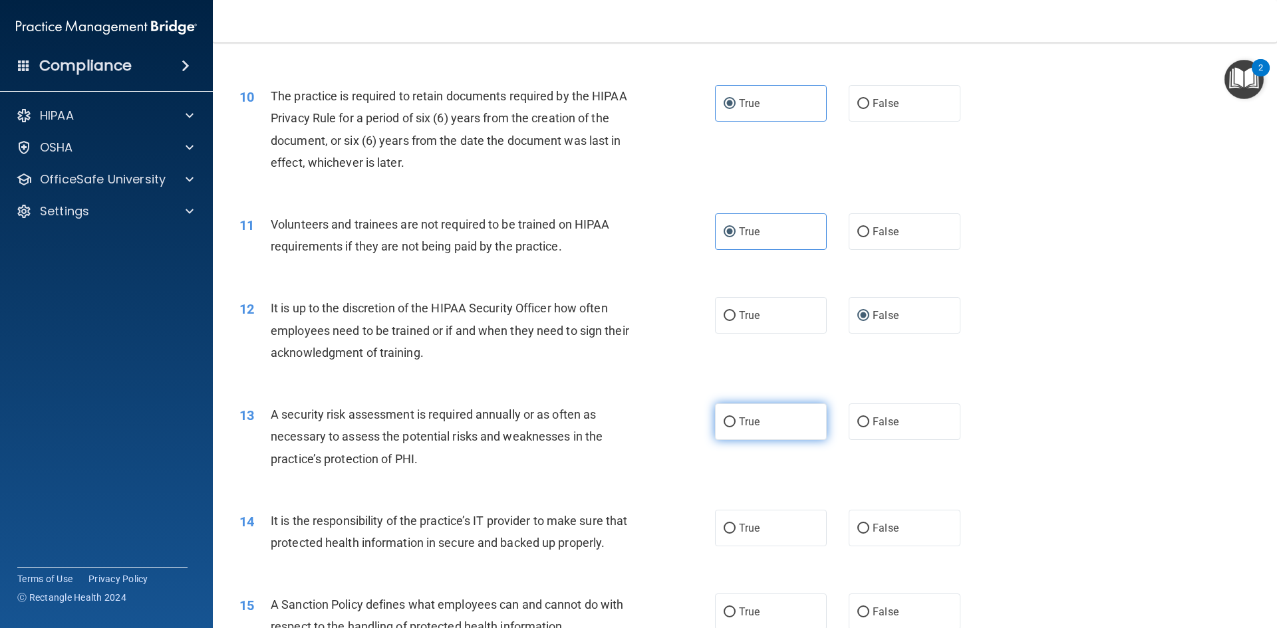
click at [779, 406] on label "True" at bounding box center [771, 422] width 112 height 37
click at [735, 418] on input "True" at bounding box center [729, 423] width 12 height 10
radio input "true"
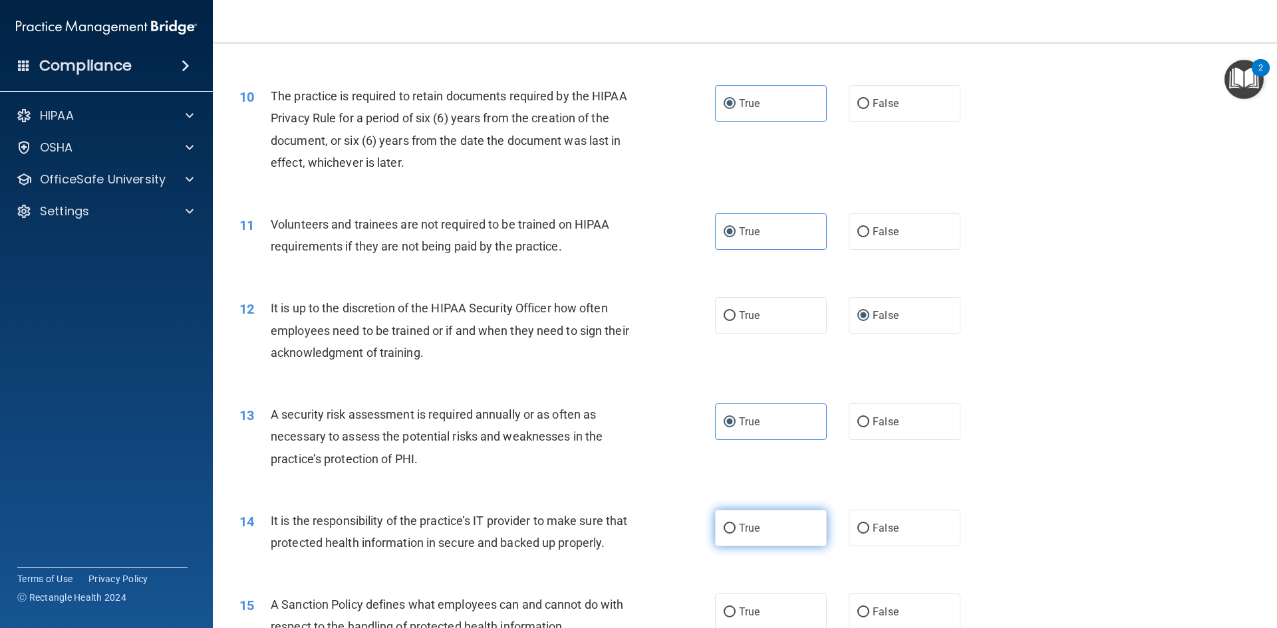
click at [798, 530] on label "True" at bounding box center [771, 528] width 112 height 37
click at [735, 530] on input "True" at bounding box center [729, 529] width 12 height 10
radio input "true"
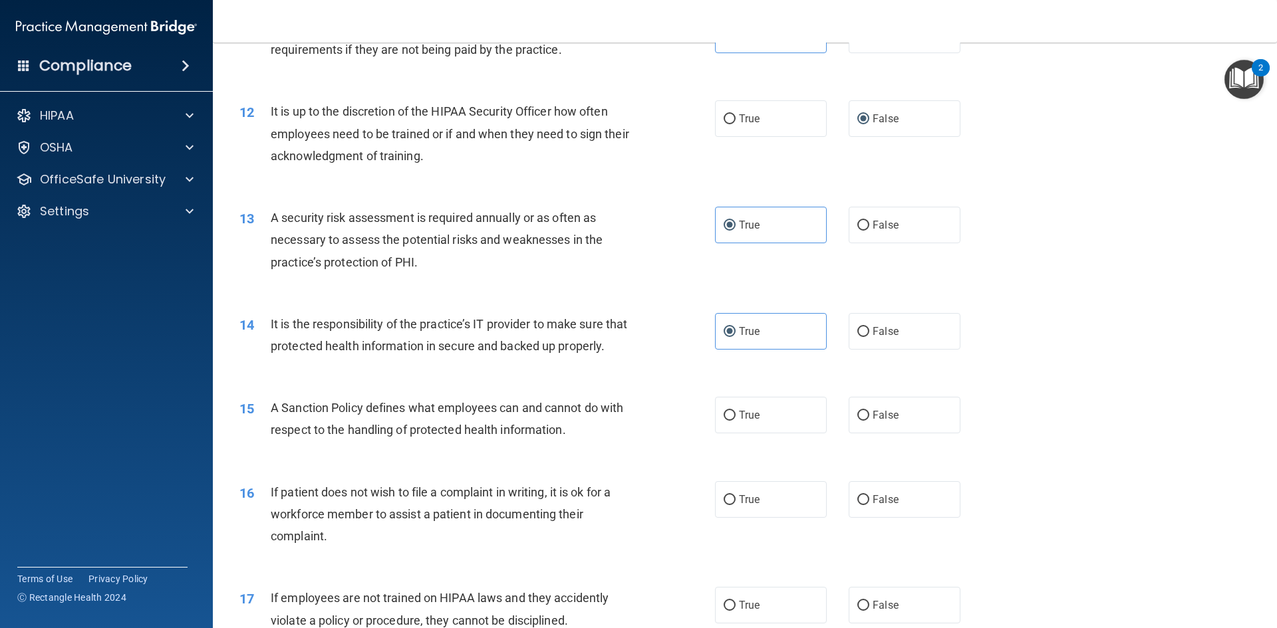
scroll to position [1263, 0]
click at [793, 431] on label "True" at bounding box center [771, 412] width 112 height 37
click at [735, 418] on input "True" at bounding box center [729, 413] width 12 height 10
radio input "true"
click at [860, 510] on label "False" at bounding box center [904, 497] width 112 height 37
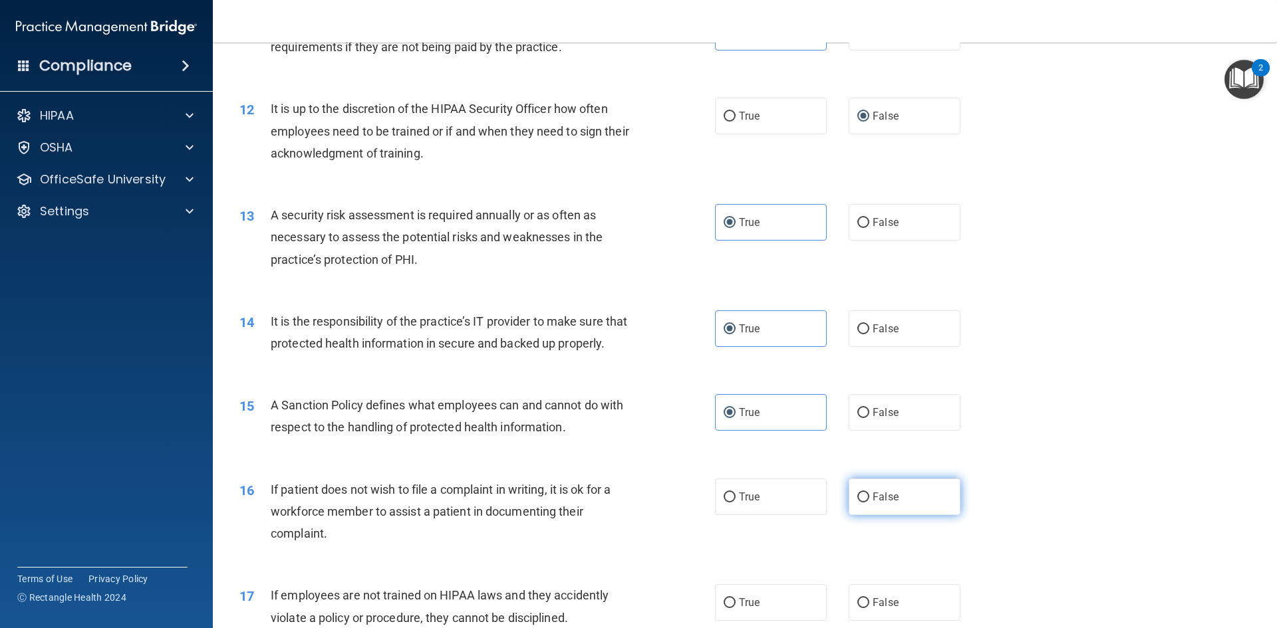
click at [860, 503] on input "False" at bounding box center [863, 498] width 12 height 10
radio input "true"
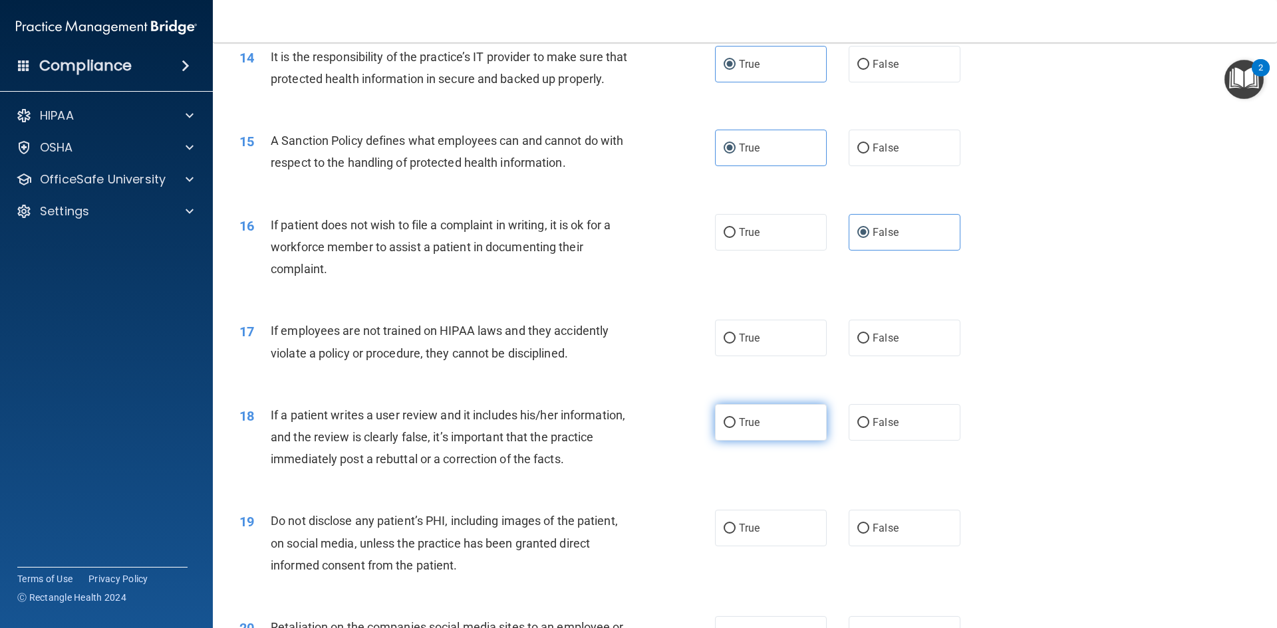
scroll to position [1529, 0]
click at [770, 355] on label "True" at bounding box center [771, 336] width 112 height 37
click at [735, 342] on input "True" at bounding box center [729, 337] width 12 height 10
radio input "true"
drag, startPoint x: 846, startPoint y: 439, endPoint x: 832, endPoint y: 476, distance: 40.0
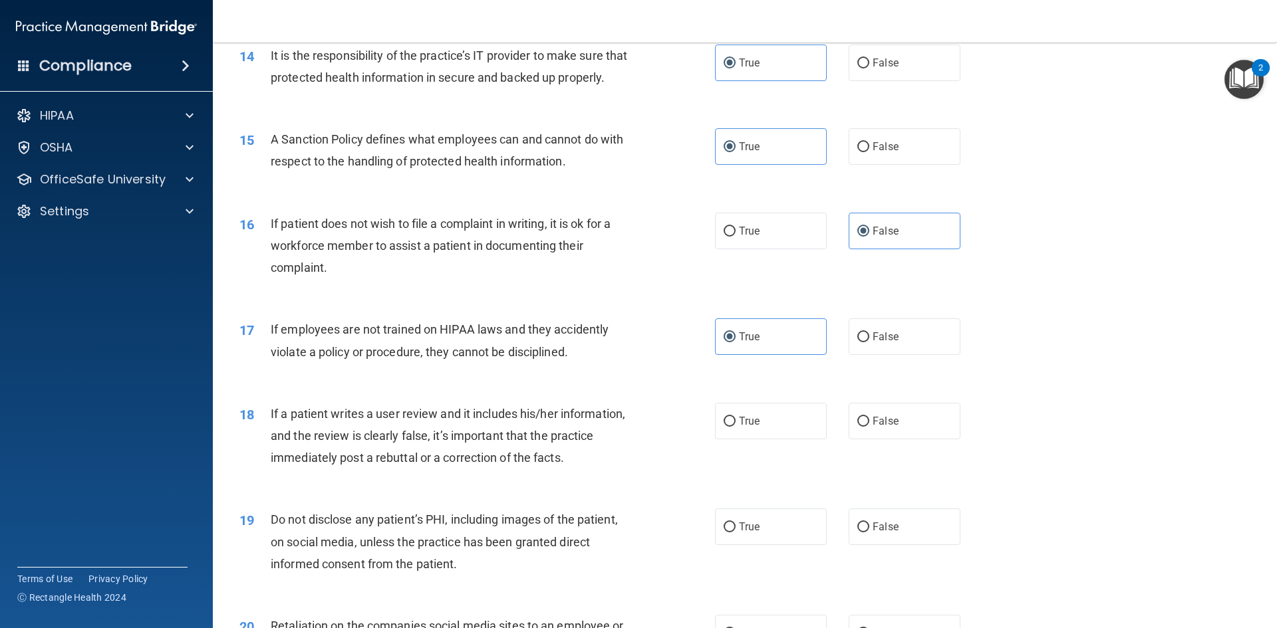
click at [848, 439] on label "False" at bounding box center [904, 421] width 112 height 37
click at [857, 427] on input "False" at bounding box center [863, 422] width 12 height 10
radio input "true"
click at [810, 545] on label "True" at bounding box center [771, 527] width 112 height 37
click at [735, 533] on input "True" at bounding box center [729, 528] width 12 height 10
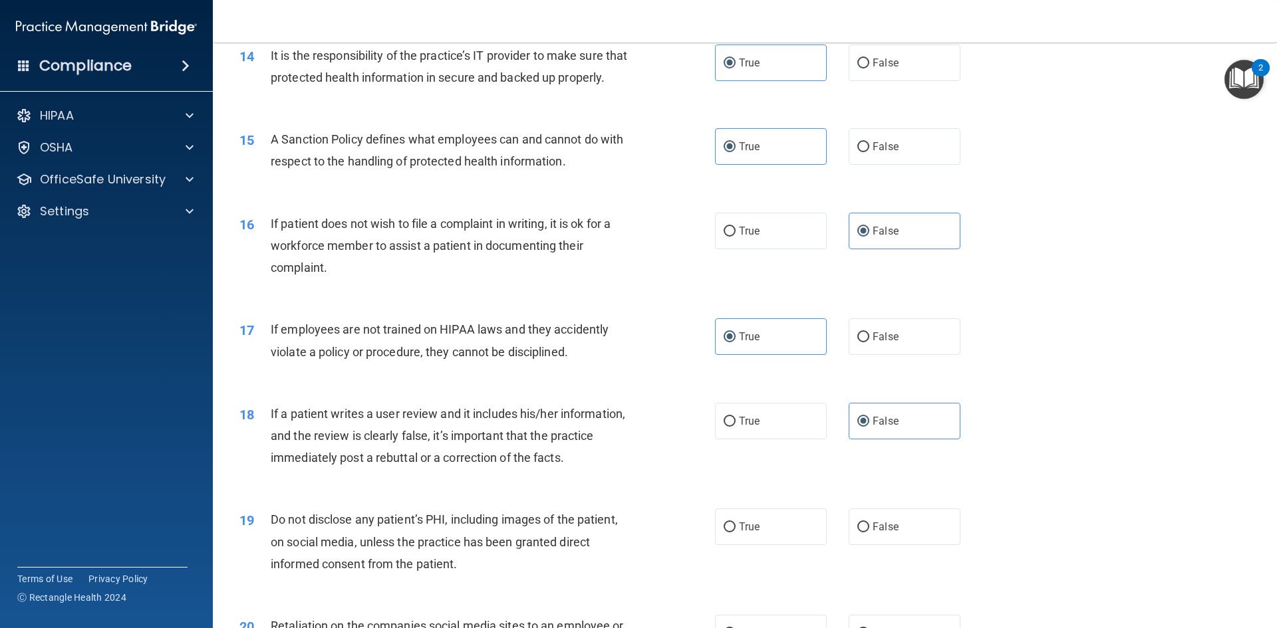
radio input "true"
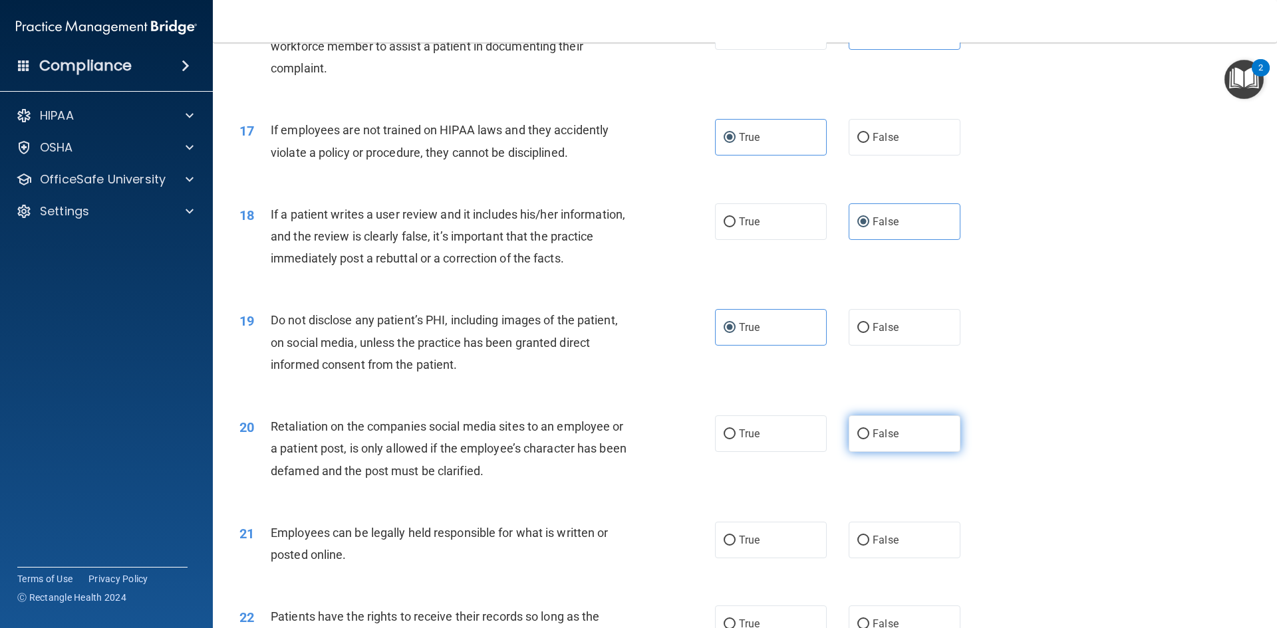
click at [859, 439] on input "False" at bounding box center [863, 435] width 12 height 10
radio input "true"
drag, startPoint x: 869, startPoint y: 562, endPoint x: 876, endPoint y: 539, distance: 24.4
click at [872, 547] on span "False" at bounding box center [885, 540] width 26 height 13
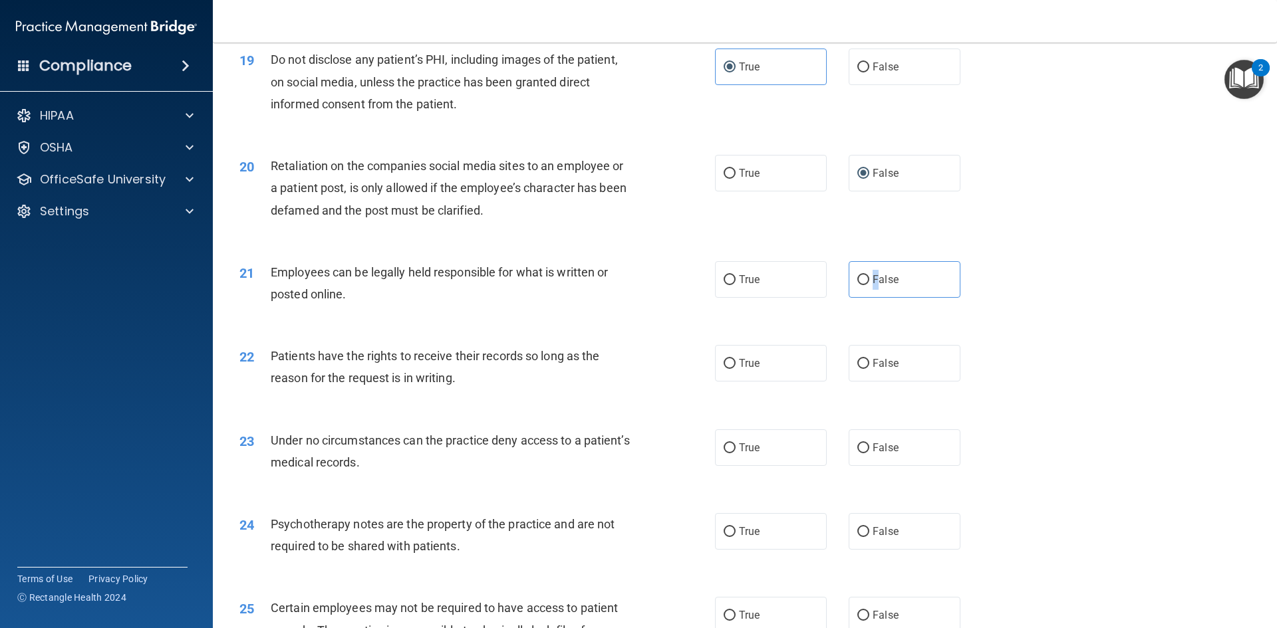
scroll to position [1995, 0]
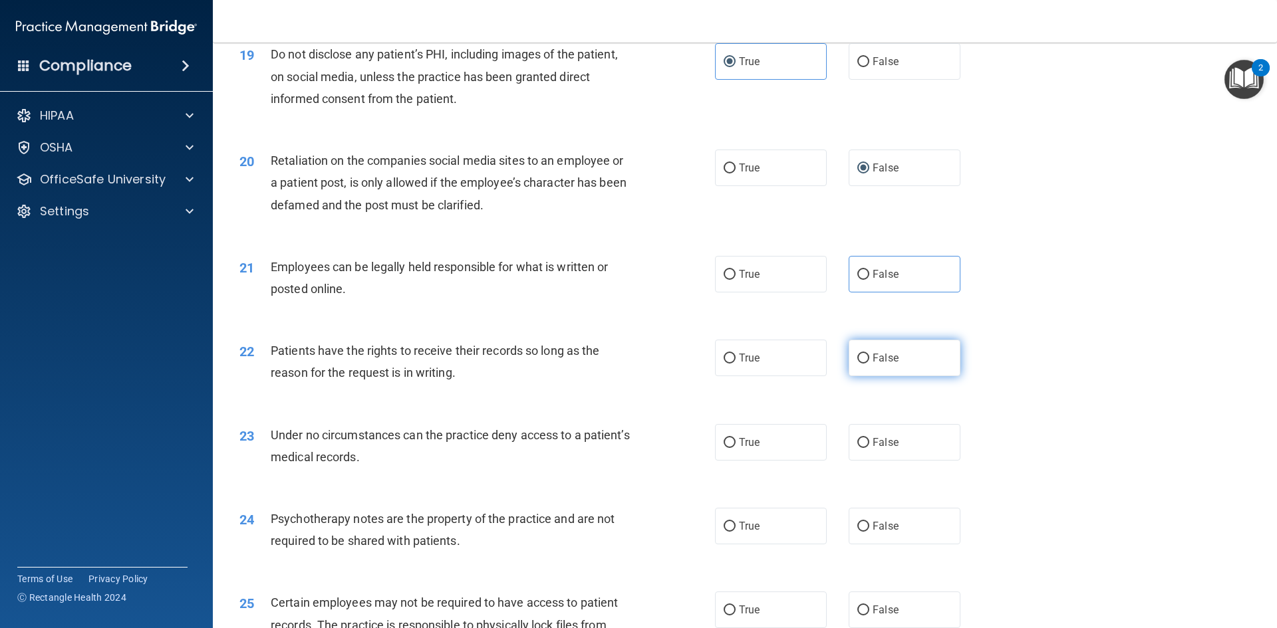
click at [853, 371] on label "False" at bounding box center [904, 358] width 112 height 37
click at [857, 364] on input "False" at bounding box center [863, 359] width 12 height 10
radio input "true"
click at [866, 449] on label "False" at bounding box center [904, 442] width 112 height 37
click at [866, 448] on input "False" at bounding box center [863, 443] width 12 height 10
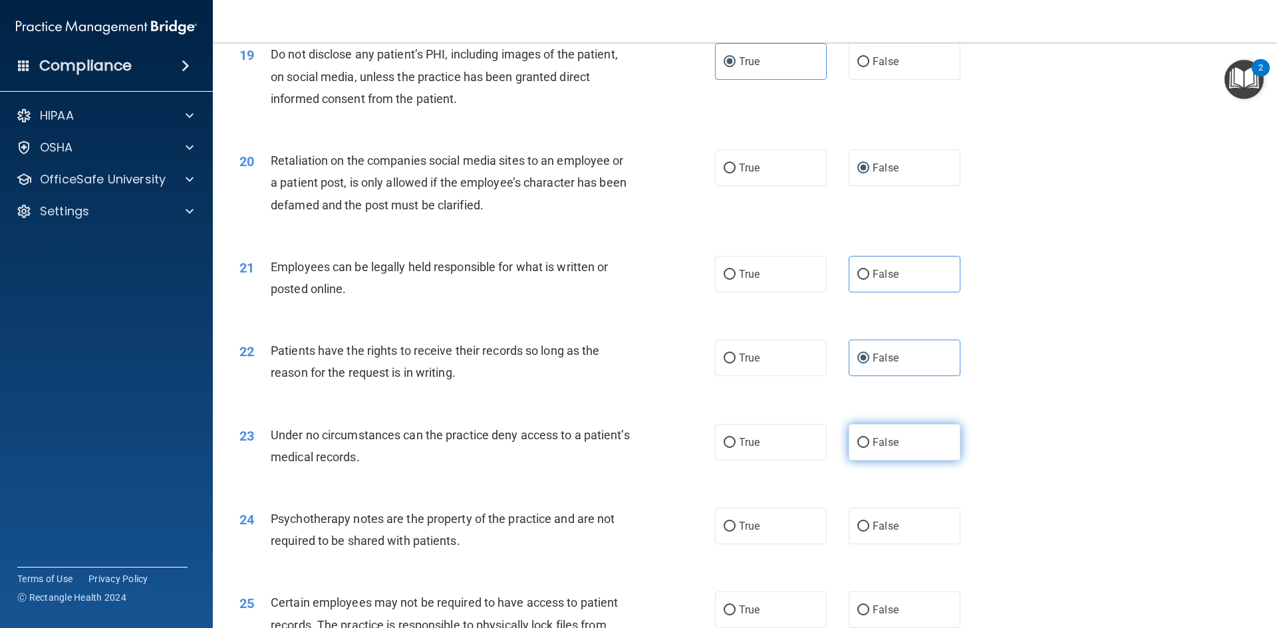
radio input "true"
click at [807, 539] on label "True" at bounding box center [771, 526] width 112 height 37
click at [735, 532] on input "True" at bounding box center [729, 527] width 12 height 10
radio input "true"
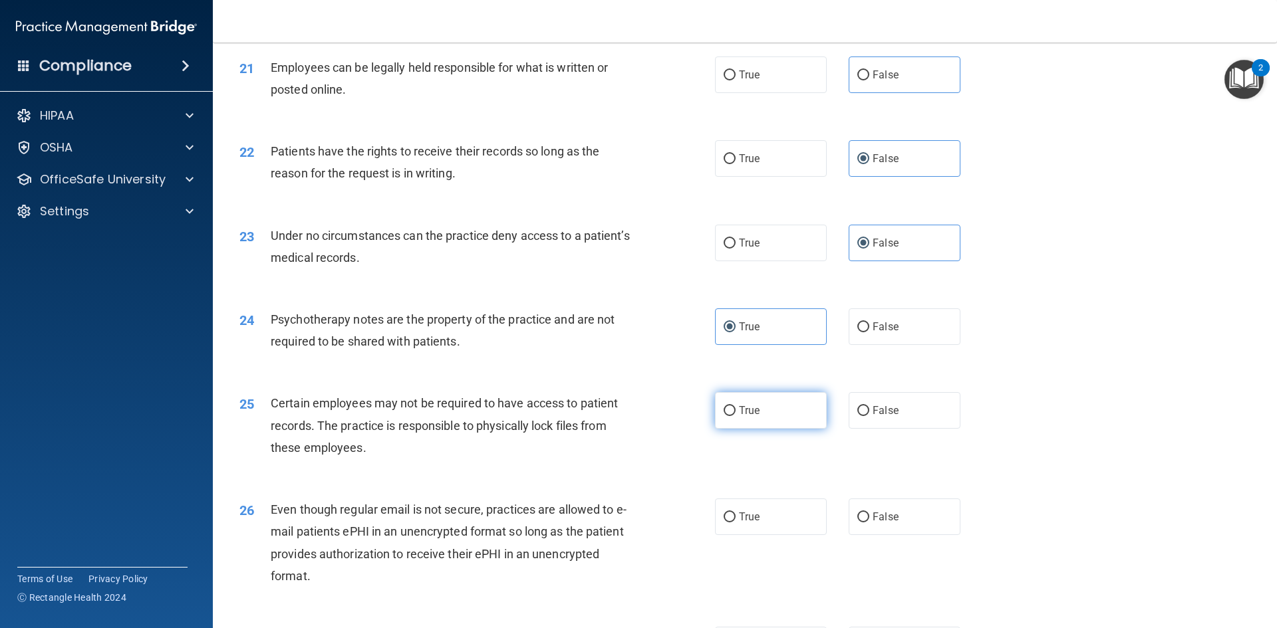
click at [781, 424] on label "True" at bounding box center [771, 410] width 112 height 37
click at [735, 416] on input "True" at bounding box center [729, 411] width 12 height 10
radio input "true"
click at [857, 429] on label "False" at bounding box center [904, 410] width 112 height 37
click at [857, 416] on input "False" at bounding box center [863, 411] width 12 height 10
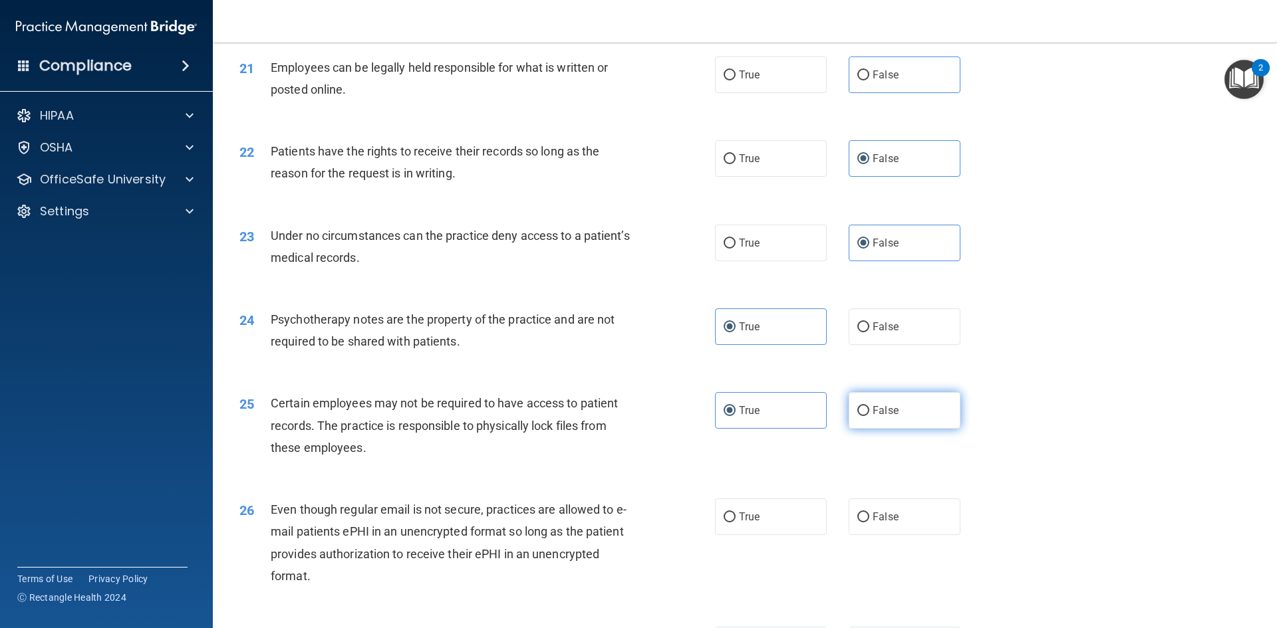
radio input "true"
radio input "false"
drag, startPoint x: 785, startPoint y: 560, endPoint x: 789, endPoint y: 552, distance: 9.3
click at [786, 560] on div "26 Even though regular email is not secure, practices are allowed to e-mail pat…" at bounding box center [744, 546] width 1031 height 128
click at [791, 535] on label "True" at bounding box center [771, 517] width 112 height 37
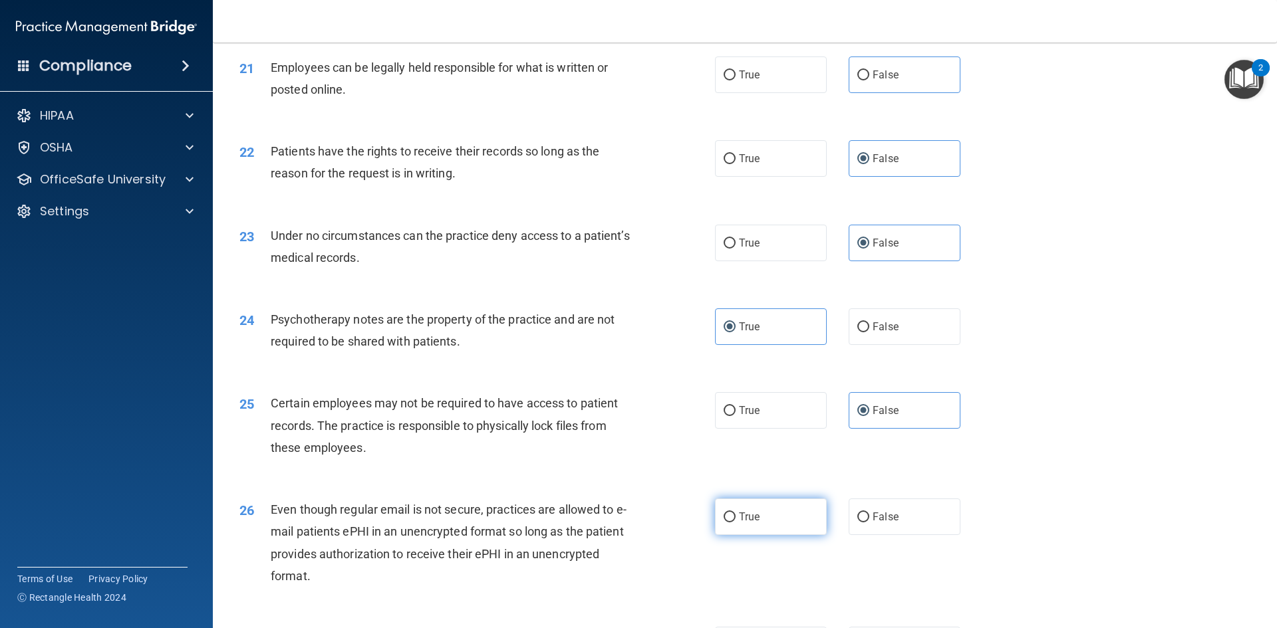
click at [735, 523] on input "True" at bounding box center [729, 518] width 12 height 10
radio input "true"
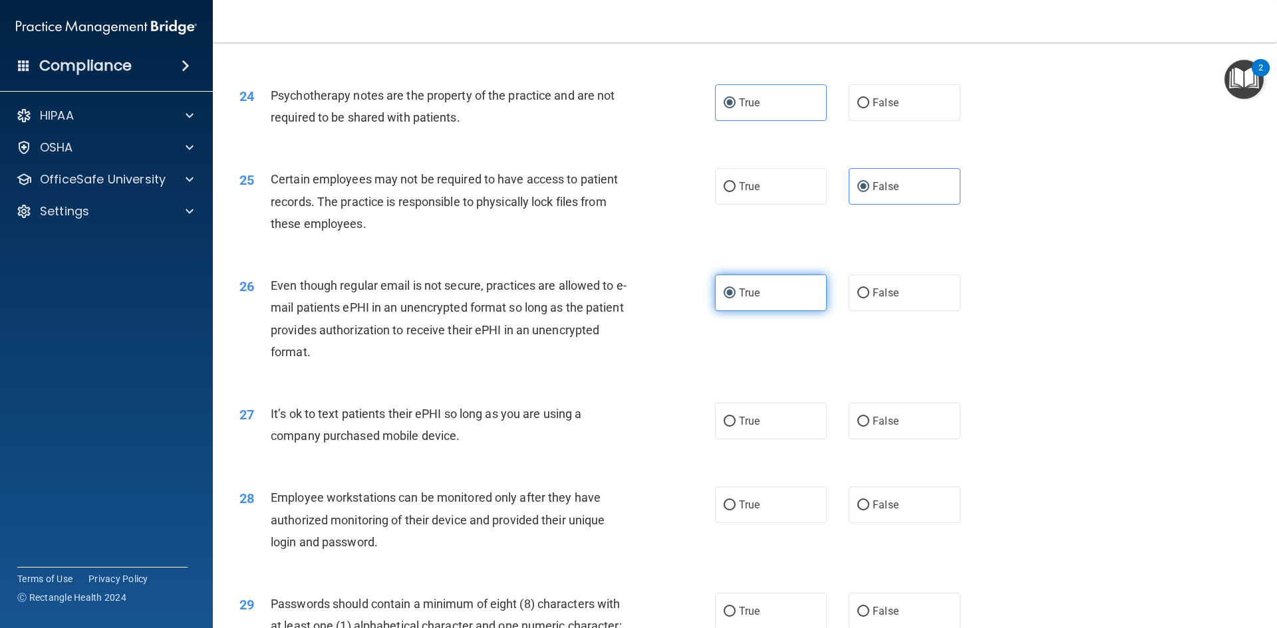
scroll to position [2593, 0]
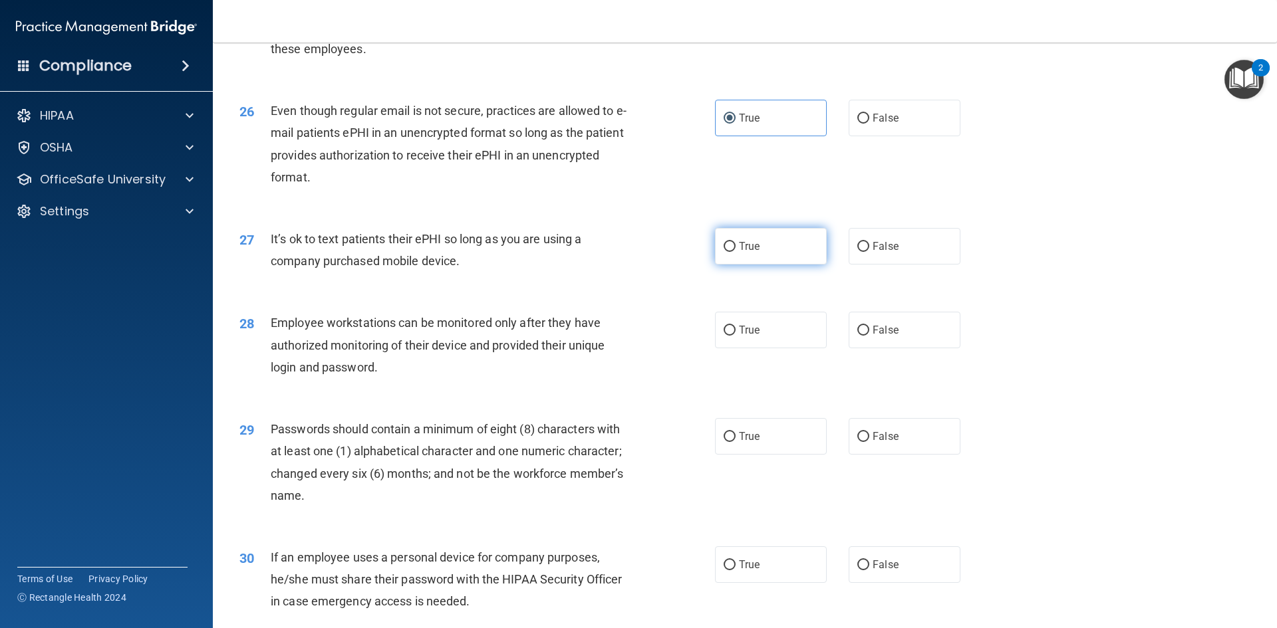
click at [754, 265] on label "True" at bounding box center [771, 246] width 112 height 37
click at [735, 252] on input "True" at bounding box center [729, 247] width 12 height 10
radio input "true"
click at [849, 348] on label "False" at bounding box center [904, 330] width 112 height 37
click at [857, 336] on input "False" at bounding box center [863, 331] width 12 height 10
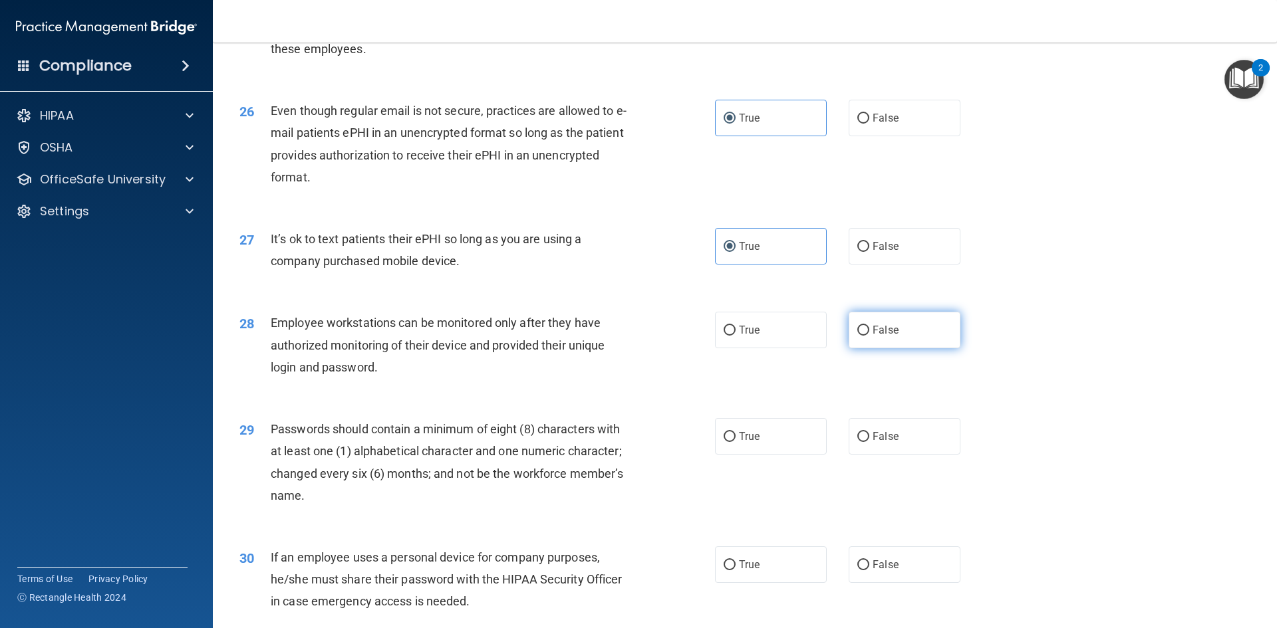
radio input "true"
click at [771, 455] on label "True" at bounding box center [771, 436] width 112 height 37
click at [735, 442] on input "True" at bounding box center [729, 437] width 12 height 10
radio input "true"
click at [773, 583] on label "True" at bounding box center [771, 565] width 112 height 37
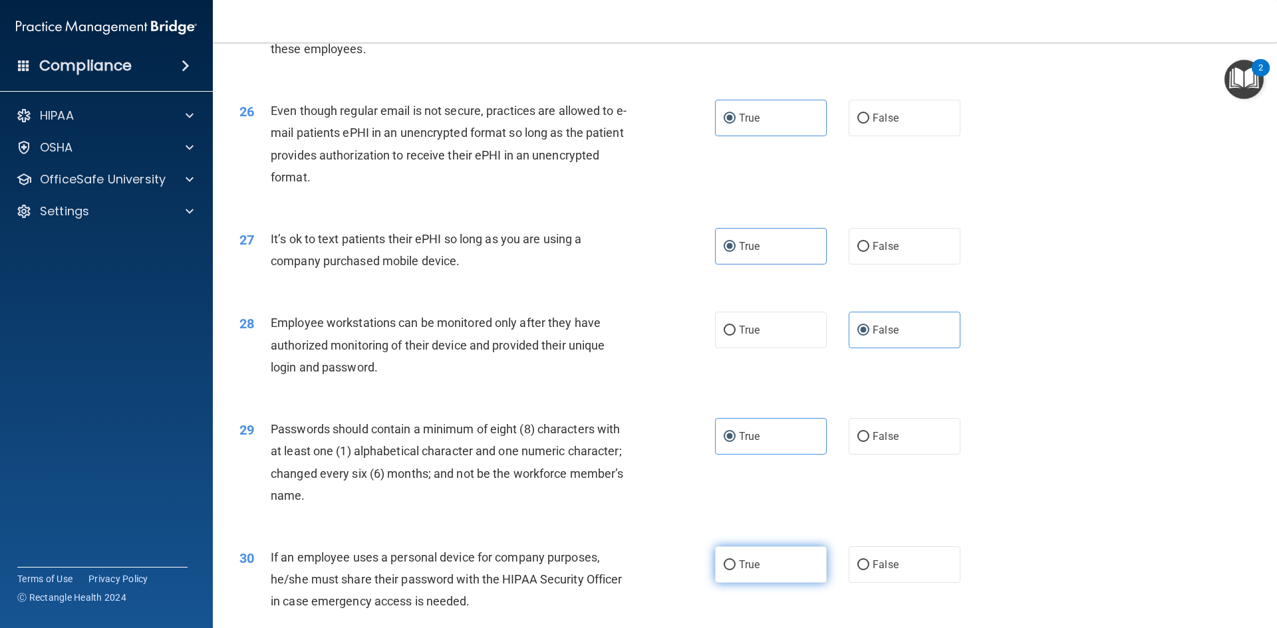
click at [735, 570] on input "True" at bounding box center [729, 565] width 12 height 10
radio input "true"
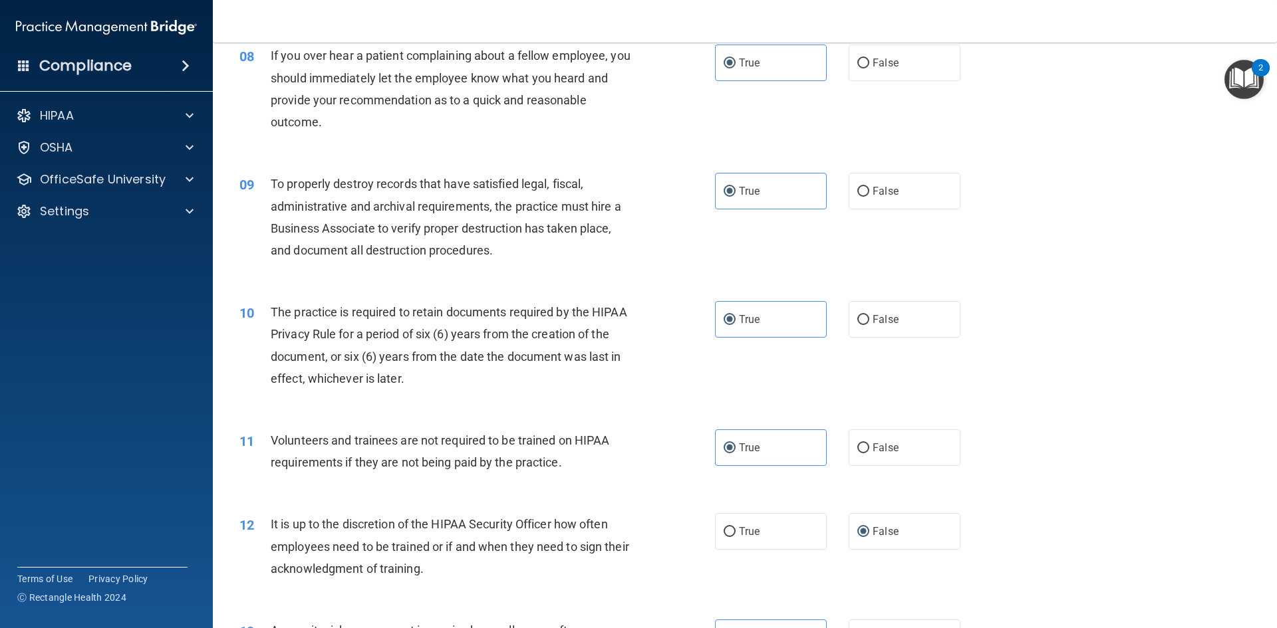
scroll to position [781, 0]
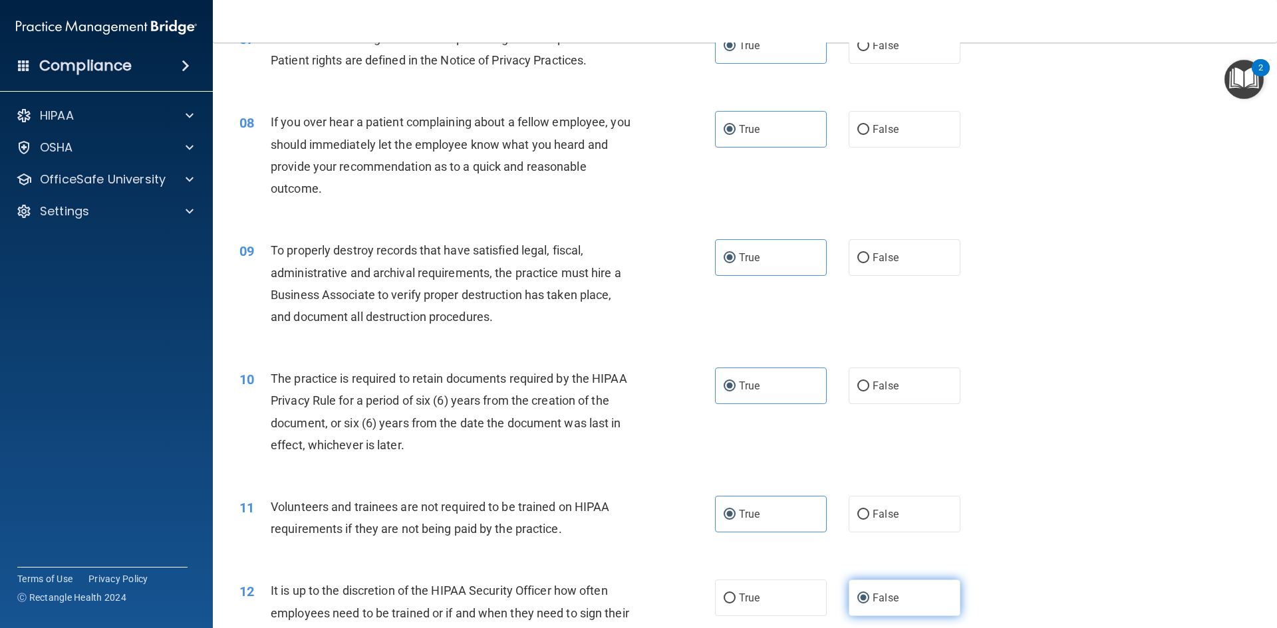
click at [908, 589] on label "False" at bounding box center [904, 598] width 112 height 37
click at [869, 594] on input "False" at bounding box center [863, 599] width 12 height 10
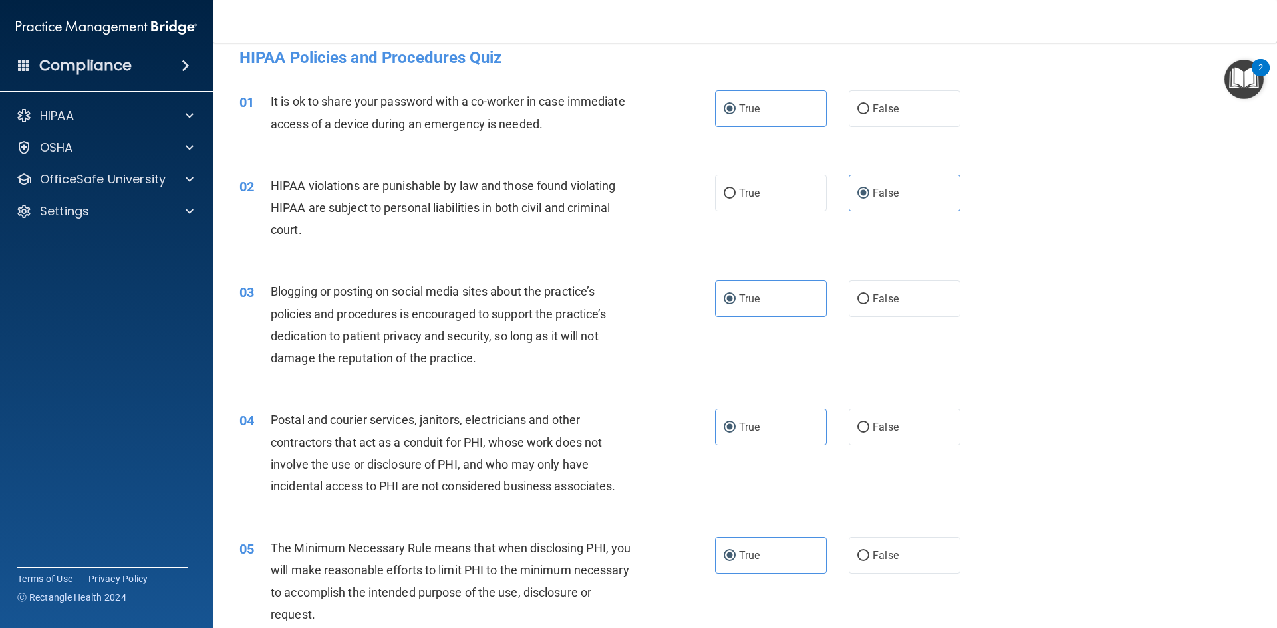
scroll to position [0, 0]
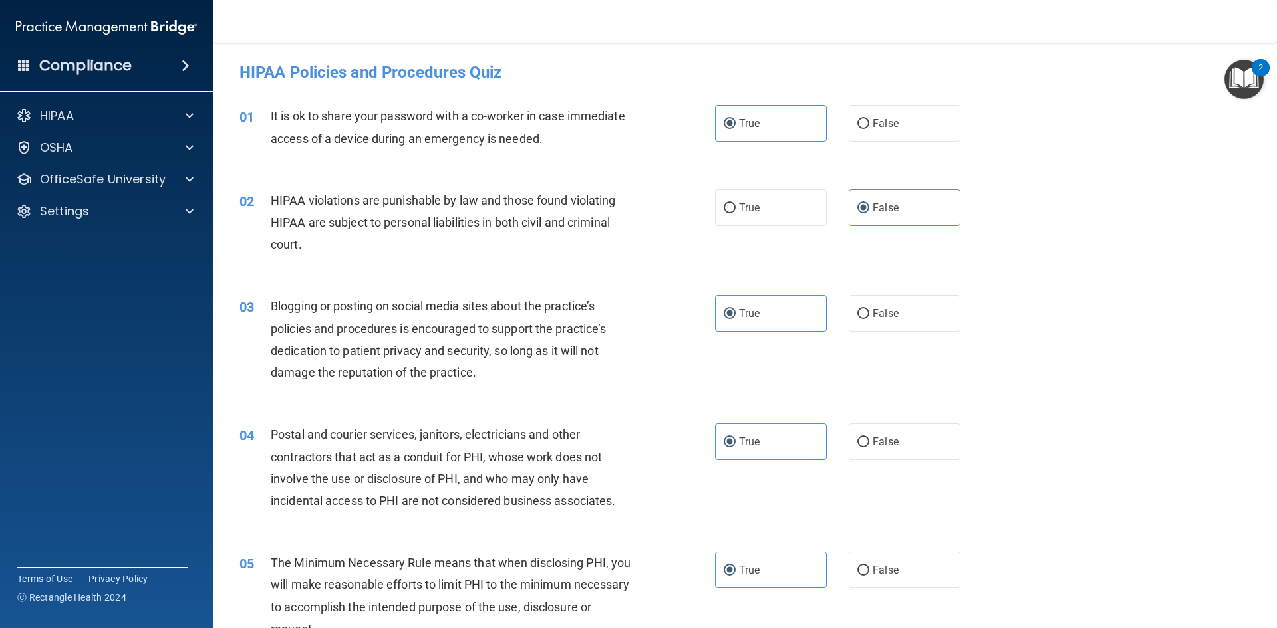
click at [1249, 78] on img "Open Resource Center, 2 new notifications" at bounding box center [1243, 79] width 39 height 39
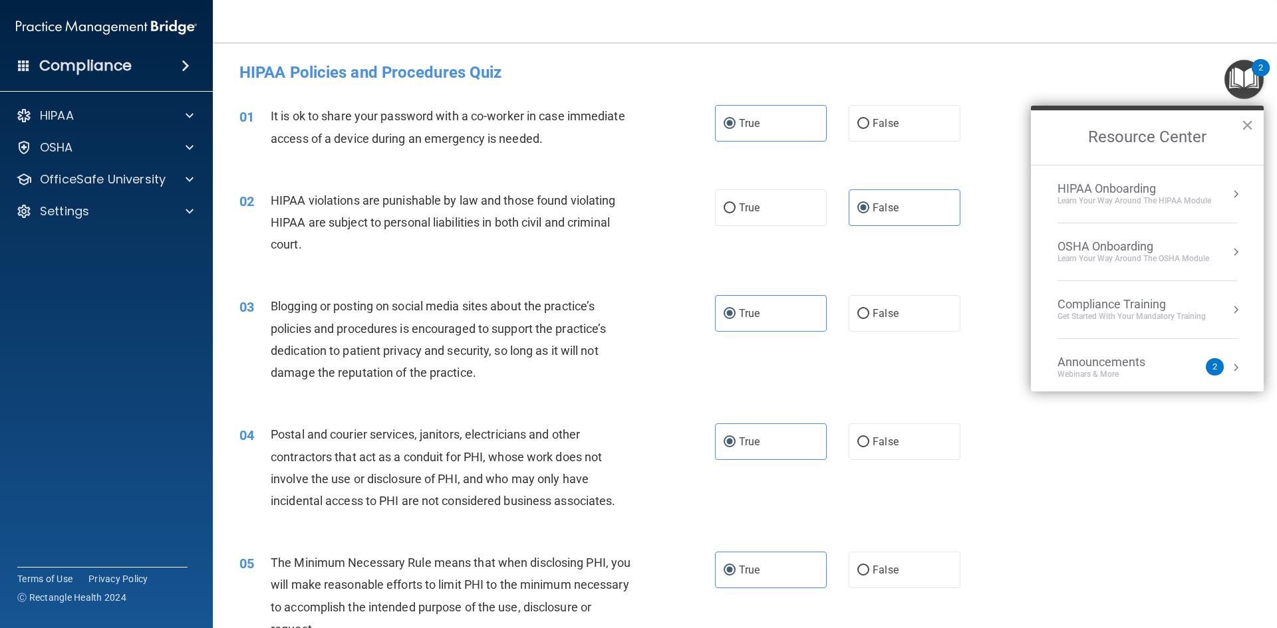
click at [1246, 118] on button "×" at bounding box center [1247, 124] width 13 height 21
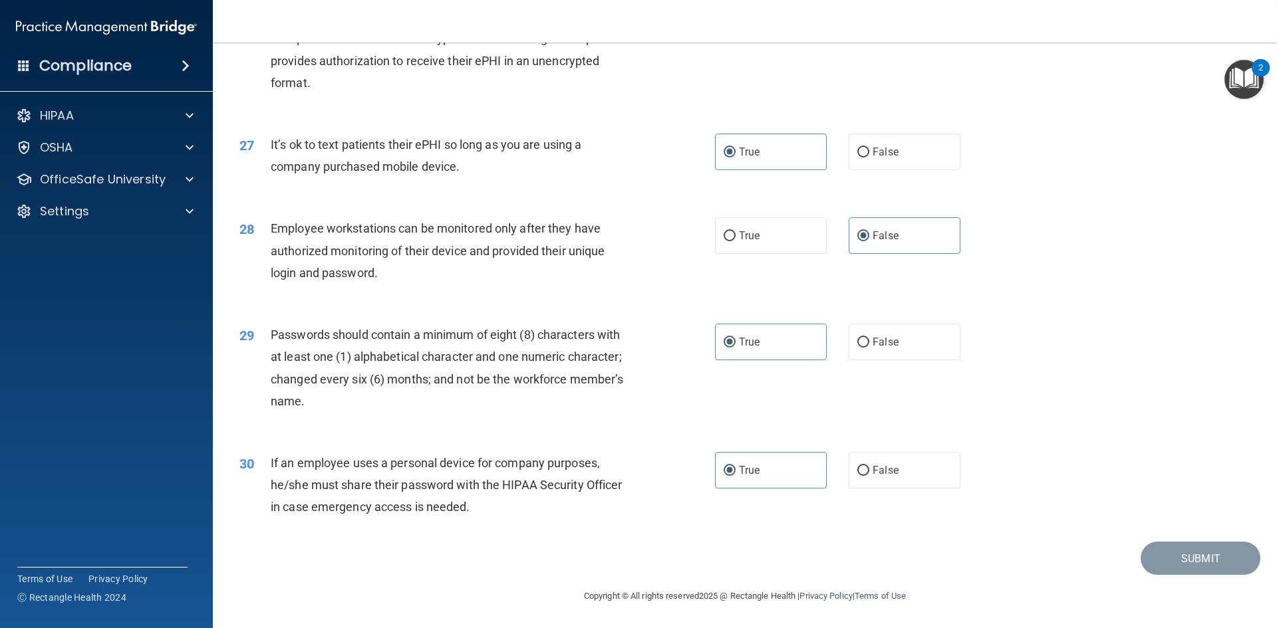
scroll to position [2709, 0]
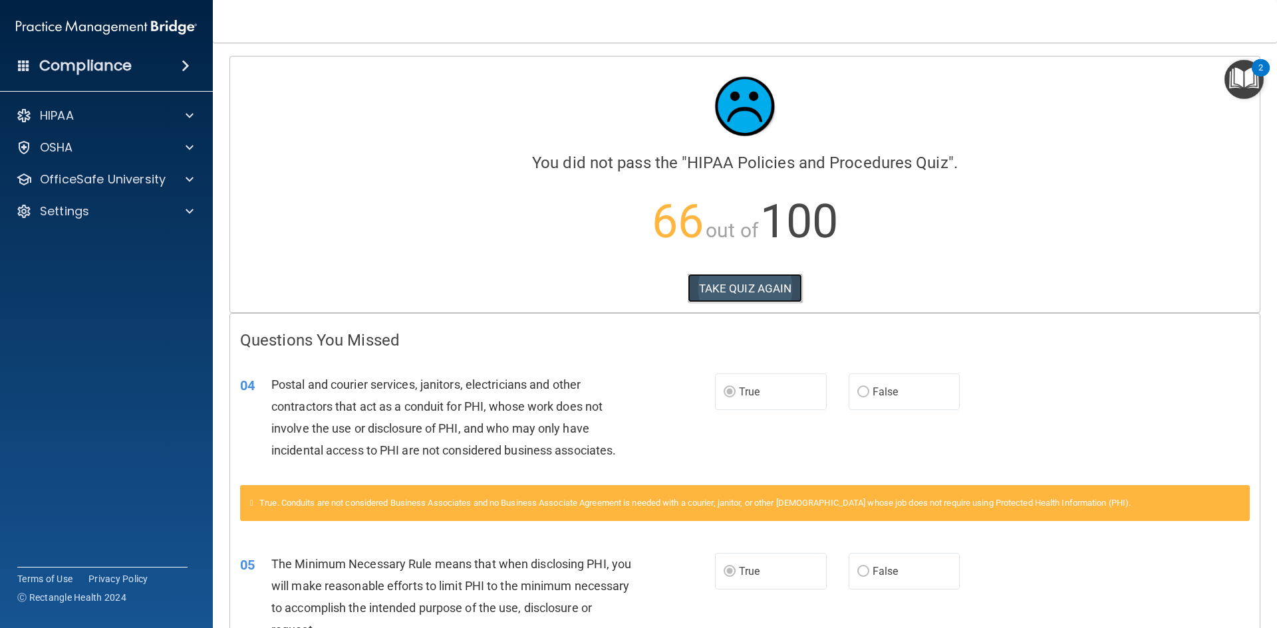
click at [740, 288] on button "TAKE QUIZ AGAIN" at bounding box center [744, 288] width 115 height 29
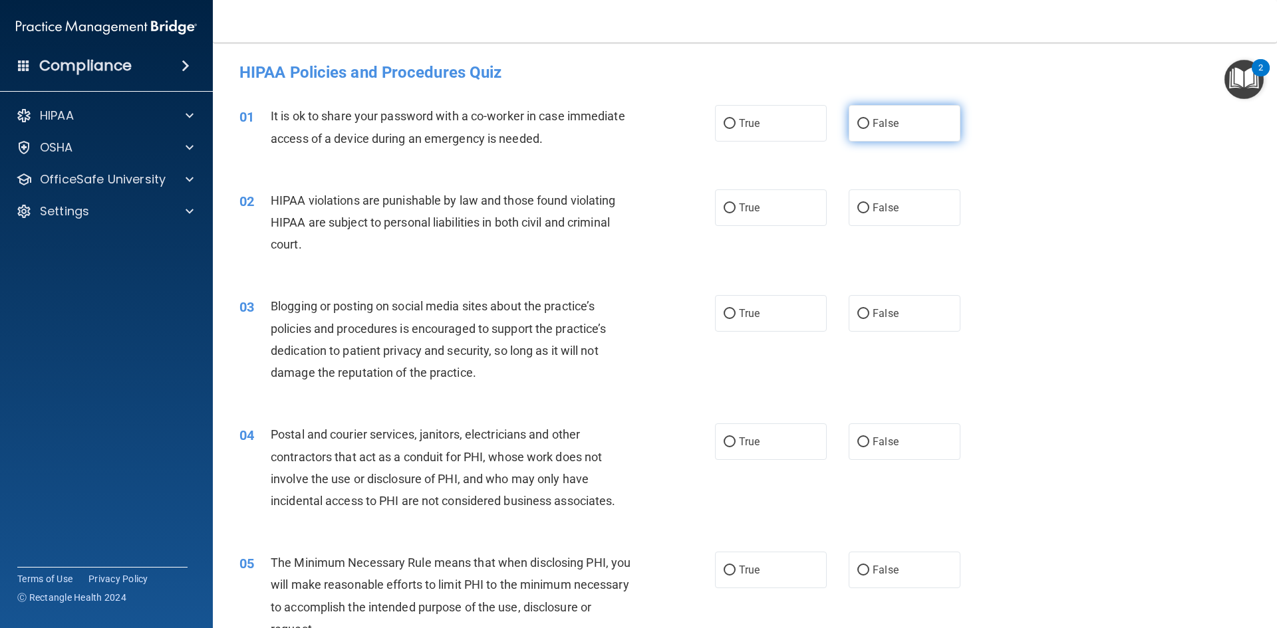
click at [878, 126] on span "False" at bounding box center [885, 123] width 26 height 13
click at [869, 126] on input "False" at bounding box center [863, 124] width 12 height 10
radio input "true"
click at [792, 208] on label "True" at bounding box center [771, 207] width 112 height 37
click at [735, 208] on input "True" at bounding box center [729, 208] width 12 height 10
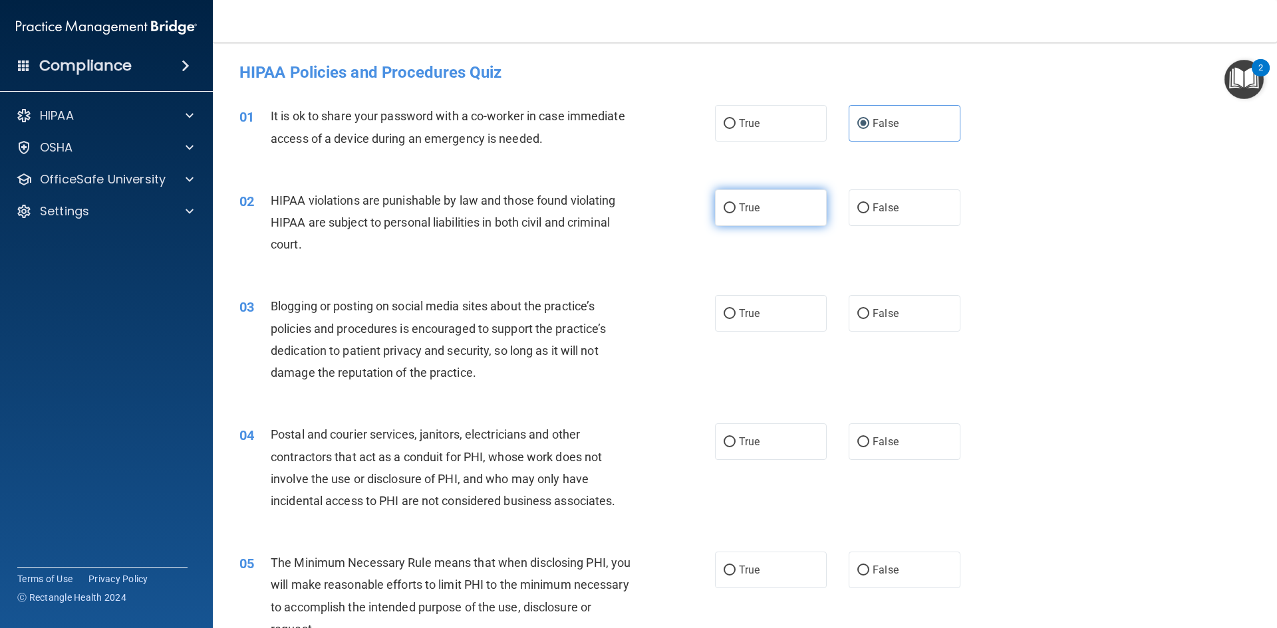
radio input "true"
click at [850, 315] on label "False" at bounding box center [904, 313] width 112 height 37
click at [857, 315] on input "False" at bounding box center [863, 314] width 12 height 10
radio input "true"
click at [783, 452] on label "True" at bounding box center [771, 442] width 112 height 37
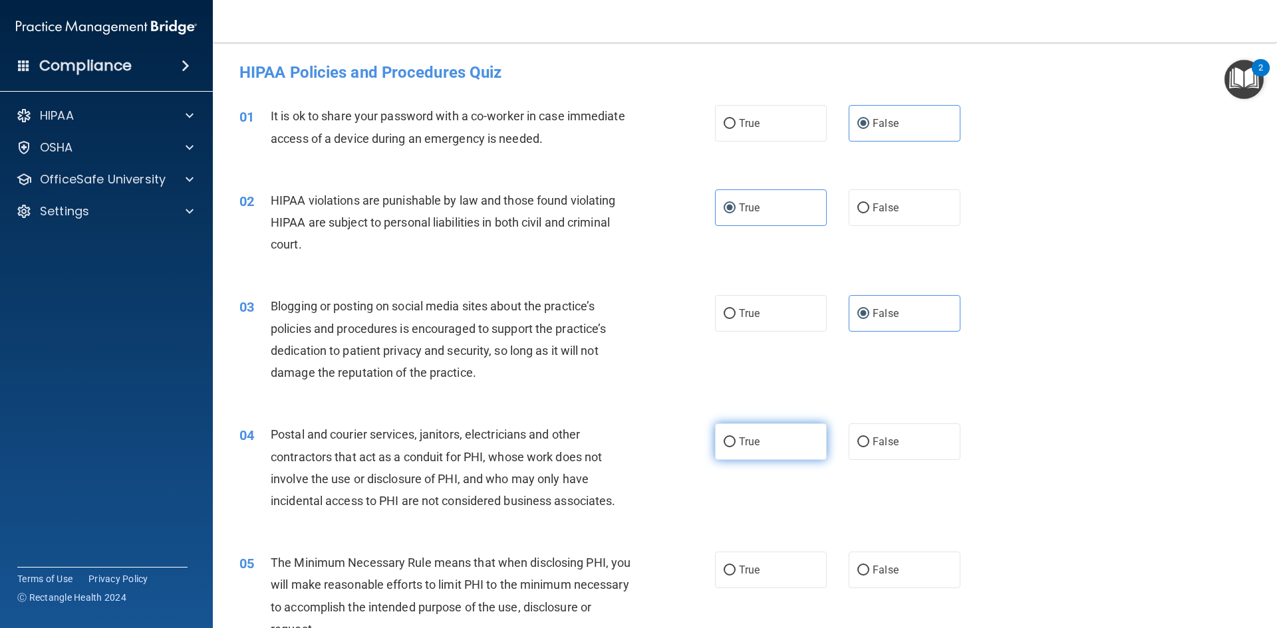
click at [735, 447] on input "True" at bounding box center [729, 442] width 12 height 10
radio input "true"
click at [758, 562] on label "True" at bounding box center [771, 570] width 112 height 37
click at [735, 566] on input "True" at bounding box center [729, 571] width 12 height 10
radio input "true"
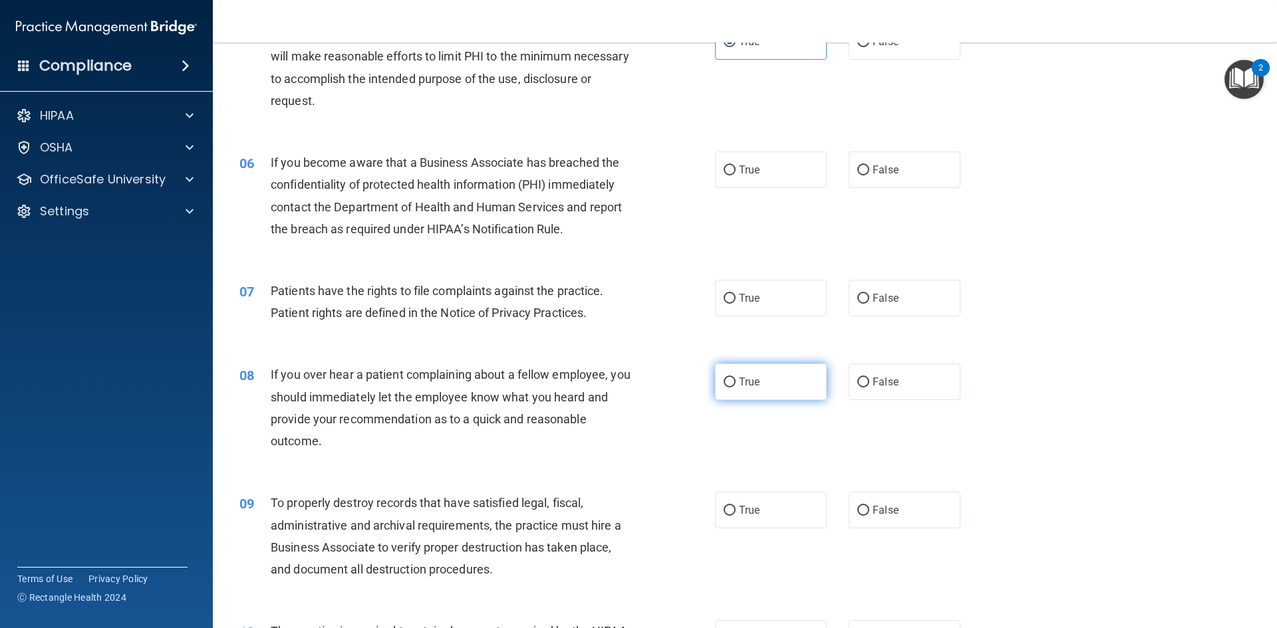
scroll to position [532, 0]
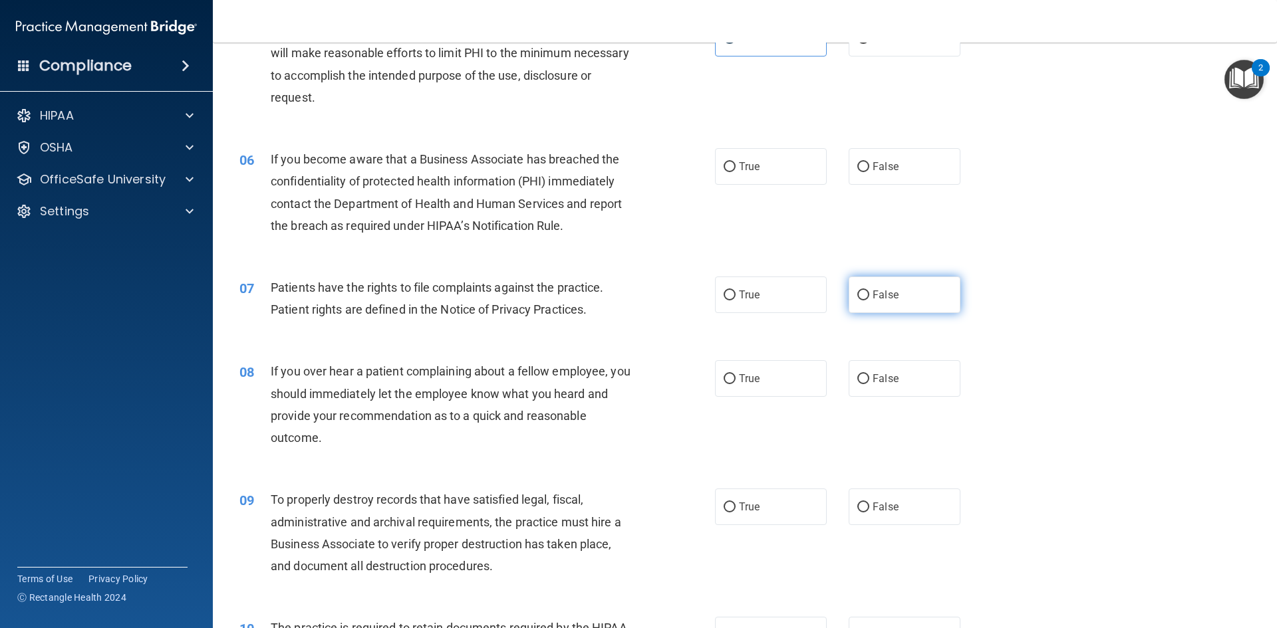
click at [857, 295] on input "False" at bounding box center [863, 296] width 12 height 10
radio input "true"
click at [872, 173] on label "False" at bounding box center [904, 166] width 112 height 37
click at [869, 172] on input "False" at bounding box center [863, 167] width 12 height 10
radio input "true"
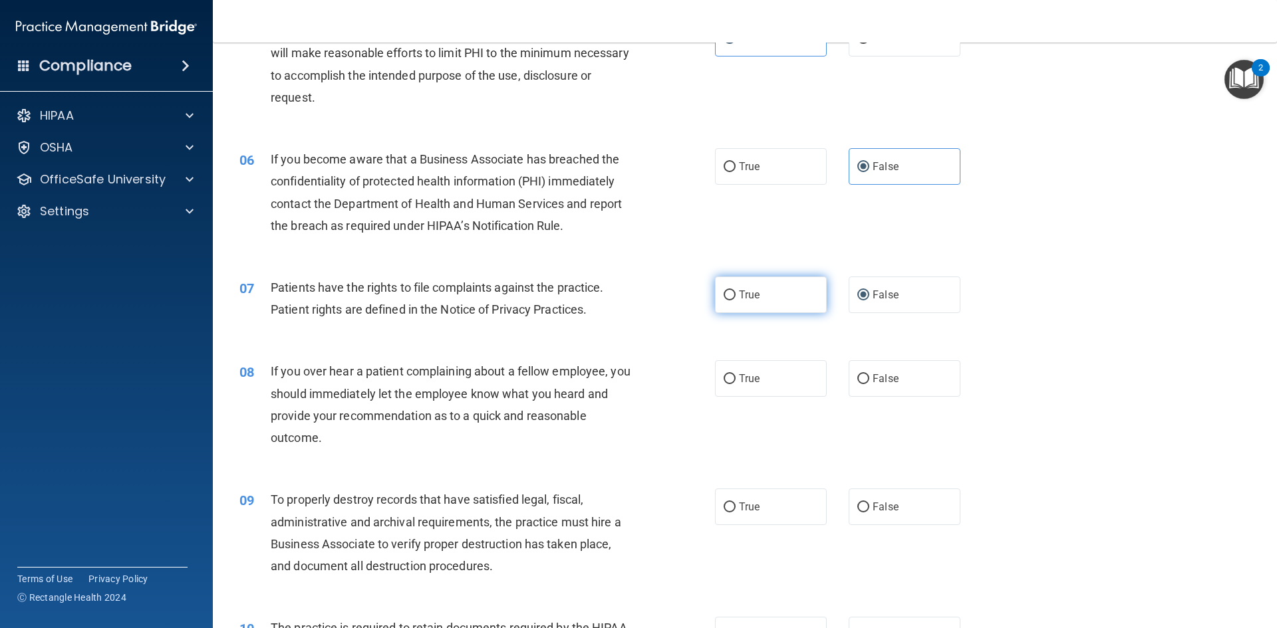
click at [779, 288] on label "True" at bounding box center [771, 295] width 112 height 37
click at [735, 291] on input "True" at bounding box center [729, 296] width 12 height 10
radio input "true"
radio input "false"
click at [874, 378] on span "False" at bounding box center [885, 378] width 26 height 13
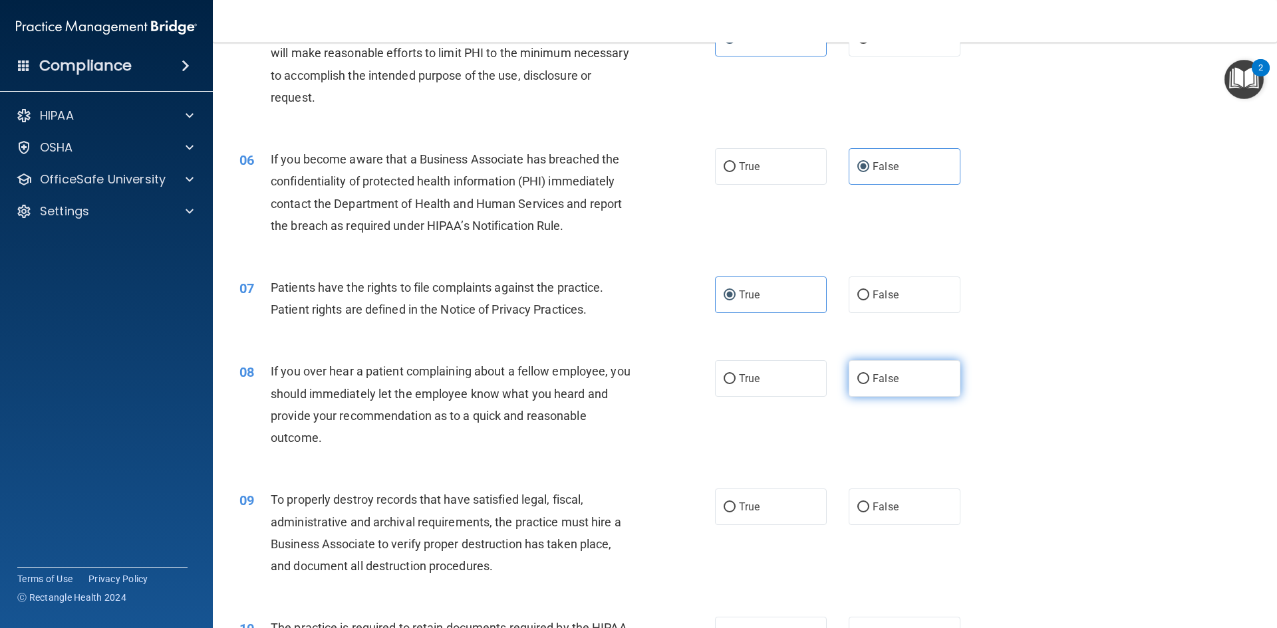
click at [869, 378] on input "False" at bounding box center [863, 379] width 12 height 10
radio input "true"
click at [874, 505] on span "False" at bounding box center [885, 507] width 26 height 13
click at [869, 505] on input "False" at bounding box center [863, 508] width 12 height 10
radio input "true"
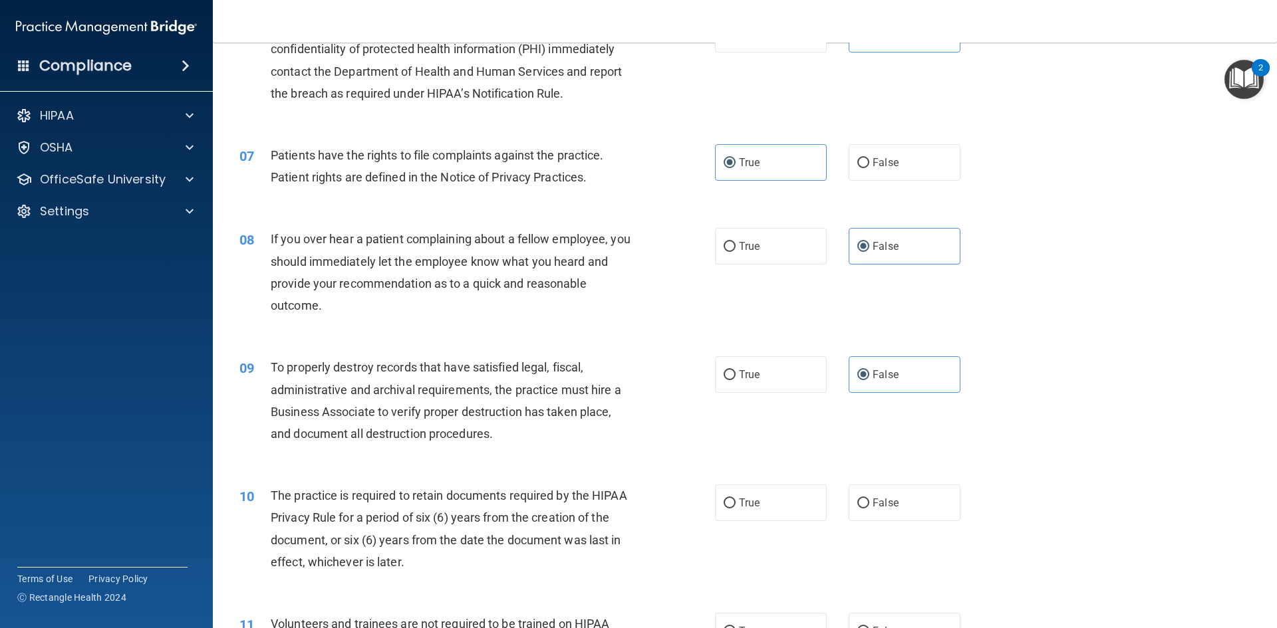
scroll to position [731, 0]
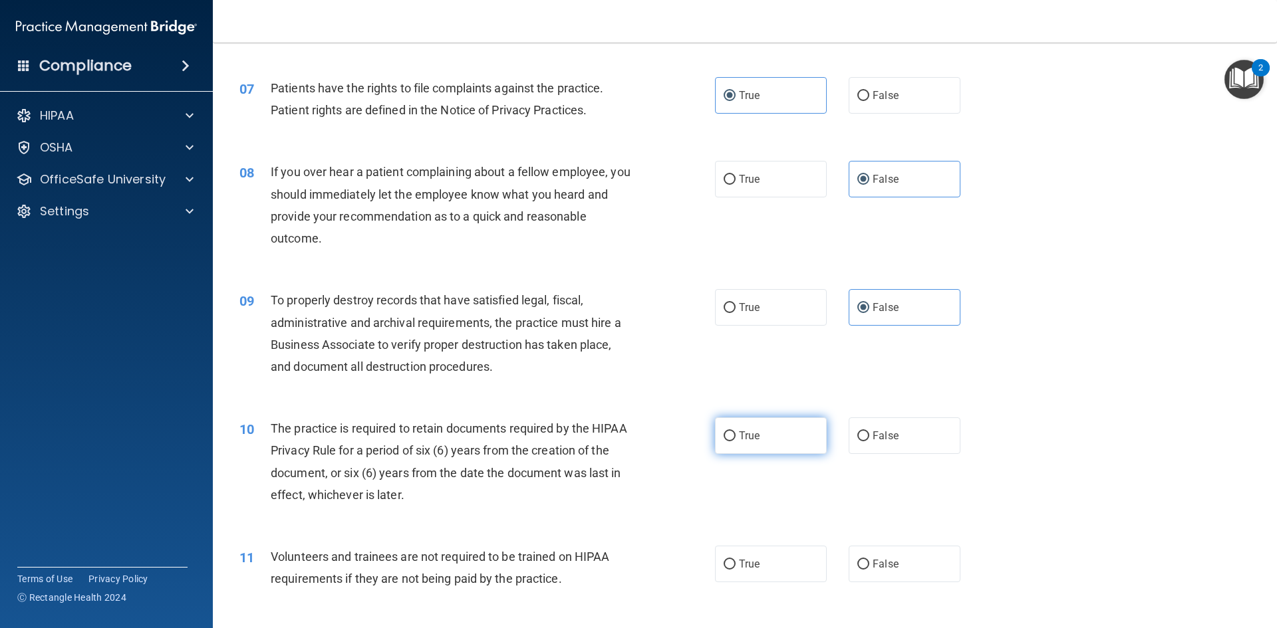
click at [756, 443] on label "True" at bounding box center [771, 436] width 112 height 37
click at [735, 441] on input "True" at bounding box center [729, 437] width 12 height 10
radio input "true"
click at [900, 551] on label "False" at bounding box center [904, 564] width 112 height 37
click at [869, 560] on input "False" at bounding box center [863, 565] width 12 height 10
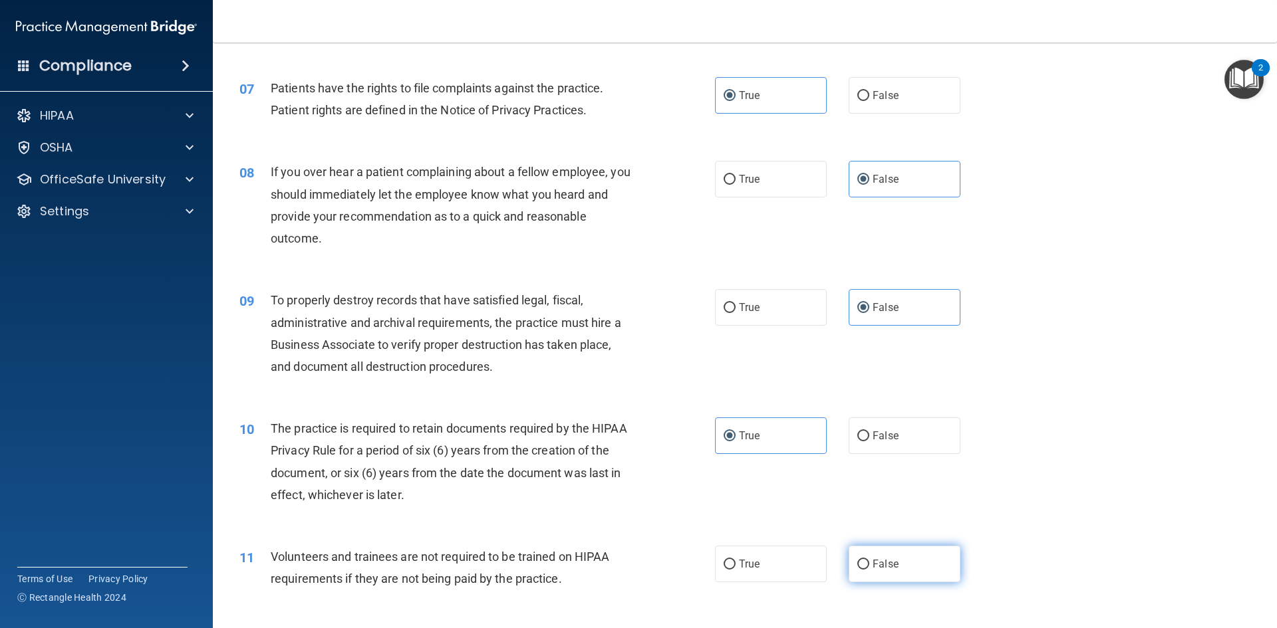
radio input "true"
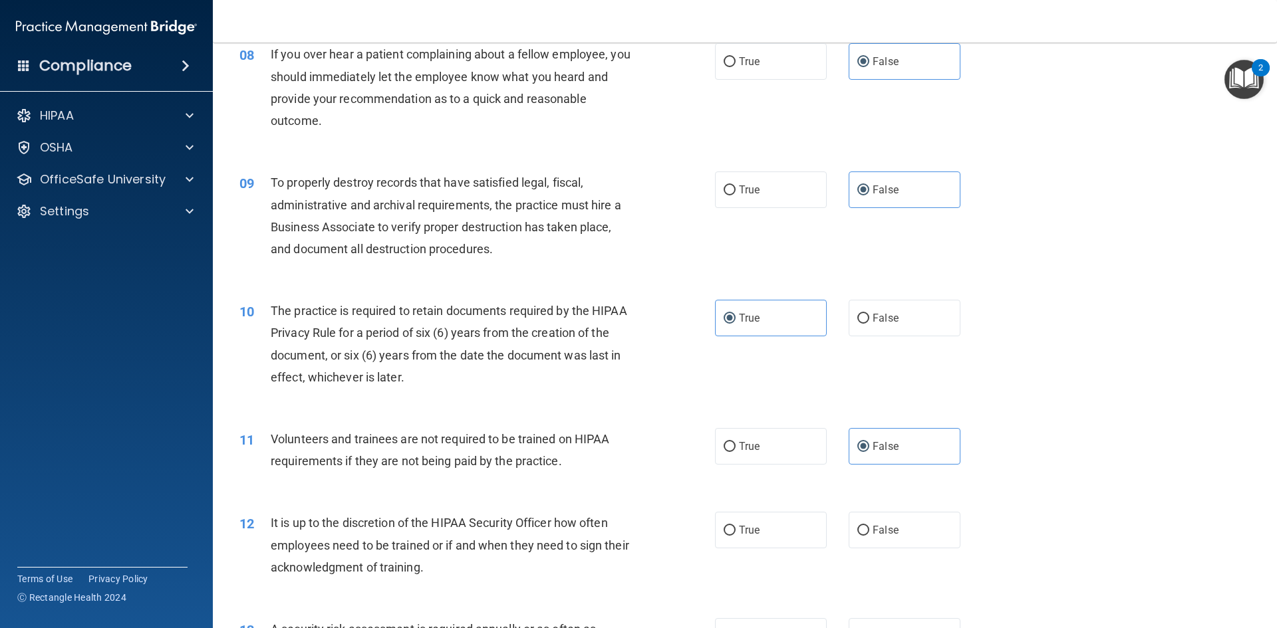
scroll to position [931, 0]
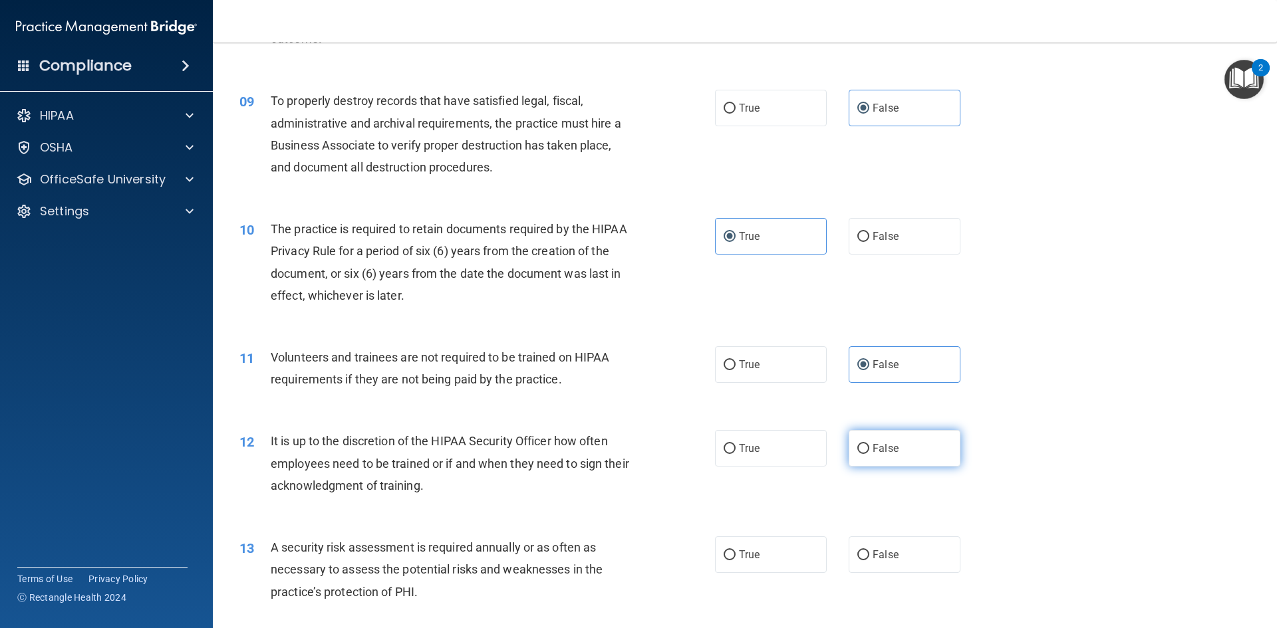
click at [915, 439] on label "False" at bounding box center [904, 448] width 112 height 37
click at [869, 444] on input "False" at bounding box center [863, 449] width 12 height 10
radio input "true"
click at [765, 545] on label "True" at bounding box center [771, 555] width 112 height 37
click at [735, 551] on input "True" at bounding box center [729, 556] width 12 height 10
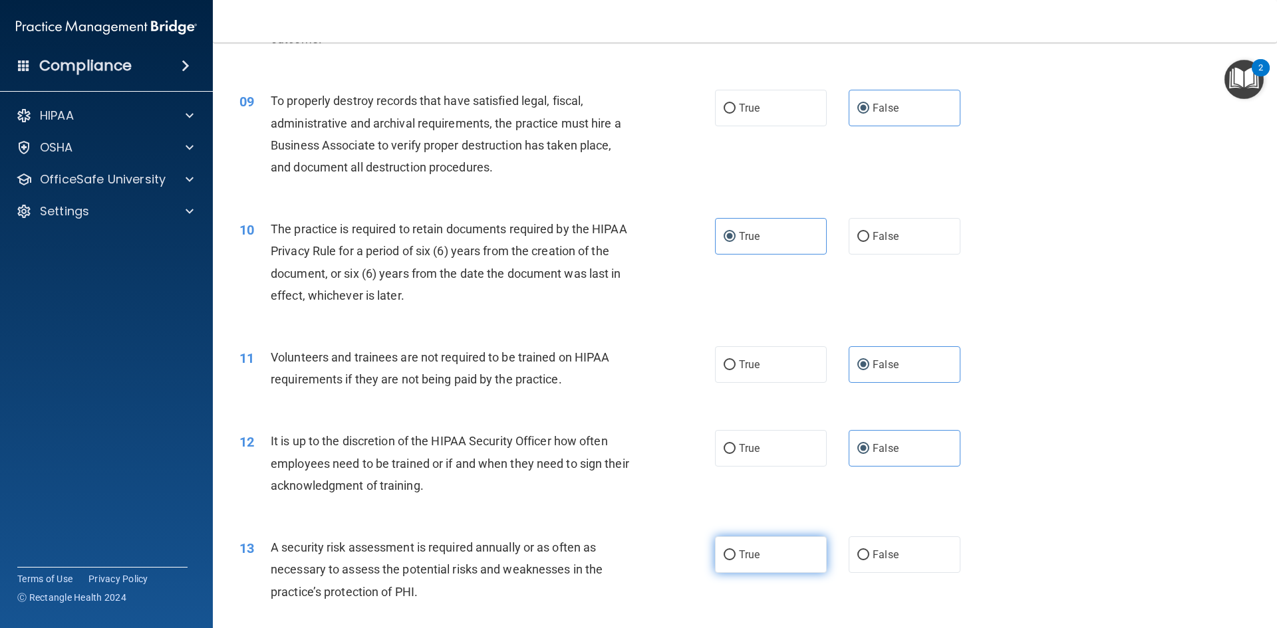
radio input "true"
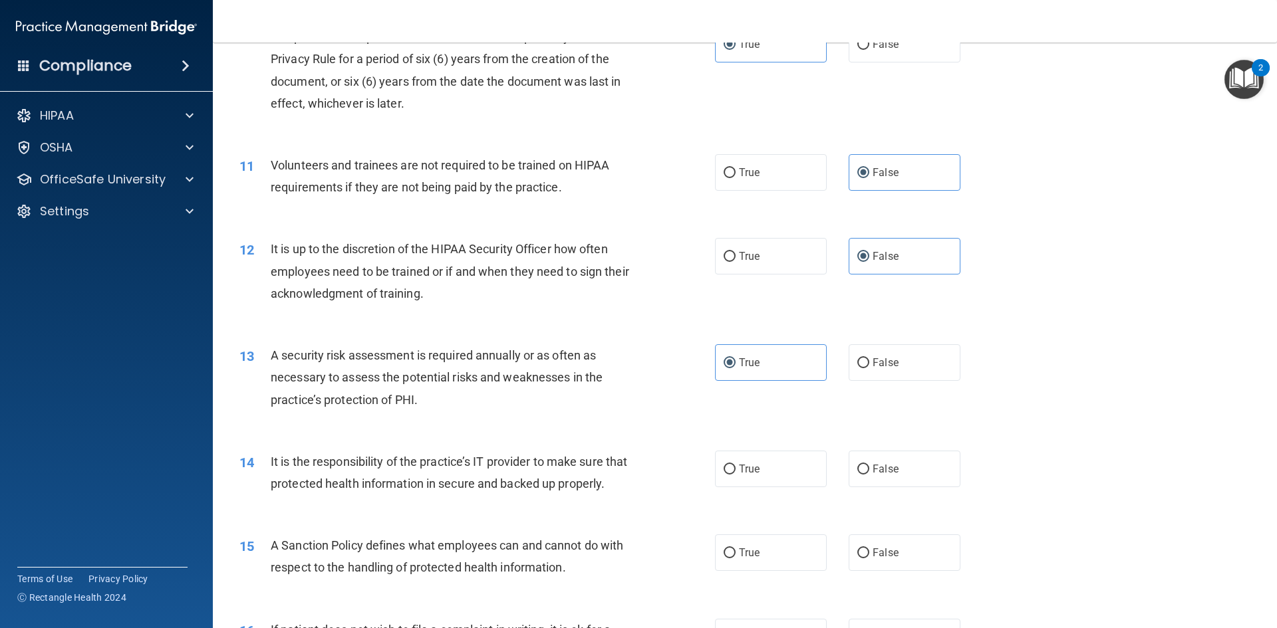
scroll to position [1197, 0]
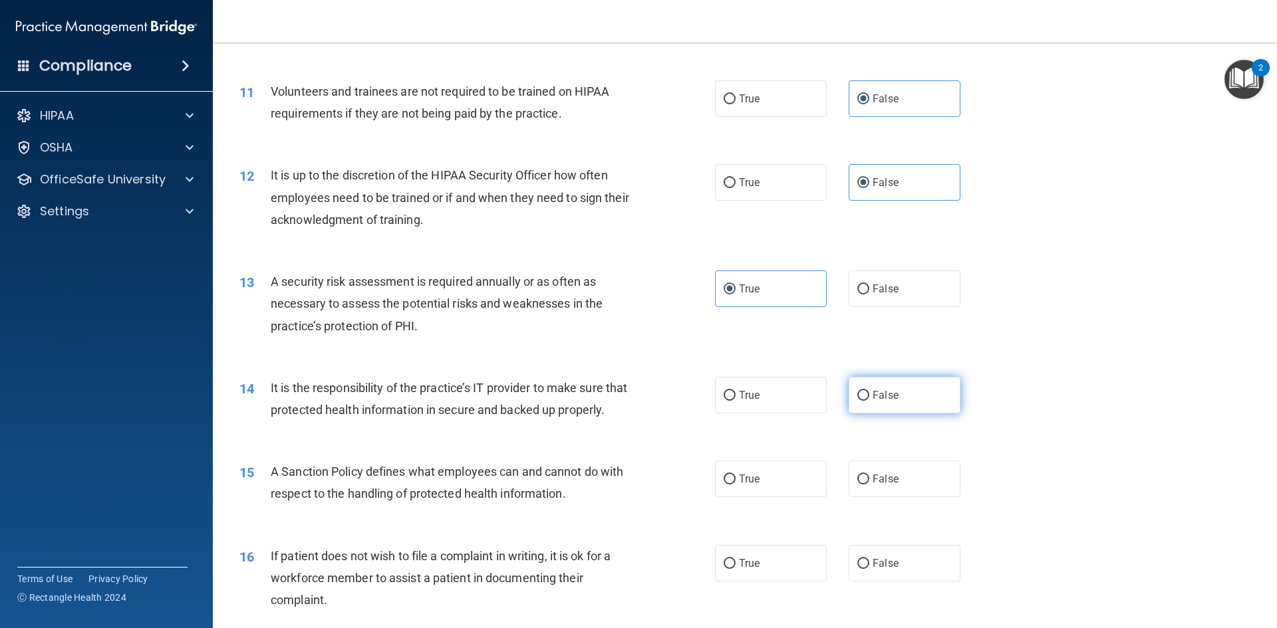
click at [882, 399] on span "False" at bounding box center [885, 395] width 26 height 13
click at [869, 399] on input "False" at bounding box center [863, 396] width 12 height 10
radio input "true"
click at [857, 485] on input "False" at bounding box center [863, 480] width 12 height 10
radio input "true"
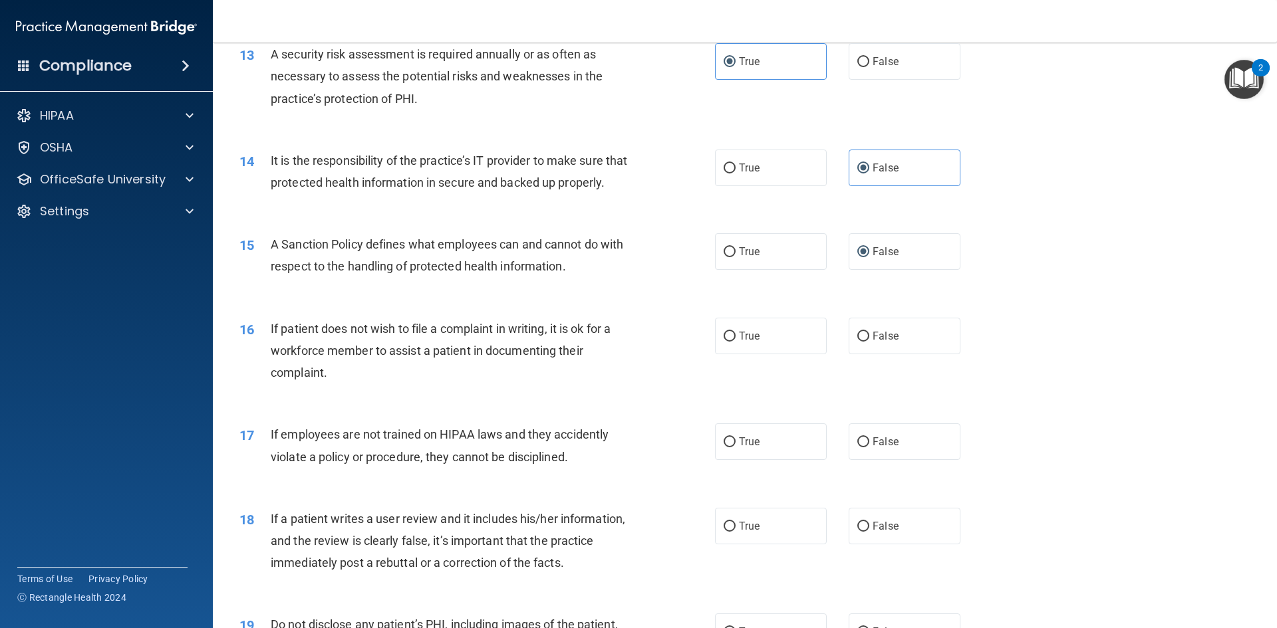
scroll to position [1463, 0]
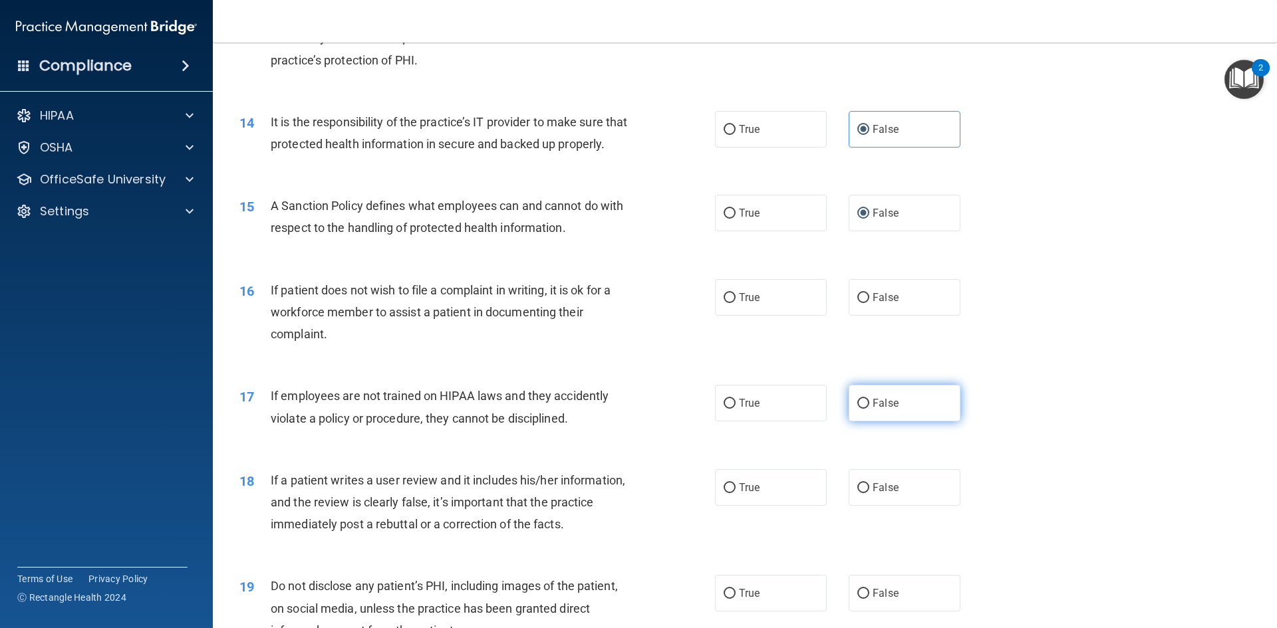
click at [878, 410] on span "False" at bounding box center [885, 403] width 26 height 13
click at [869, 409] on input "False" at bounding box center [863, 404] width 12 height 10
radio input "true"
click at [878, 498] on label "False" at bounding box center [904, 487] width 112 height 37
click at [869, 493] on input "False" at bounding box center [863, 488] width 12 height 10
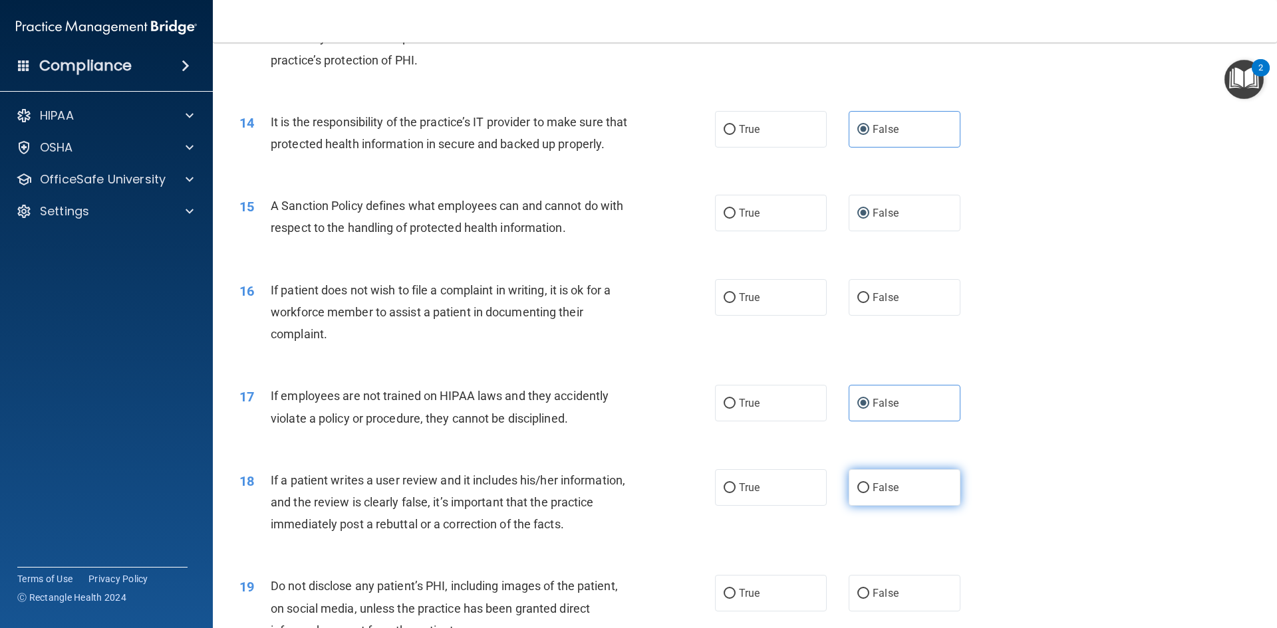
radio input "true"
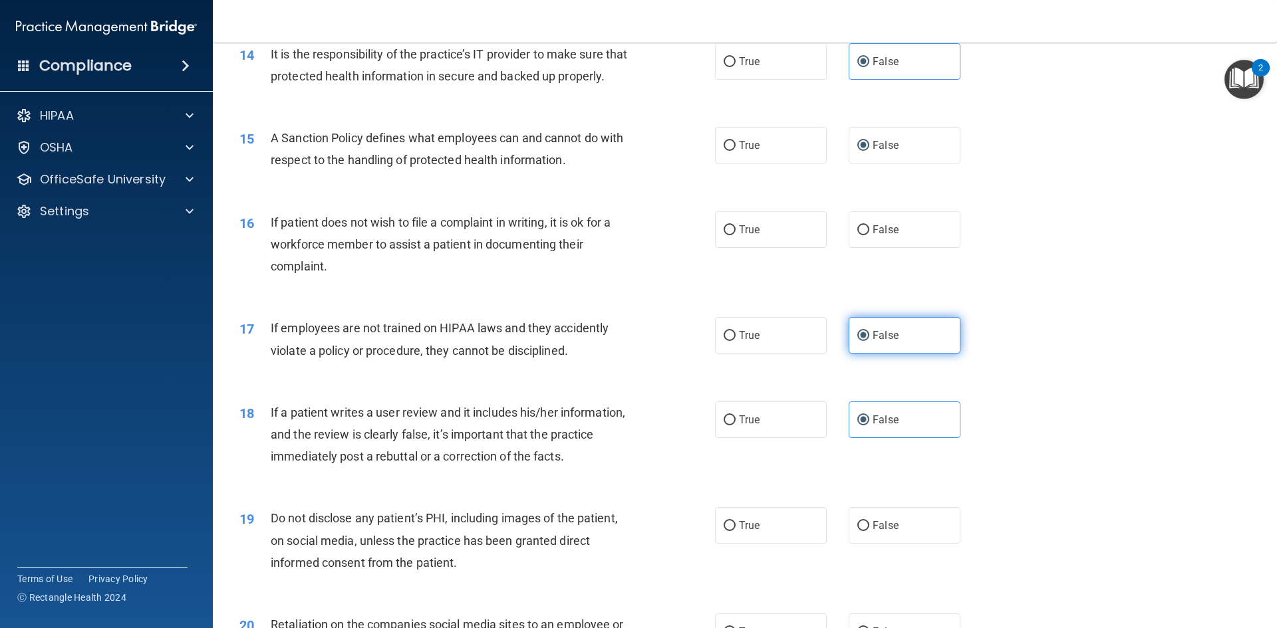
scroll to position [1529, 0]
click at [884, 249] on label "False" at bounding box center [904, 231] width 112 height 37
click at [869, 237] on input "False" at bounding box center [863, 232] width 12 height 10
radio input "true"
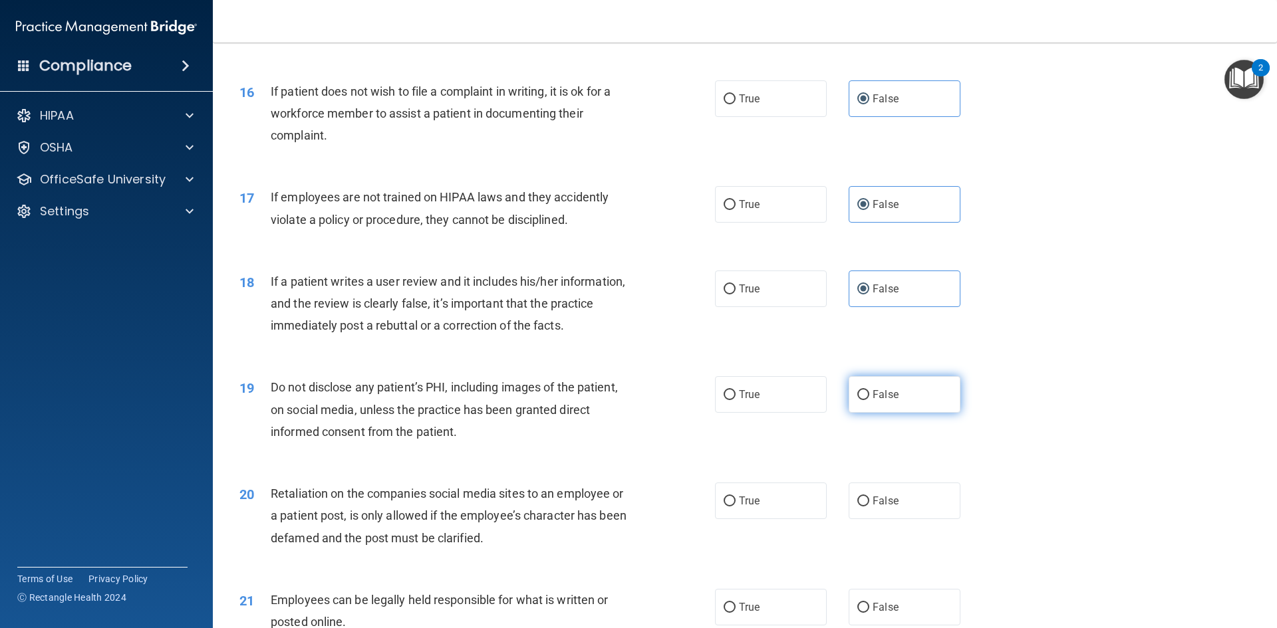
scroll to position [1662, 0]
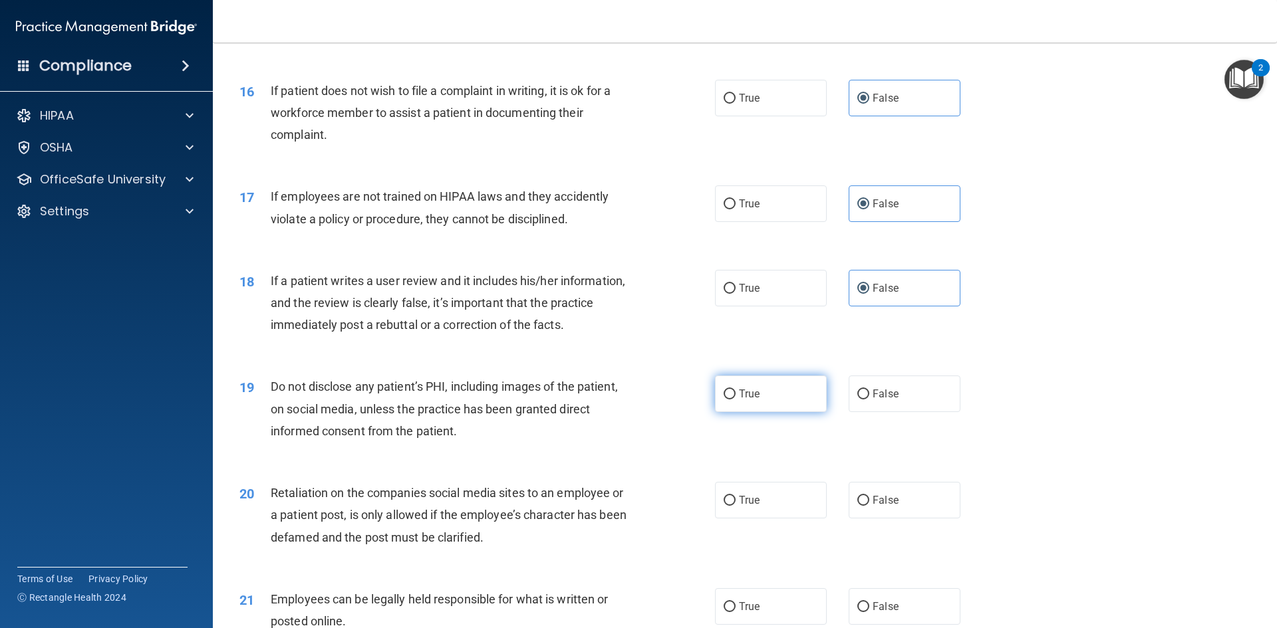
click at [791, 412] on label "True" at bounding box center [771, 394] width 112 height 37
click at [735, 400] on input "True" at bounding box center [729, 395] width 12 height 10
radio input "true"
click at [885, 507] on span "False" at bounding box center [885, 500] width 26 height 13
click at [869, 506] on input "False" at bounding box center [863, 501] width 12 height 10
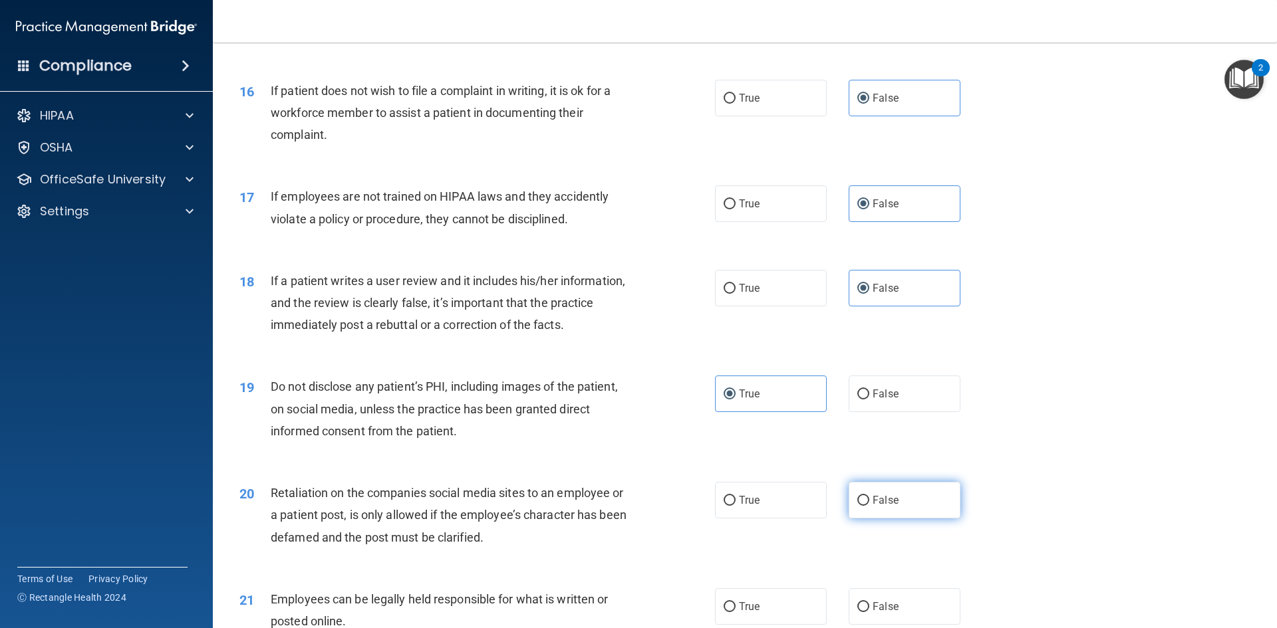
radio input "true"
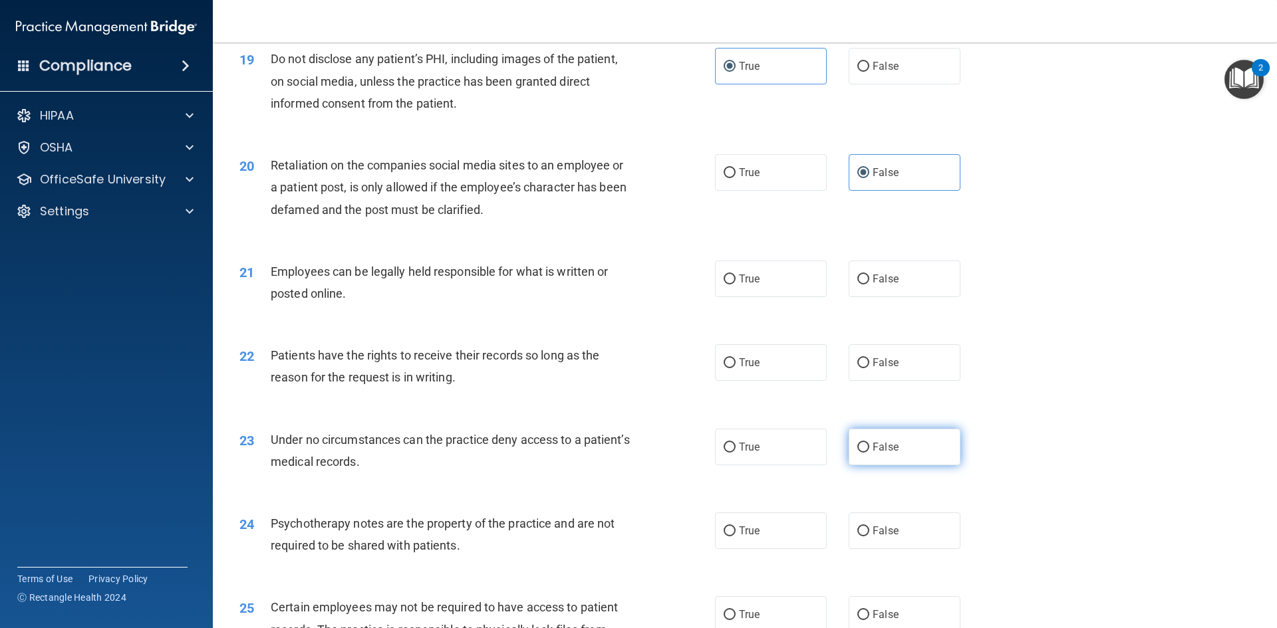
scroll to position [1995, 0]
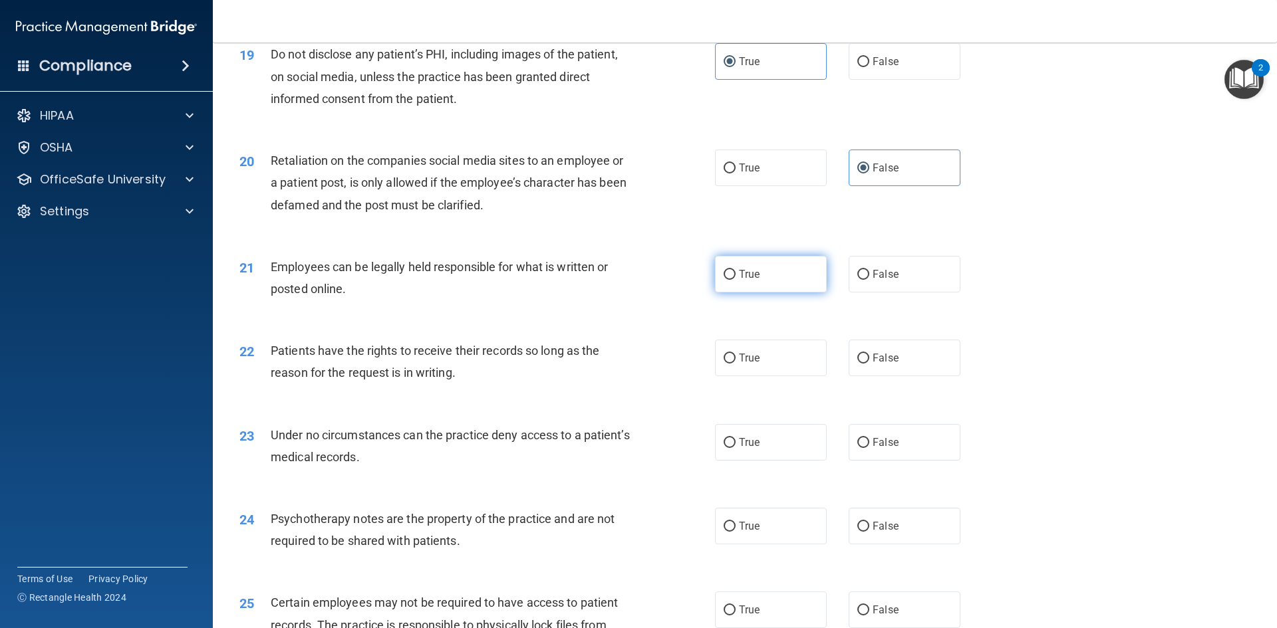
click at [806, 293] on label "True" at bounding box center [771, 274] width 112 height 37
click at [735, 280] on input "True" at bounding box center [729, 275] width 12 height 10
radio input "true"
click at [872, 376] on label "False" at bounding box center [904, 358] width 112 height 37
click at [869, 364] on input "False" at bounding box center [863, 359] width 12 height 10
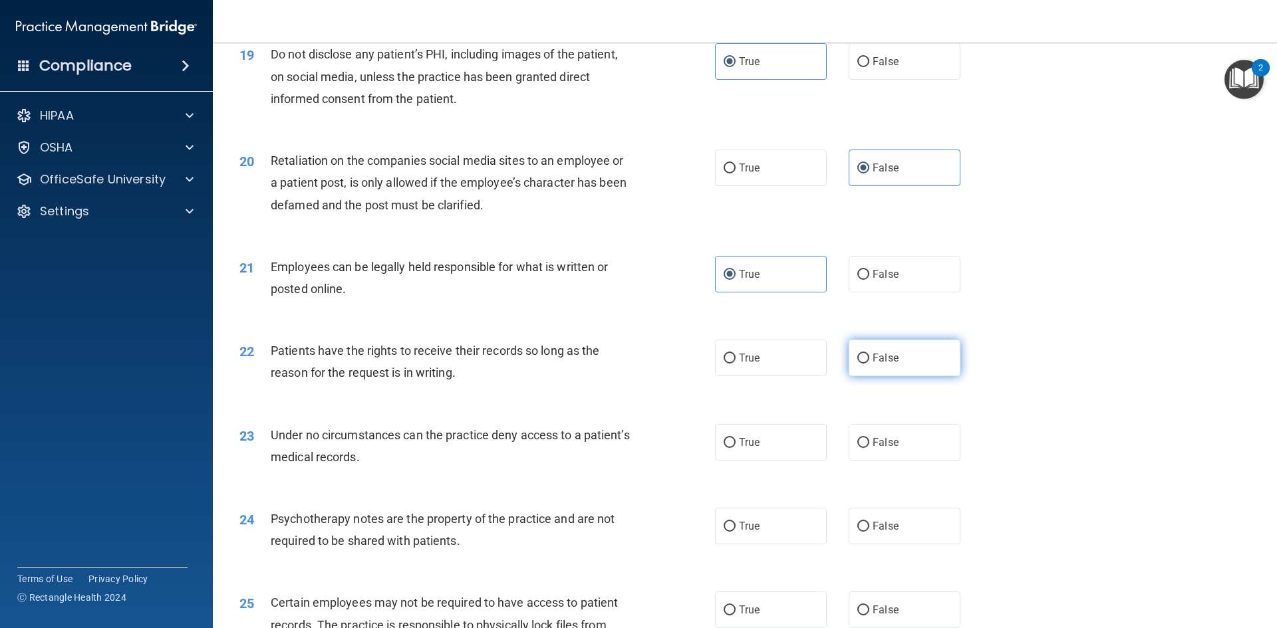
radio input "true"
click at [898, 461] on label "False" at bounding box center [904, 442] width 112 height 37
click at [869, 448] on input "False" at bounding box center [863, 443] width 12 height 10
radio input "true"
click at [792, 545] on label "True" at bounding box center [771, 526] width 112 height 37
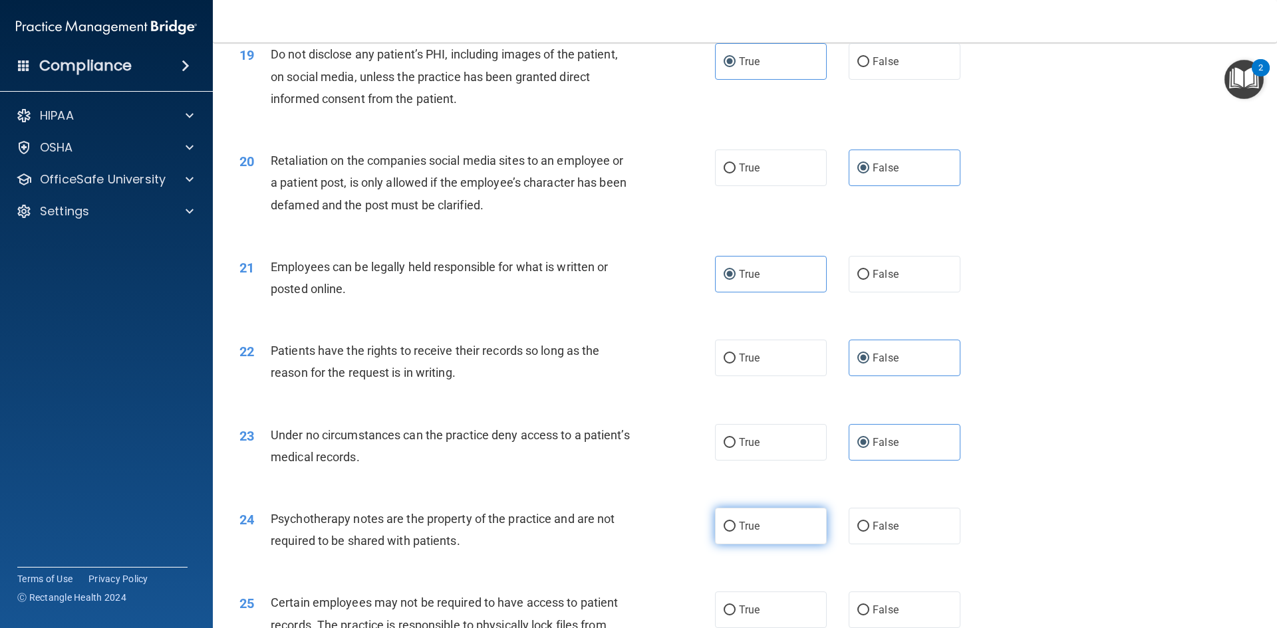
click at [735, 532] on input "True" at bounding box center [729, 527] width 12 height 10
radio input "true"
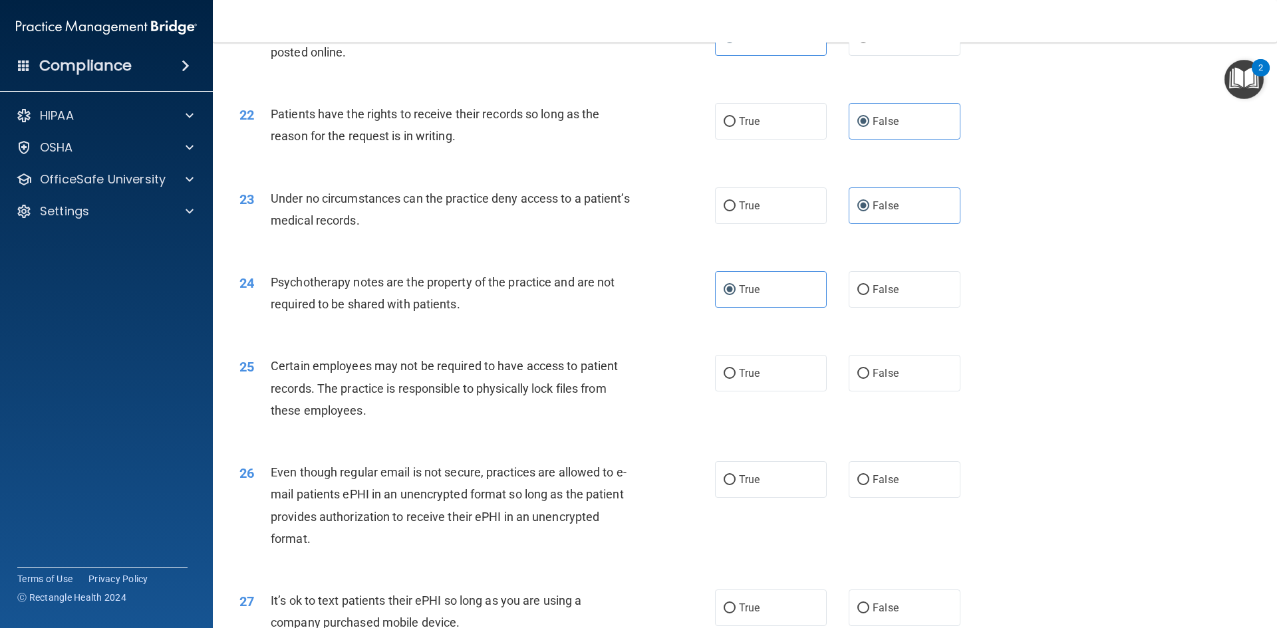
scroll to position [2261, 0]
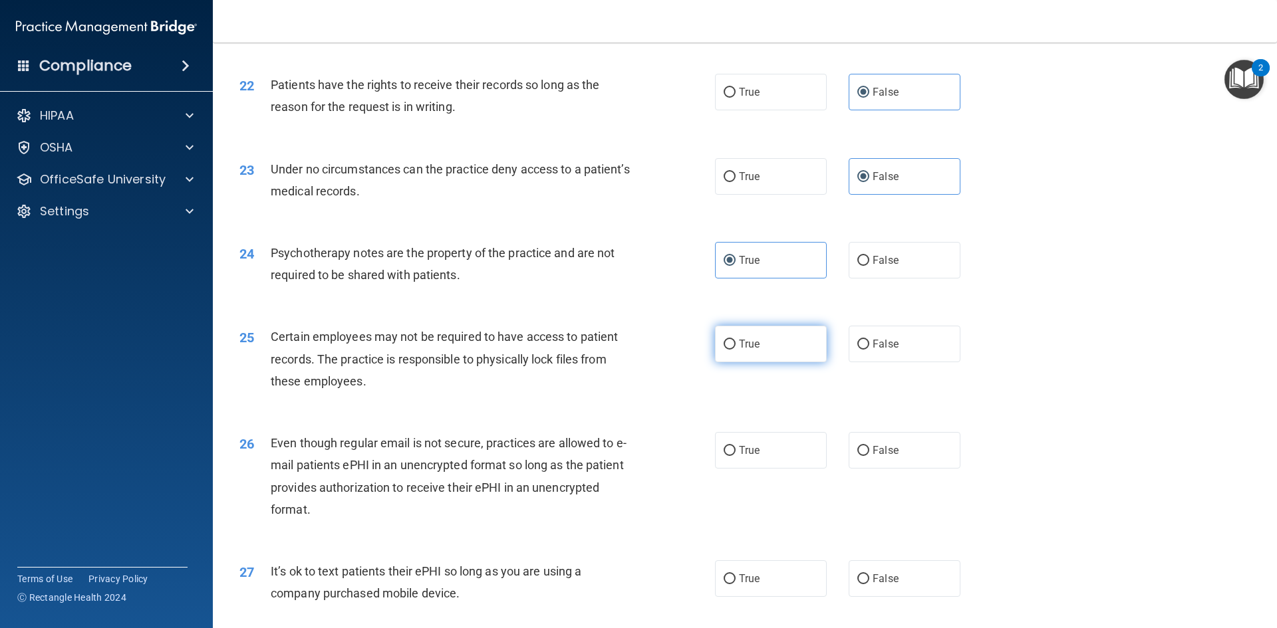
click at [790, 362] on label "True" at bounding box center [771, 344] width 112 height 37
click at [735, 350] on input "True" at bounding box center [729, 345] width 12 height 10
radio input "true"
click at [763, 469] on label "True" at bounding box center [771, 450] width 112 height 37
click at [735, 456] on input "True" at bounding box center [729, 451] width 12 height 10
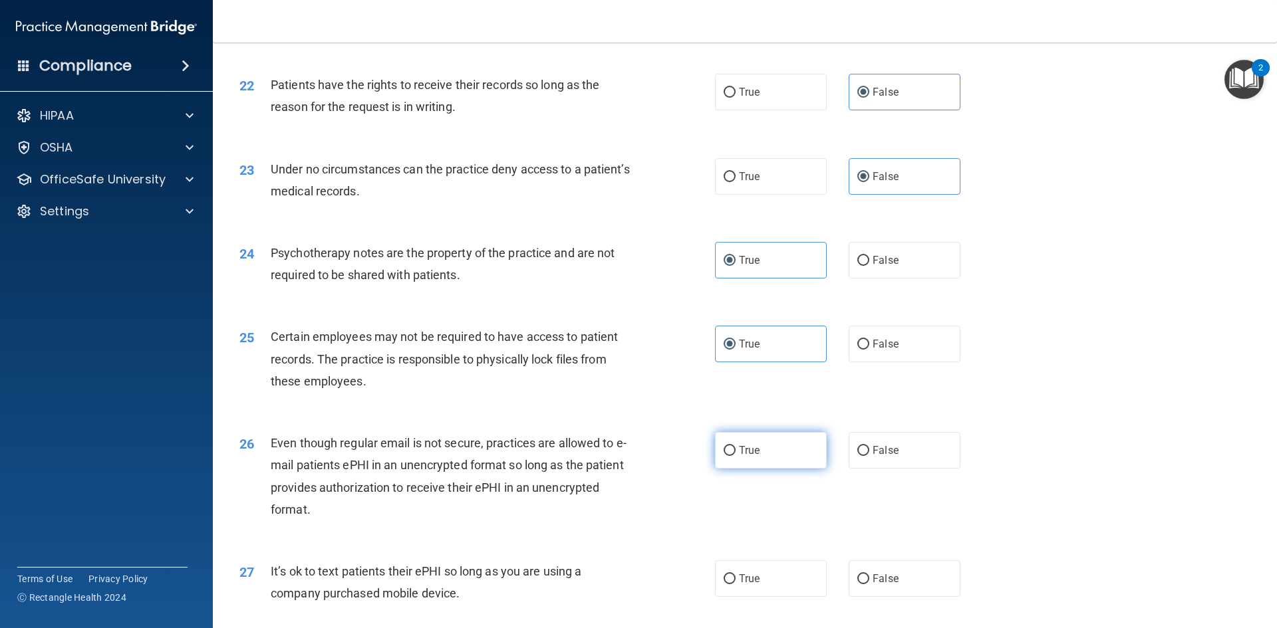
radio input "true"
drag, startPoint x: 894, startPoint y: 593, endPoint x: 874, endPoint y: 551, distance: 46.7
click at [894, 592] on label "False" at bounding box center [904, 578] width 112 height 37
click at [869, 584] on input "False" at bounding box center [863, 579] width 12 height 10
radio input "true"
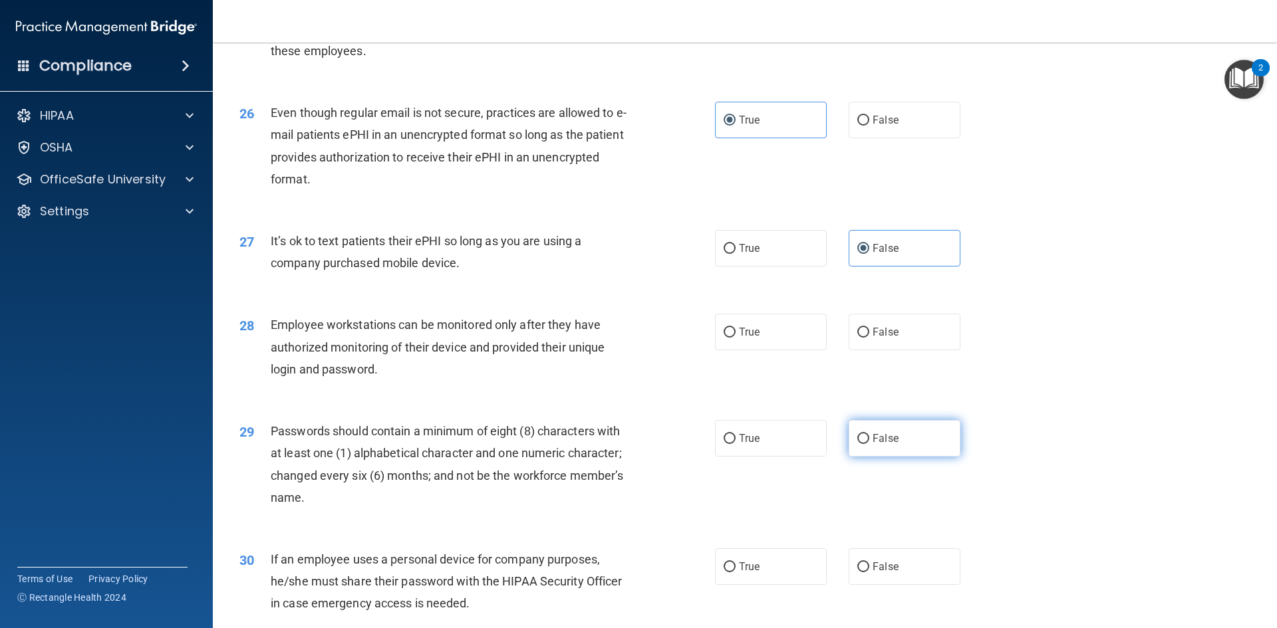
scroll to position [2593, 0]
click at [890, 336] on span "False" at bounding box center [885, 330] width 26 height 13
click at [869, 336] on input "False" at bounding box center [863, 331] width 12 height 10
radio input "true"
click at [792, 455] on label "True" at bounding box center [771, 436] width 112 height 37
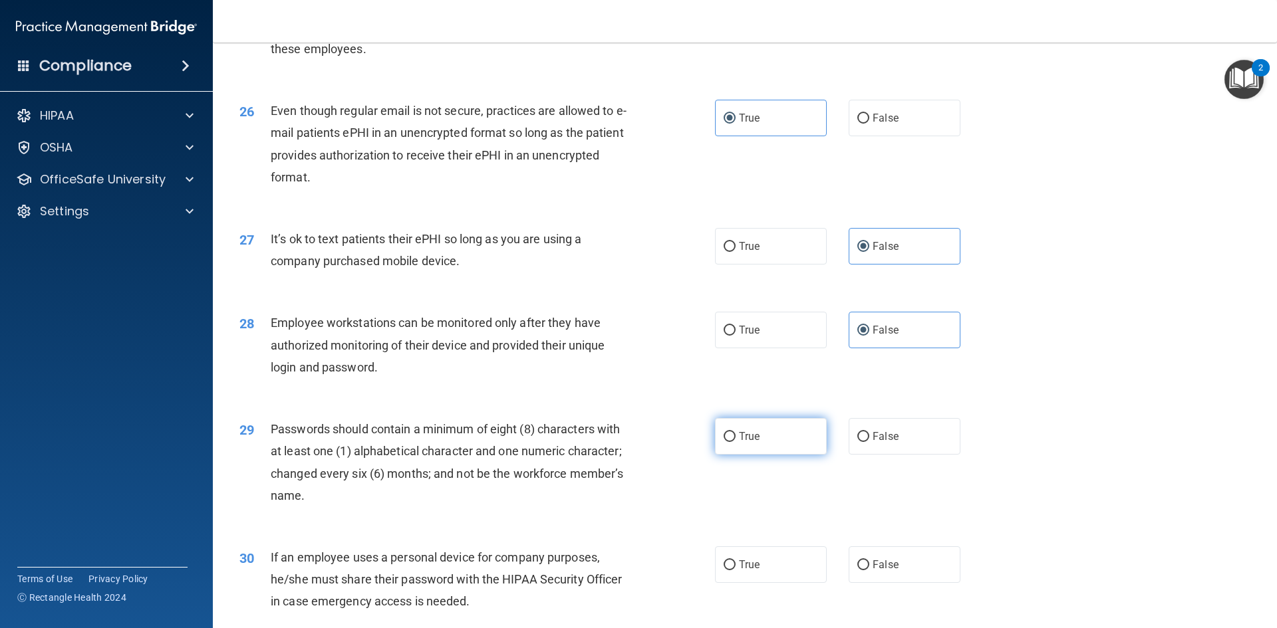
click at [735, 442] on input "True" at bounding box center [729, 437] width 12 height 10
radio input "true"
click at [872, 578] on label "False" at bounding box center [904, 565] width 112 height 37
click at [869, 570] on input "False" at bounding box center [863, 565] width 12 height 10
radio input "true"
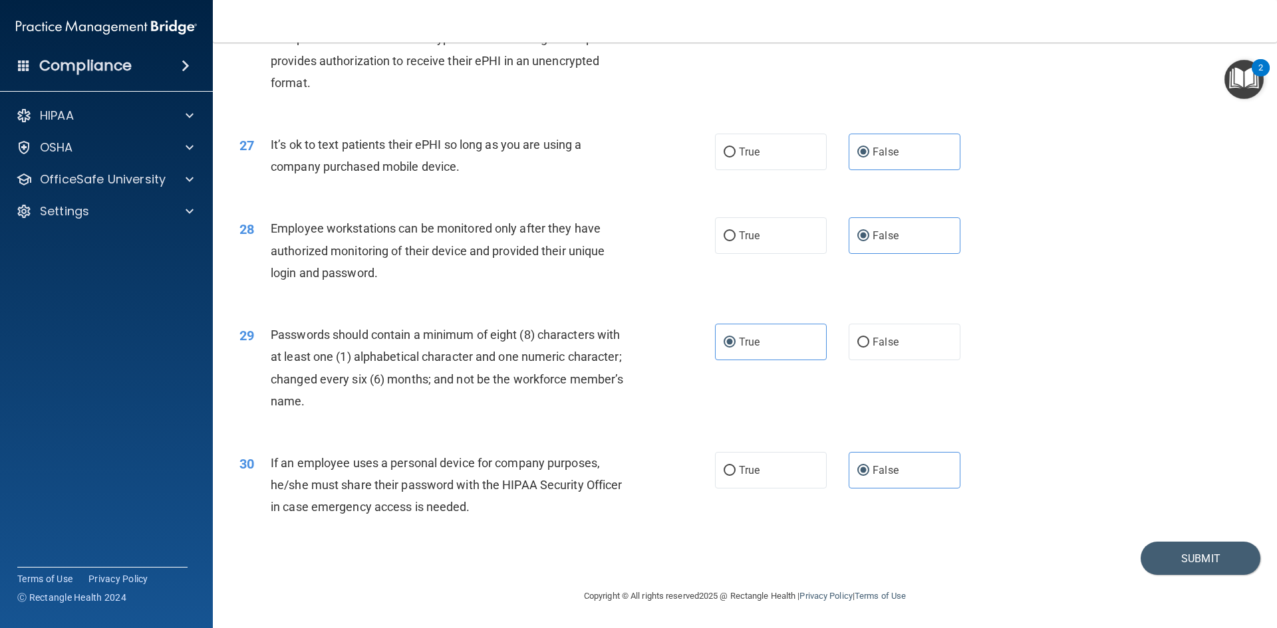
scroll to position [2709, 0]
click at [1160, 559] on button "Submit" at bounding box center [1200, 559] width 120 height 34
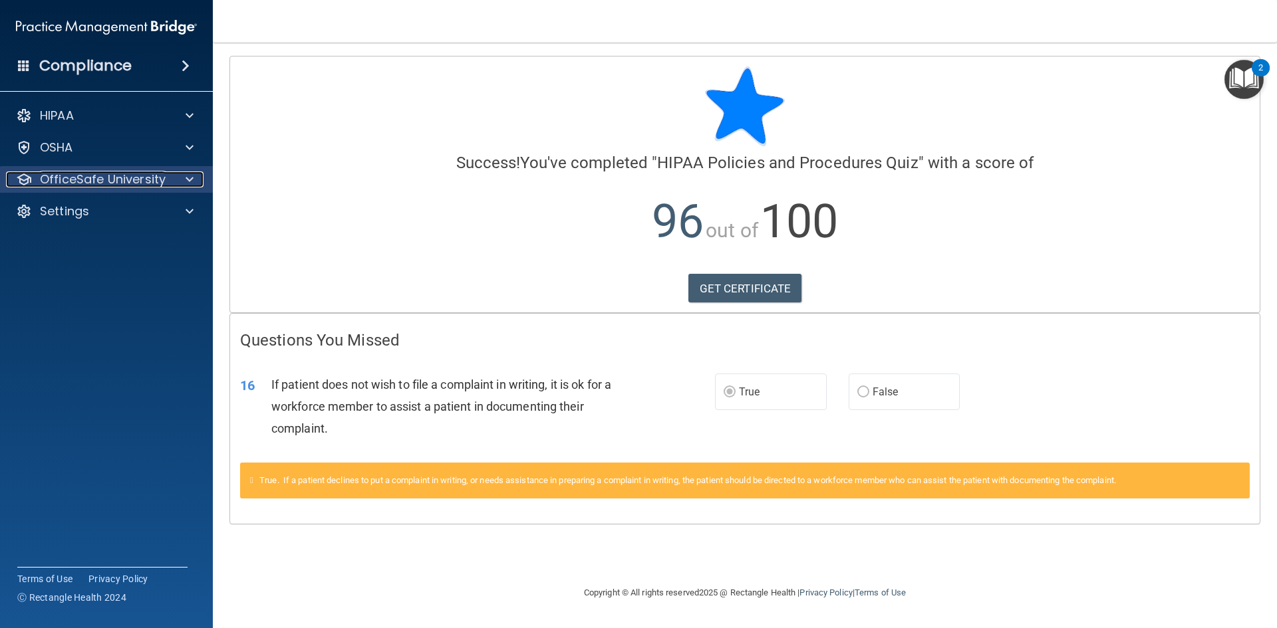
click at [113, 184] on p "OfficeSafe University" at bounding box center [103, 180] width 126 height 16
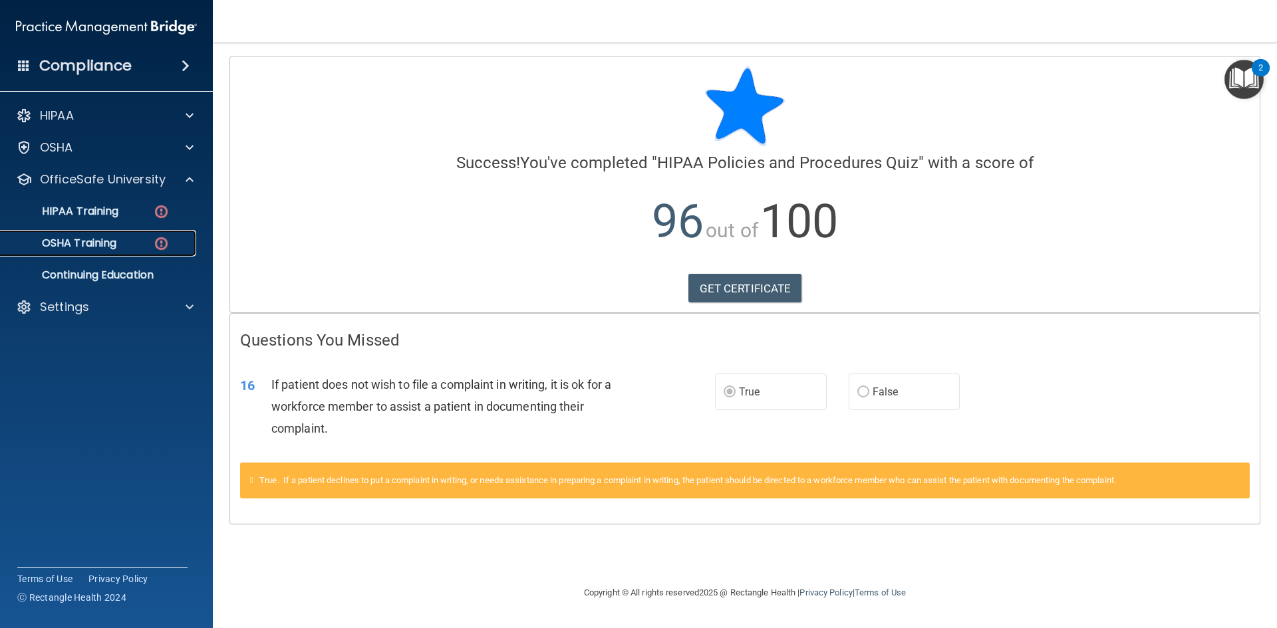
click at [112, 243] on p "OSHA Training" at bounding box center [63, 243] width 108 height 13
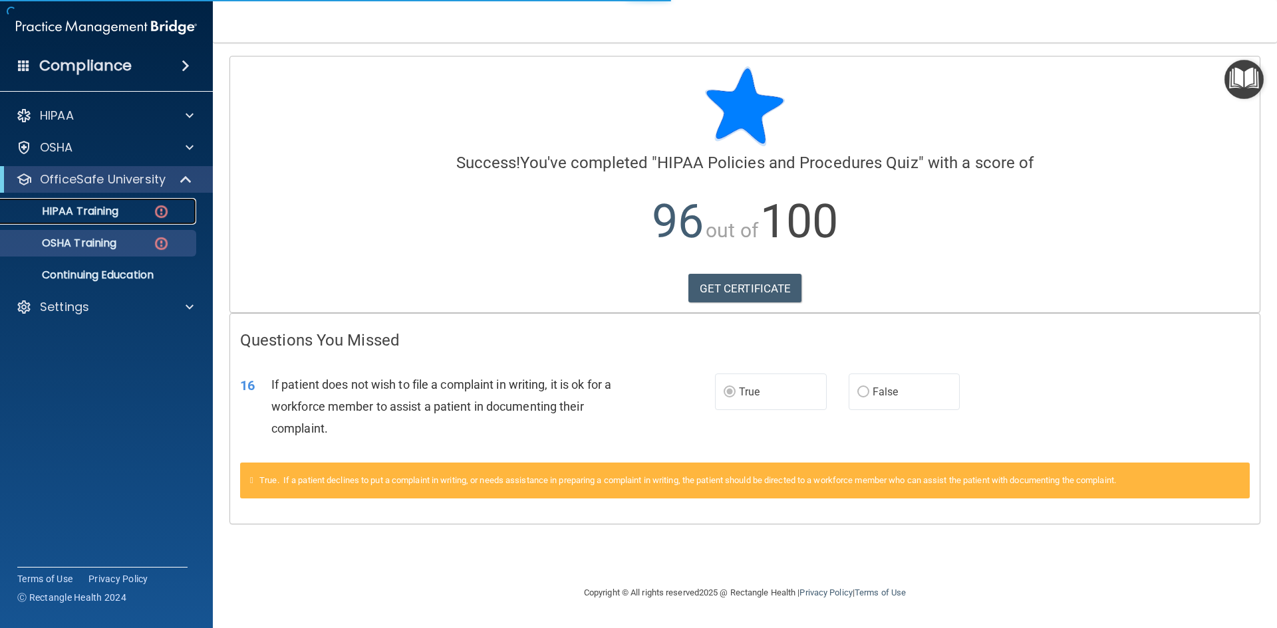
click at [108, 205] on p "HIPAA Training" at bounding box center [64, 211] width 110 height 13
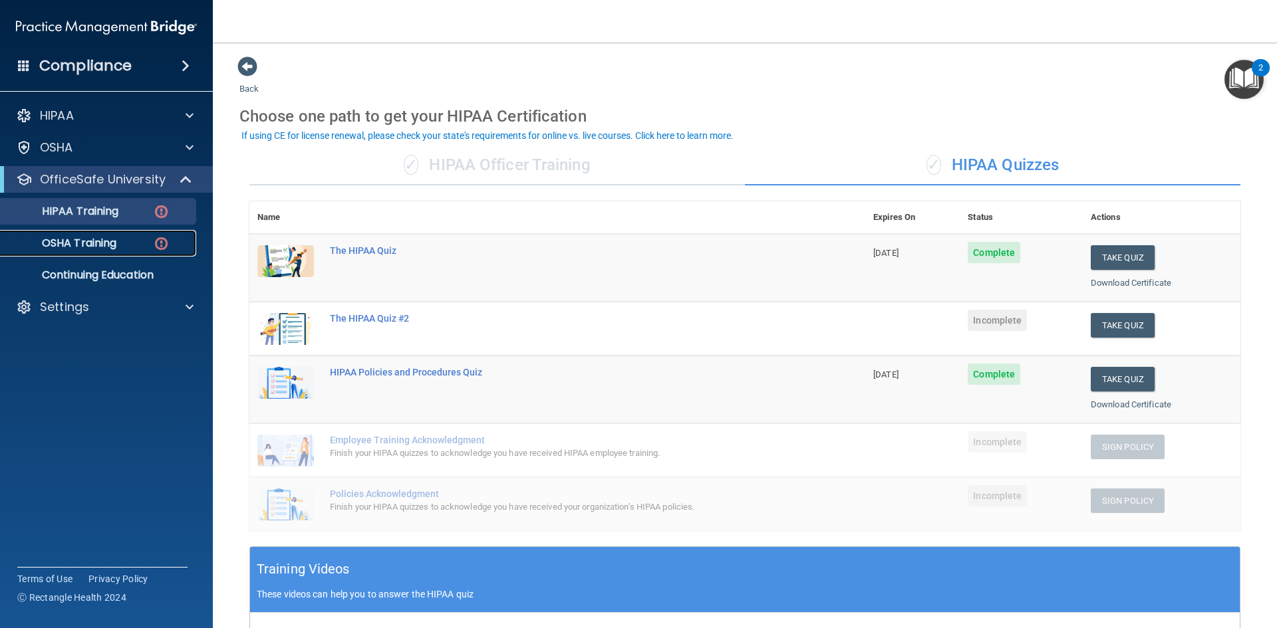
click at [92, 237] on p "OSHA Training" at bounding box center [63, 243] width 108 height 13
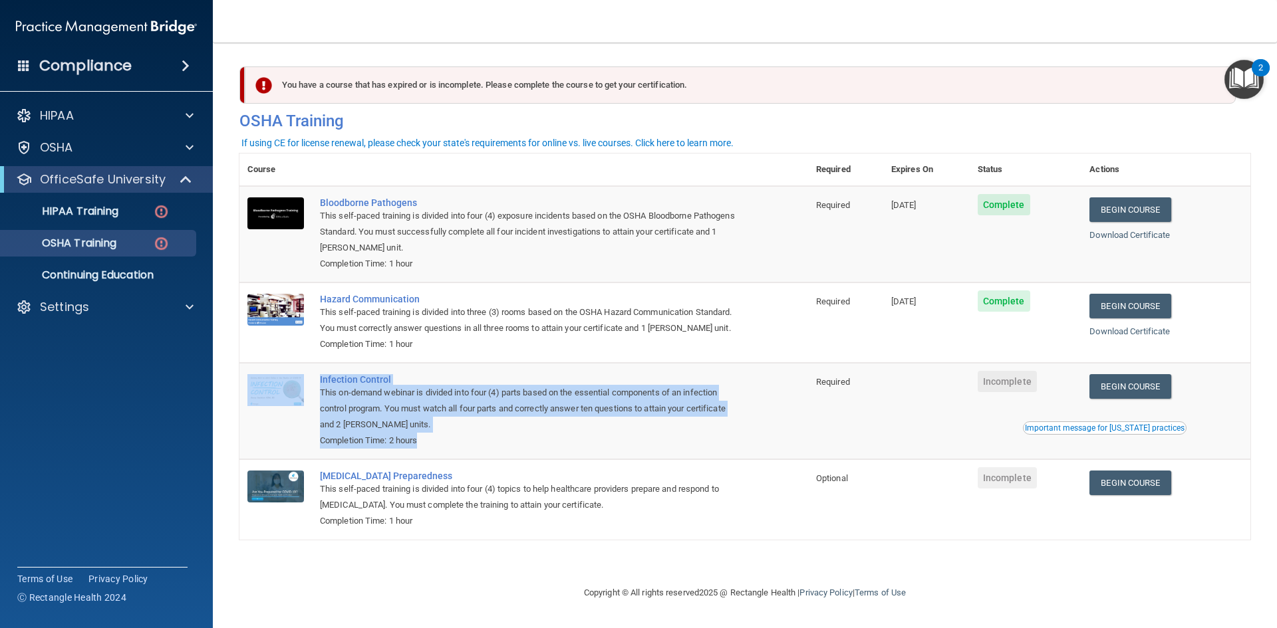
drag, startPoint x: 310, startPoint y: 441, endPoint x: 457, endPoint y: 439, distance: 146.9
click at [457, 439] on tr "Infection Control This on-demand webinar is divided into four (4) parts based o…" at bounding box center [744, 411] width 1011 height 96
click at [457, 443] on div "Completion Time: 2 hours" at bounding box center [531, 441] width 422 height 16
click at [442, 449] on div "Completion Time: 2 hours" at bounding box center [531, 441] width 422 height 16
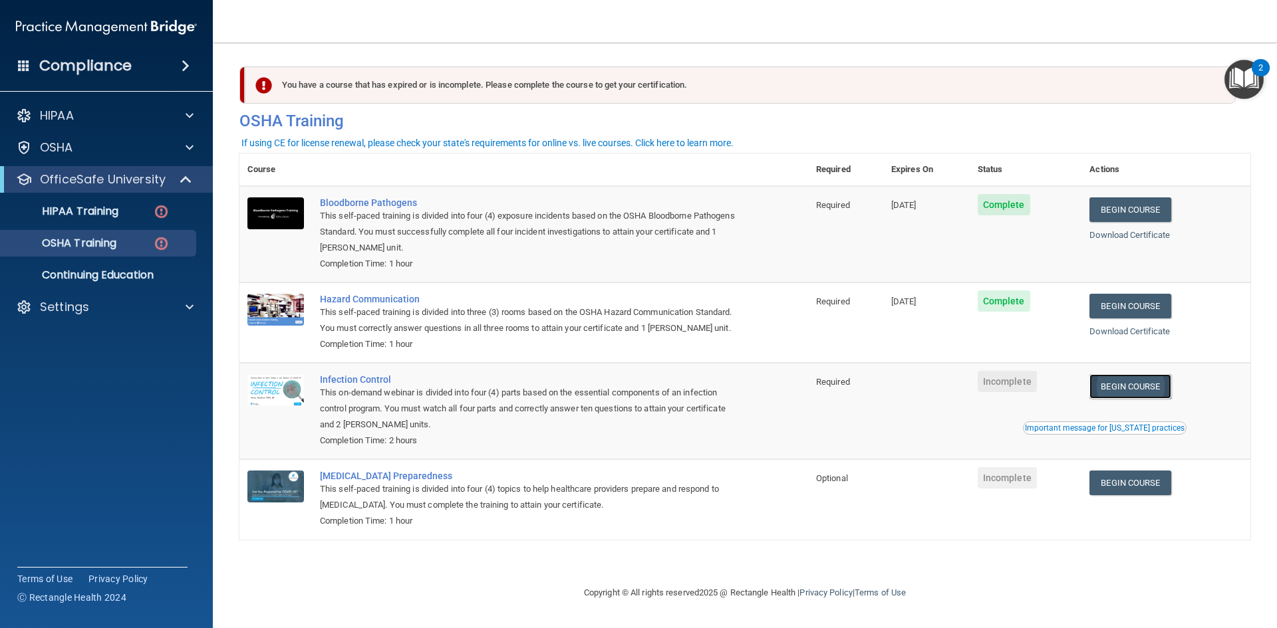
click at [1115, 390] on link "Begin Course" at bounding box center [1129, 386] width 81 height 25
click at [137, 203] on link "HIPAA Training" at bounding box center [91, 211] width 209 height 27
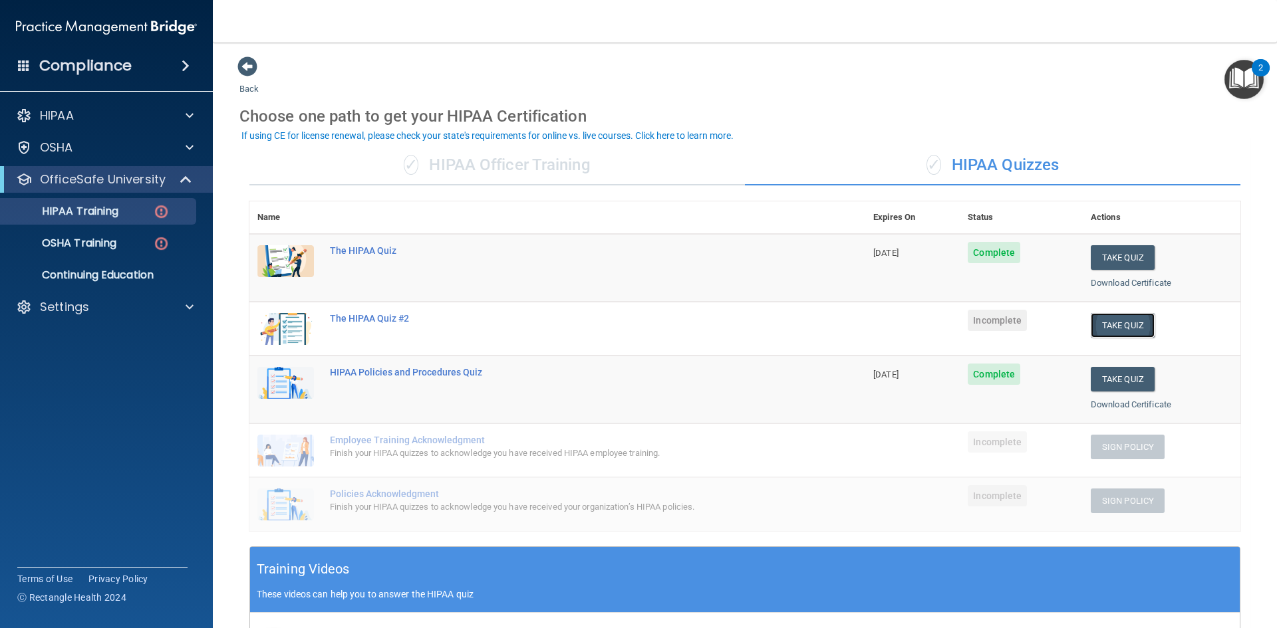
click at [1101, 332] on button "Take Quiz" at bounding box center [1122, 325] width 64 height 25
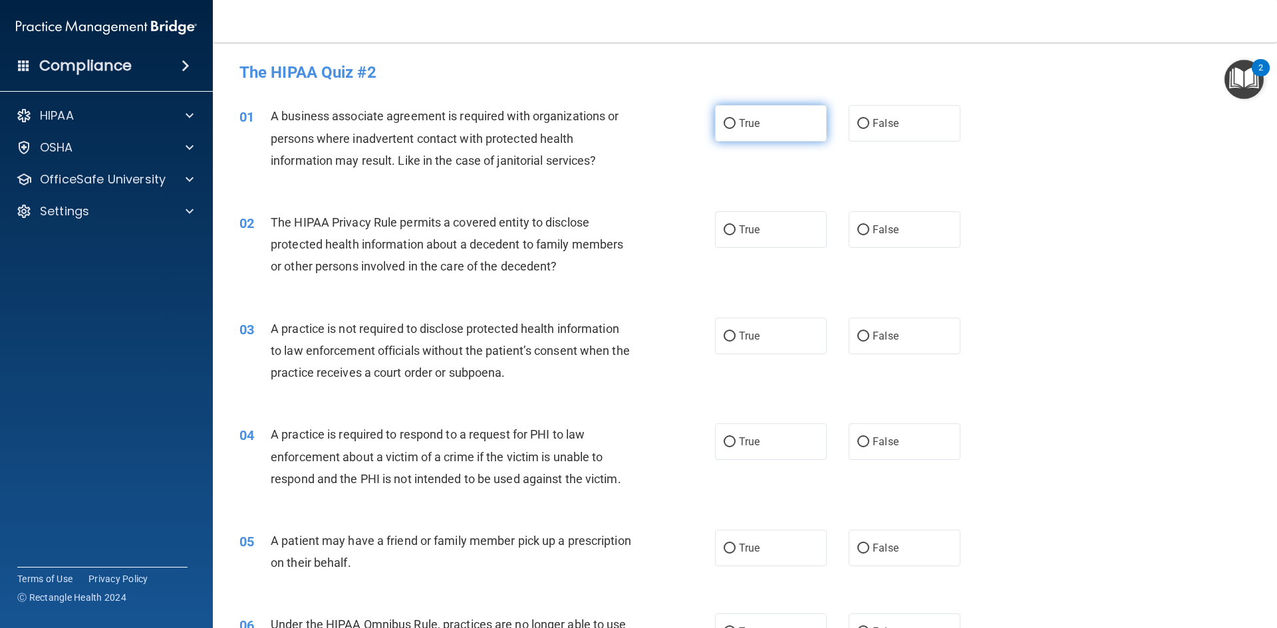
click at [789, 118] on label "True" at bounding box center [771, 123] width 112 height 37
click at [735, 119] on input "True" at bounding box center [729, 124] width 12 height 10
radio input "true"
click at [773, 225] on label "True" at bounding box center [771, 229] width 112 height 37
click at [735, 225] on input "True" at bounding box center [729, 230] width 12 height 10
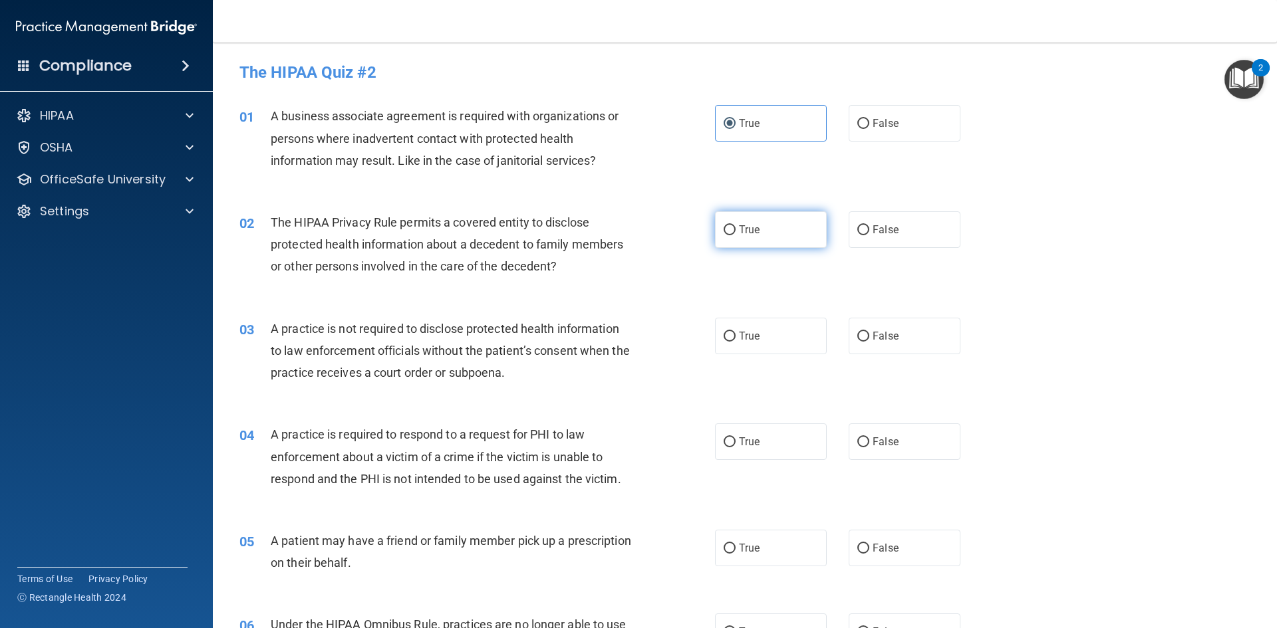
radio input "true"
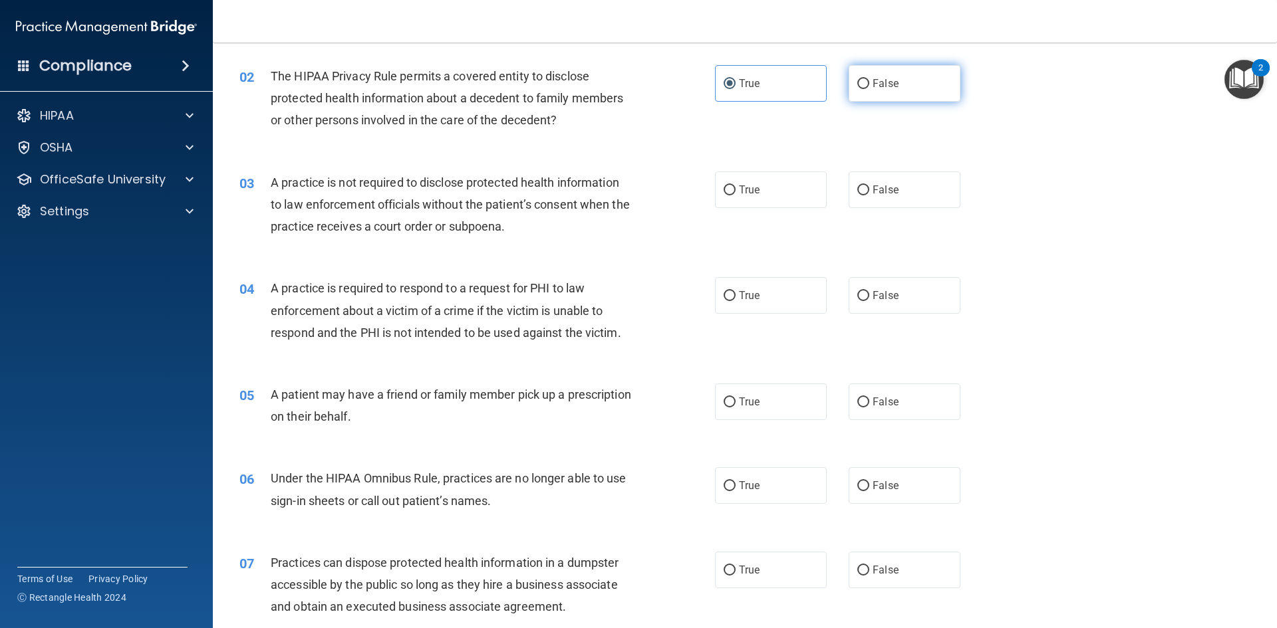
scroll to position [199, 0]
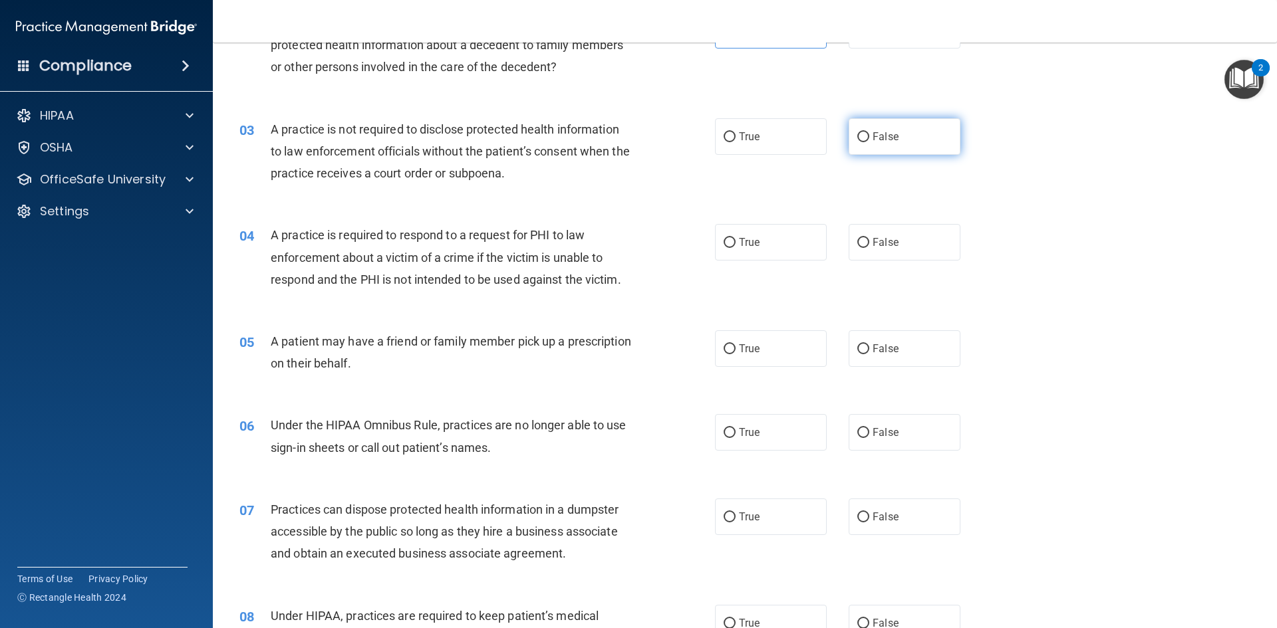
click at [896, 132] on label "False" at bounding box center [904, 136] width 112 height 37
click at [869, 132] on input "False" at bounding box center [863, 137] width 12 height 10
radio input "true"
click at [759, 248] on label "True" at bounding box center [771, 242] width 112 height 37
click at [735, 248] on input "True" at bounding box center [729, 243] width 12 height 10
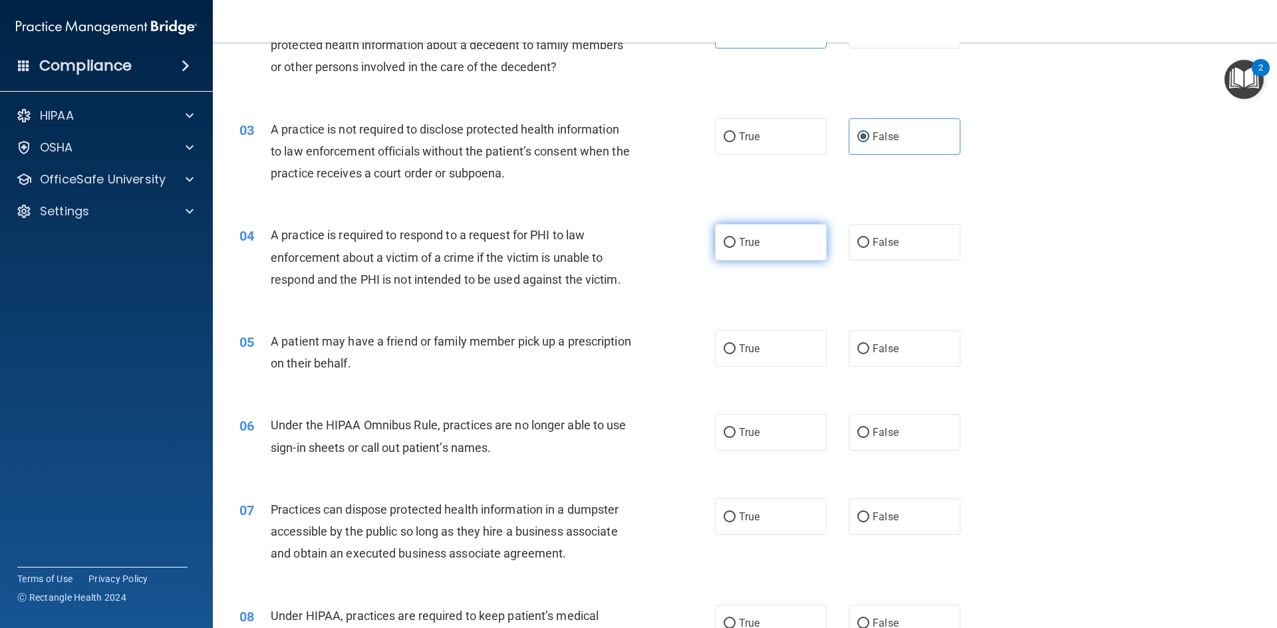
radio input "true"
click at [883, 351] on span "False" at bounding box center [885, 348] width 26 height 13
click at [869, 351] on input "False" at bounding box center [863, 349] width 12 height 10
radio input "true"
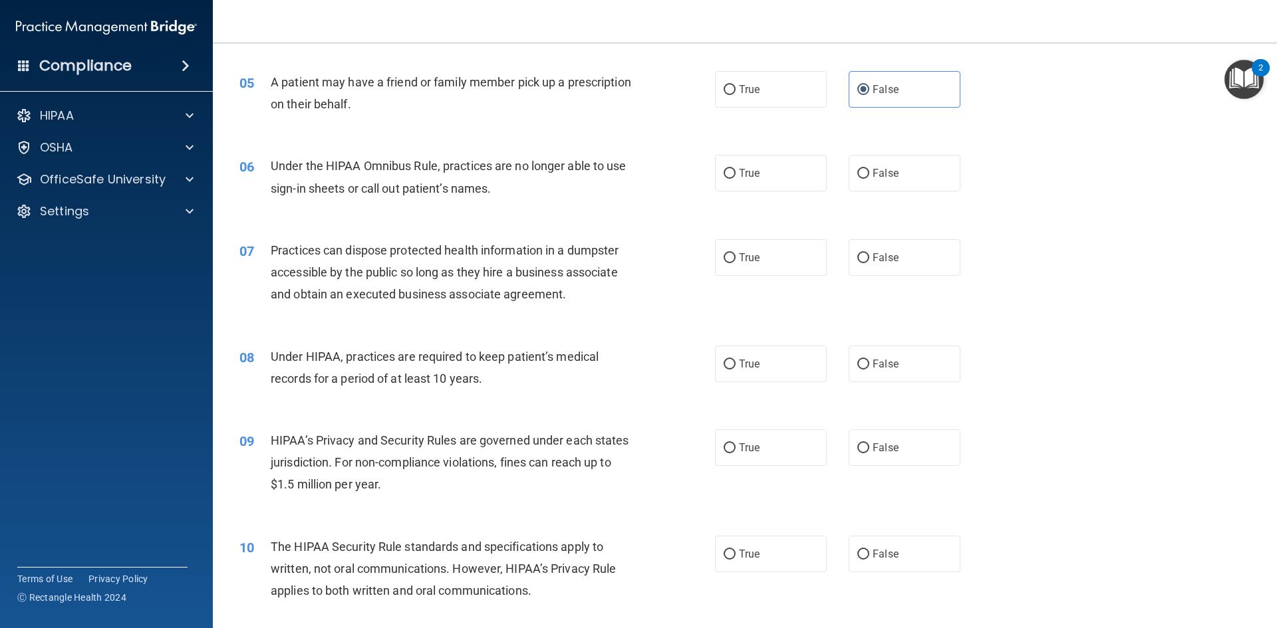
scroll to position [465, 0]
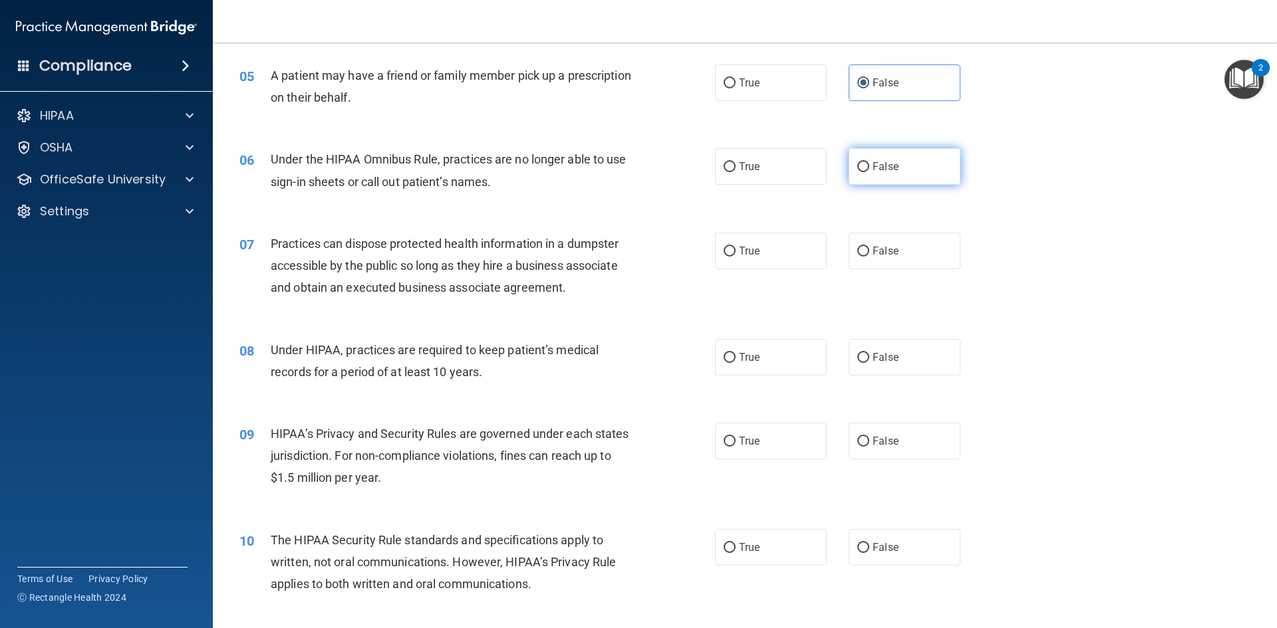
click at [951, 175] on label "False" at bounding box center [904, 166] width 112 height 37
click at [869, 172] on input "False" at bounding box center [863, 167] width 12 height 10
radio input "true"
drag, startPoint x: 937, startPoint y: 250, endPoint x: 941, endPoint y: 237, distance: 13.5
click at [937, 249] on label "False" at bounding box center [904, 251] width 112 height 37
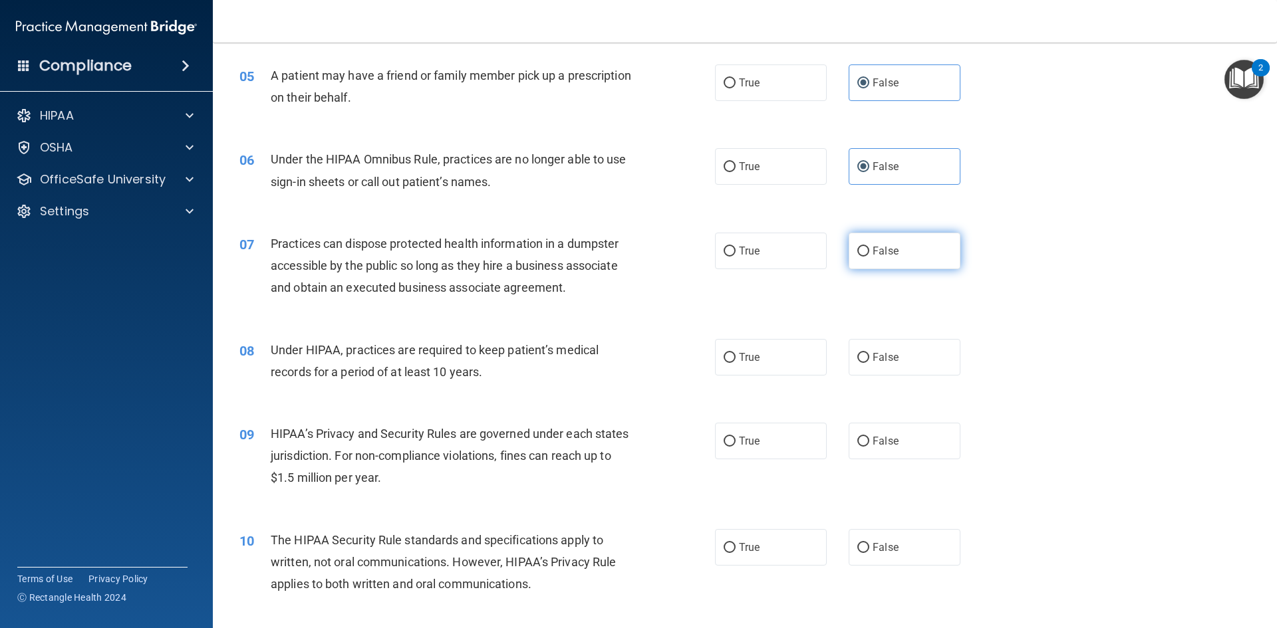
click at [869, 249] on input "False" at bounding box center [863, 252] width 12 height 10
radio input "true"
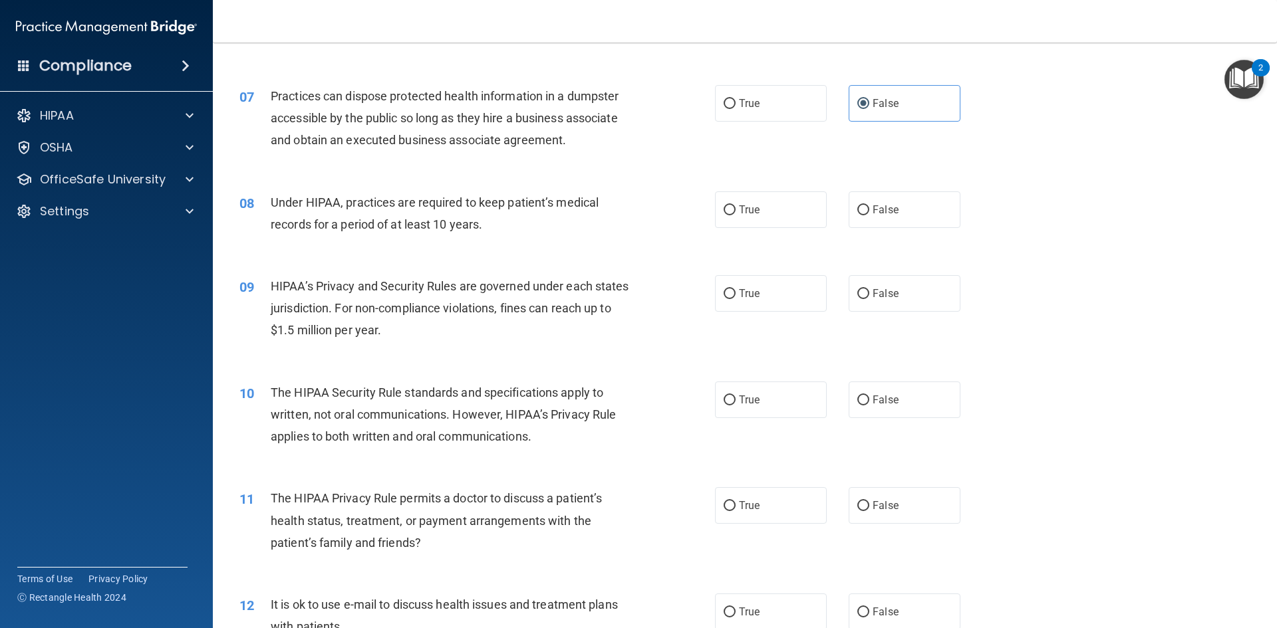
scroll to position [665, 0]
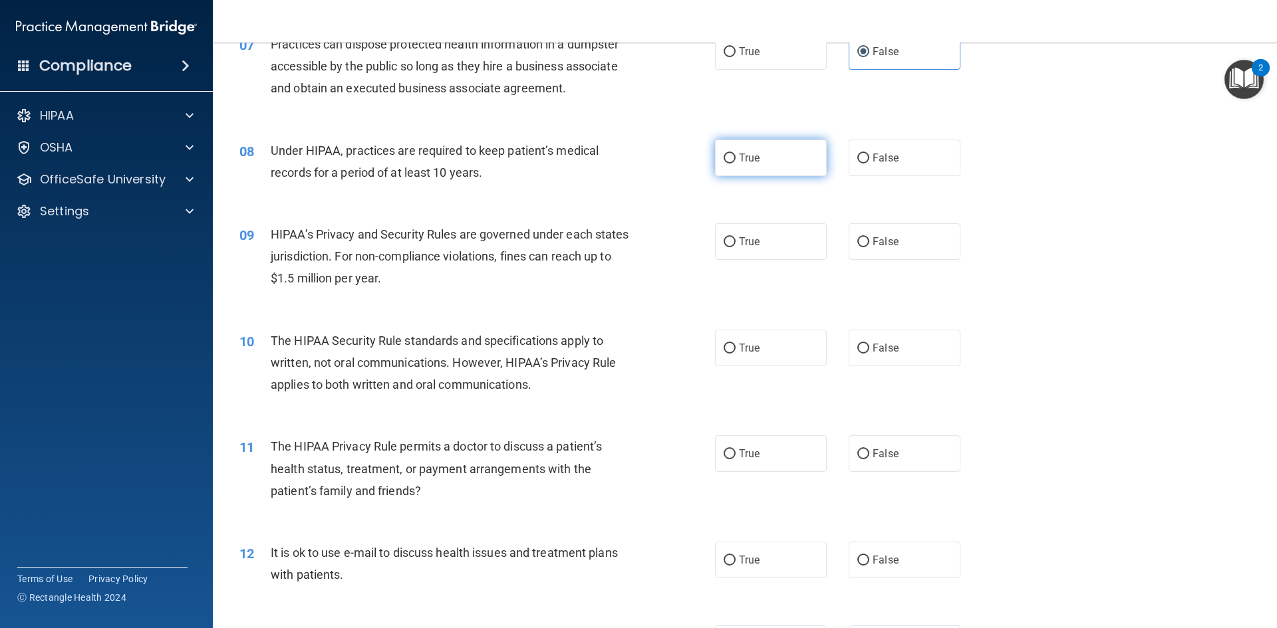
click at [769, 154] on label "True" at bounding box center [771, 158] width 112 height 37
click at [735, 154] on input "True" at bounding box center [729, 159] width 12 height 10
radio input "true"
click at [795, 248] on label "True" at bounding box center [771, 241] width 112 height 37
click at [735, 247] on input "True" at bounding box center [729, 242] width 12 height 10
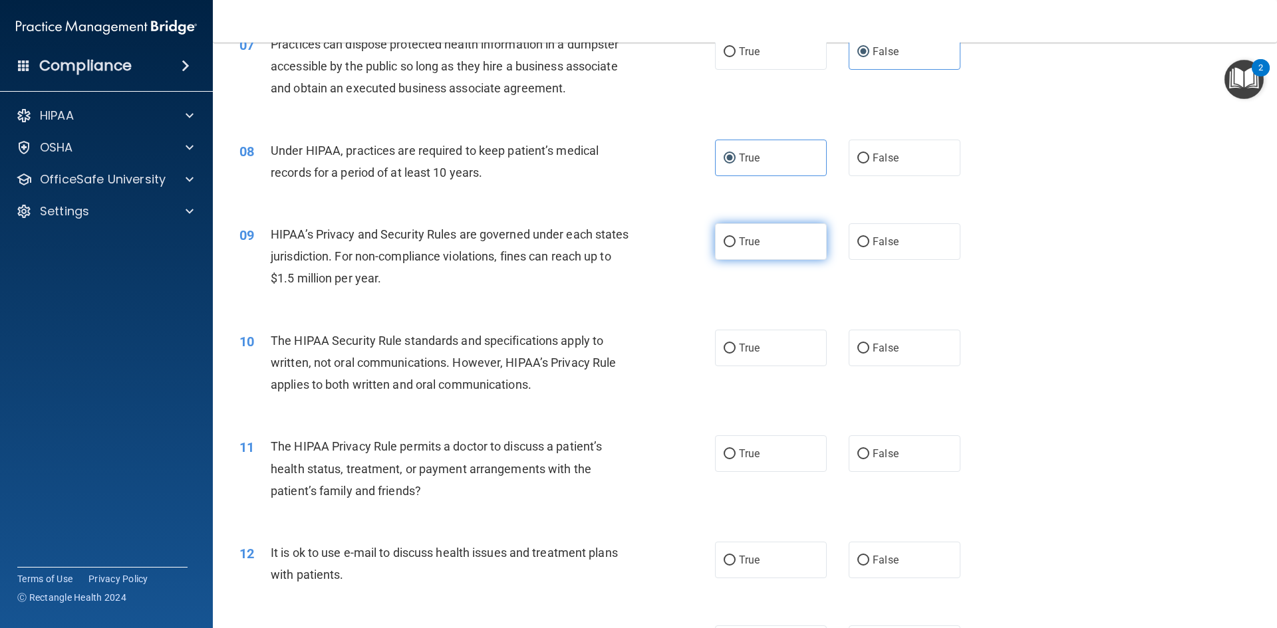
radio input "true"
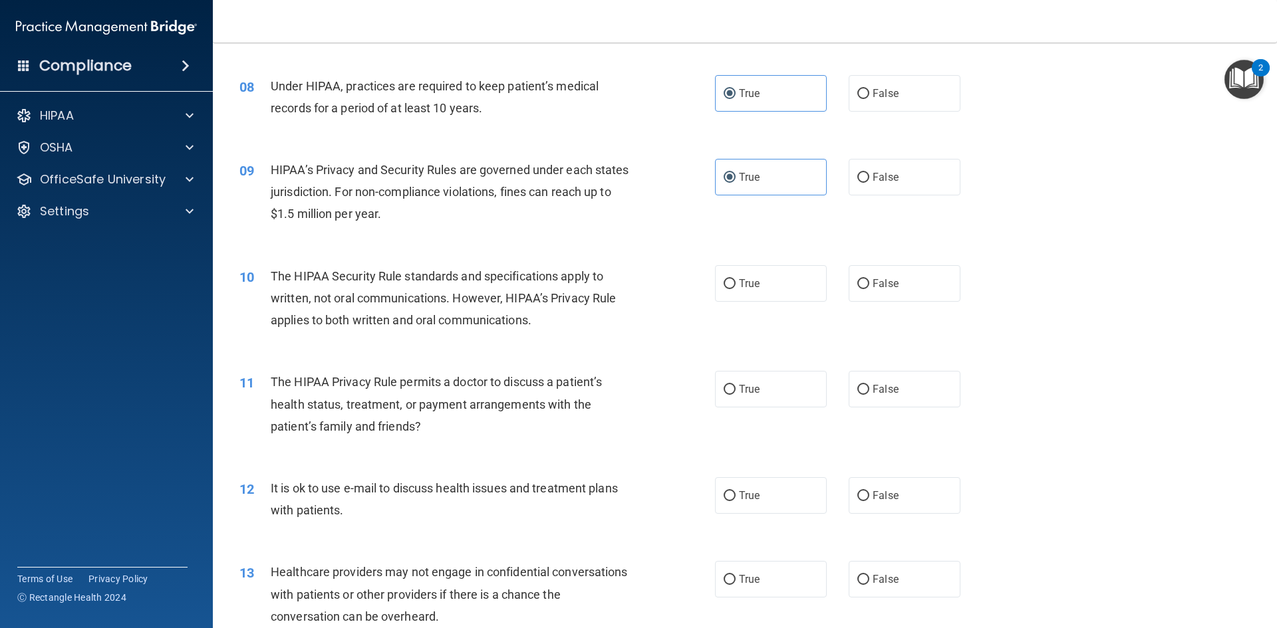
scroll to position [864, 0]
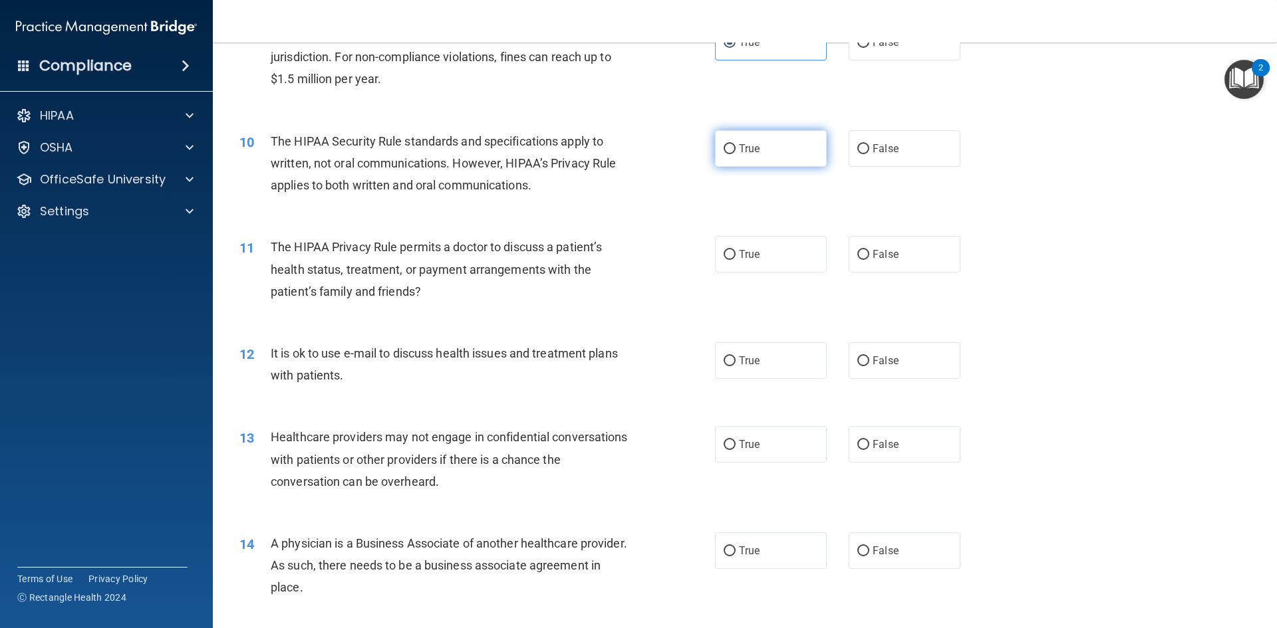
click at [808, 146] on label "True" at bounding box center [771, 148] width 112 height 37
click at [735, 146] on input "True" at bounding box center [729, 149] width 12 height 10
radio input "true"
click at [881, 269] on label "False" at bounding box center [904, 254] width 112 height 37
click at [869, 260] on input "False" at bounding box center [863, 255] width 12 height 10
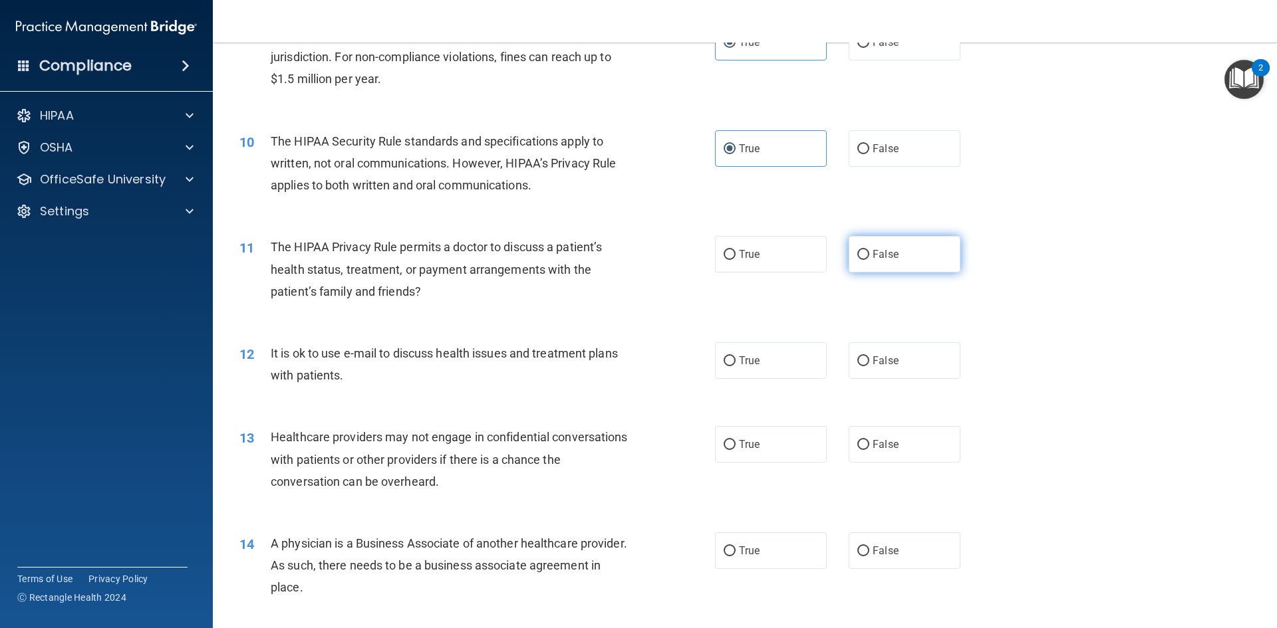
radio input "true"
click at [875, 358] on span "False" at bounding box center [885, 360] width 26 height 13
click at [869, 358] on input "False" at bounding box center [863, 361] width 12 height 10
radio input "true"
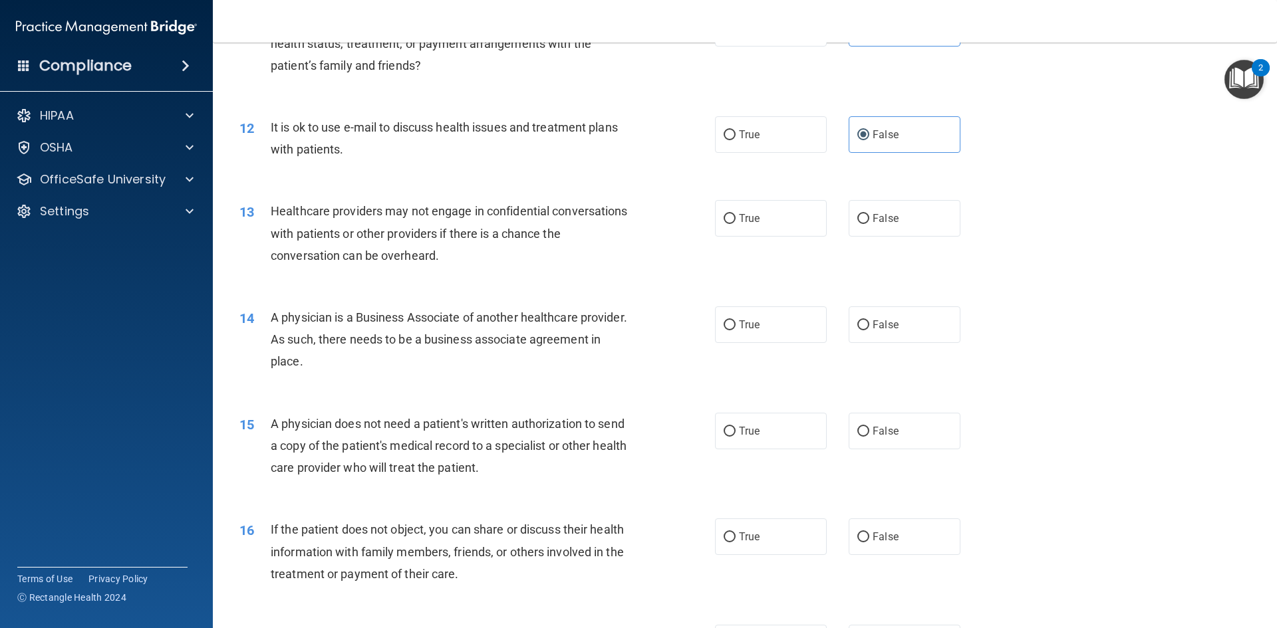
scroll to position [1130, 0]
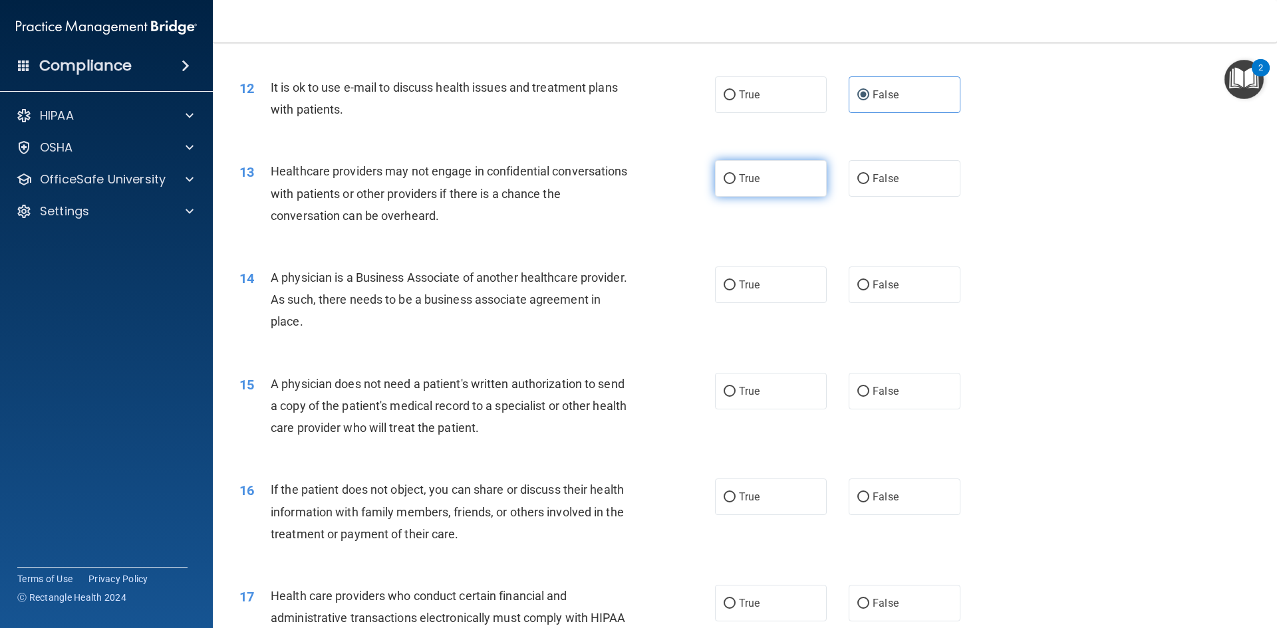
click at [769, 188] on label "True" at bounding box center [771, 178] width 112 height 37
click at [735, 184] on input "True" at bounding box center [729, 179] width 12 height 10
radio input "true"
drag, startPoint x: 765, startPoint y: 287, endPoint x: 768, endPoint y: 281, distance: 7.4
click at [765, 287] on label "True" at bounding box center [771, 285] width 112 height 37
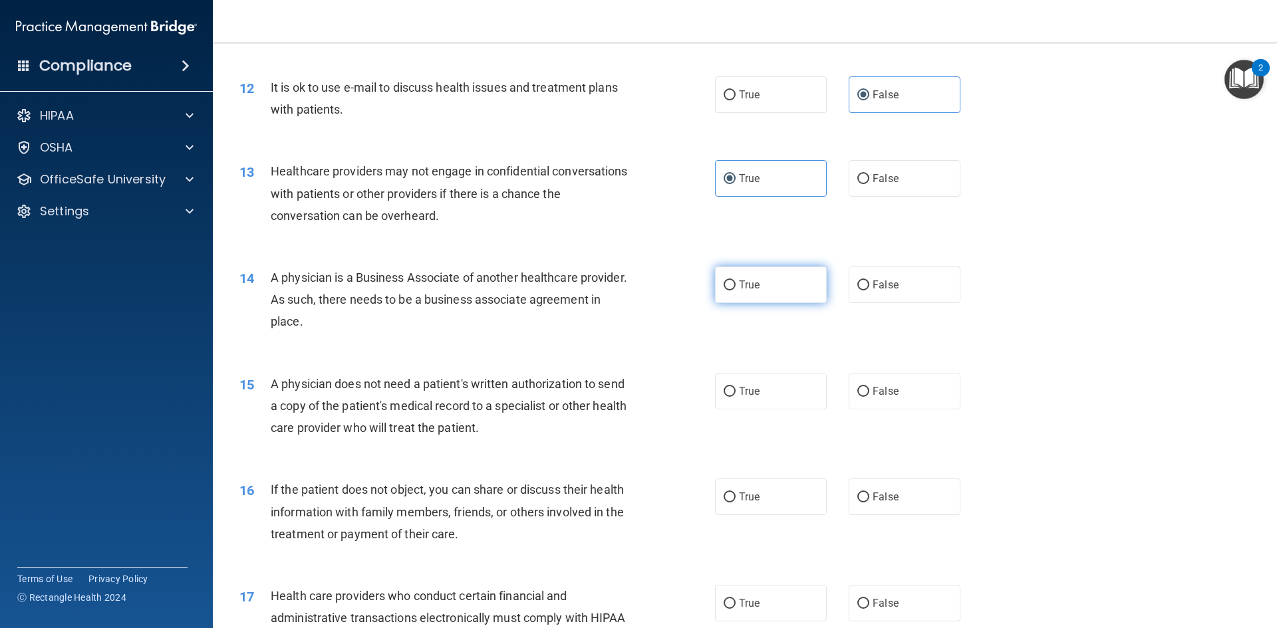
click at [735, 287] on input "True" at bounding box center [729, 286] width 12 height 10
radio input "true"
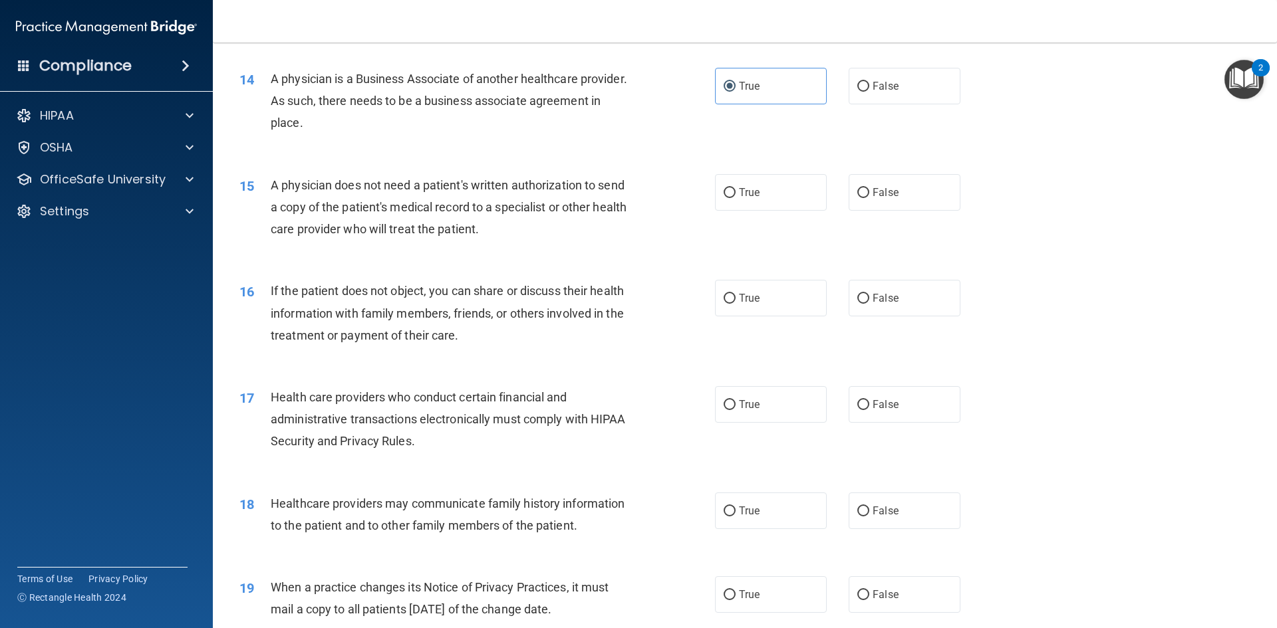
scroll to position [1330, 0]
click at [913, 192] on label "False" at bounding box center [904, 192] width 112 height 37
click at [869, 192] on input "False" at bounding box center [863, 192] width 12 height 10
radio input "true"
click at [757, 298] on label "True" at bounding box center [771, 297] width 112 height 37
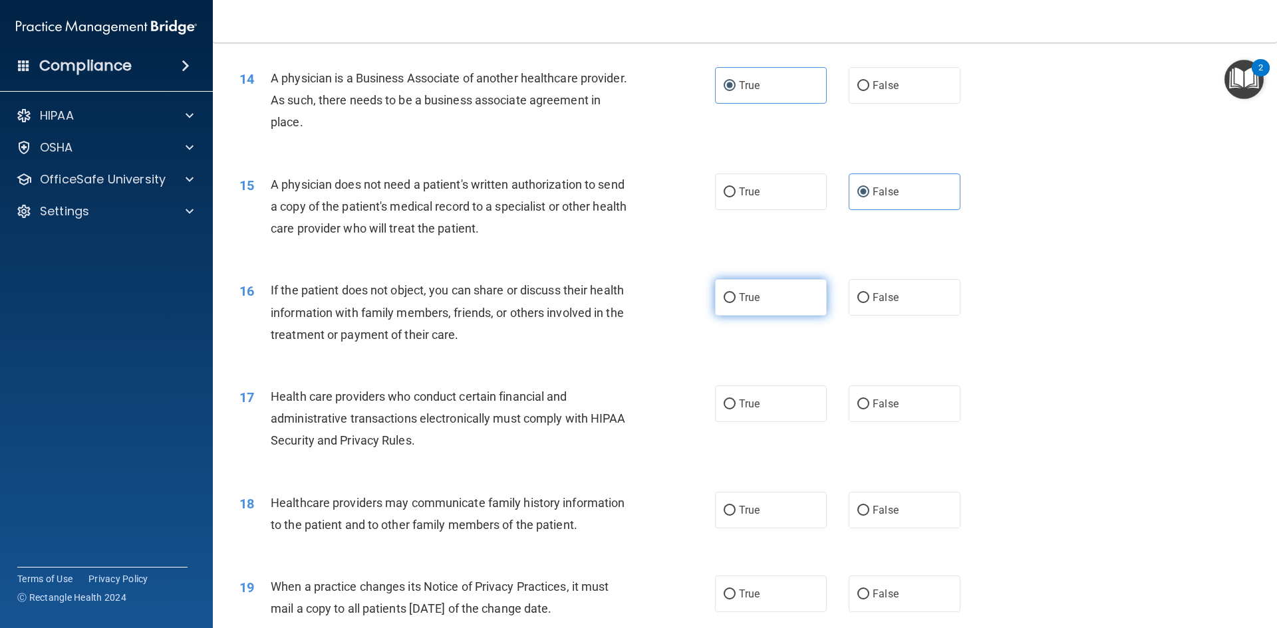
click at [735, 298] on input "True" at bounding box center [729, 298] width 12 height 10
radio input "true"
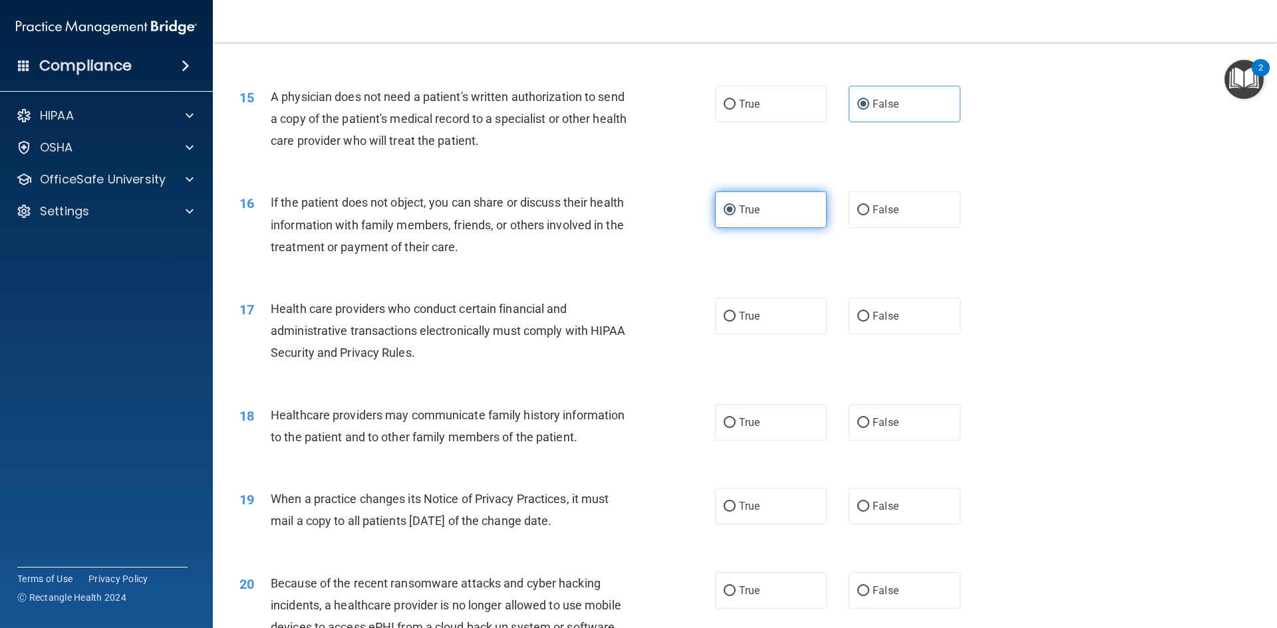
scroll to position [1529, 0]
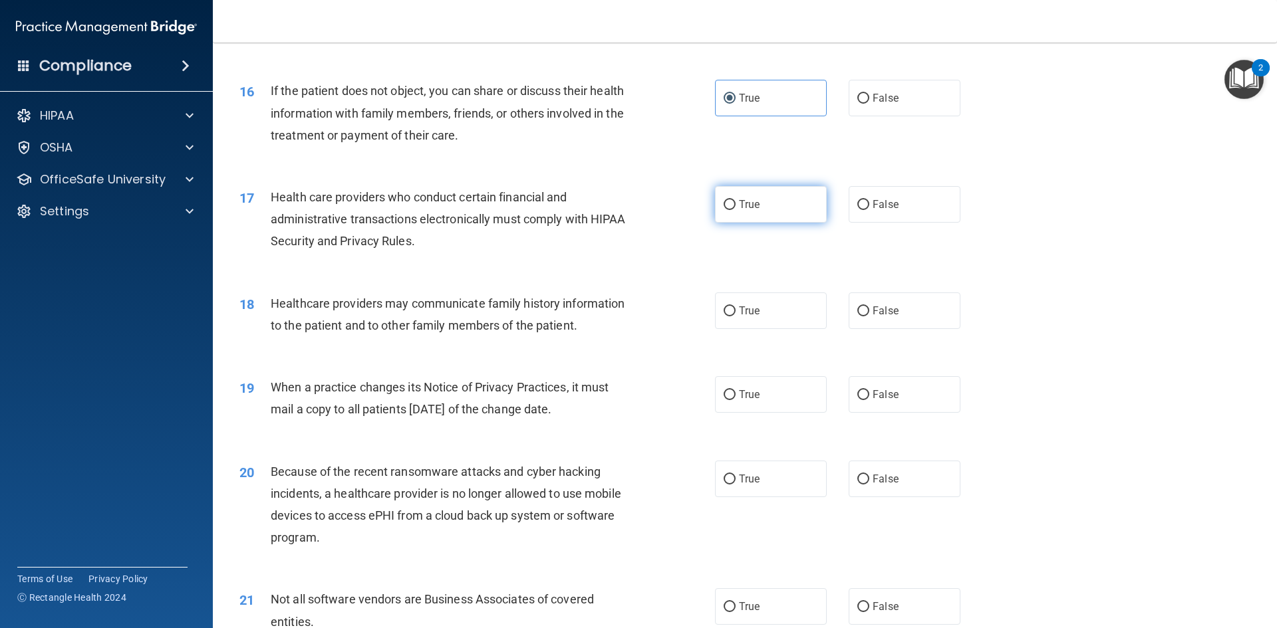
click at [803, 203] on label "True" at bounding box center [771, 204] width 112 height 37
click at [735, 203] on input "True" at bounding box center [729, 205] width 12 height 10
radio input "true"
drag, startPoint x: 781, startPoint y: 316, endPoint x: 789, endPoint y: 316, distance: 7.3
click at [782, 316] on label "True" at bounding box center [771, 311] width 112 height 37
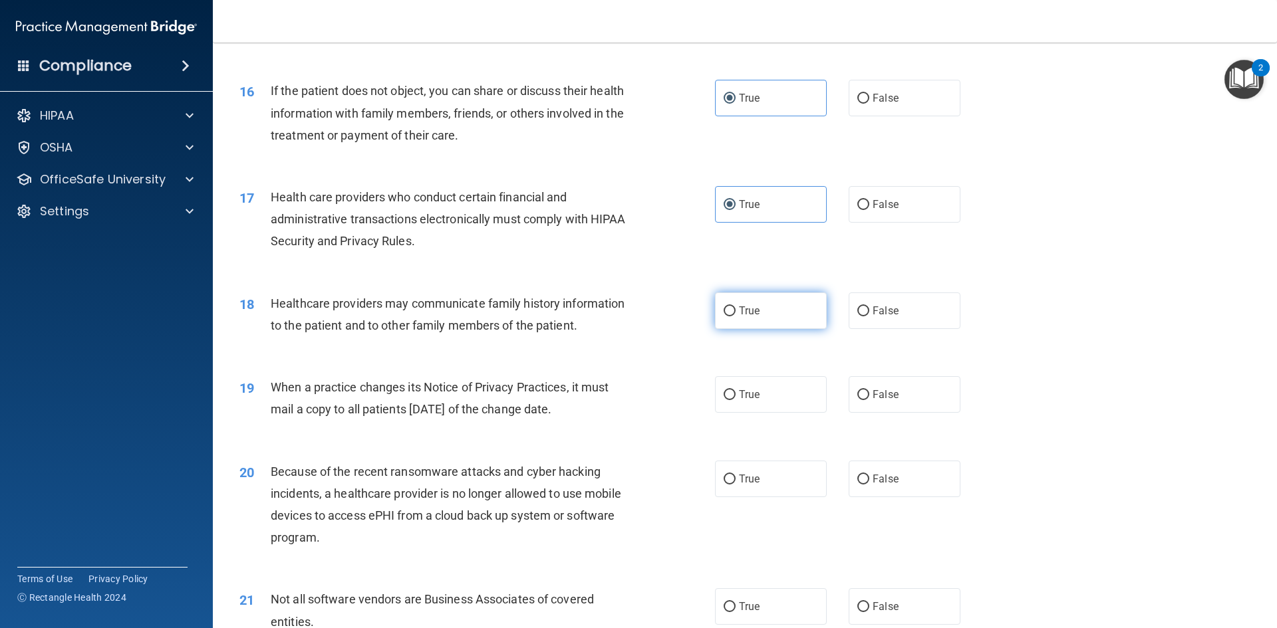
click at [735, 316] on input "True" at bounding box center [729, 312] width 12 height 10
radio input "true"
click at [894, 306] on label "False" at bounding box center [904, 311] width 112 height 37
click at [869, 307] on input "False" at bounding box center [863, 312] width 12 height 10
radio input "true"
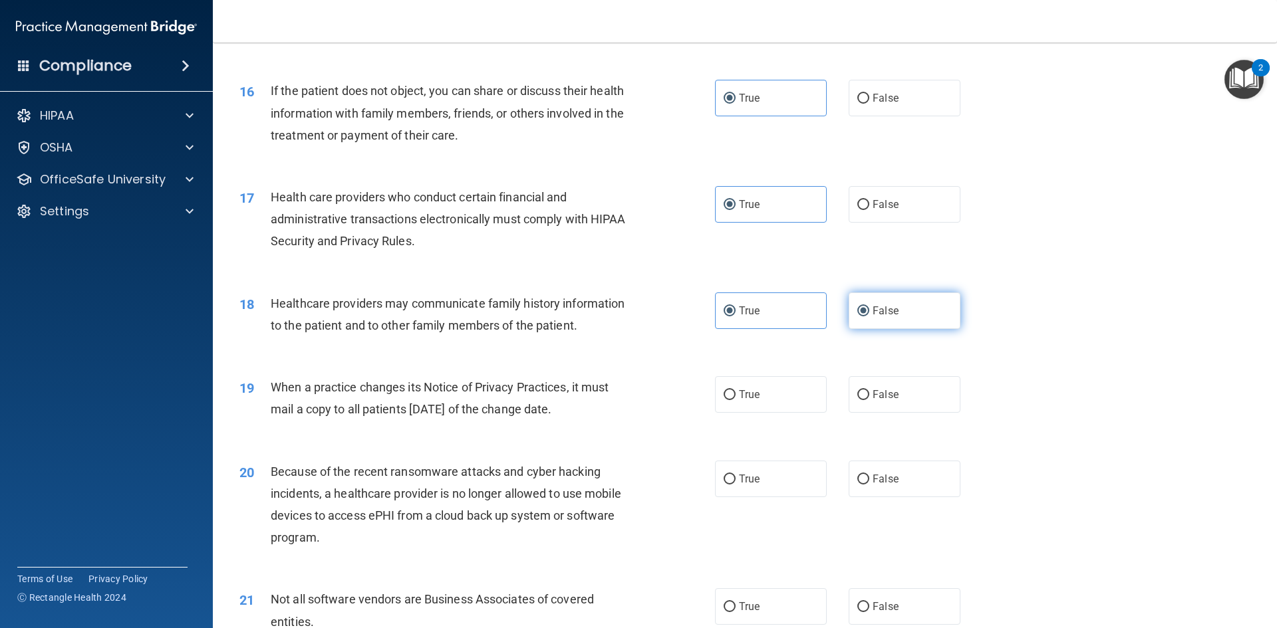
radio input "false"
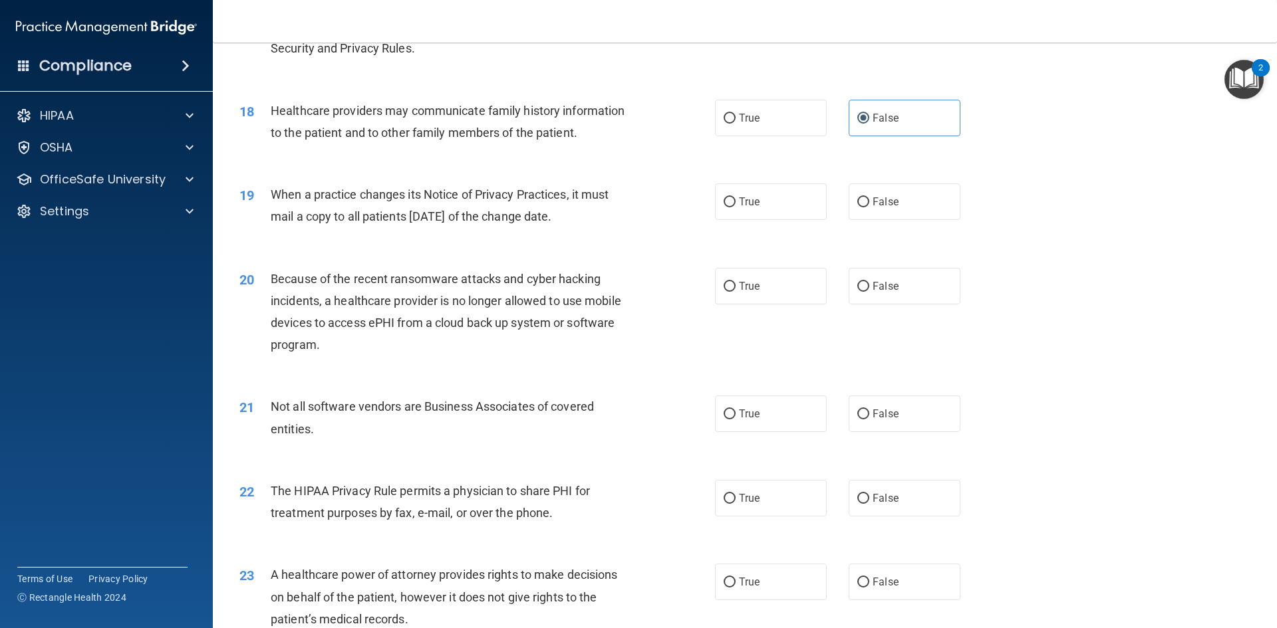
scroll to position [1729, 0]
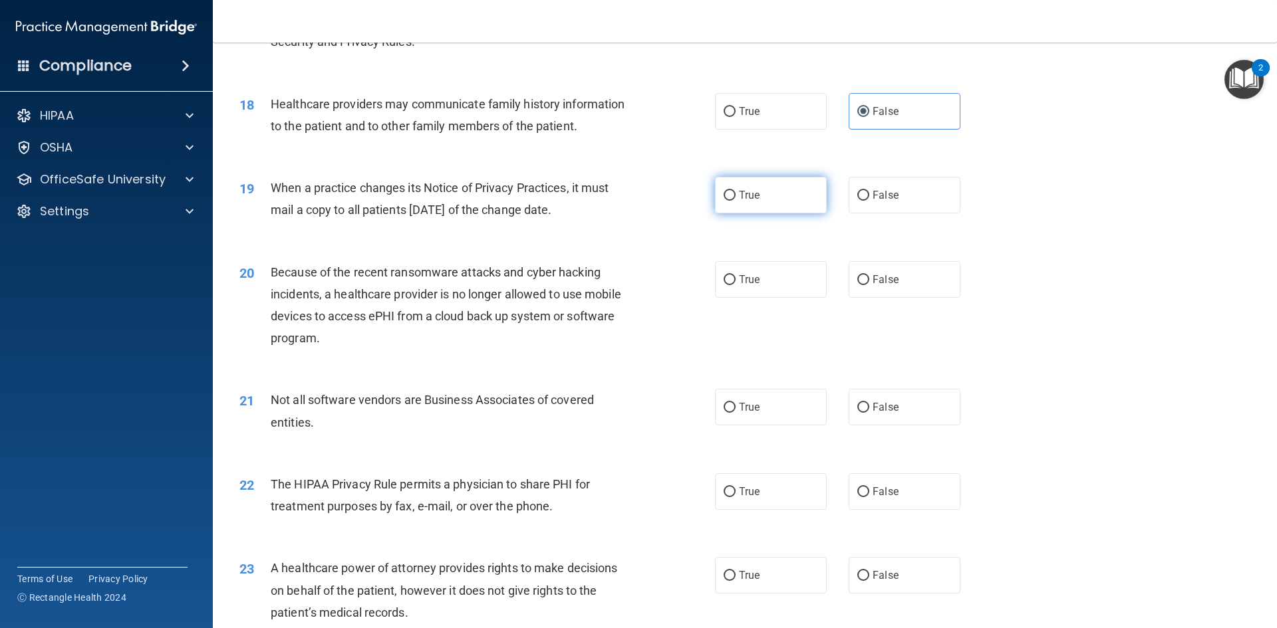
click at [791, 195] on label "True" at bounding box center [771, 195] width 112 height 37
click at [735, 195] on input "True" at bounding box center [729, 196] width 12 height 10
radio input "true"
click at [797, 288] on label "True" at bounding box center [771, 279] width 112 height 37
click at [735, 285] on input "True" at bounding box center [729, 280] width 12 height 10
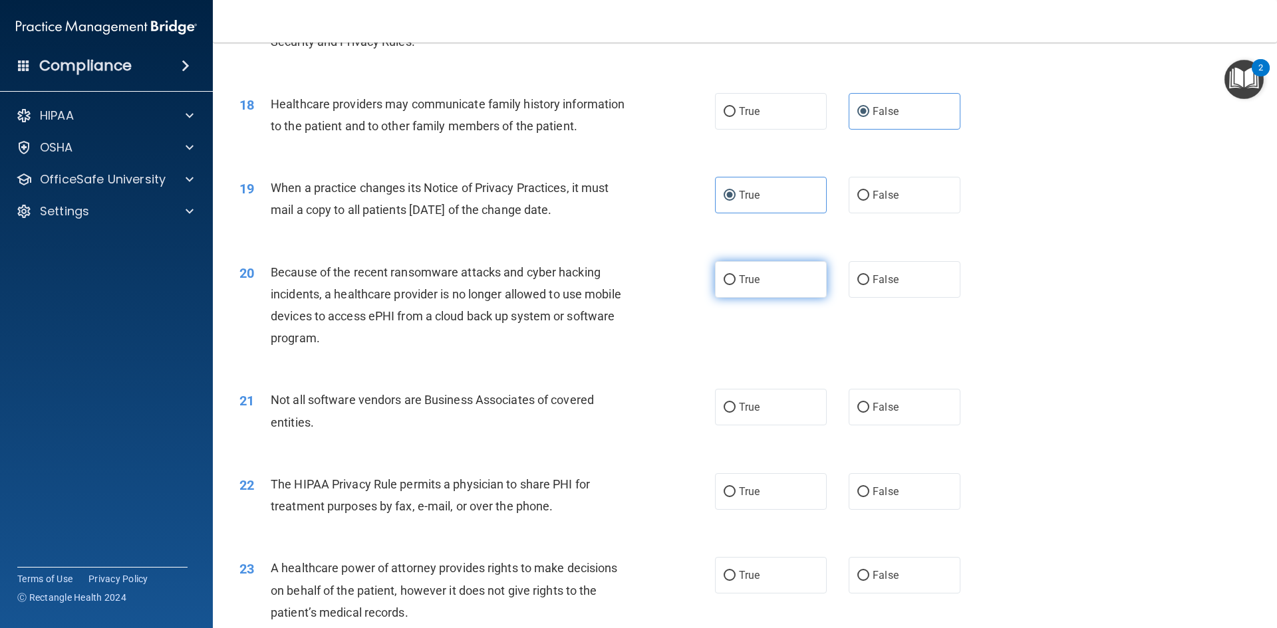
radio input "true"
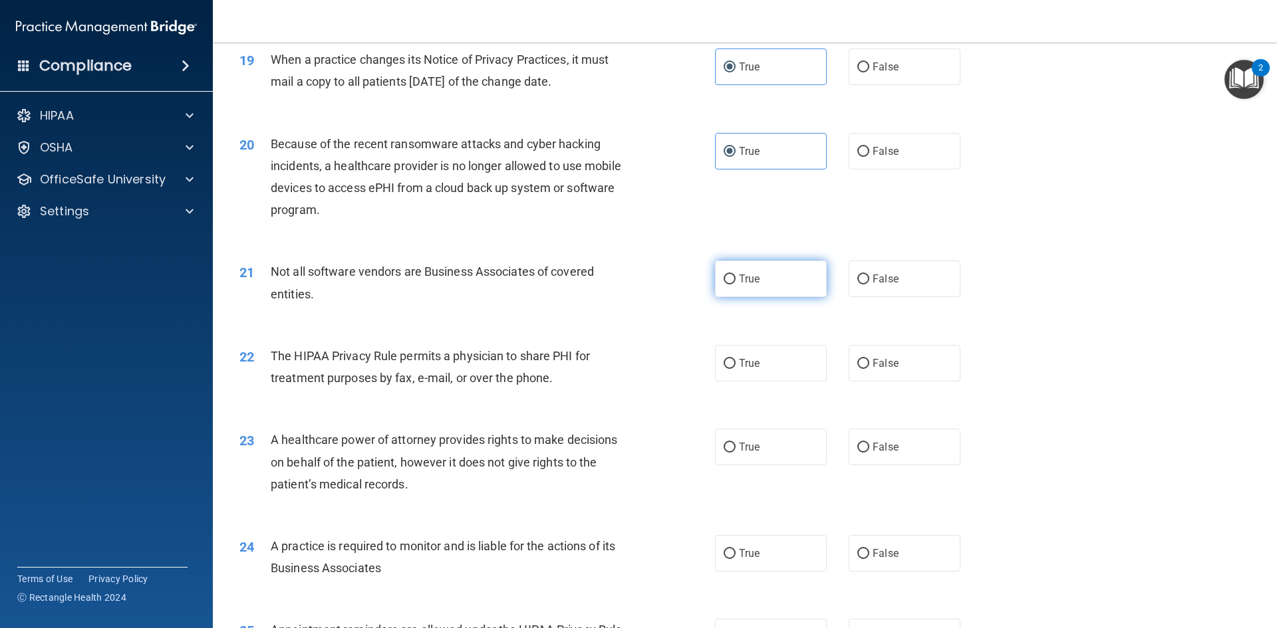
scroll to position [1862, 0]
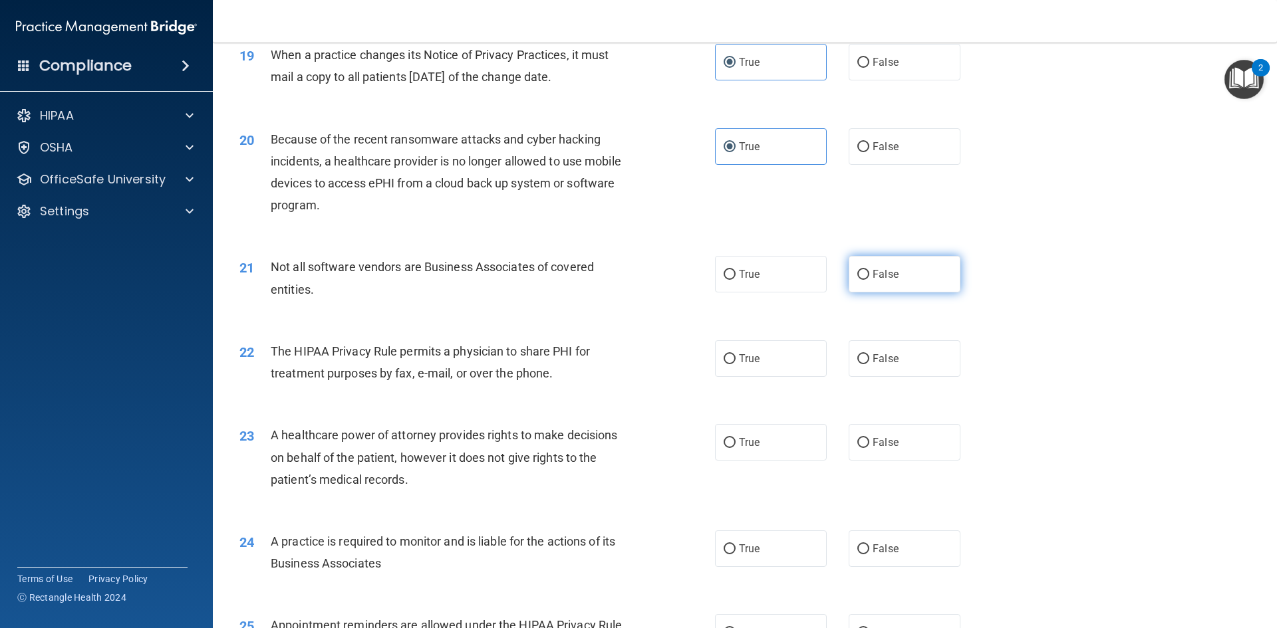
click at [930, 273] on label "False" at bounding box center [904, 274] width 112 height 37
click at [869, 273] on input "False" at bounding box center [863, 275] width 12 height 10
radio input "true"
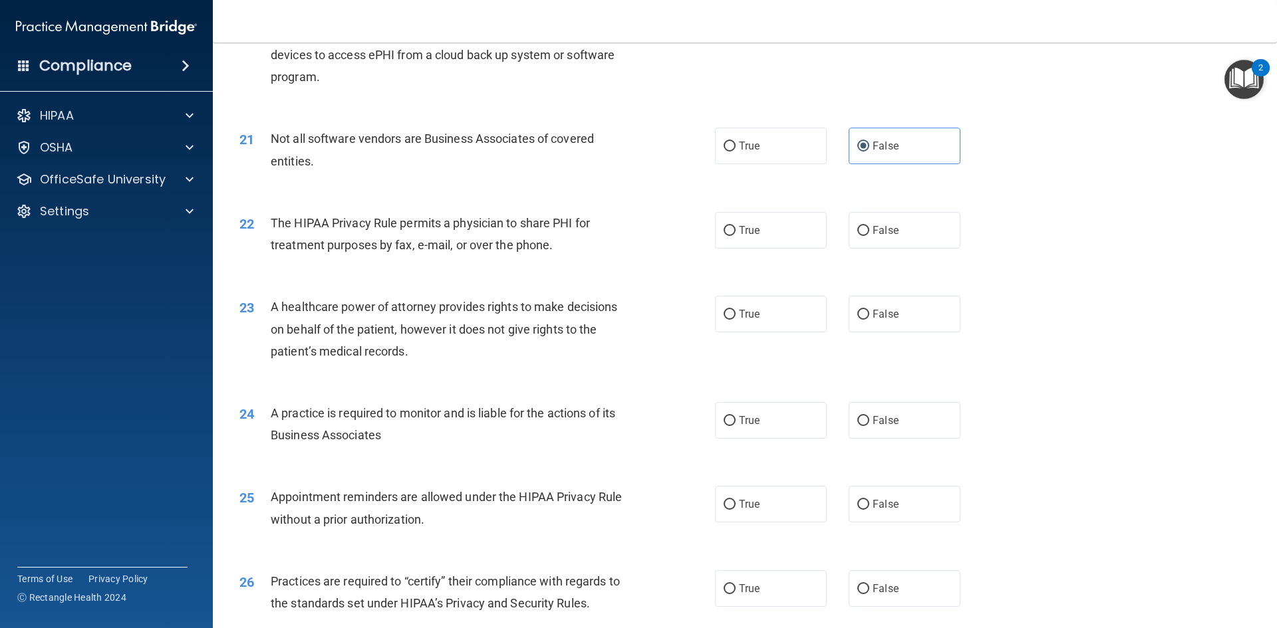
scroll to position [1995, 0]
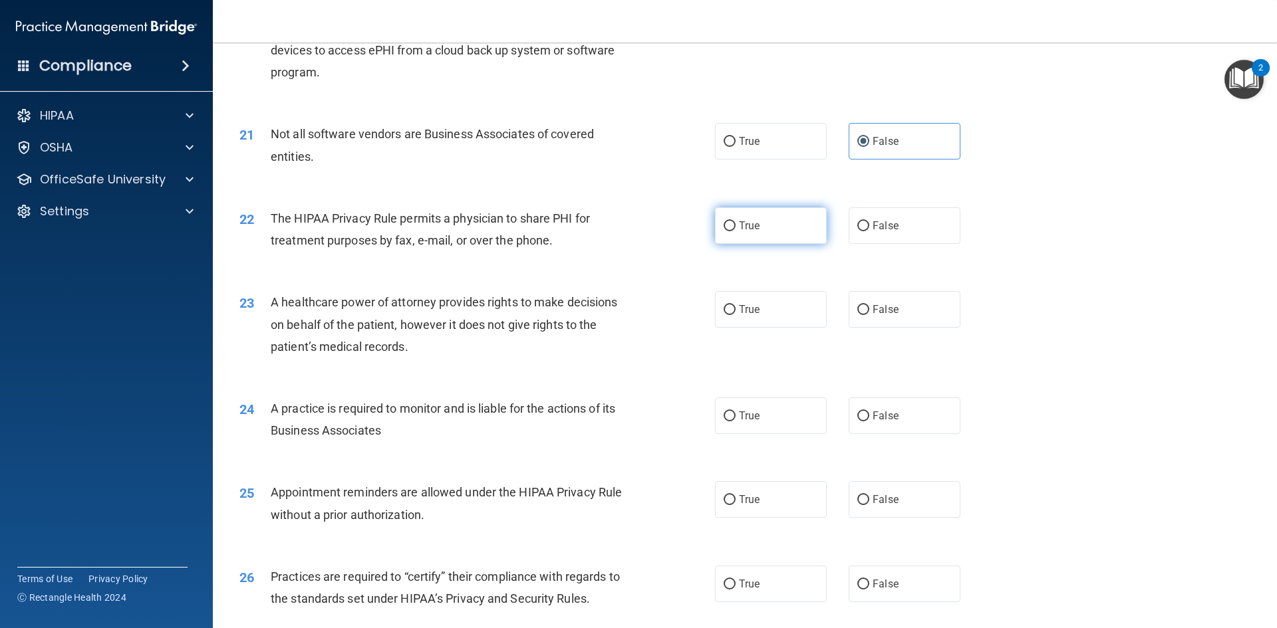
click at [804, 231] on label "True" at bounding box center [771, 225] width 112 height 37
click at [735, 231] on input "True" at bounding box center [729, 226] width 12 height 10
radio input "true"
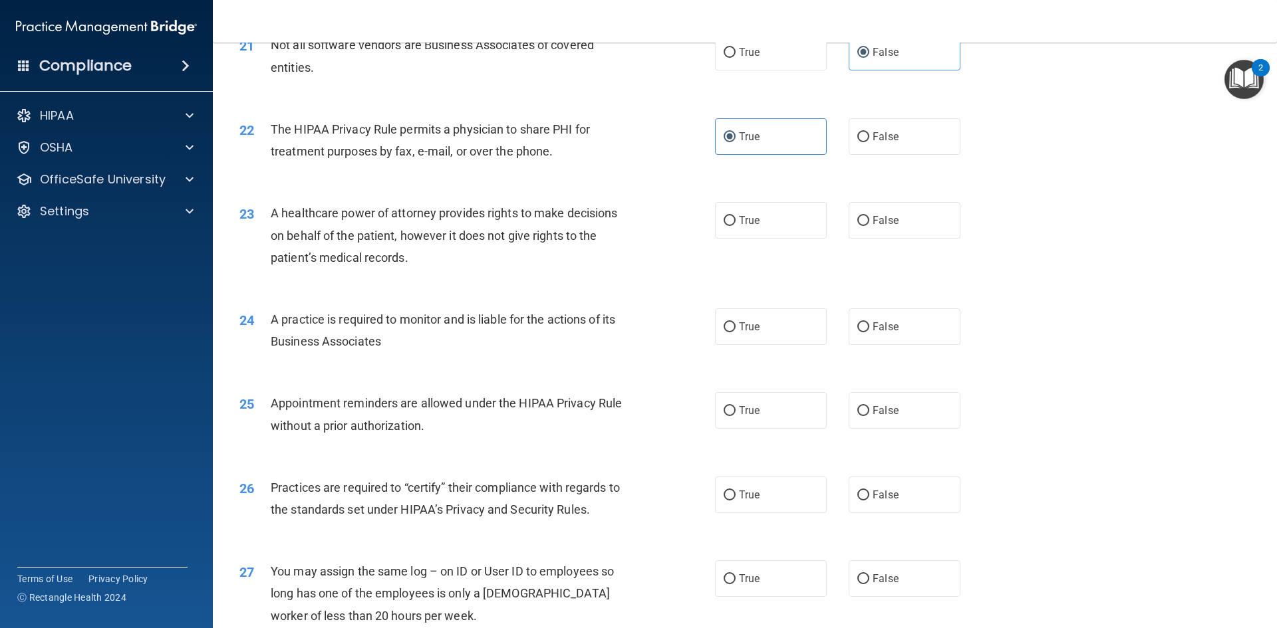
scroll to position [2128, 0]
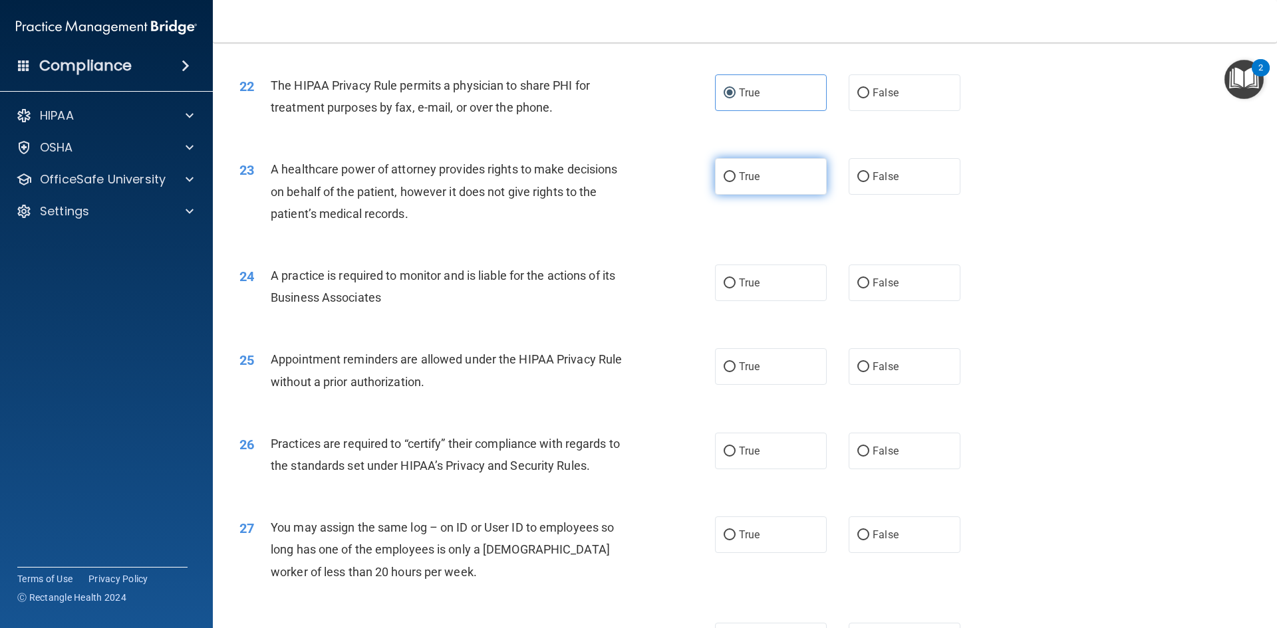
click at [803, 174] on label "True" at bounding box center [771, 176] width 112 height 37
click at [735, 174] on input "True" at bounding box center [729, 177] width 12 height 10
radio input "true"
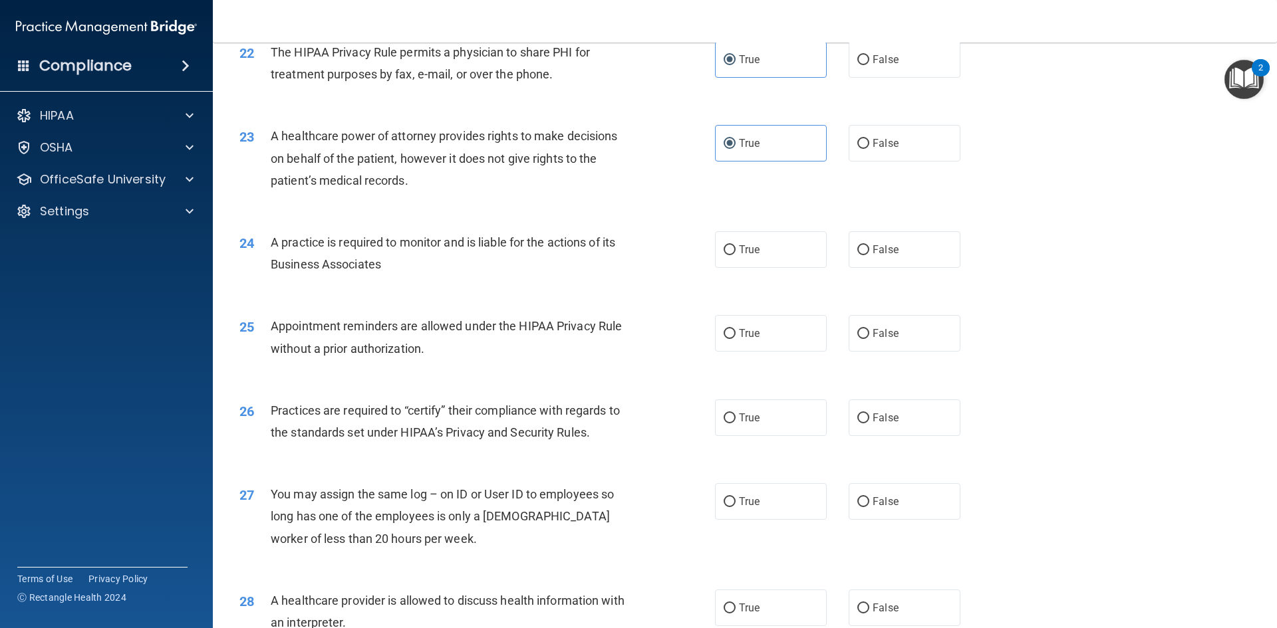
scroll to position [2194, 0]
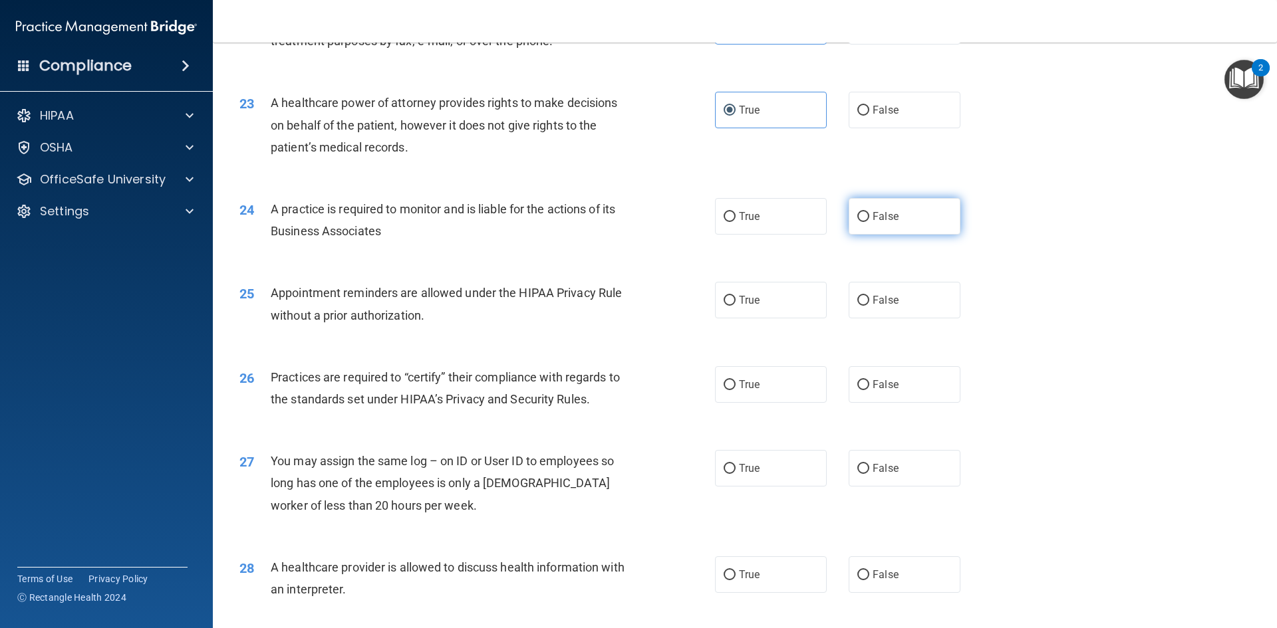
click at [911, 211] on label "False" at bounding box center [904, 216] width 112 height 37
click at [869, 212] on input "False" at bounding box center [863, 217] width 12 height 10
radio input "true"
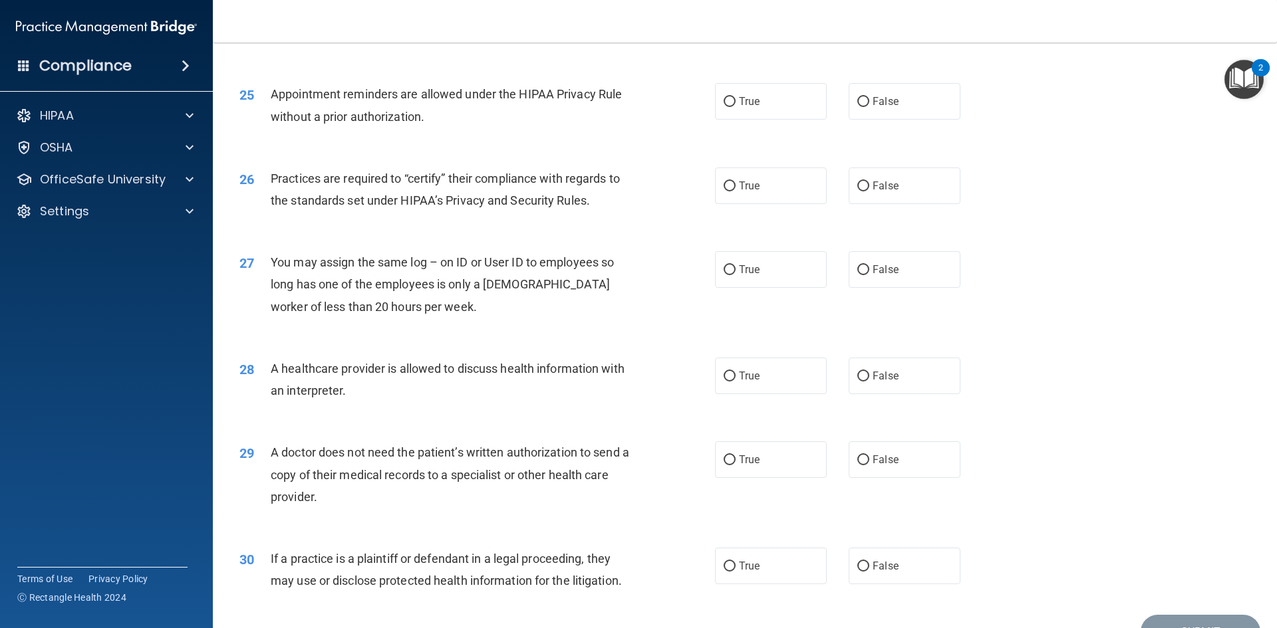
scroll to position [2394, 0]
click at [785, 106] on label "True" at bounding box center [771, 100] width 112 height 37
click at [735, 106] on input "True" at bounding box center [729, 101] width 12 height 10
radio input "true"
click at [894, 193] on label "False" at bounding box center [904, 185] width 112 height 37
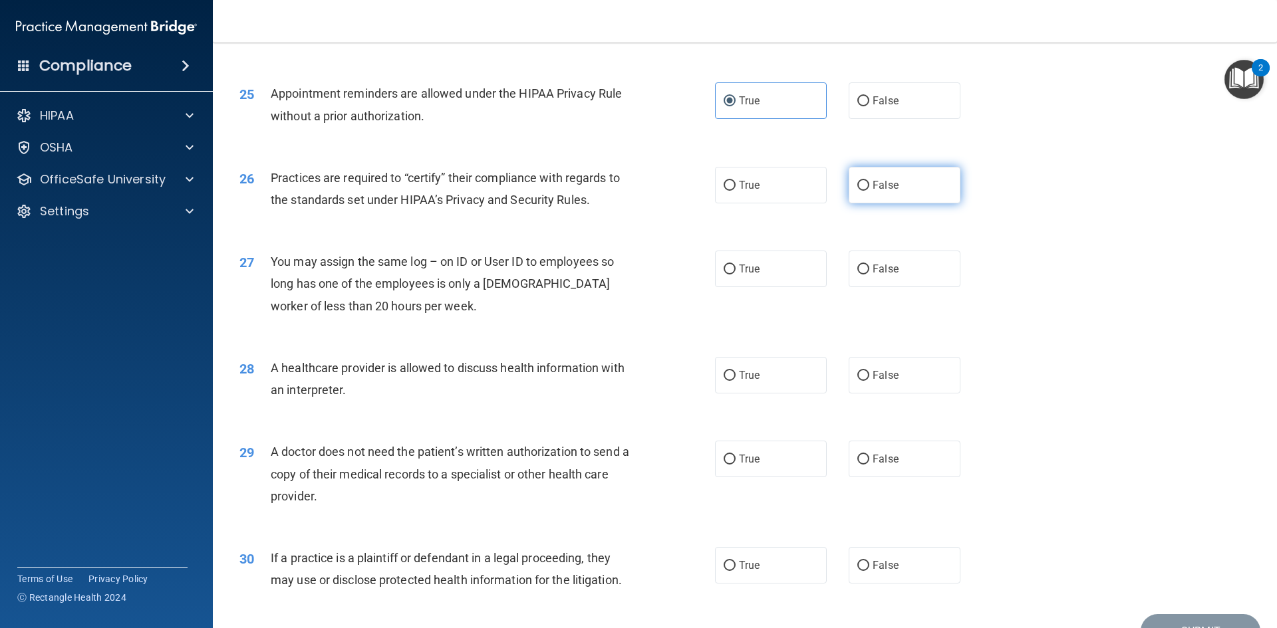
click at [869, 191] on input "False" at bounding box center [863, 186] width 12 height 10
radio input "true"
click at [879, 272] on span "False" at bounding box center [885, 269] width 26 height 13
click at [869, 272] on input "False" at bounding box center [863, 270] width 12 height 10
radio input "true"
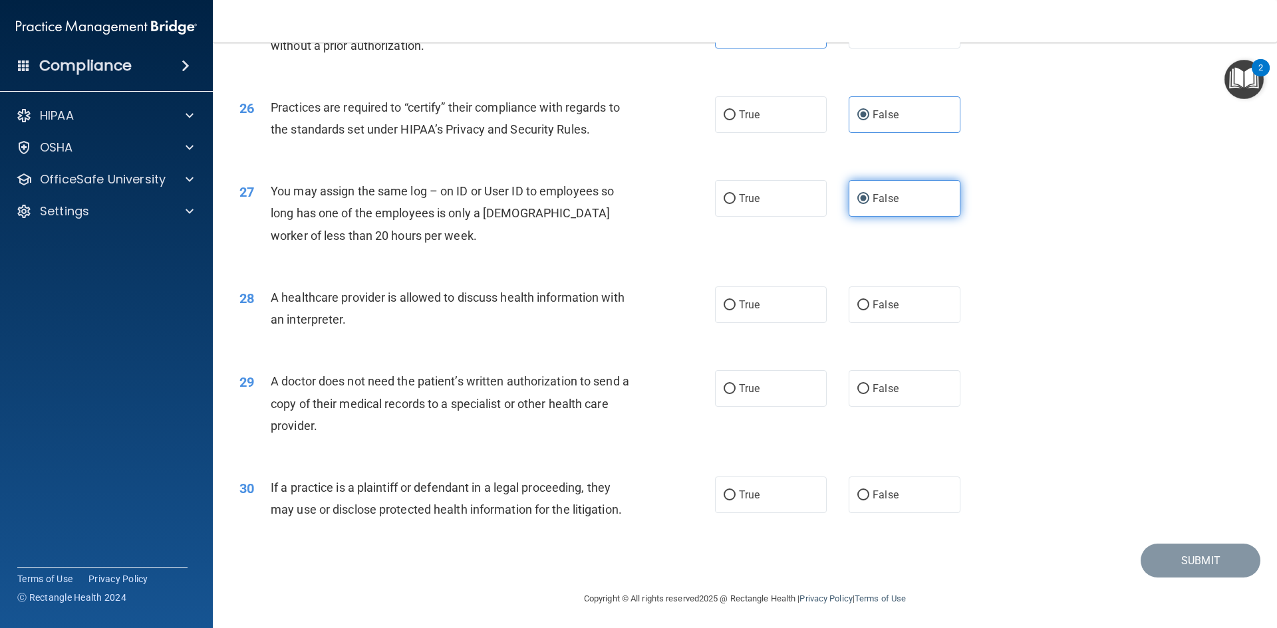
scroll to position [2467, 0]
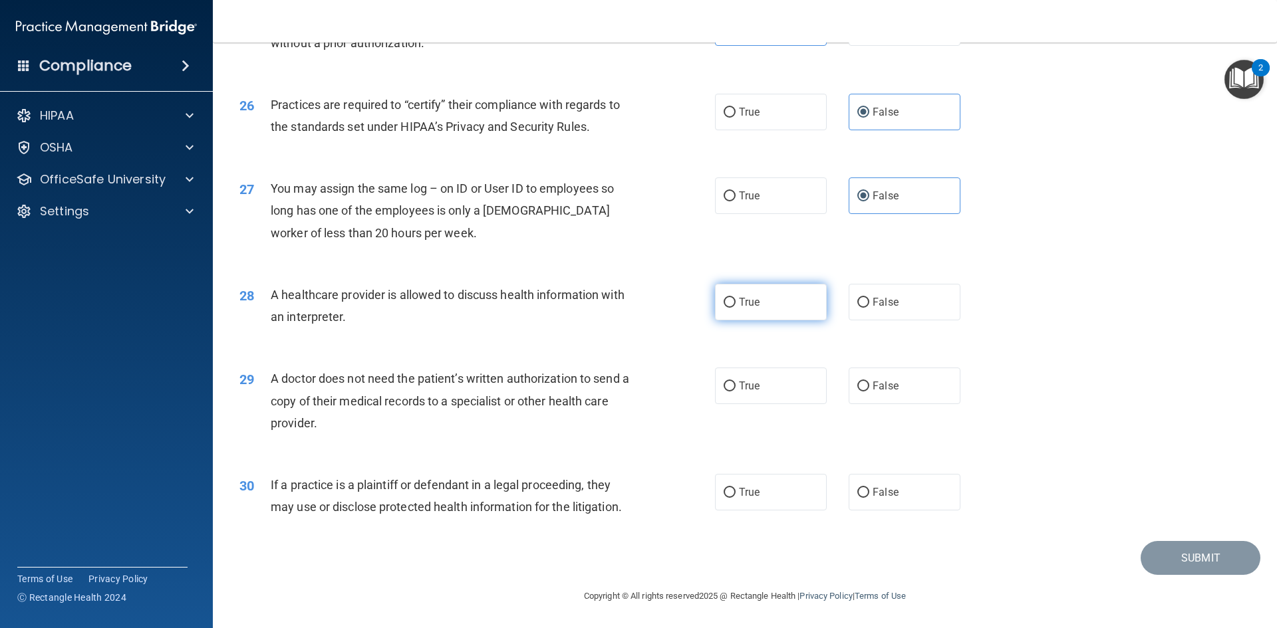
click at [801, 305] on label "True" at bounding box center [771, 302] width 112 height 37
click at [735, 305] on input "True" at bounding box center [729, 303] width 12 height 10
radio input "true"
click at [856, 374] on label "False" at bounding box center [904, 386] width 112 height 37
click at [857, 382] on input "False" at bounding box center [863, 387] width 12 height 10
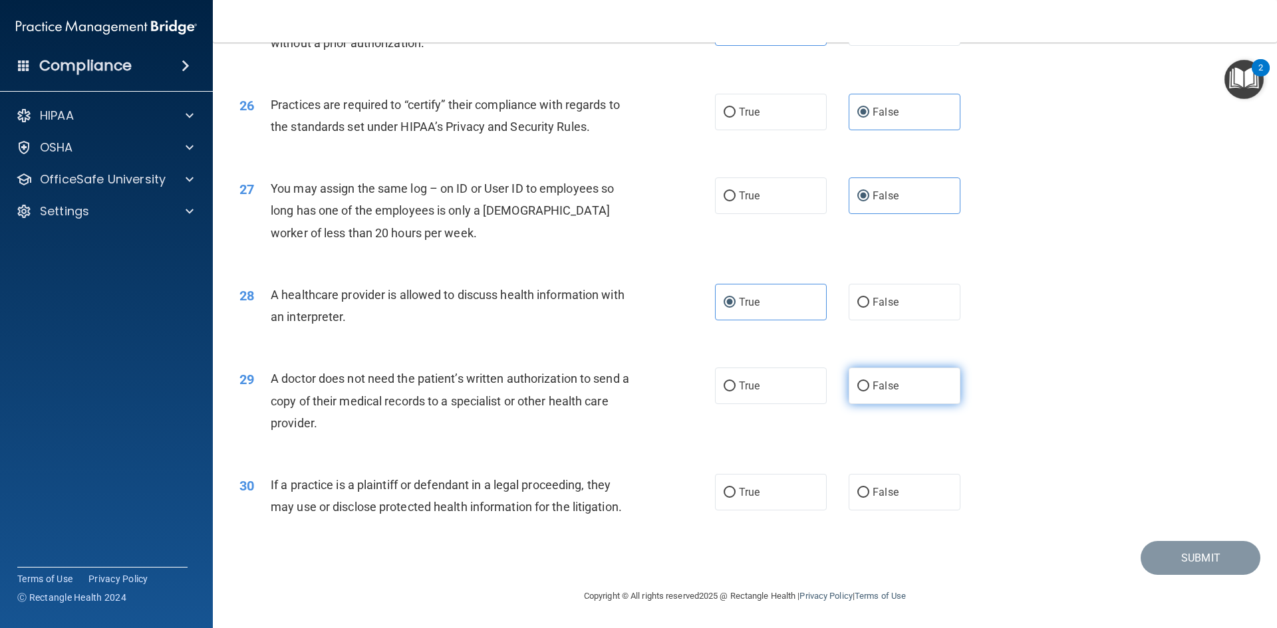
radio input "true"
click at [781, 497] on label "True" at bounding box center [771, 492] width 112 height 37
click at [735, 497] on input "True" at bounding box center [729, 493] width 12 height 10
radio input "true"
click at [1185, 557] on button "Submit" at bounding box center [1200, 558] width 120 height 34
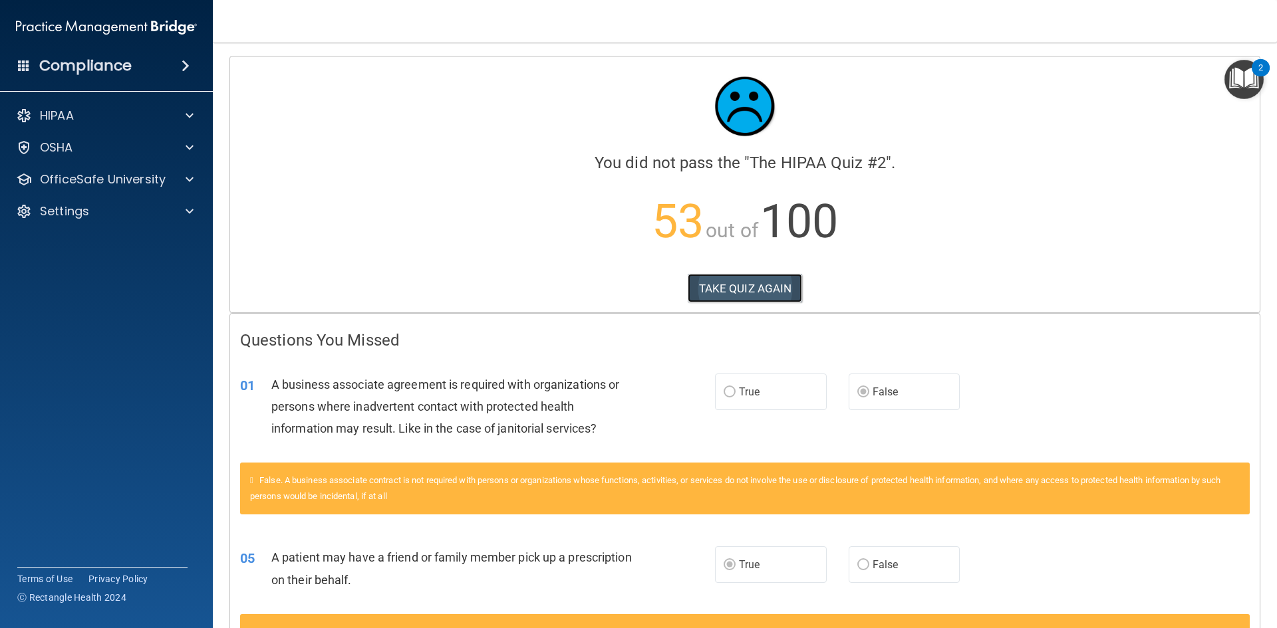
click at [703, 293] on button "TAKE QUIZ AGAIN" at bounding box center [744, 288] width 115 height 29
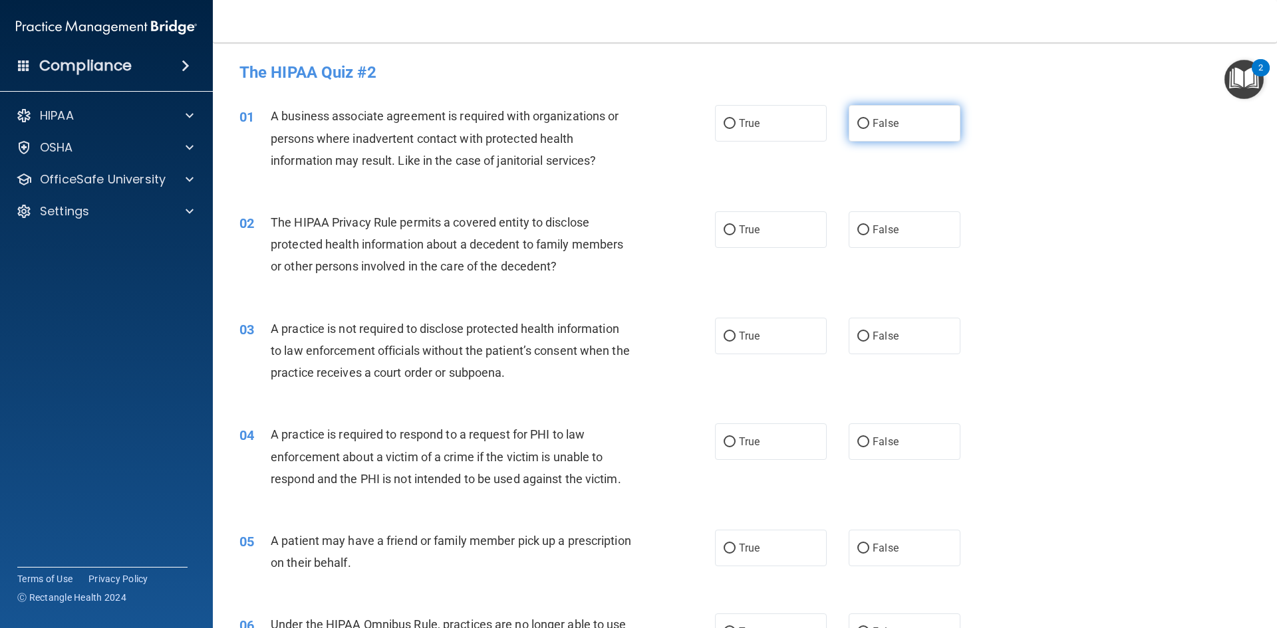
click at [872, 119] on span "False" at bounding box center [885, 123] width 26 height 13
click at [869, 119] on input "False" at bounding box center [863, 124] width 12 height 10
radio input "true"
click at [761, 227] on label "True" at bounding box center [771, 229] width 112 height 37
click at [735, 227] on input "True" at bounding box center [729, 230] width 12 height 10
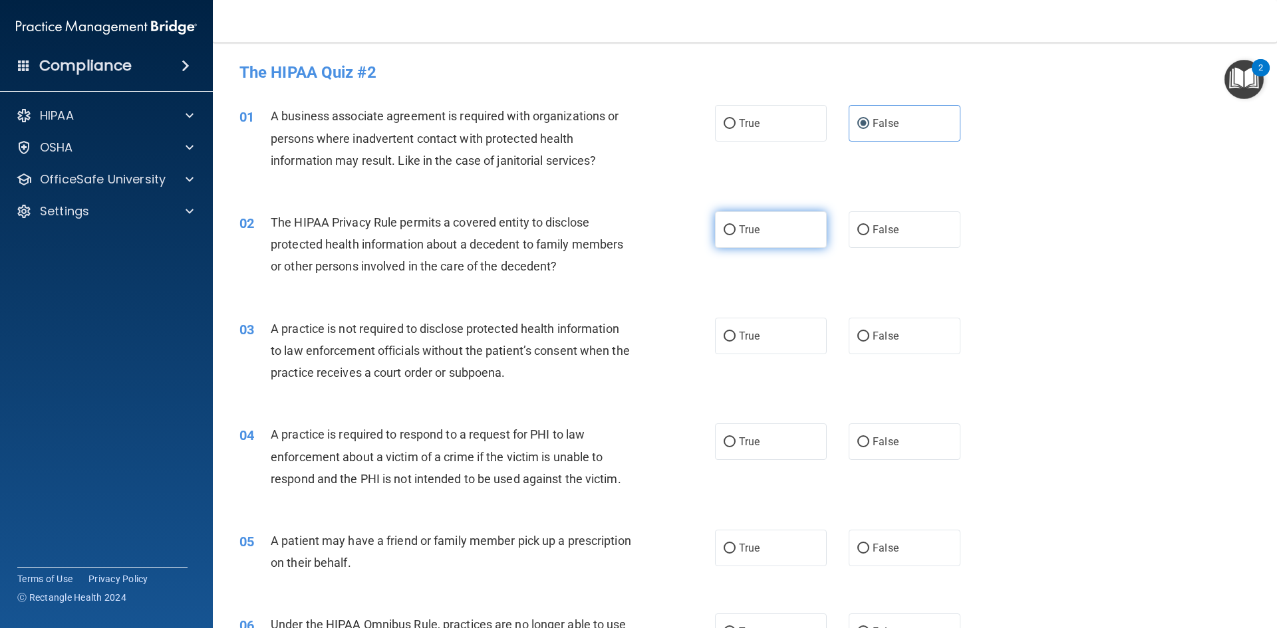
radio input "true"
click at [883, 340] on span "False" at bounding box center [885, 336] width 26 height 13
click at [869, 340] on input "False" at bounding box center [863, 337] width 12 height 10
radio input "true"
drag, startPoint x: 778, startPoint y: 445, endPoint x: 826, endPoint y: 374, distance: 85.7
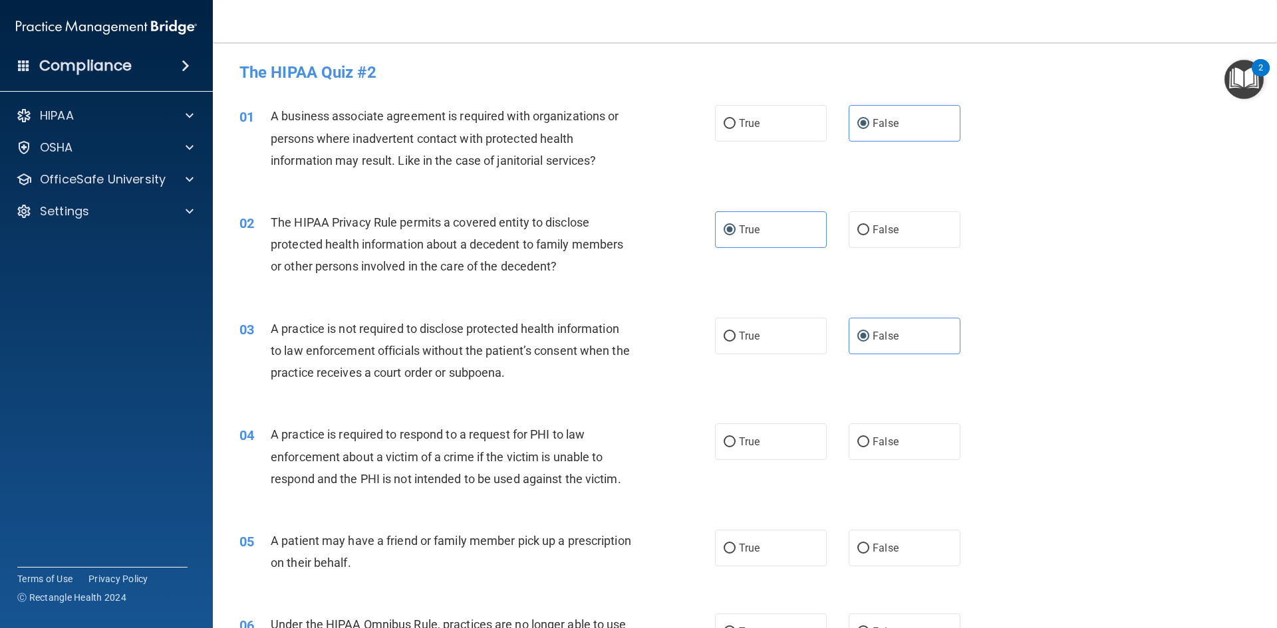
click at [778, 441] on label "True" at bounding box center [771, 442] width 112 height 37
click at [735, 441] on input "True" at bounding box center [729, 442] width 12 height 10
radio input "true"
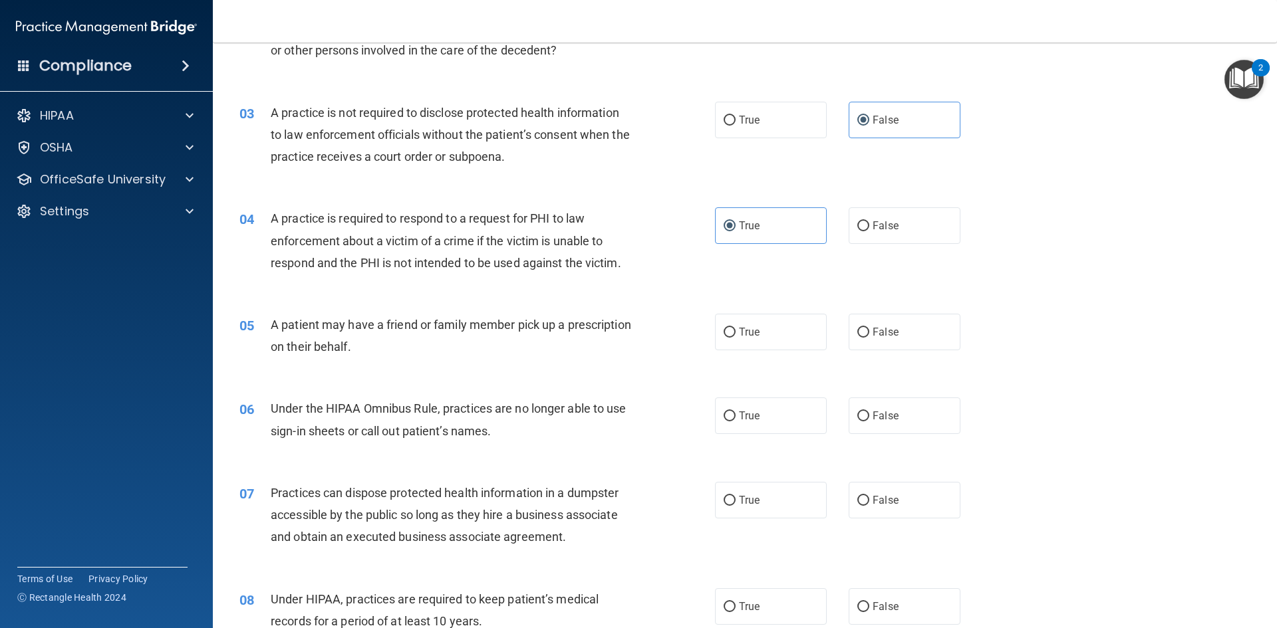
scroll to position [266, 0]
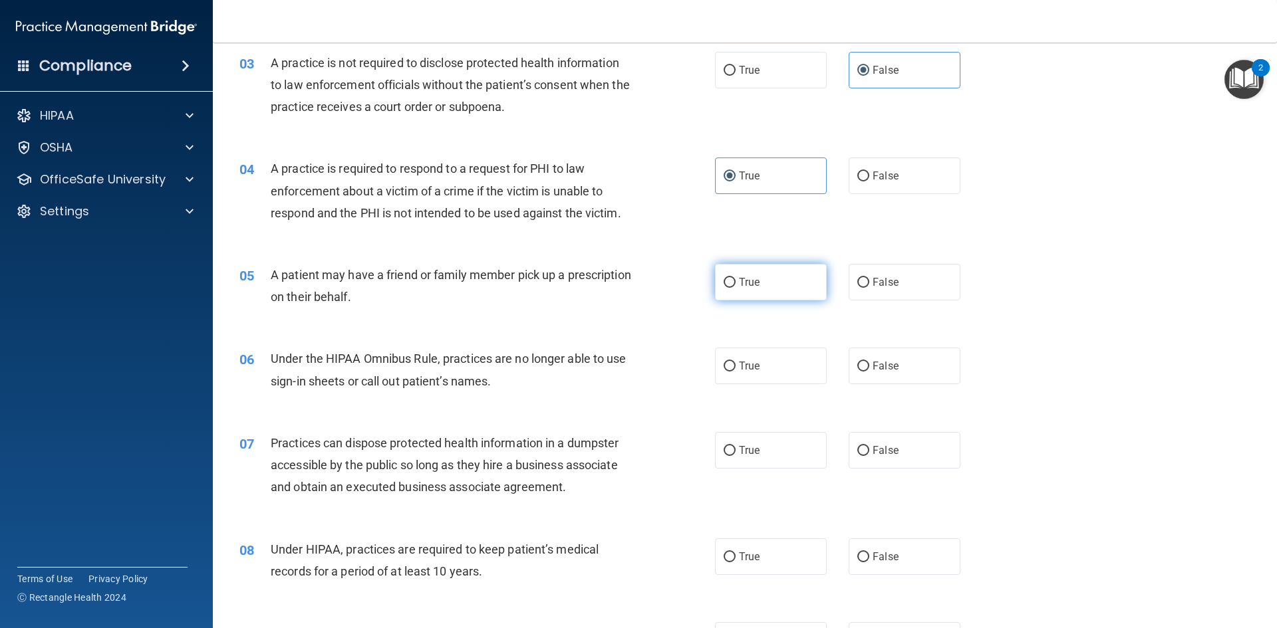
click at [795, 284] on label "True" at bounding box center [771, 282] width 112 height 37
click at [735, 284] on input "True" at bounding box center [729, 283] width 12 height 10
radio input "true"
click at [889, 358] on label "False" at bounding box center [904, 366] width 112 height 37
click at [869, 362] on input "False" at bounding box center [863, 367] width 12 height 10
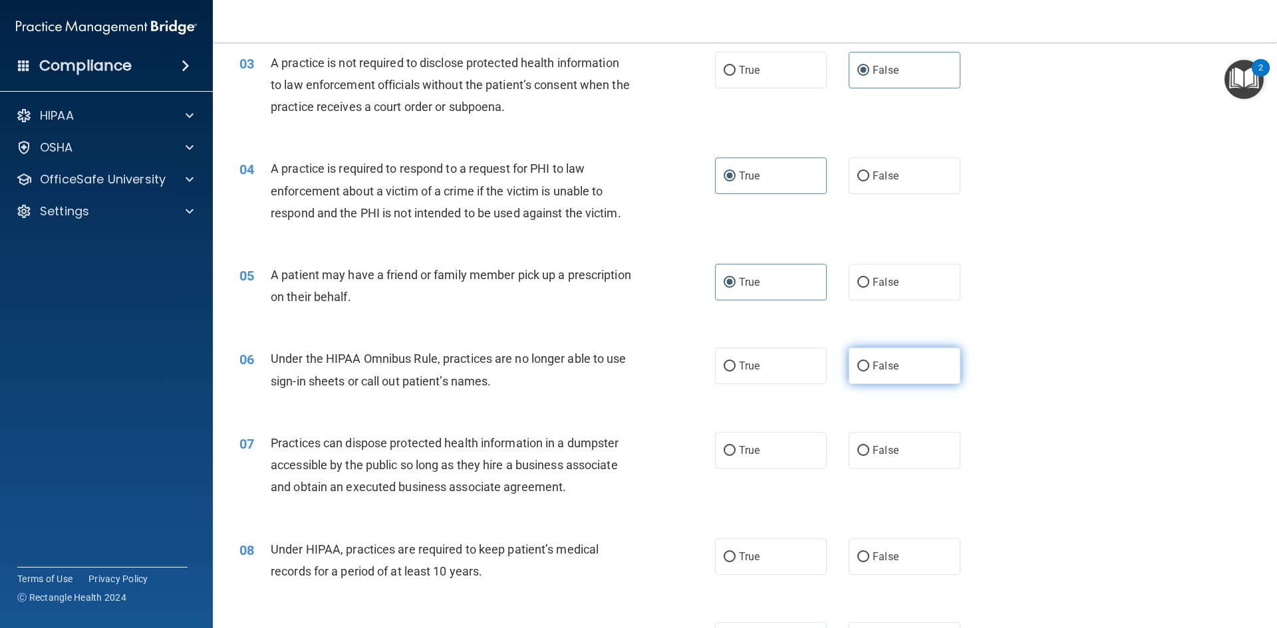
radio input "true"
click at [892, 439] on label "False" at bounding box center [904, 450] width 112 height 37
click at [869, 446] on input "False" at bounding box center [863, 451] width 12 height 10
radio input "true"
click at [884, 562] on span "False" at bounding box center [885, 557] width 26 height 13
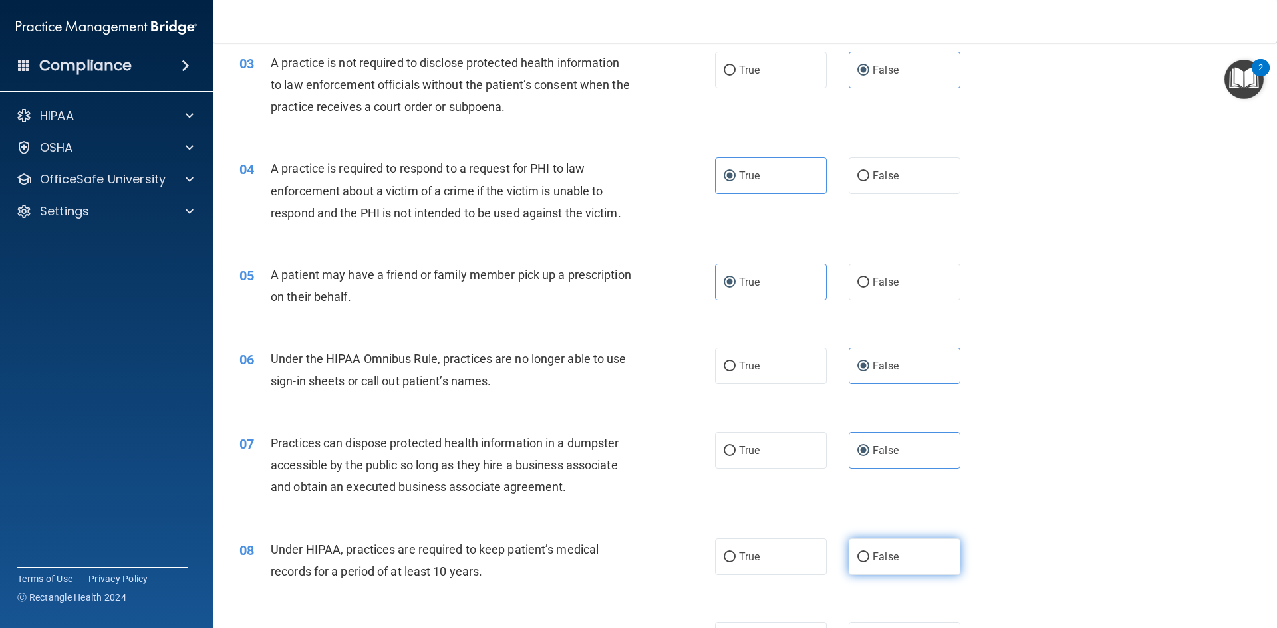
click at [869, 562] on input "False" at bounding box center [863, 558] width 12 height 10
radio input "true"
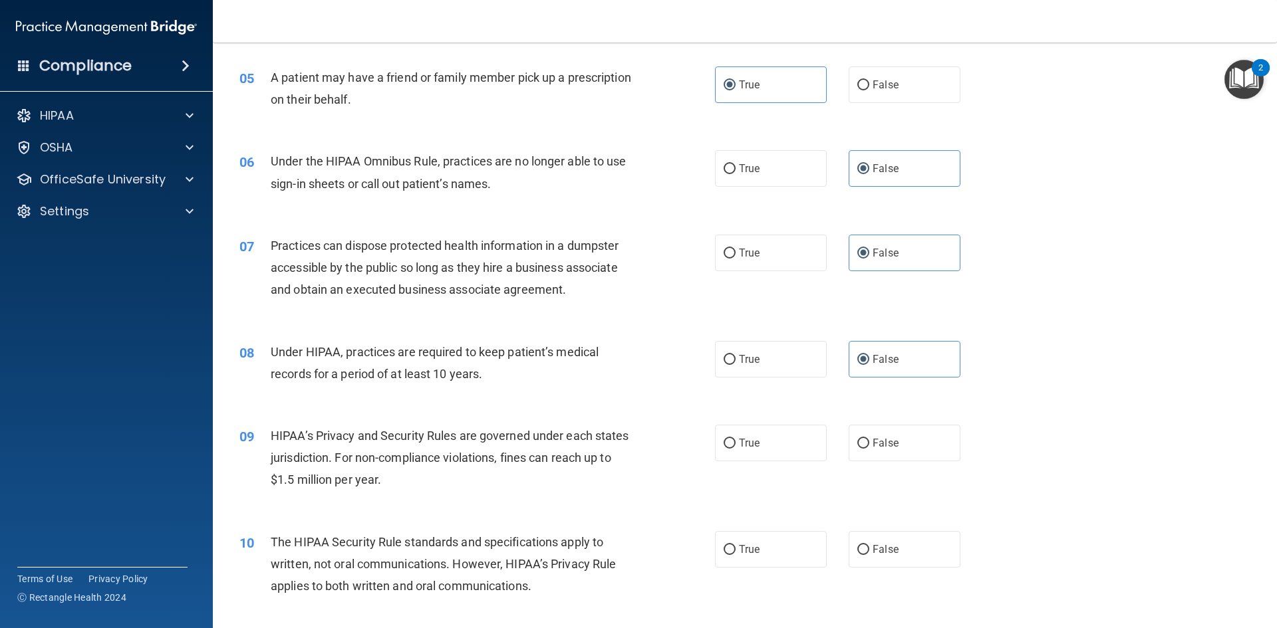
scroll to position [465, 0]
click at [886, 426] on label "False" at bounding box center [904, 441] width 112 height 37
click at [869, 437] on input "False" at bounding box center [863, 442] width 12 height 10
radio input "true"
click at [763, 549] on label "True" at bounding box center [771, 547] width 112 height 37
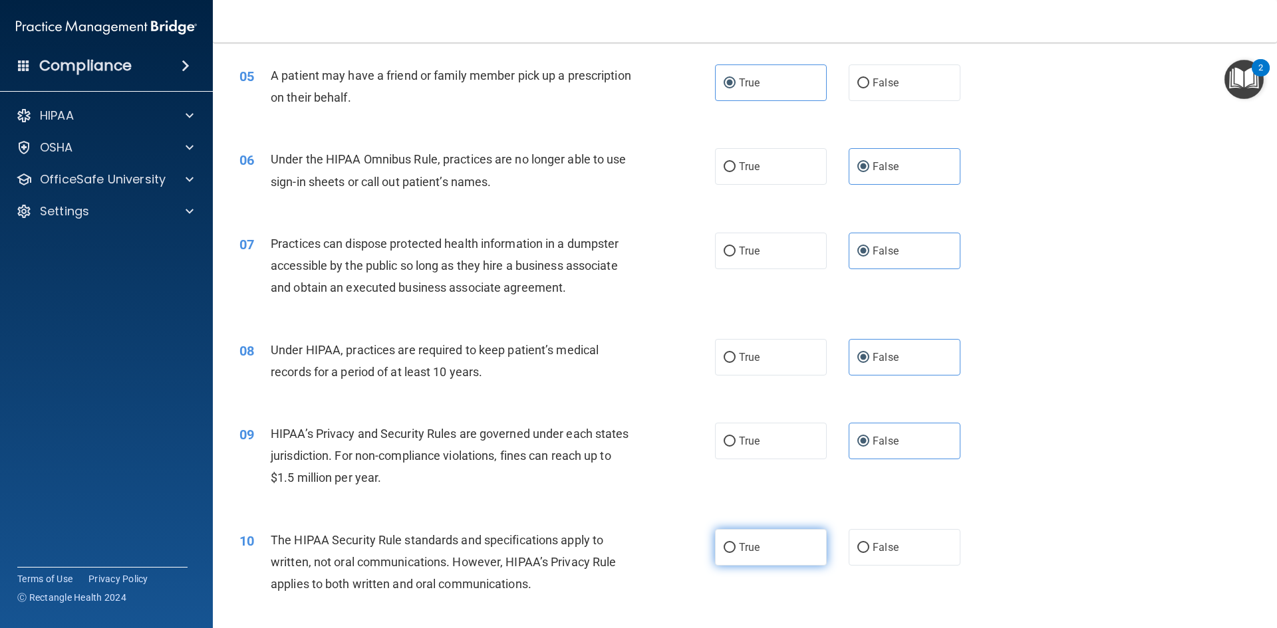
click at [735, 549] on input "True" at bounding box center [729, 548] width 12 height 10
radio input "true"
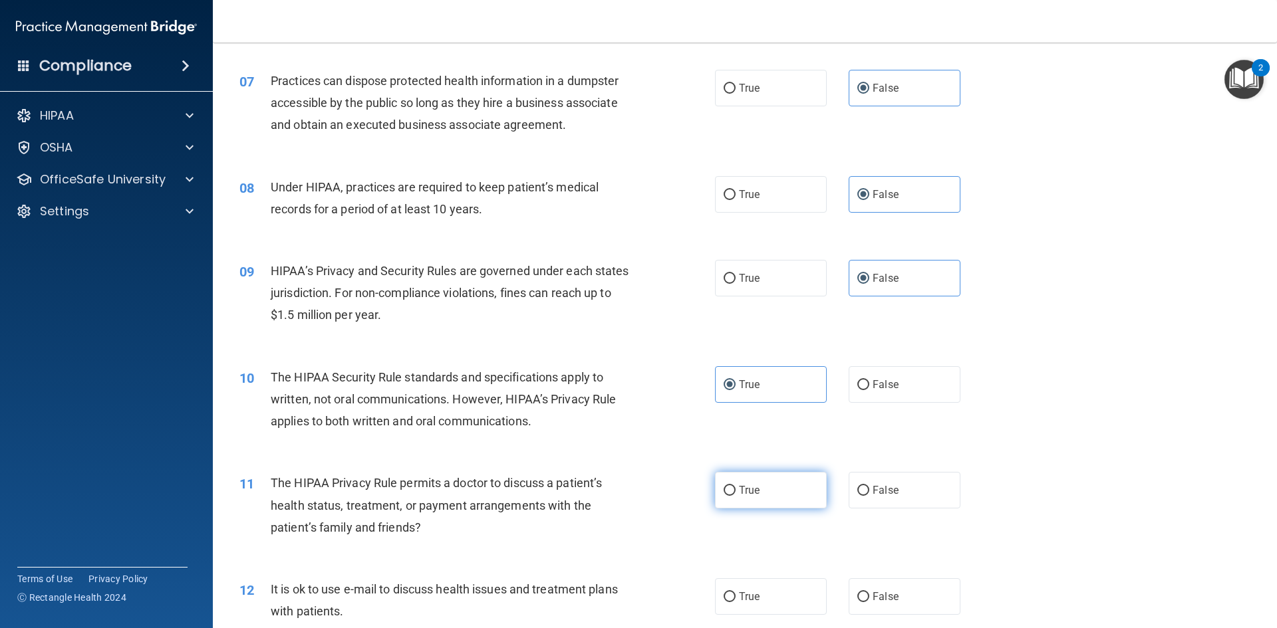
scroll to position [665, 0]
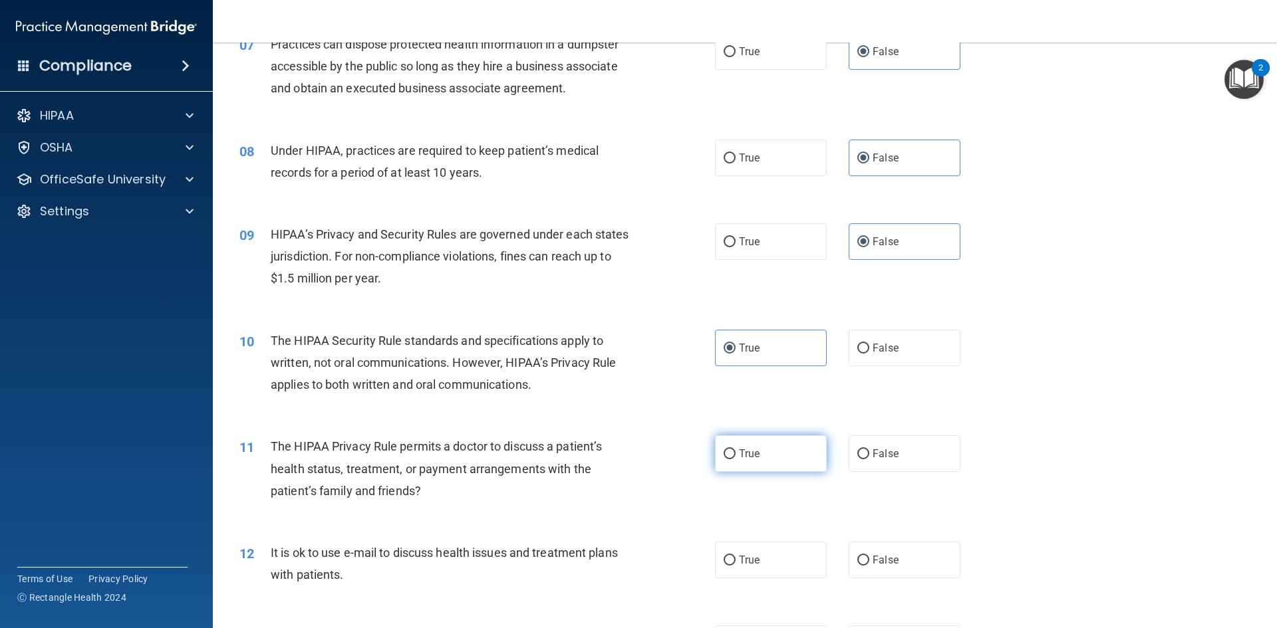
click at [789, 448] on label "True" at bounding box center [771, 454] width 112 height 37
click at [735, 449] on input "True" at bounding box center [729, 454] width 12 height 10
radio input "true"
click at [767, 553] on label "True" at bounding box center [771, 560] width 112 height 37
click at [735, 556] on input "True" at bounding box center [729, 561] width 12 height 10
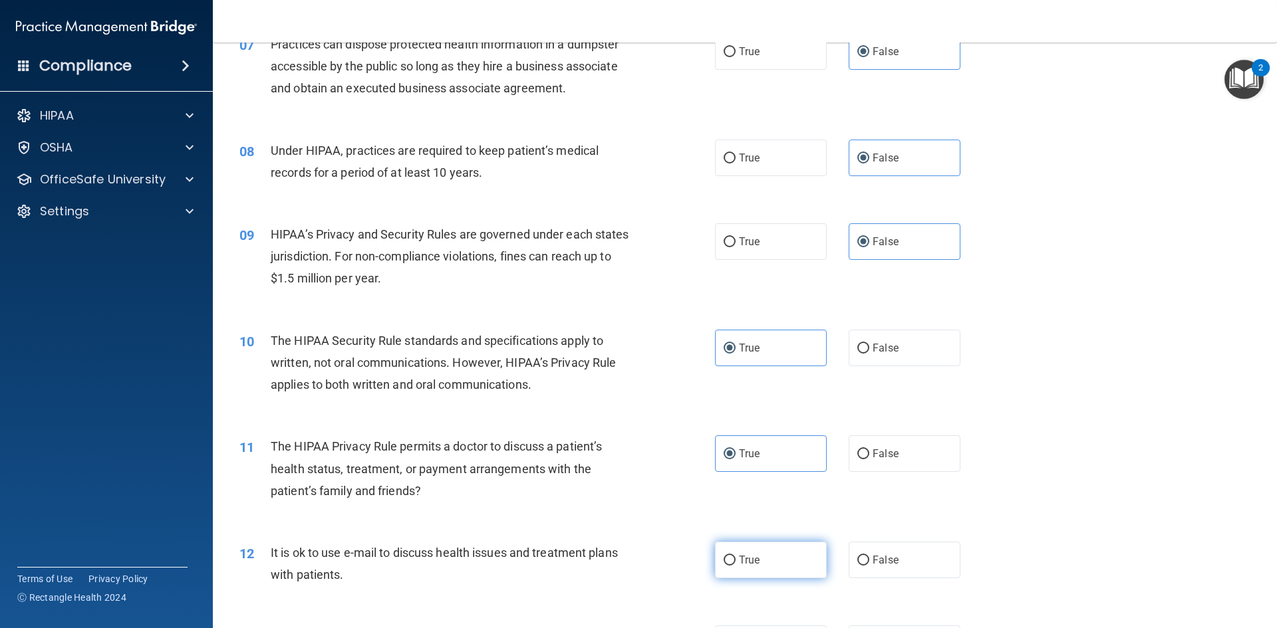
radio input "true"
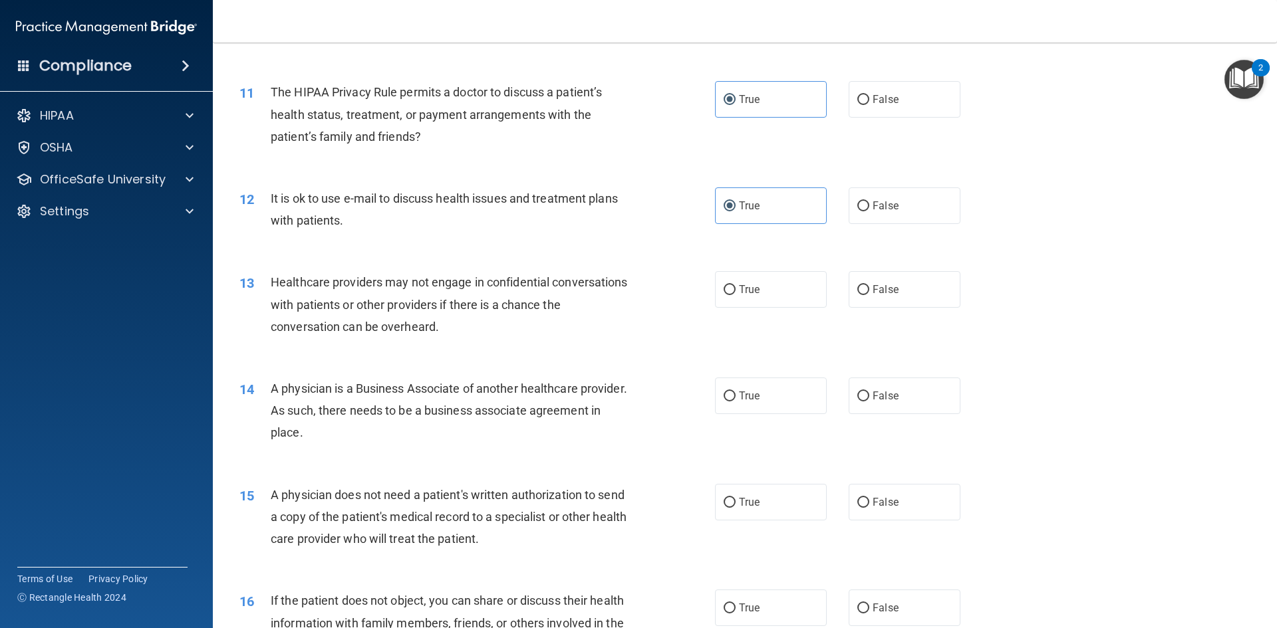
scroll to position [1064, 0]
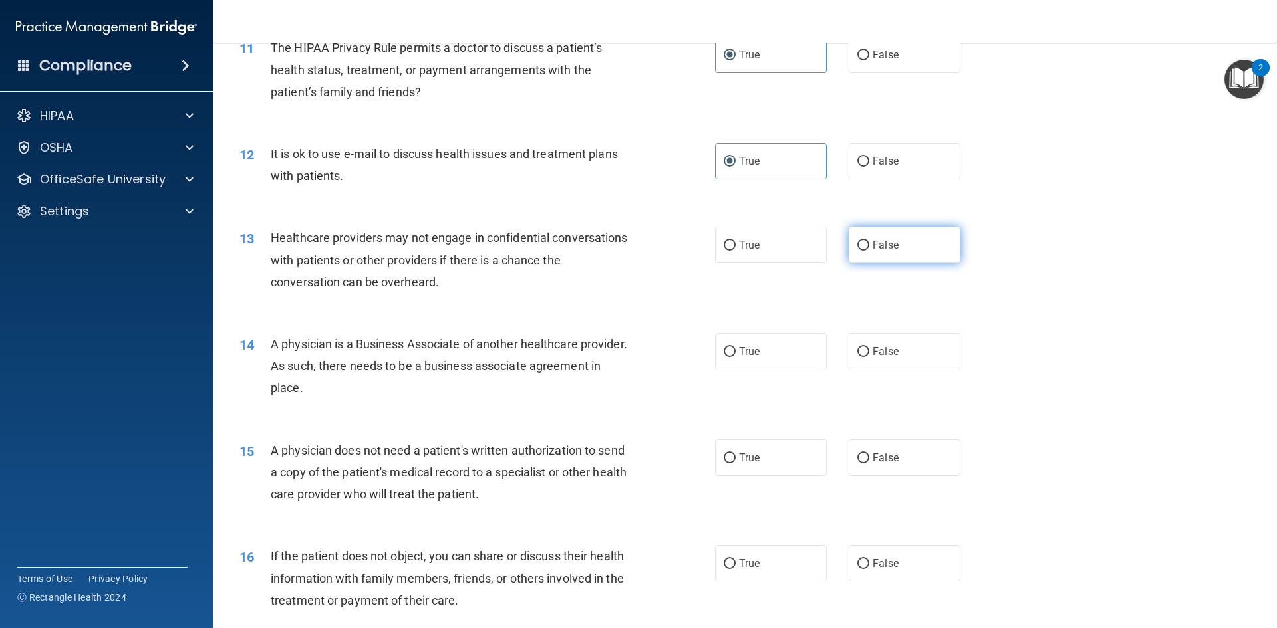
click at [881, 243] on span "False" at bounding box center [885, 245] width 26 height 13
click at [869, 243] on input "False" at bounding box center [863, 246] width 12 height 10
radio input "true"
click at [884, 345] on span "False" at bounding box center [885, 351] width 26 height 13
click at [869, 347] on input "False" at bounding box center [863, 352] width 12 height 10
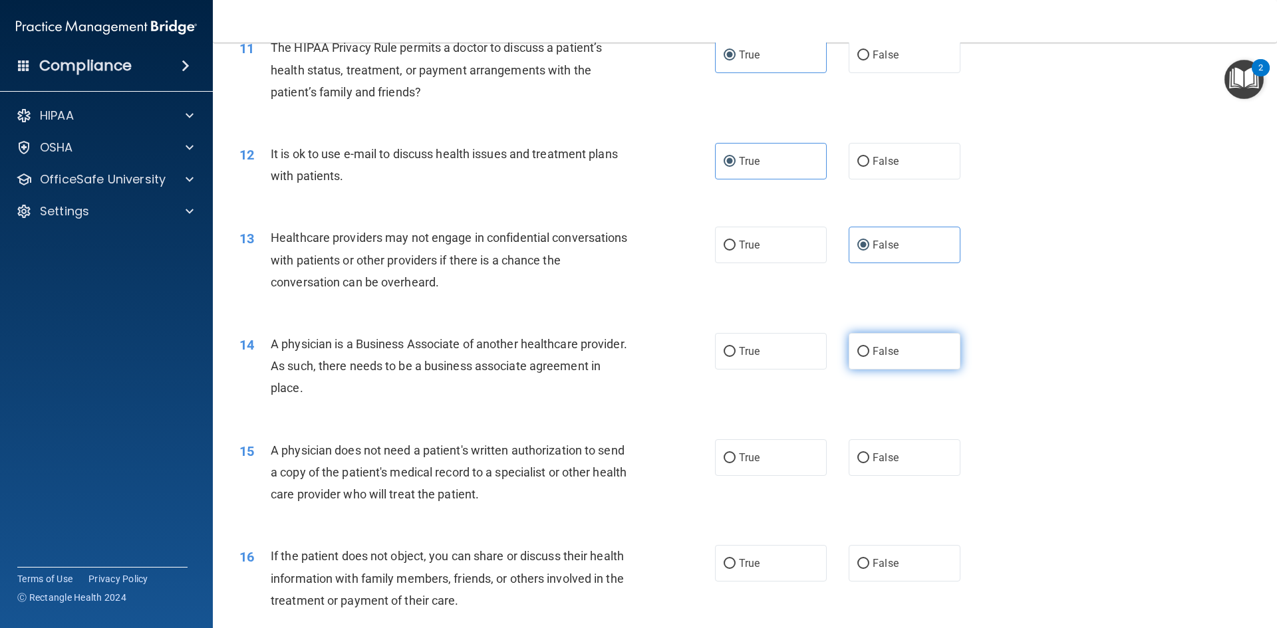
radio input "true"
click at [771, 448] on label "True" at bounding box center [771, 457] width 112 height 37
click at [735, 453] on input "True" at bounding box center [729, 458] width 12 height 10
radio input "true"
click at [759, 558] on label "True" at bounding box center [771, 563] width 112 height 37
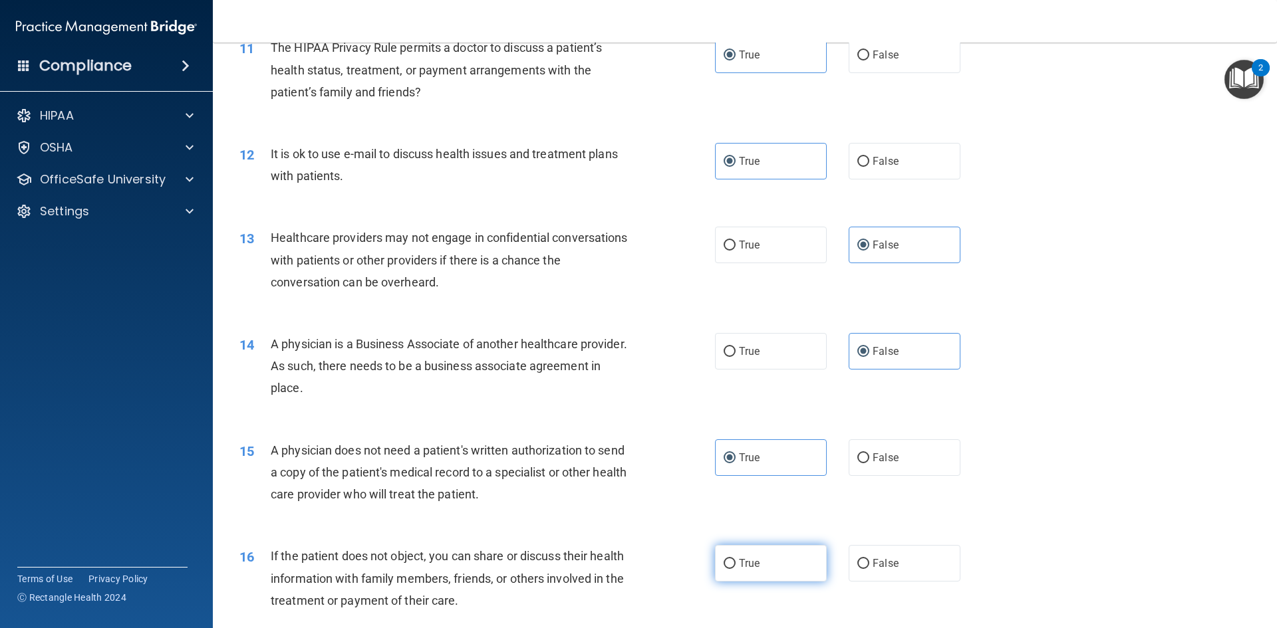
click at [735, 559] on input "True" at bounding box center [729, 564] width 12 height 10
radio input "true"
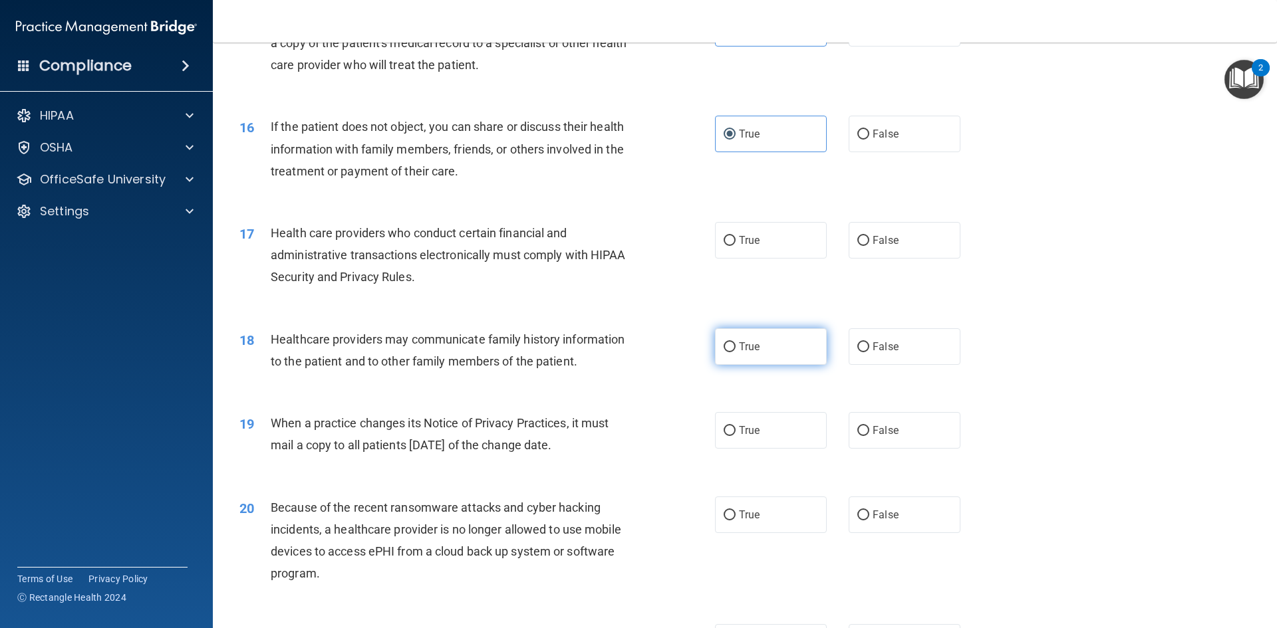
scroll to position [1529, 0]
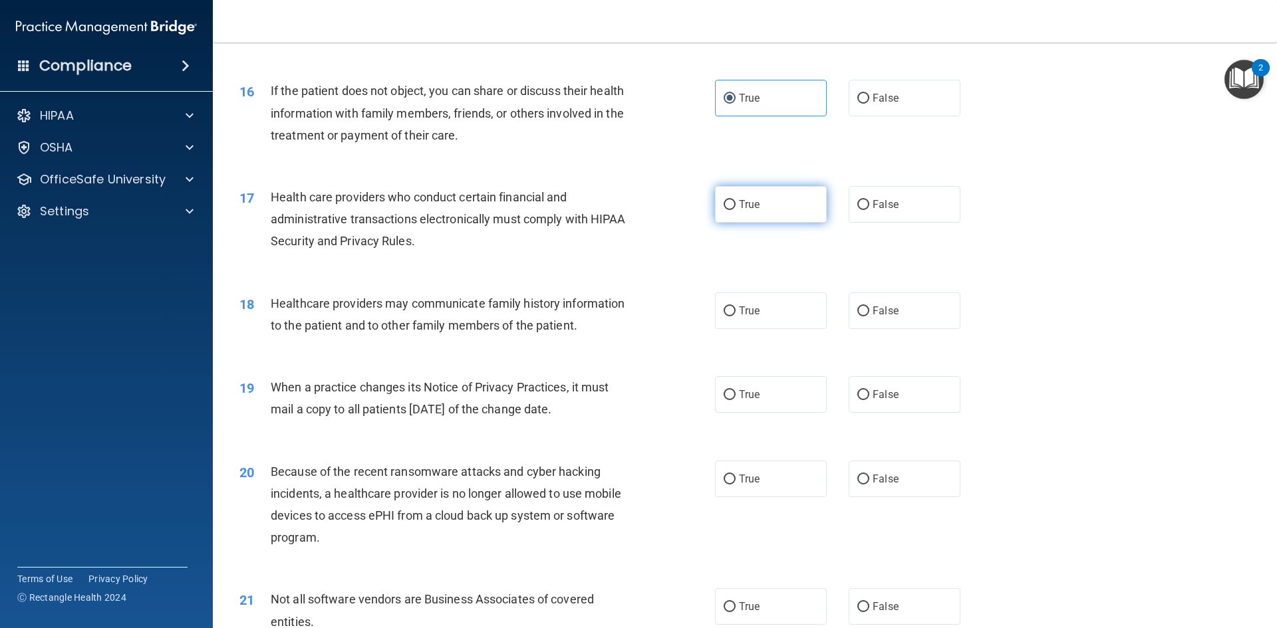
click at [762, 205] on label "True" at bounding box center [771, 204] width 112 height 37
click at [735, 205] on input "True" at bounding box center [729, 205] width 12 height 10
radio input "true"
click at [868, 303] on label "False" at bounding box center [904, 311] width 112 height 37
click at [868, 307] on input "False" at bounding box center [863, 312] width 12 height 10
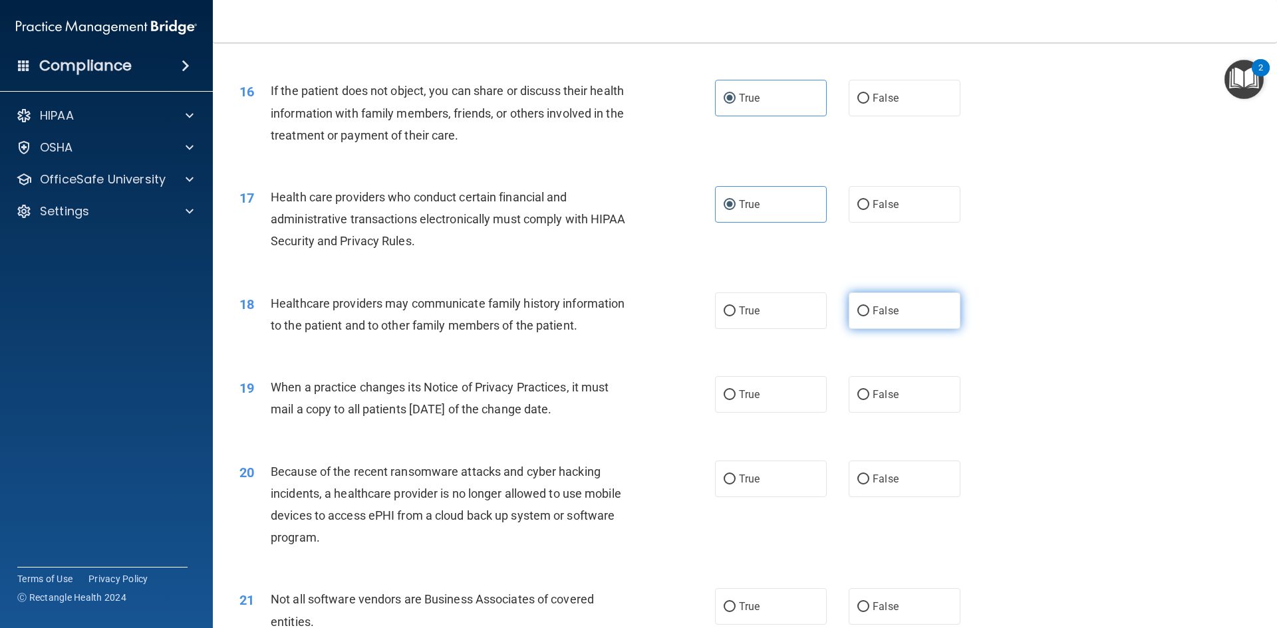
radio input "true"
click at [865, 387] on label "False" at bounding box center [904, 394] width 112 height 37
click at [865, 390] on input "False" at bounding box center [863, 395] width 12 height 10
radio input "true"
click at [882, 485] on span "False" at bounding box center [885, 479] width 26 height 13
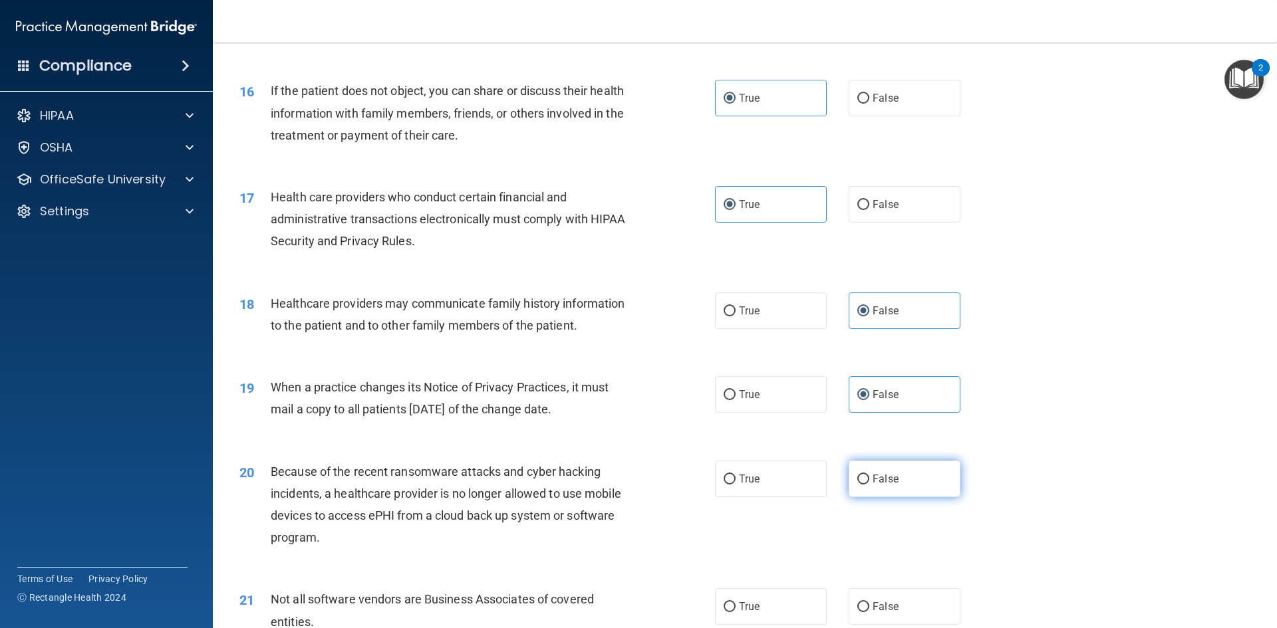
click at [869, 485] on input "False" at bounding box center [863, 480] width 12 height 10
radio input "true"
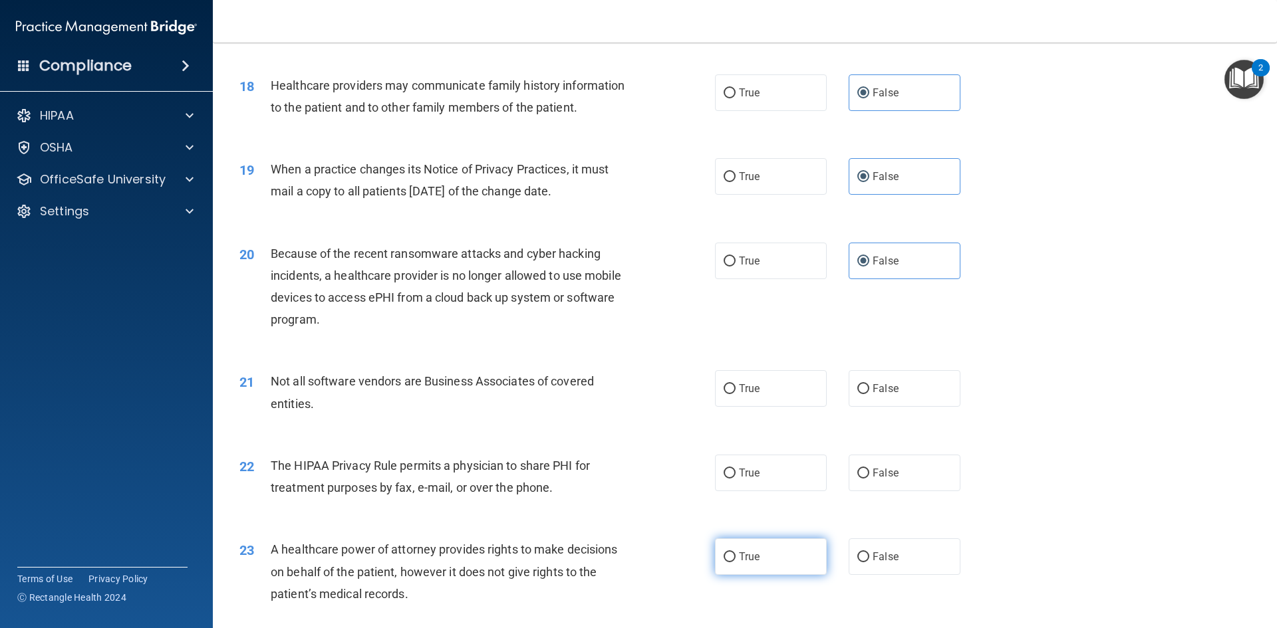
scroll to position [1862, 0]
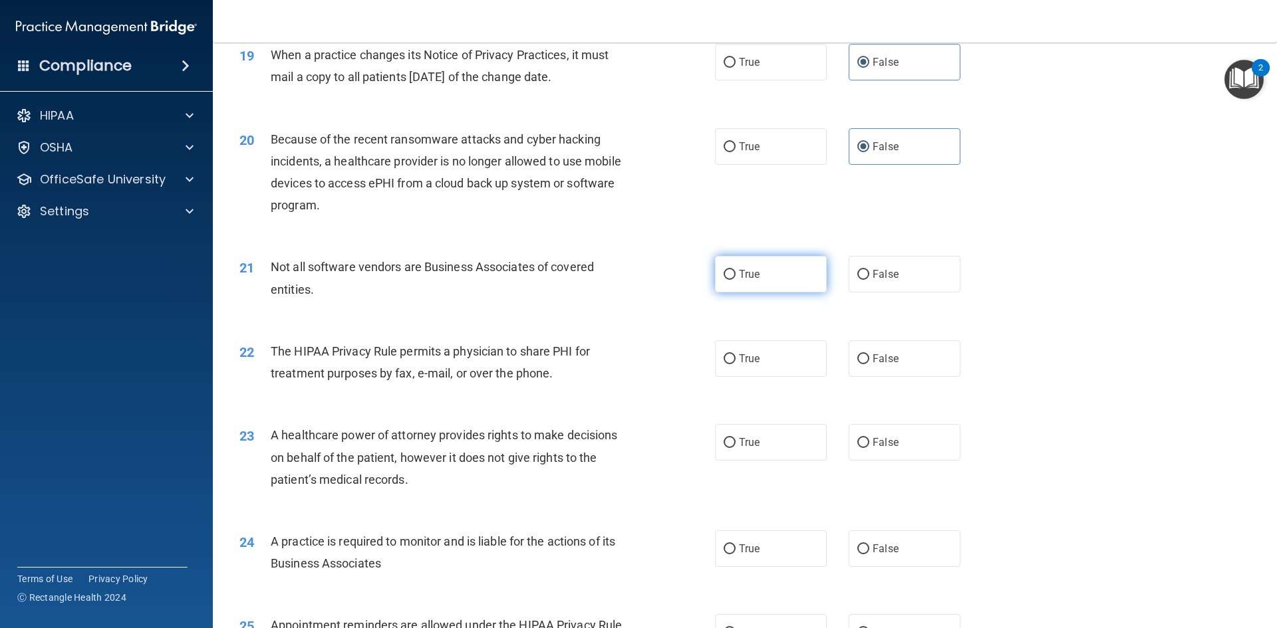
click at [773, 265] on label "True" at bounding box center [771, 274] width 112 height 37
click at [735, 270] on input "True" at bounding box center [729, 275] width 12 height 10
radio input "true"
click at [765, 360] on label "True" at bounding box center [771, 358] width 112 height 37
click at [735, 360] on input "True" at bounding box center [729, 359] width 12 height 10
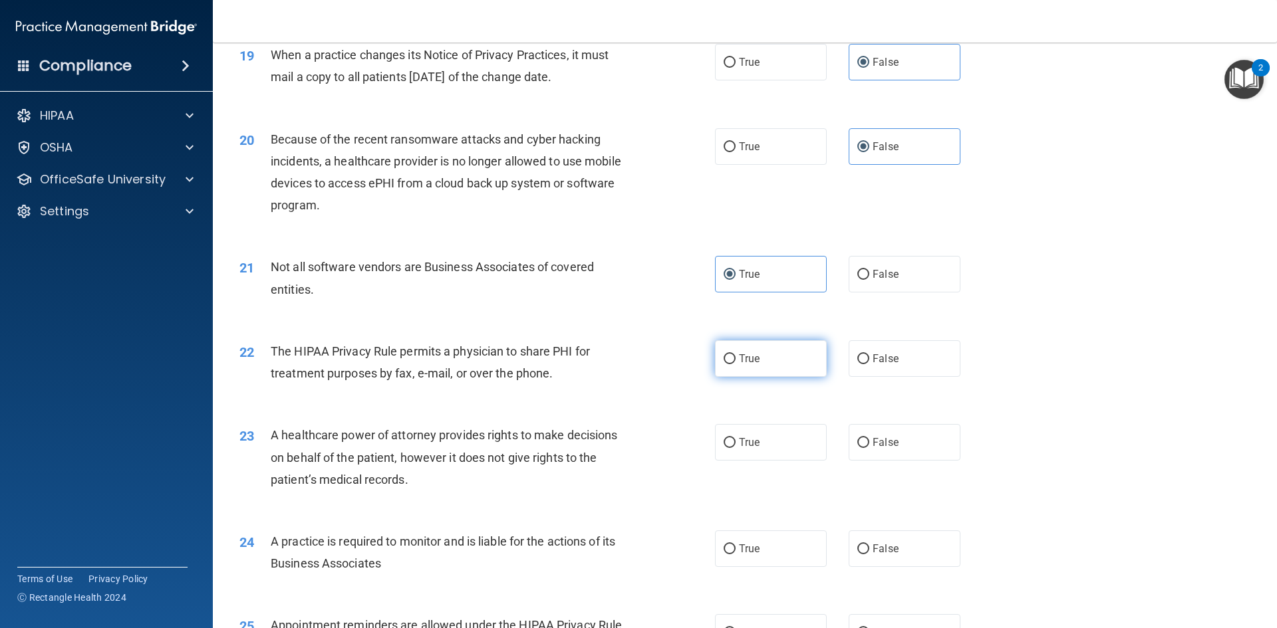
radio input "true"
click at [860, 443] on input "False" at bounding box center [863, 443] width 12 height 10
radio input "true"
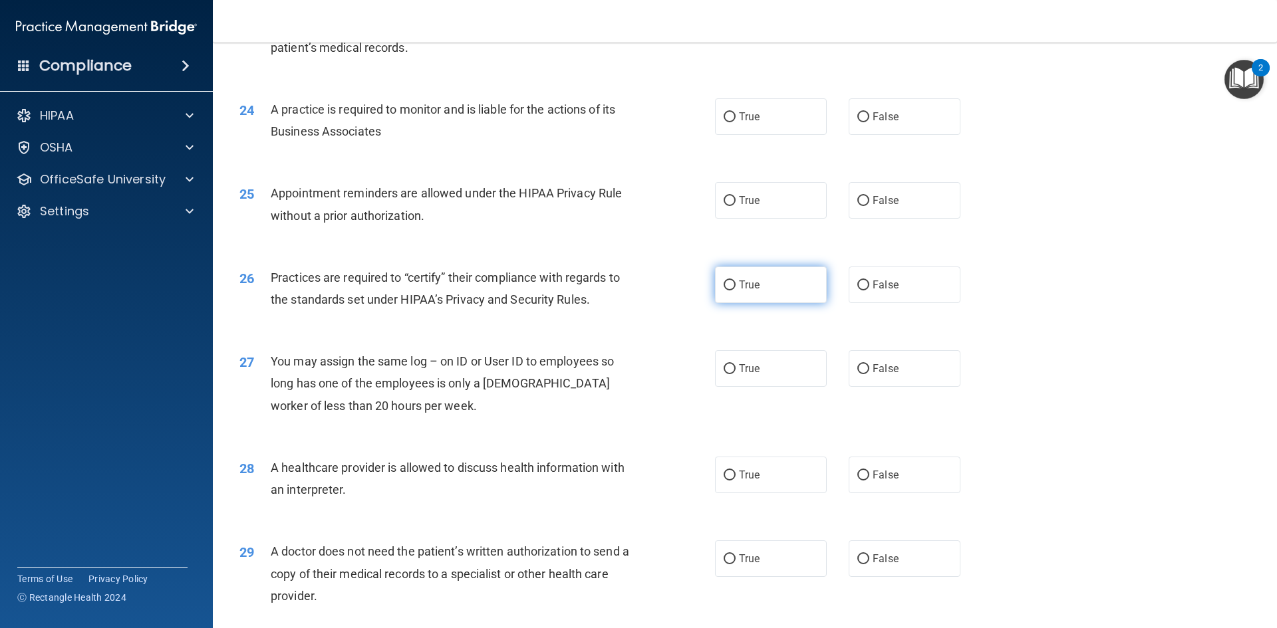
scroll to position [2327, 0]
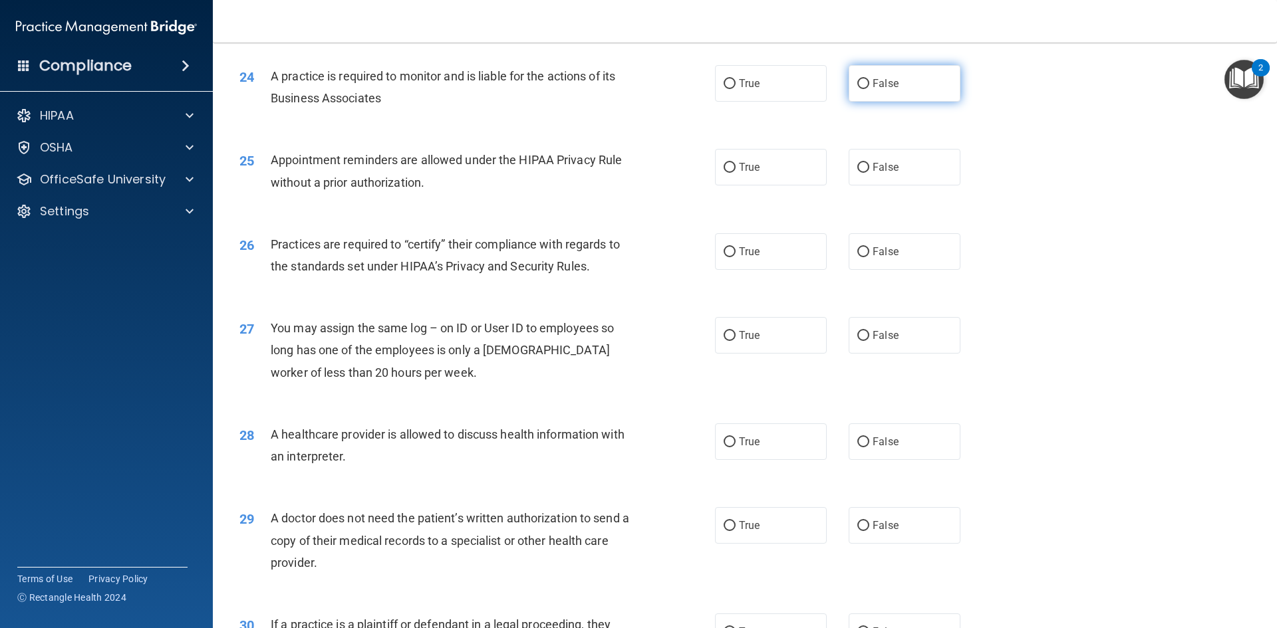
click at [890, 78] on span "False" at bounding box center [885, 83] width 26 height 13
click at [869, 79] on input "False" at bounding box center [863, 84] width 12 height 10
radio input "true"
click at [781, 163] on label "True" at bounding box center [771, 167] width 112 height 37
click at [735, 163] on input "True" at bounding box center [729, 168] width 12 height 10
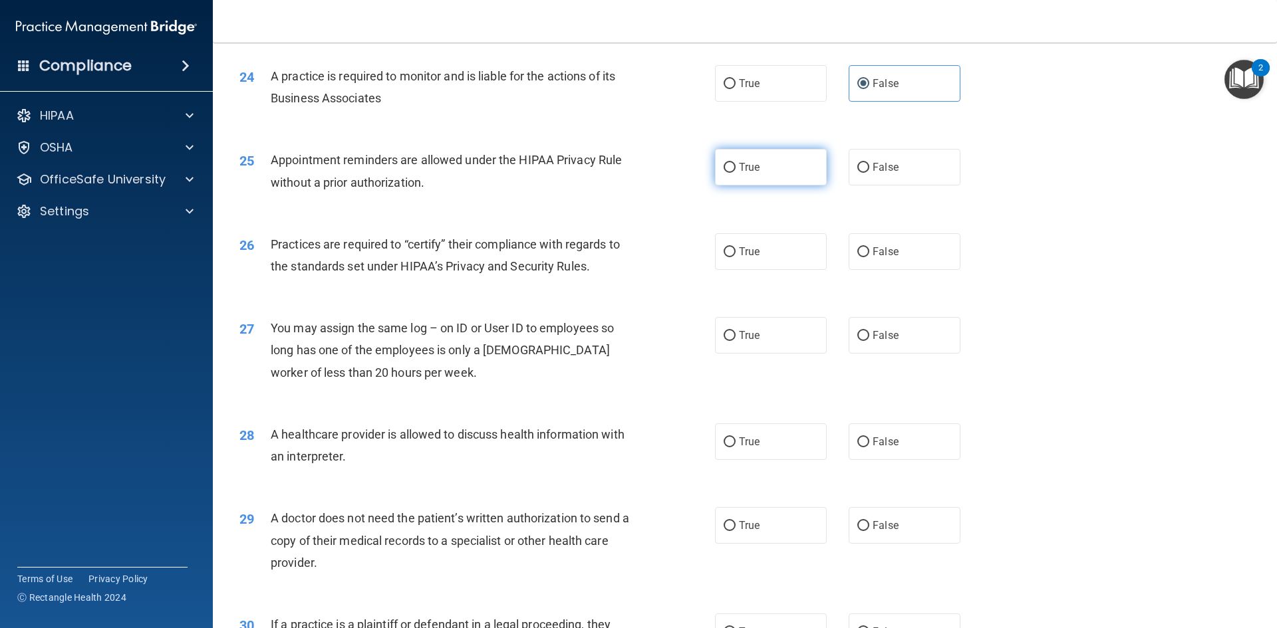
radio input "true"
click at [868, 265] on label "False" at bounding box center [904, 251] width 112 height 37
click at [868, 257] on input "False" at bounding box center [863, 252] width 12 height 10
radio input "true"
click at [876, 333] on span "False" at bounding box center [885, 335] width 26 height 13
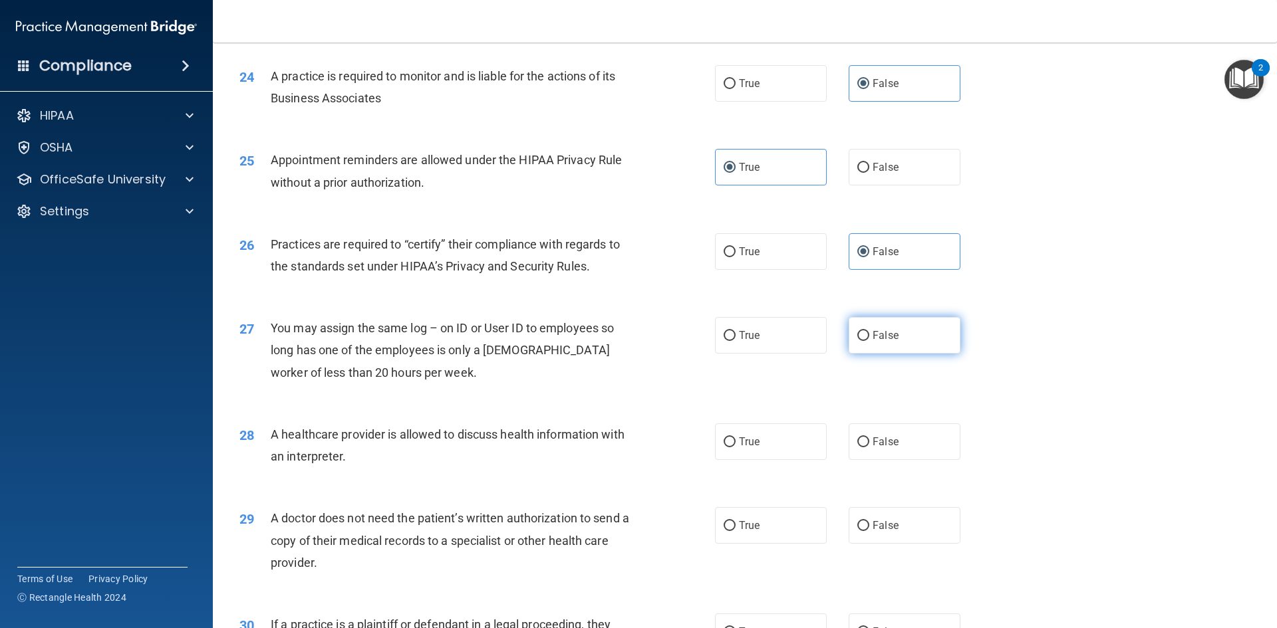
click at [869, 333] on input "False" at bounding box center [863, 336] width 12 height 10
radio input "true"
click at [773, 441] on label "True" at bounding box center [771, 442] width 112 height 37
click at [735, 441] on input "True" at bounding box center [729, 442] width 12 height 10
radio input "true"
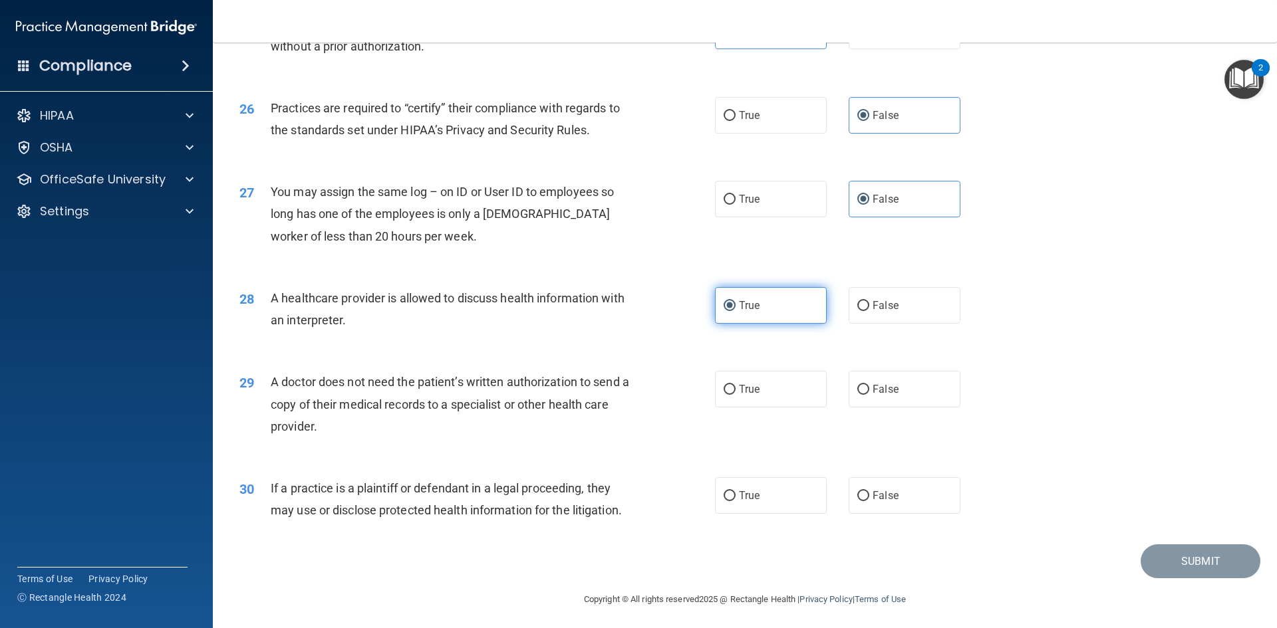
scroll to position [2467, 0]
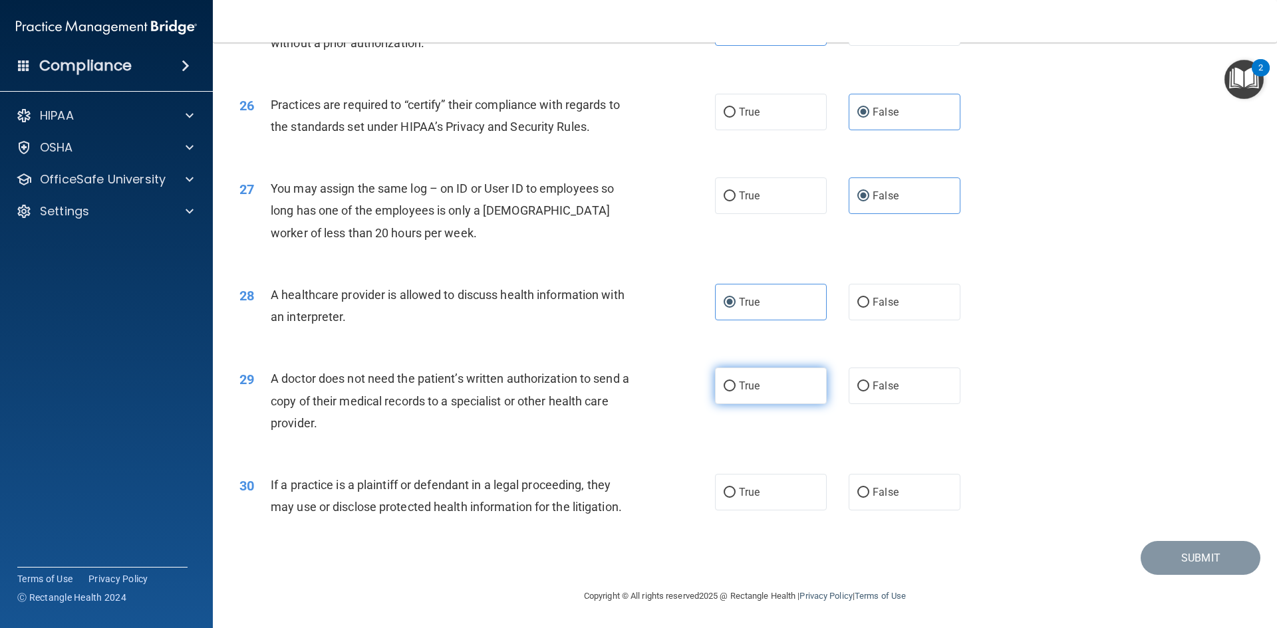
click at [805, 390] on label "True" at bounding box center [771, 386] width 112 height 37
click at [735, 390] on input "True" at bounding box center [729, 387] width 12 height 10
radio input "true"
click at [765, 498] on label "True" at bounding box center [771, 492] width 112 height 37
click at [735, 498] on input "True" at bounding box center [729, 493] width 12 height 10
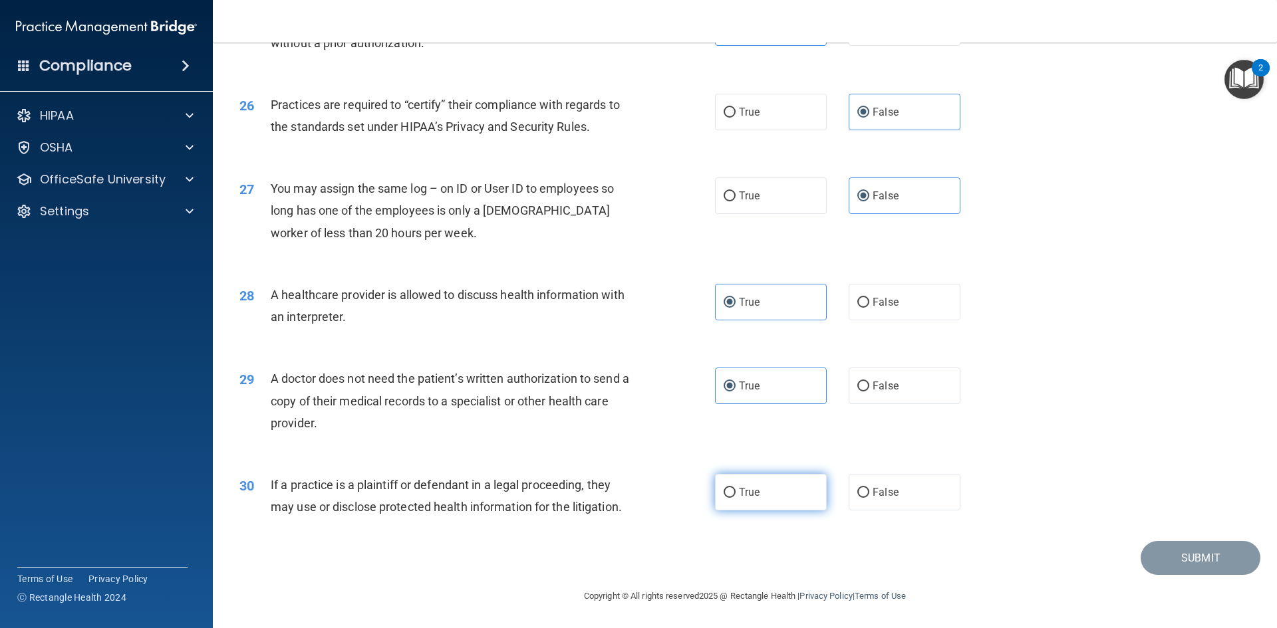
radio input "true"
click at [1164, 569] on button "Submit" at bounding box center [1200, 558] width 120 height 34
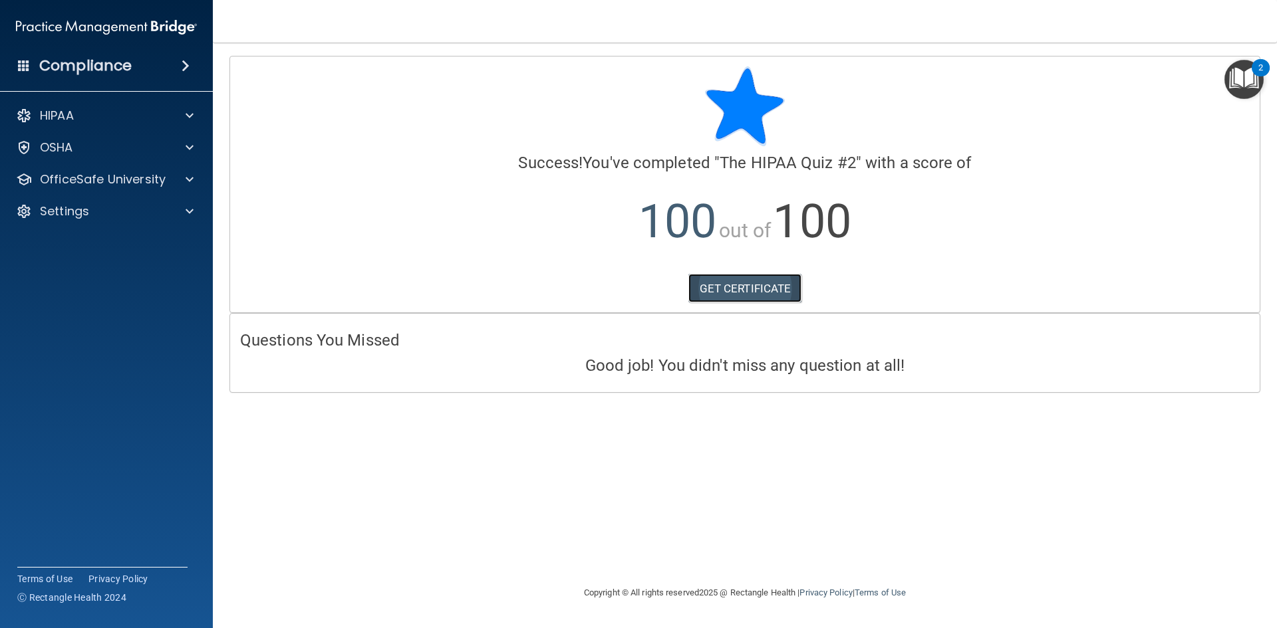
click at [777, 279] on link "GET CERTIFICATE" at bounding box center [745, 288] width 114 height 29
click at [119, 181] on p "OfficeSafe University" at bounding box center [103, 180] width 126 height 16
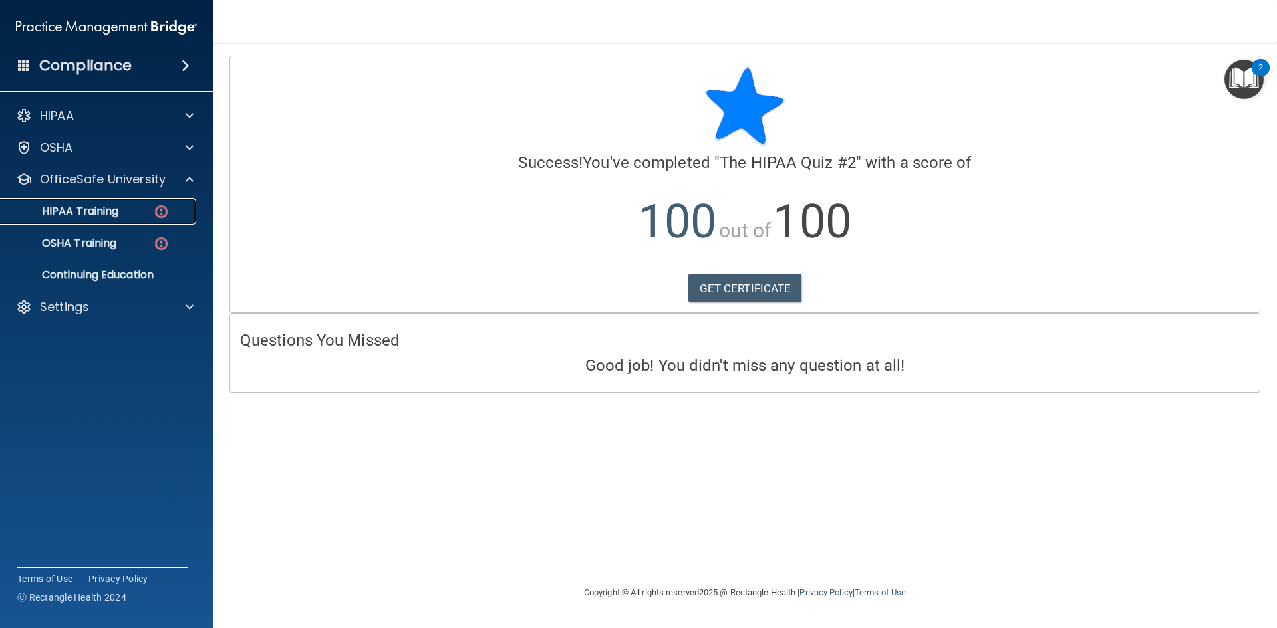
click at [98, 207] on p "HIPAA Training" at bounding box center [64, 211] width 110 height 13
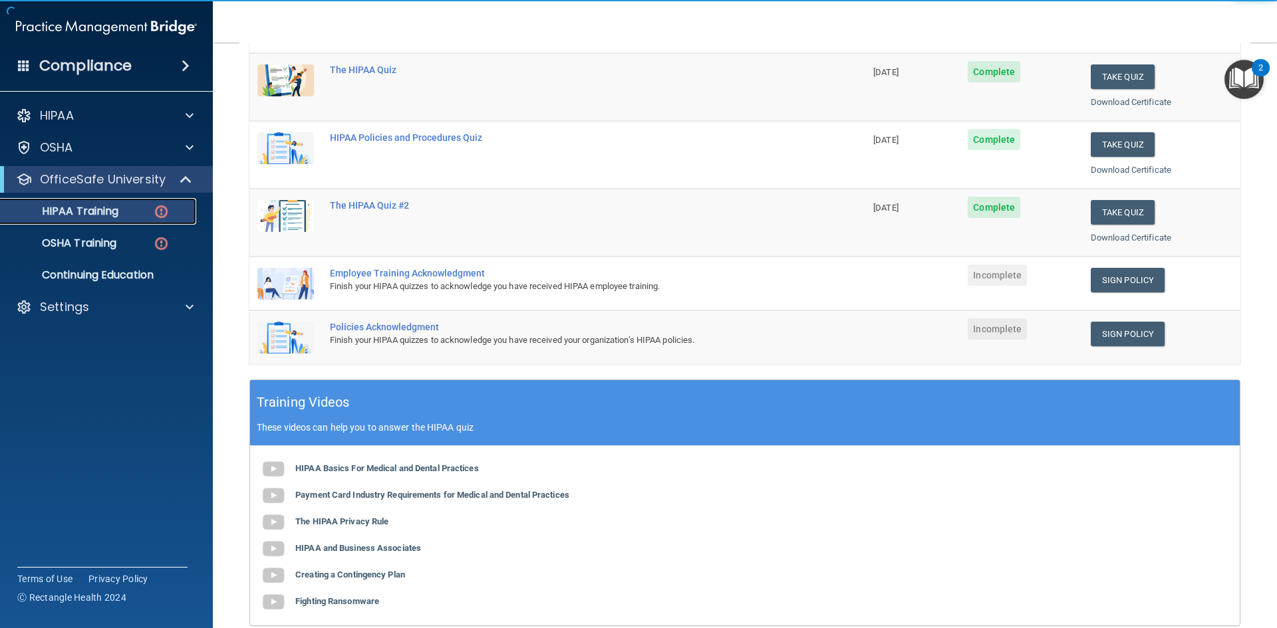
scroll to position [199, 0]
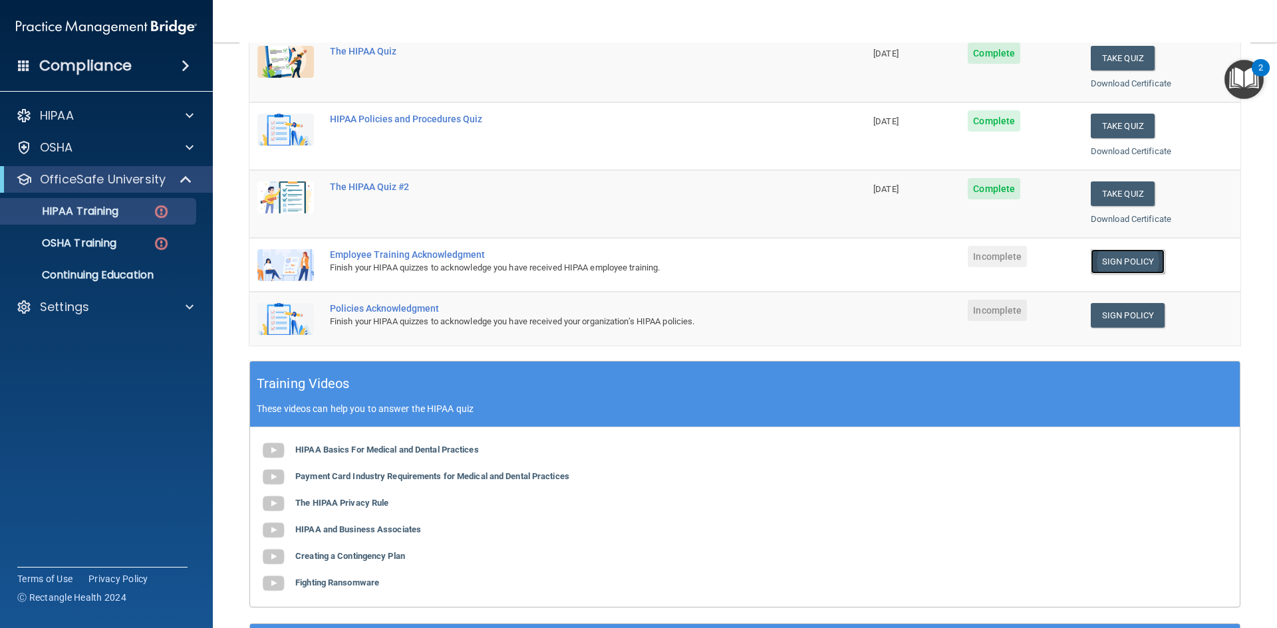
click at [1121, 266] on link "Sign Policy" at bounding box center [1127, 261] width 74 height 25
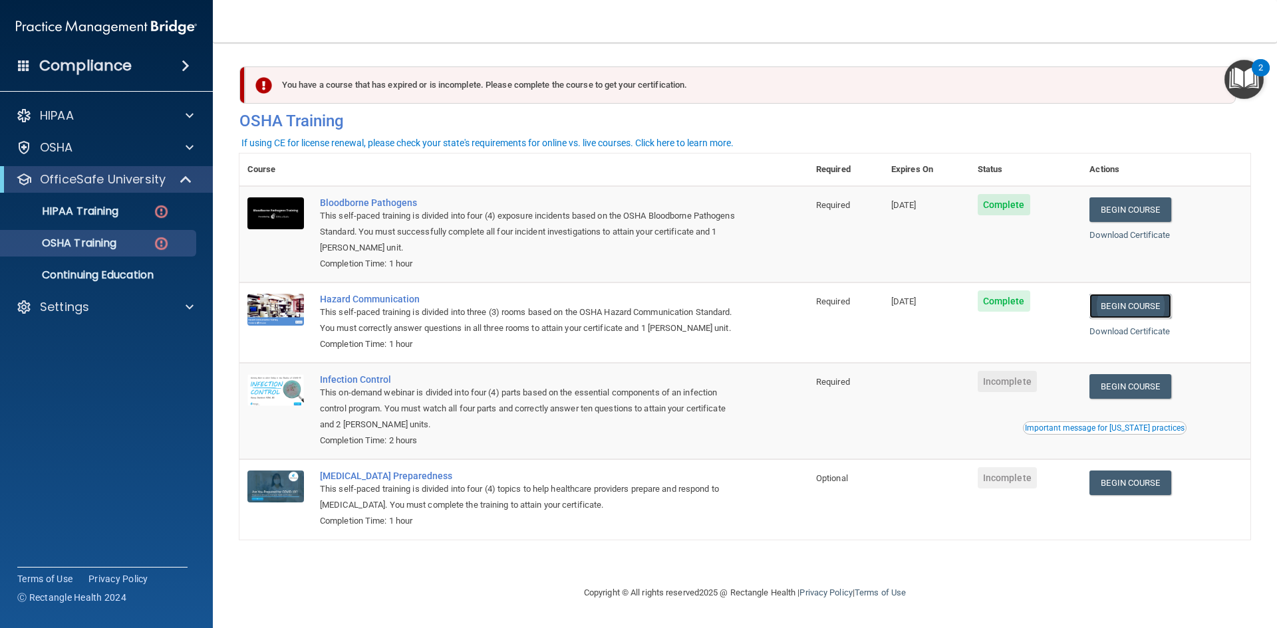
click at [1112, 303] on link "Begin Course" at bounding box center [1129, 306] width 81 height 25
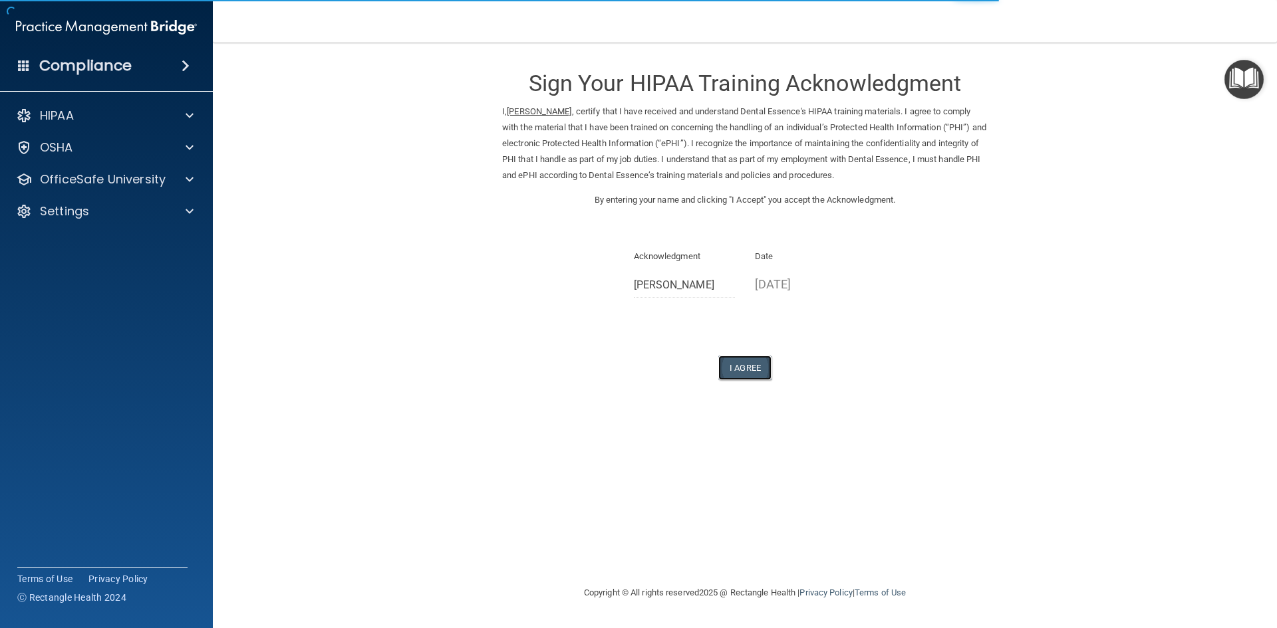
click at [756, 366] on button "I Agree" at bounding box center [744, 368] width 53 height 25
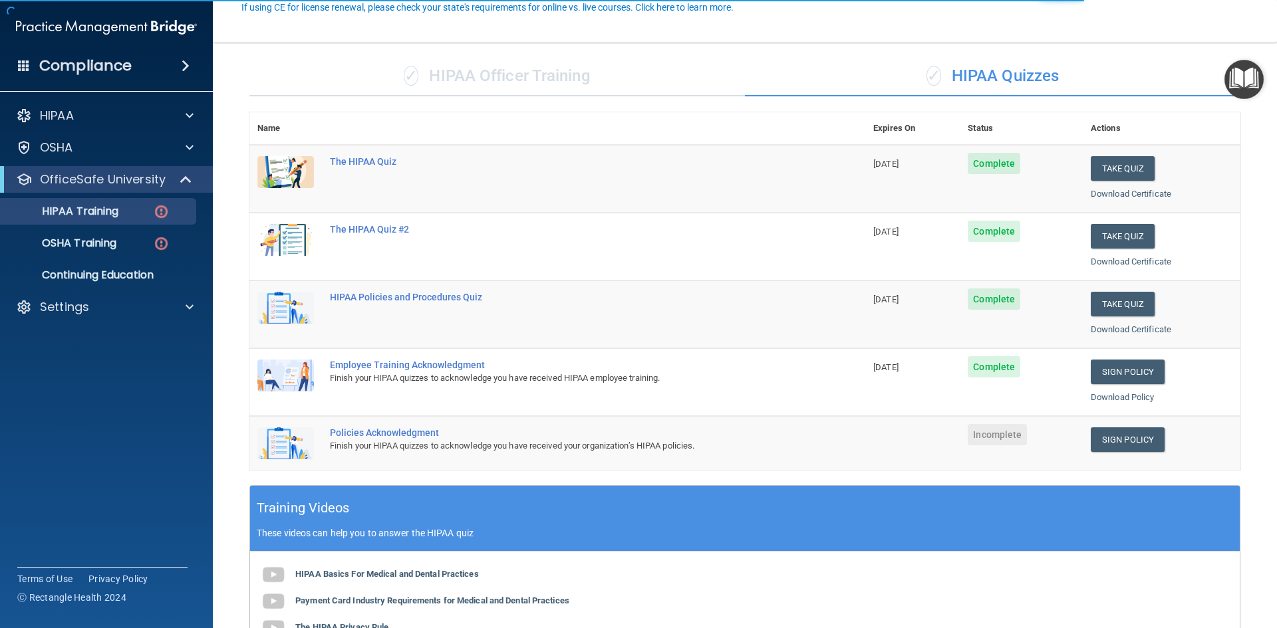
scroll to position [266, 0]
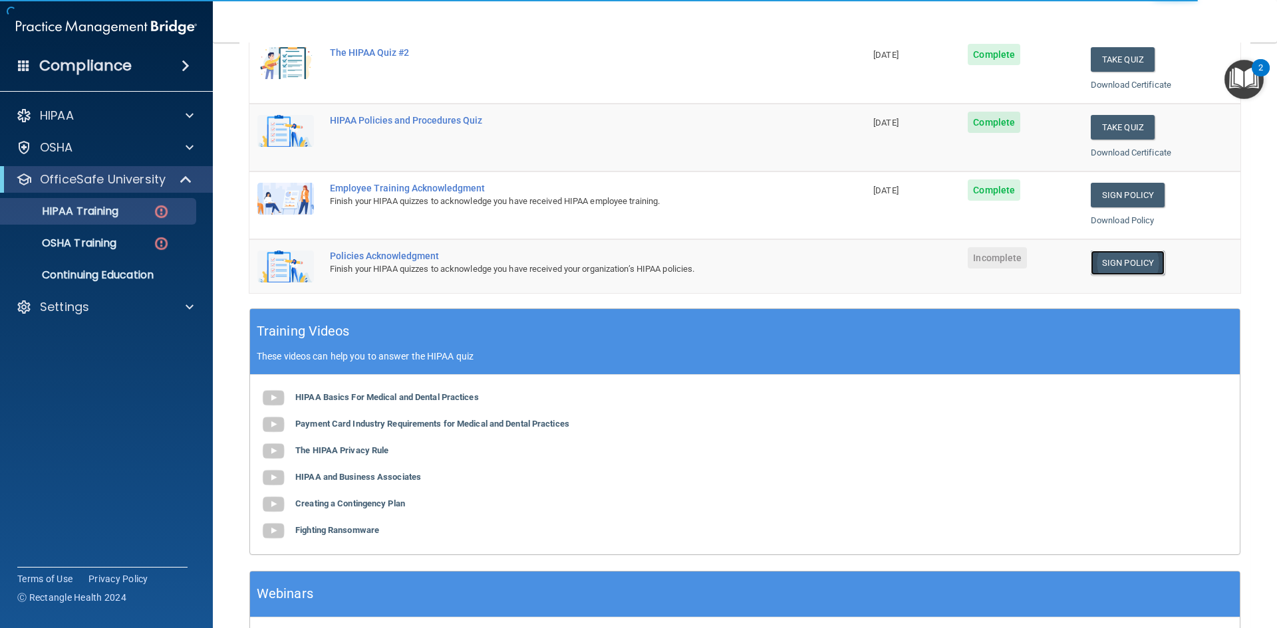
click at [1102, 258] on link "Sign Policy" at bounding box center [1127, 263] width 74 height 25
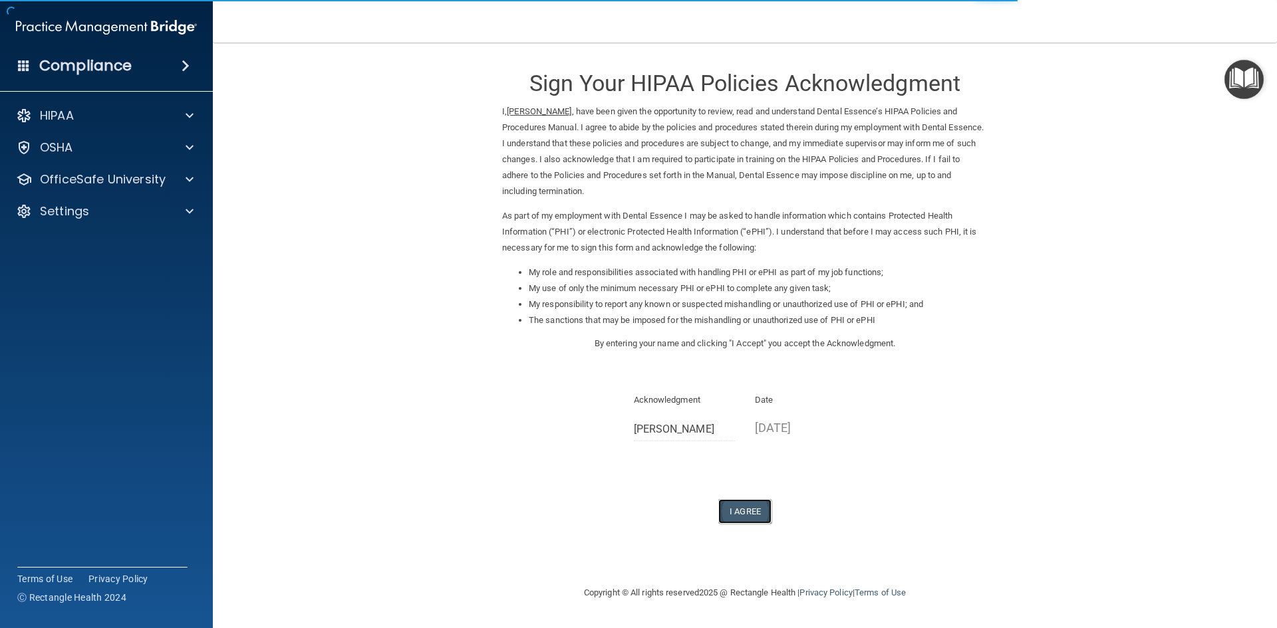
click at [737, 506] on button "I Agree" at bounding box center [744, 511] width 53 height 25
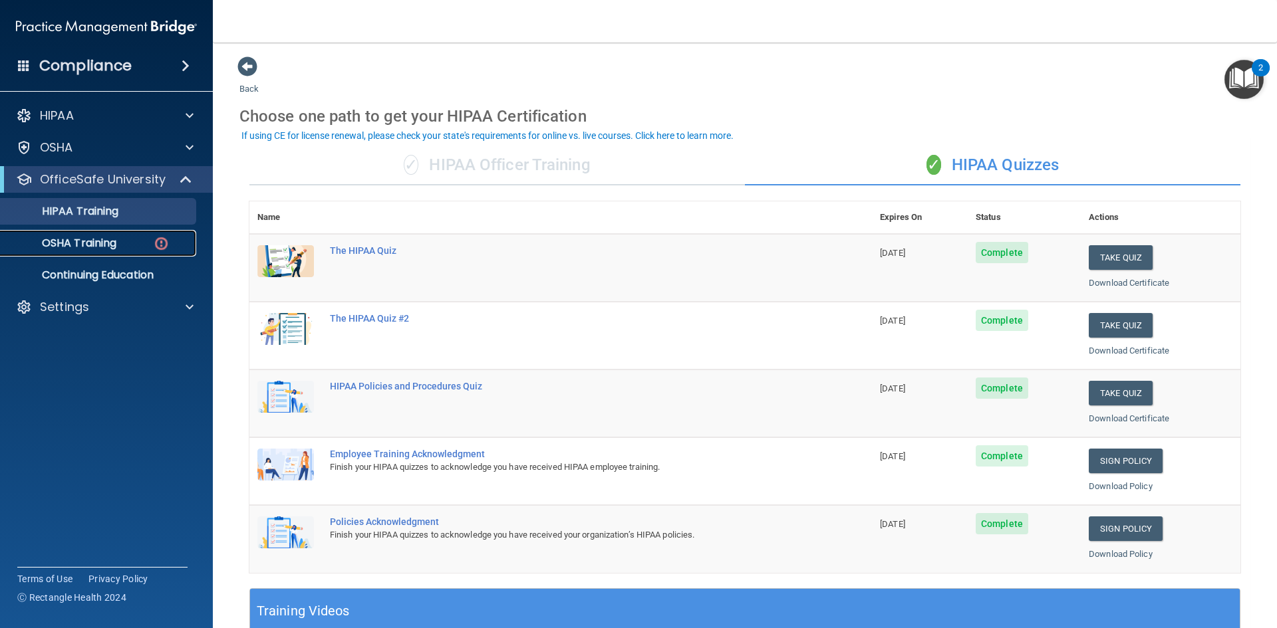
click at [95, 244] on p "OSHA Training" at bounding box center [63, 243] width 108 height 13
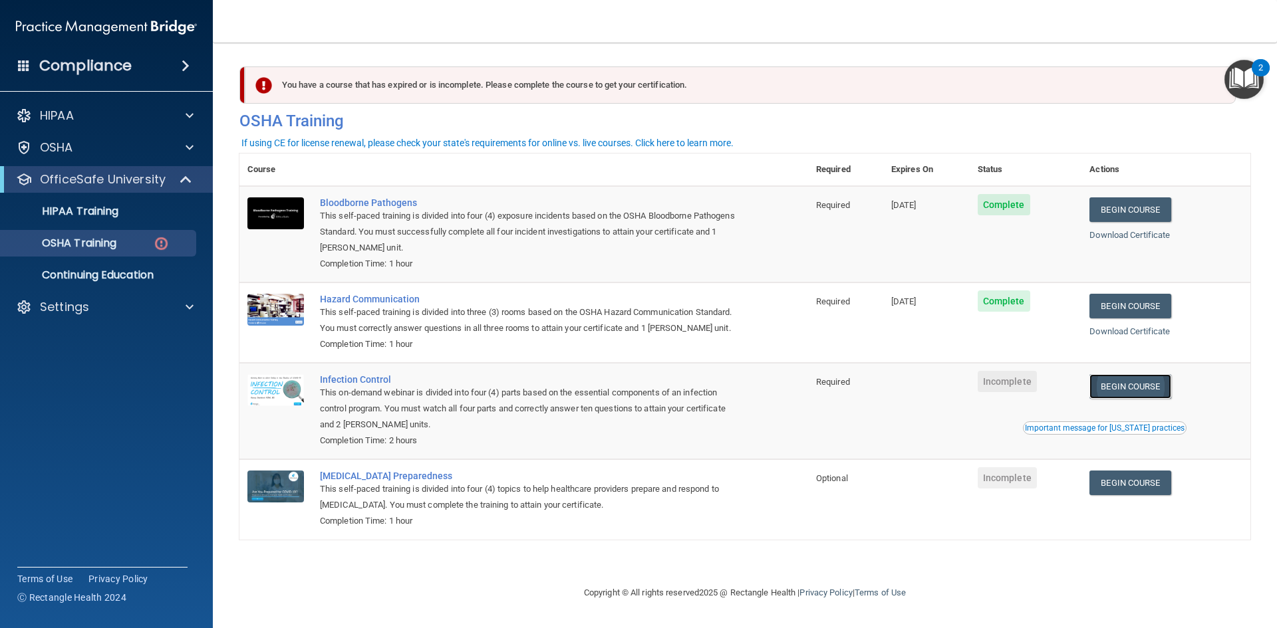
click at [1154, 384] on link "Begin Course" at bounding box center [1129, 386] width 81 height 25
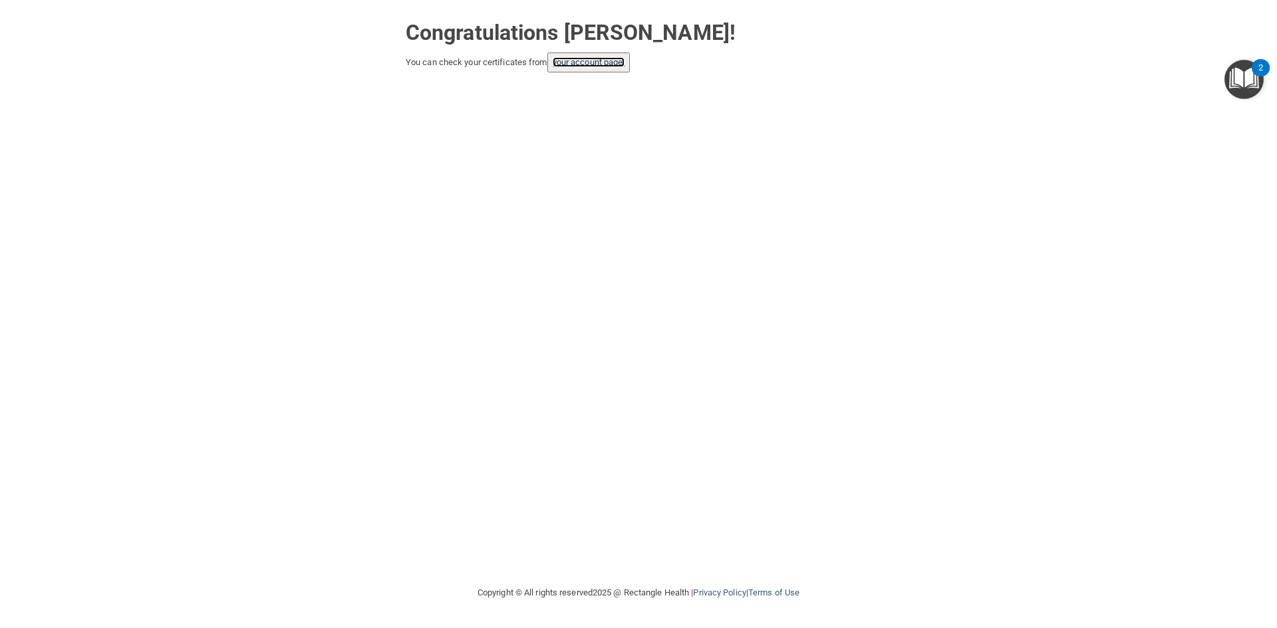
click at [622, 64] on link "your account page!" at bounding box center [589, 62] width 72 height 10
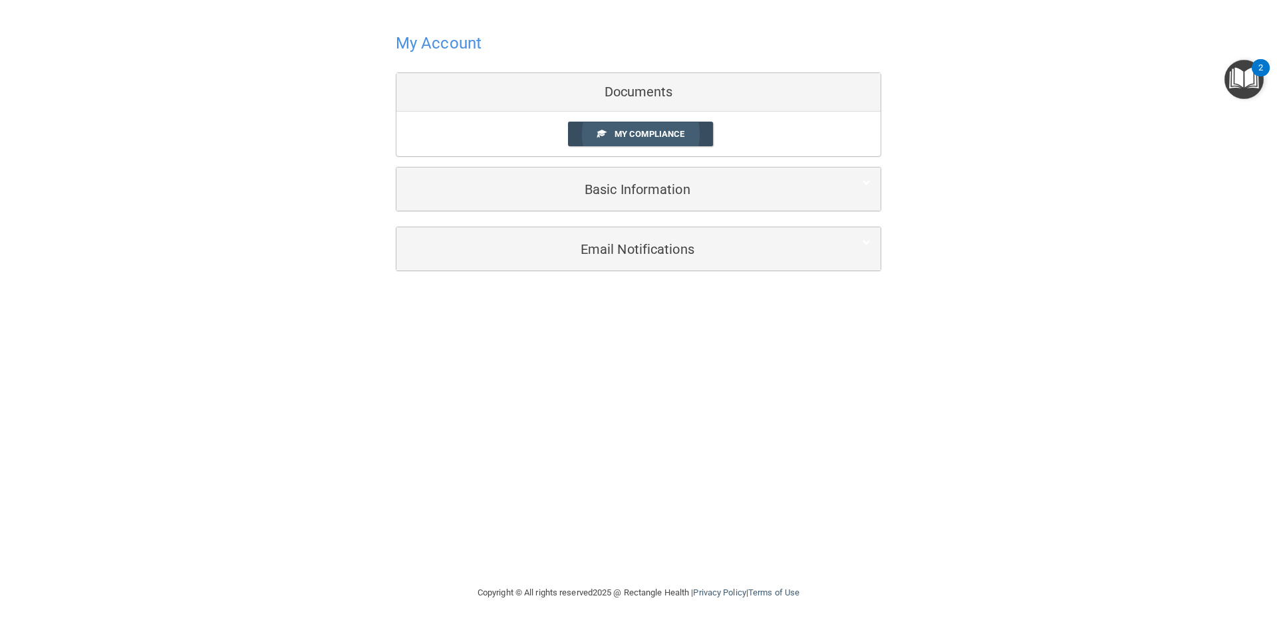
click at [636, 136] on span "My Compliance" at bounding box center [649, 134] width 70 height 10
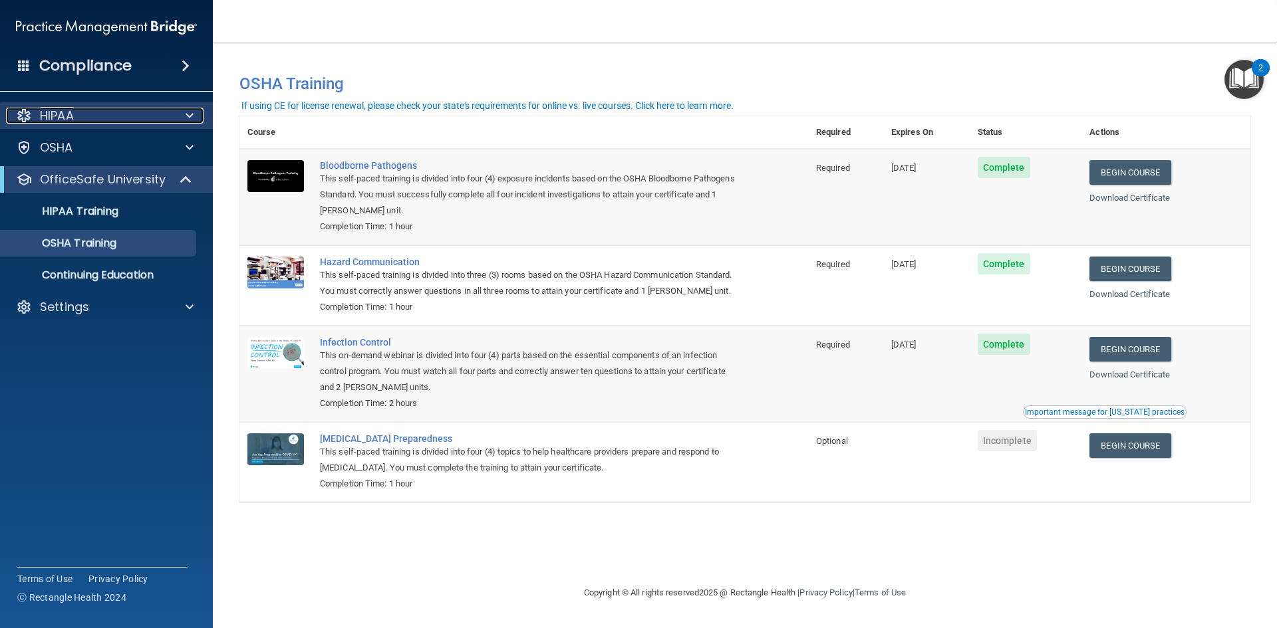
click at [141, 120] on div "HIPAA" at bounding box center [88, 116] width 165 height 16
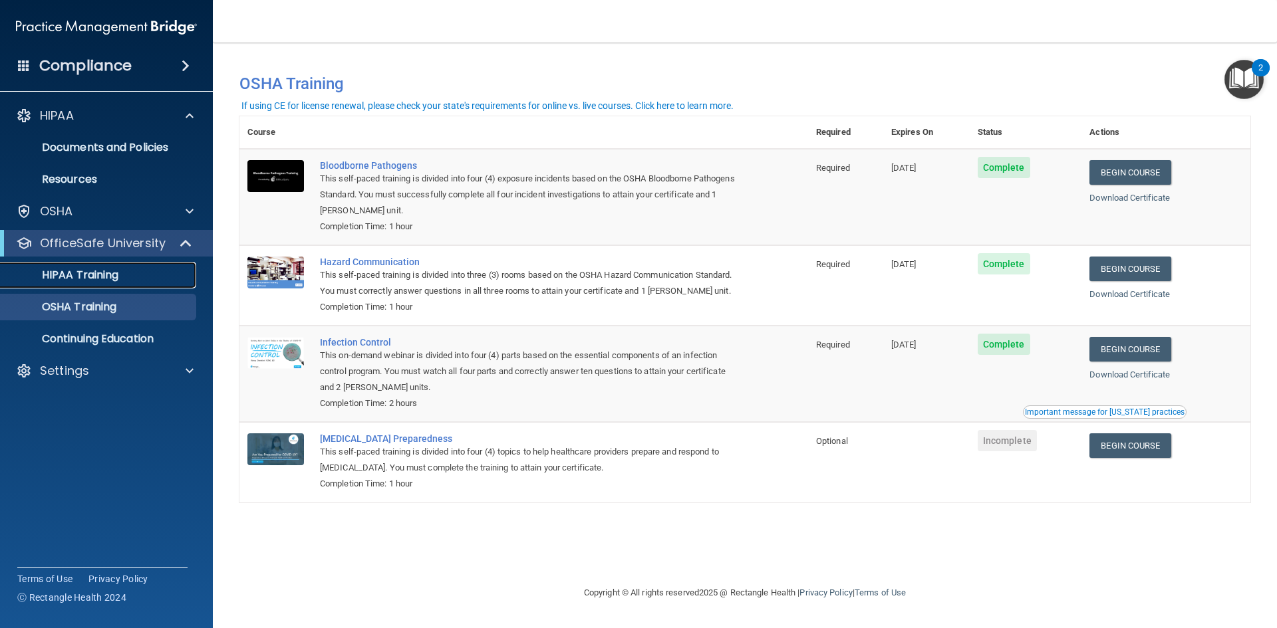
click at [133, 273] on div "HIPAA Training" at bounding box center [100, 275] width 182 height 13
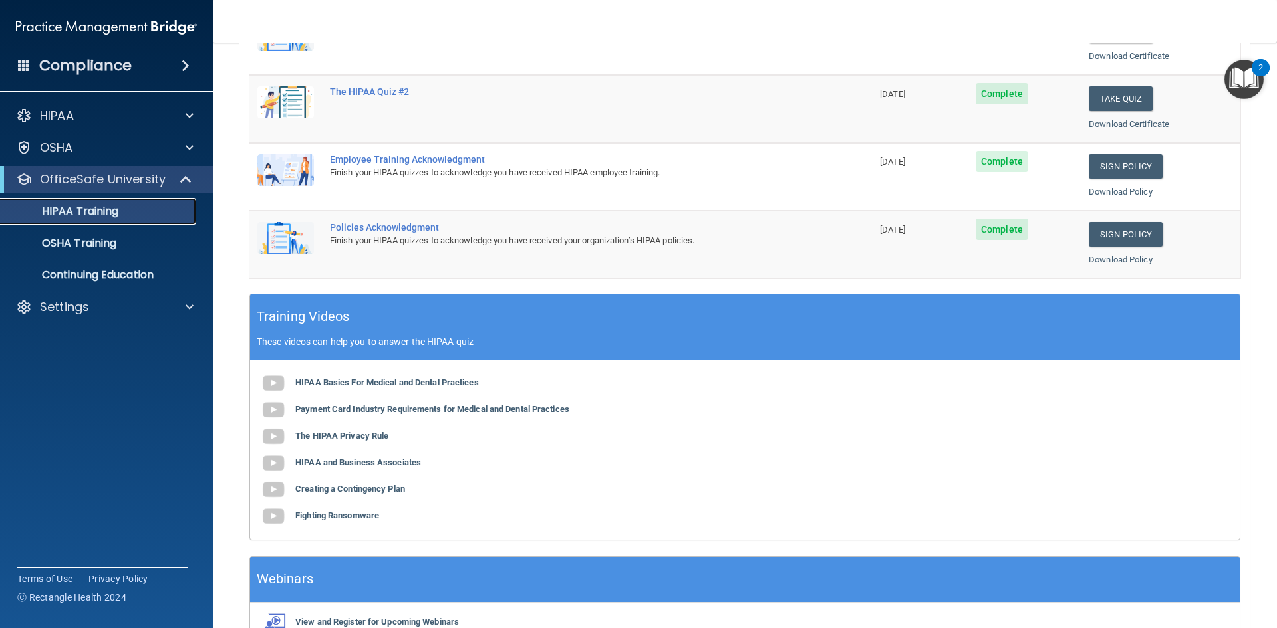
scroll to position [332, 0]
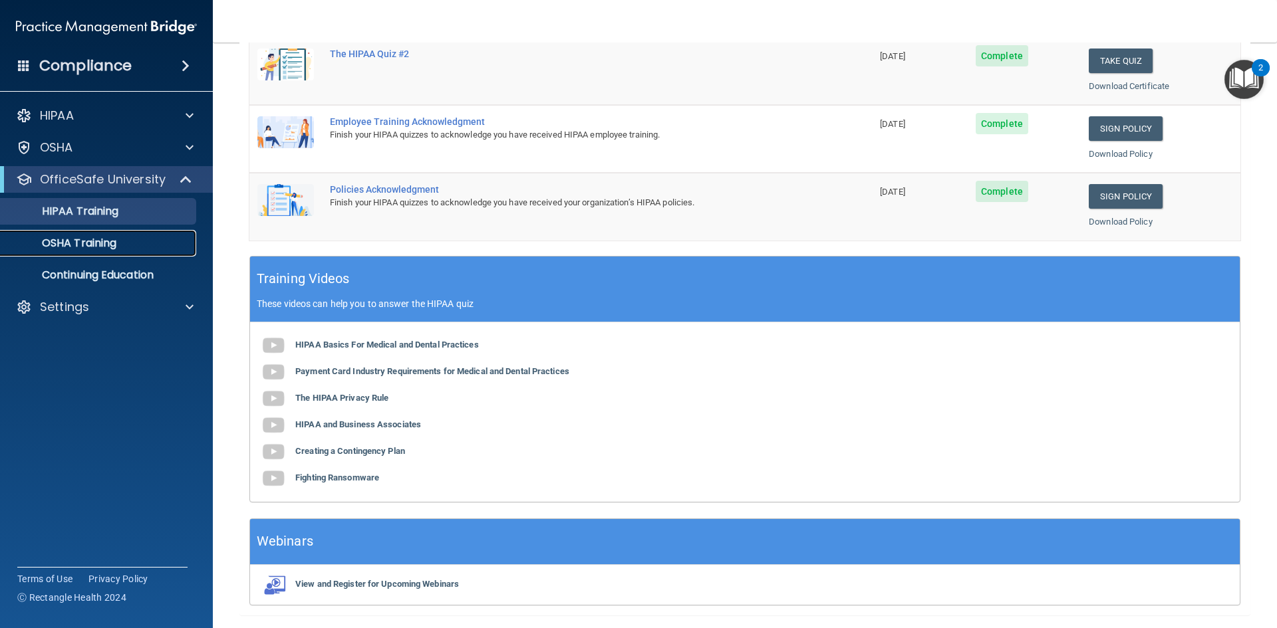
click at [132, 251] on link "OSHA Training" at bounding box center [91, 243] width 209 height 27
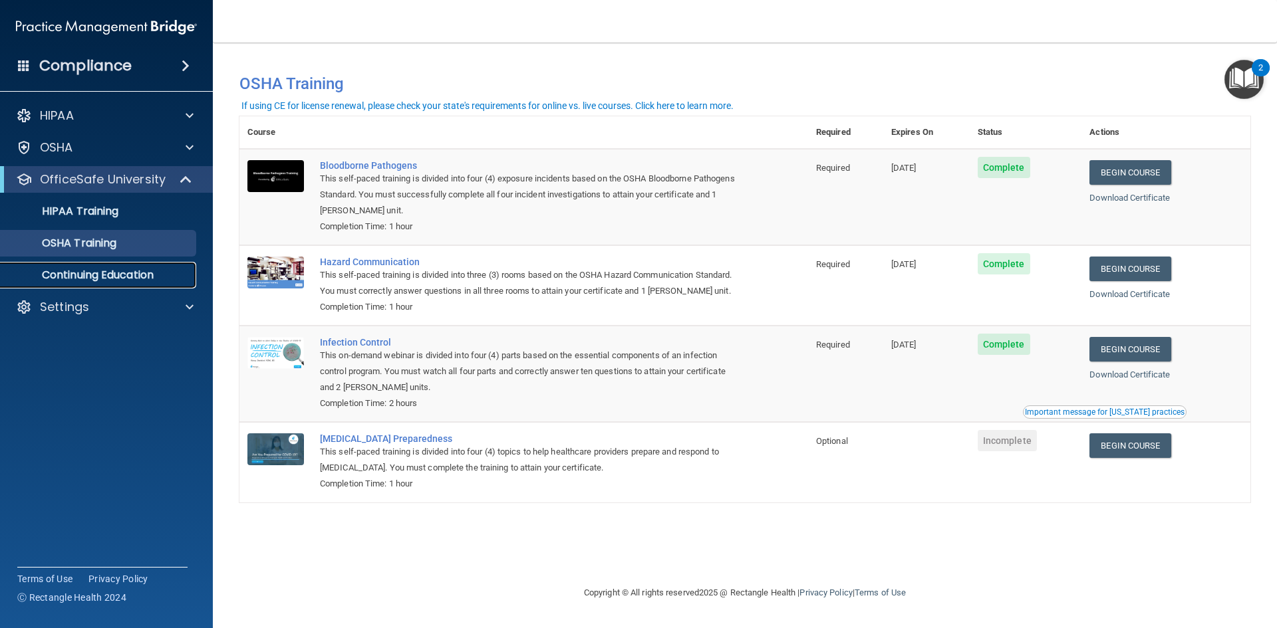
click at [126, 279] on p "Continuing Education" at bounding box center [100, 275] width 182 height 13
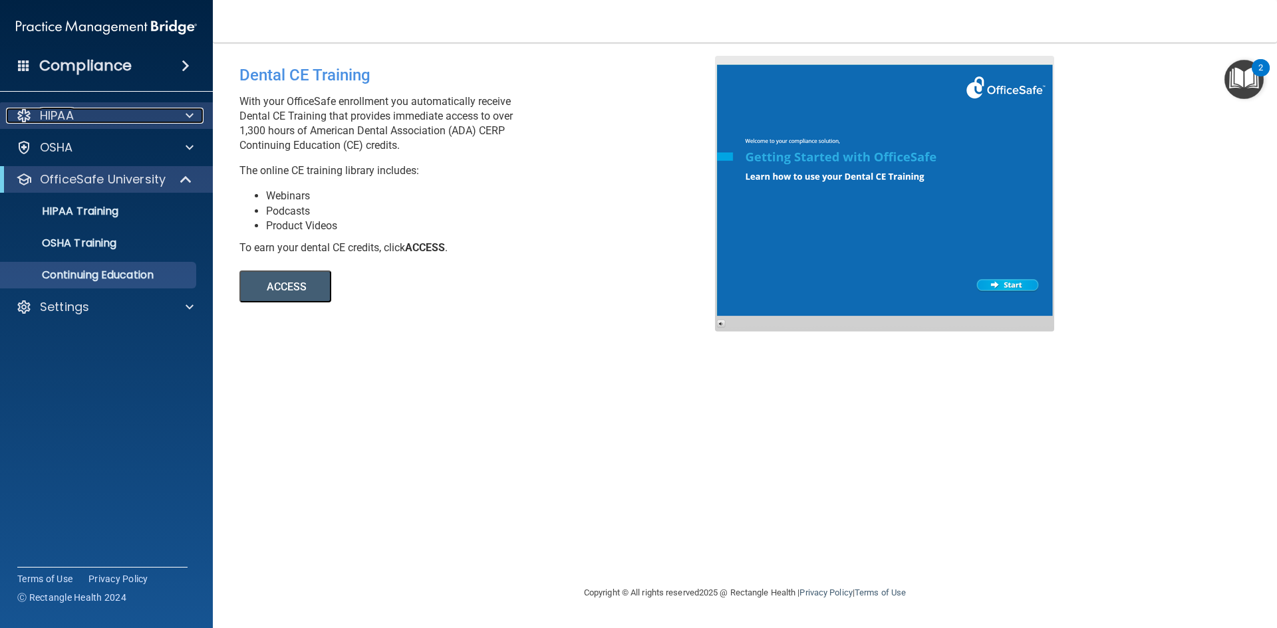
click at [165, 112] on div "HIPAA" at bounding box center [88, 116] width 165 height 16
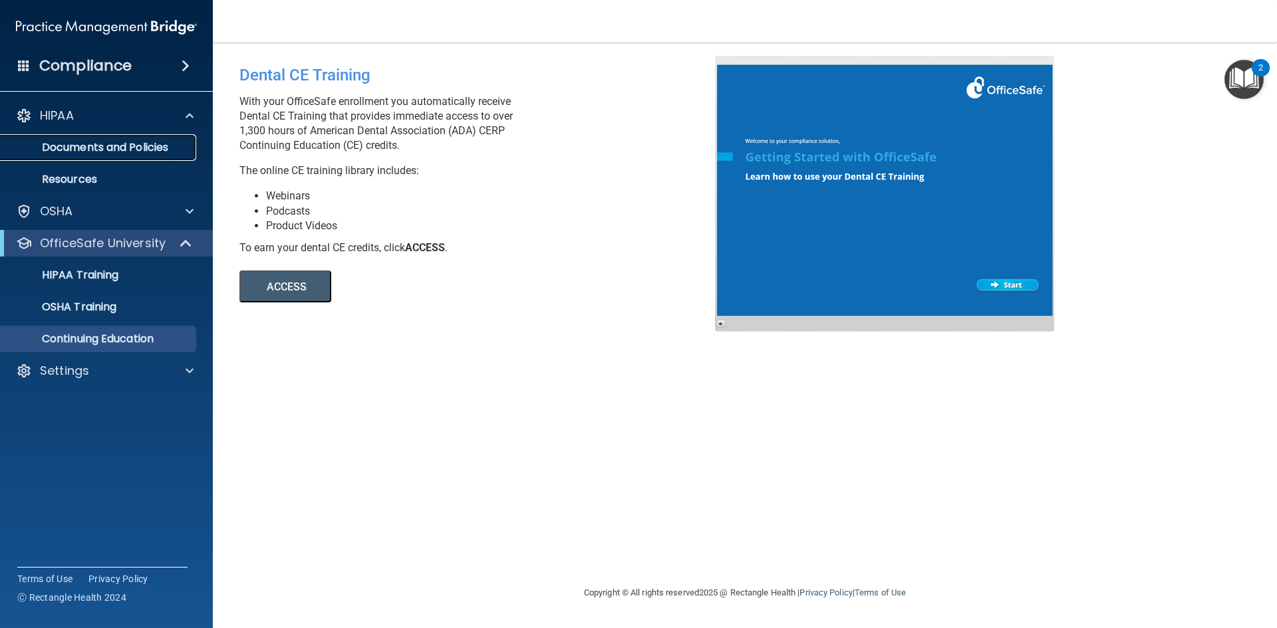
click at [158, 142] on p "Documents and Policies" at bounding box center [100, 147] width 182 height 13
